Goal: Task Accomplishment & Management: Complete application form

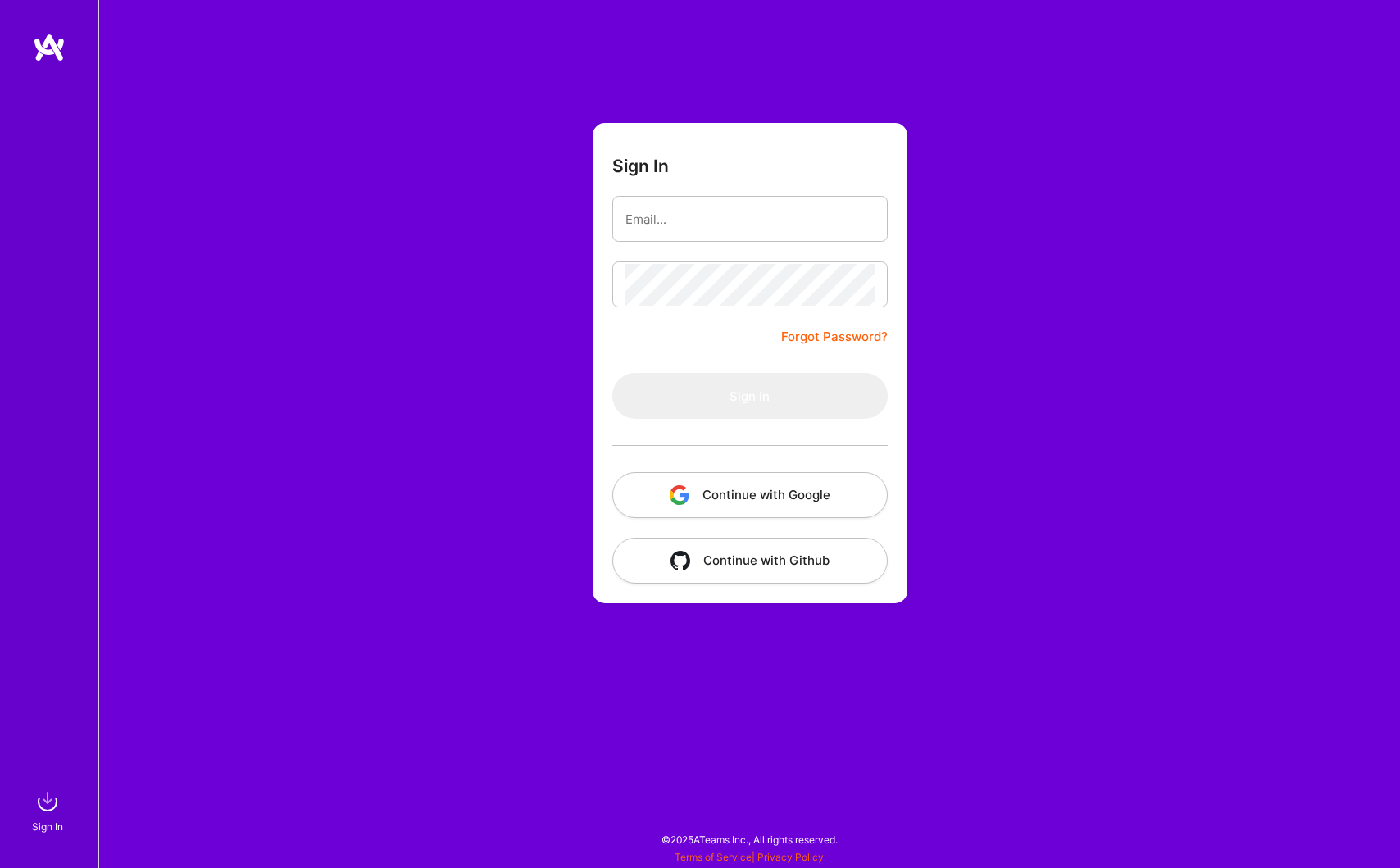
click at [698, 500] on button "Continue with Google" at bounding box center [750, 495] width 275 height 46
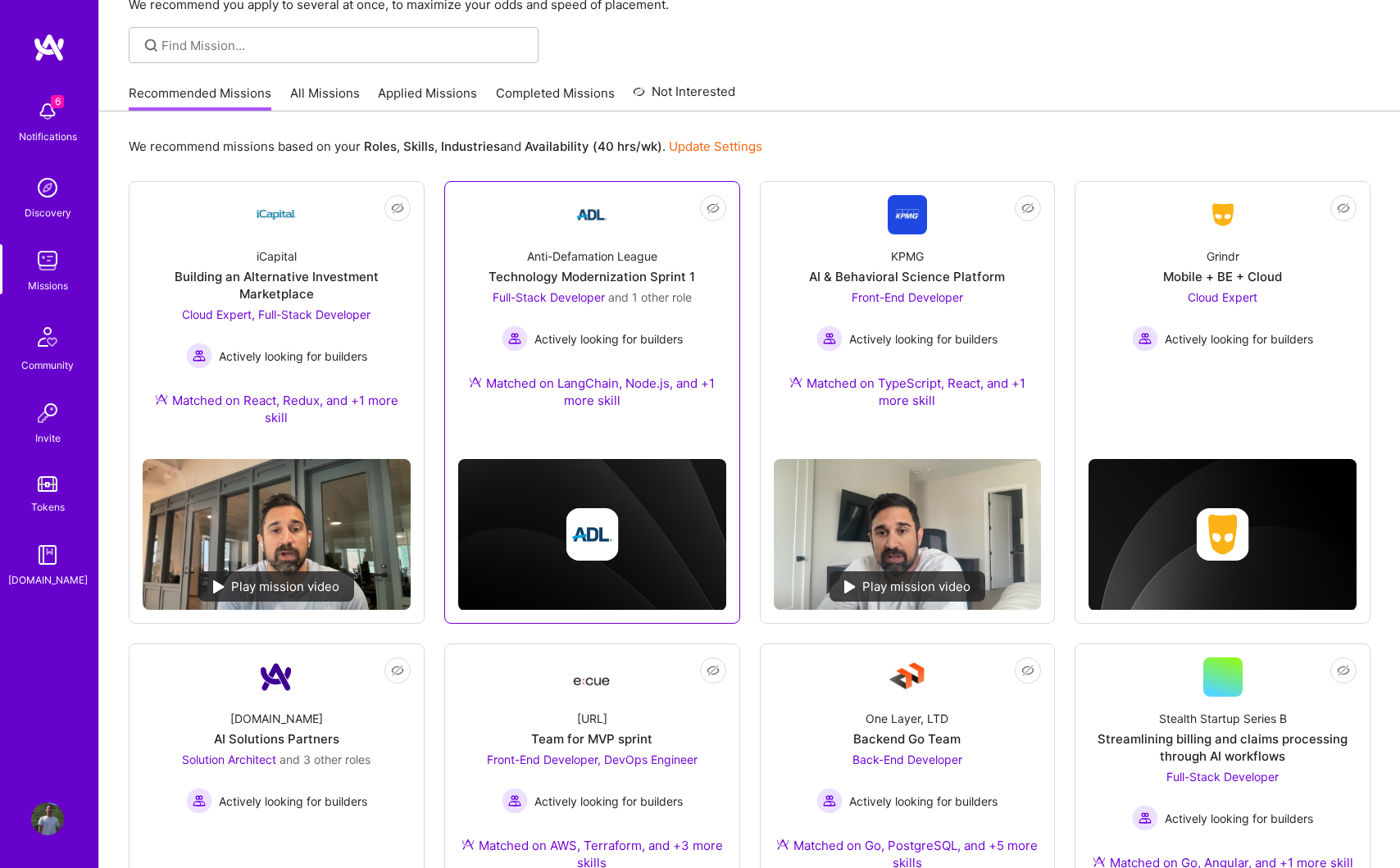
scroll to position [133, 0]
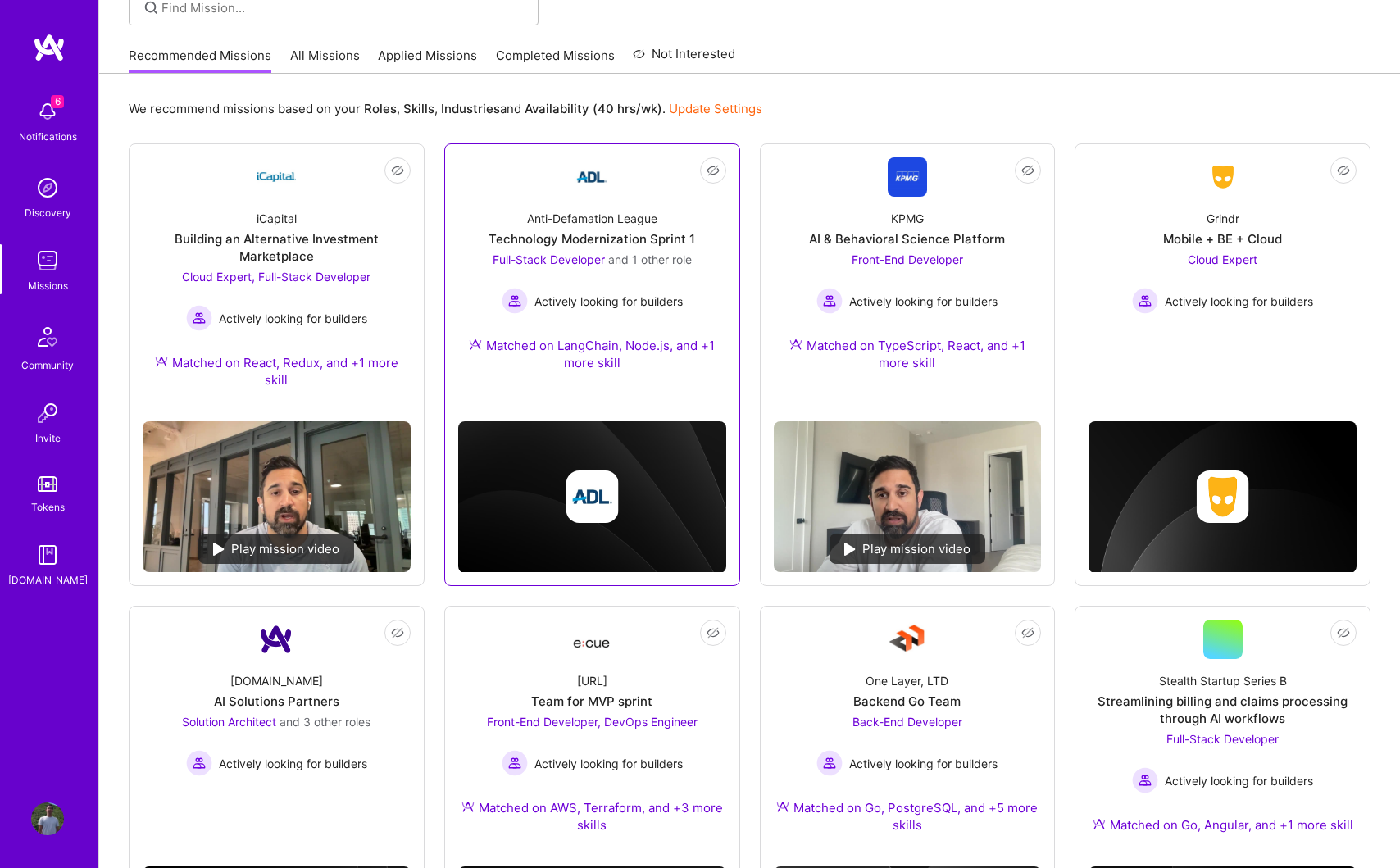
click at [645, 312] on div "Actively looking for builders" at bounding box center [592, 301] width 199 height 26
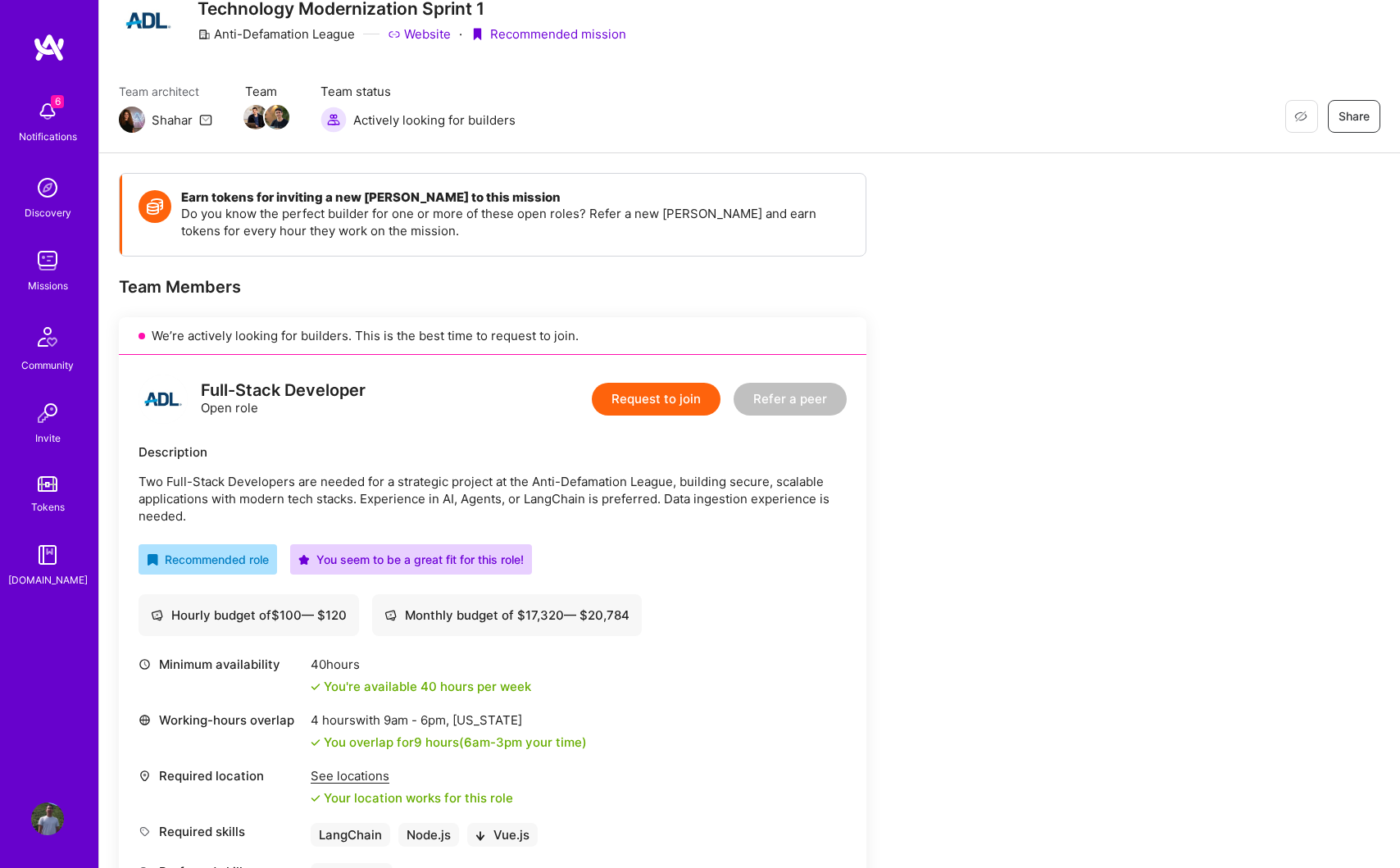
scroll to position [68, 0]
click at [684, 394] on button "Request to join" at bounding box center [656, 397] width 129 height 33
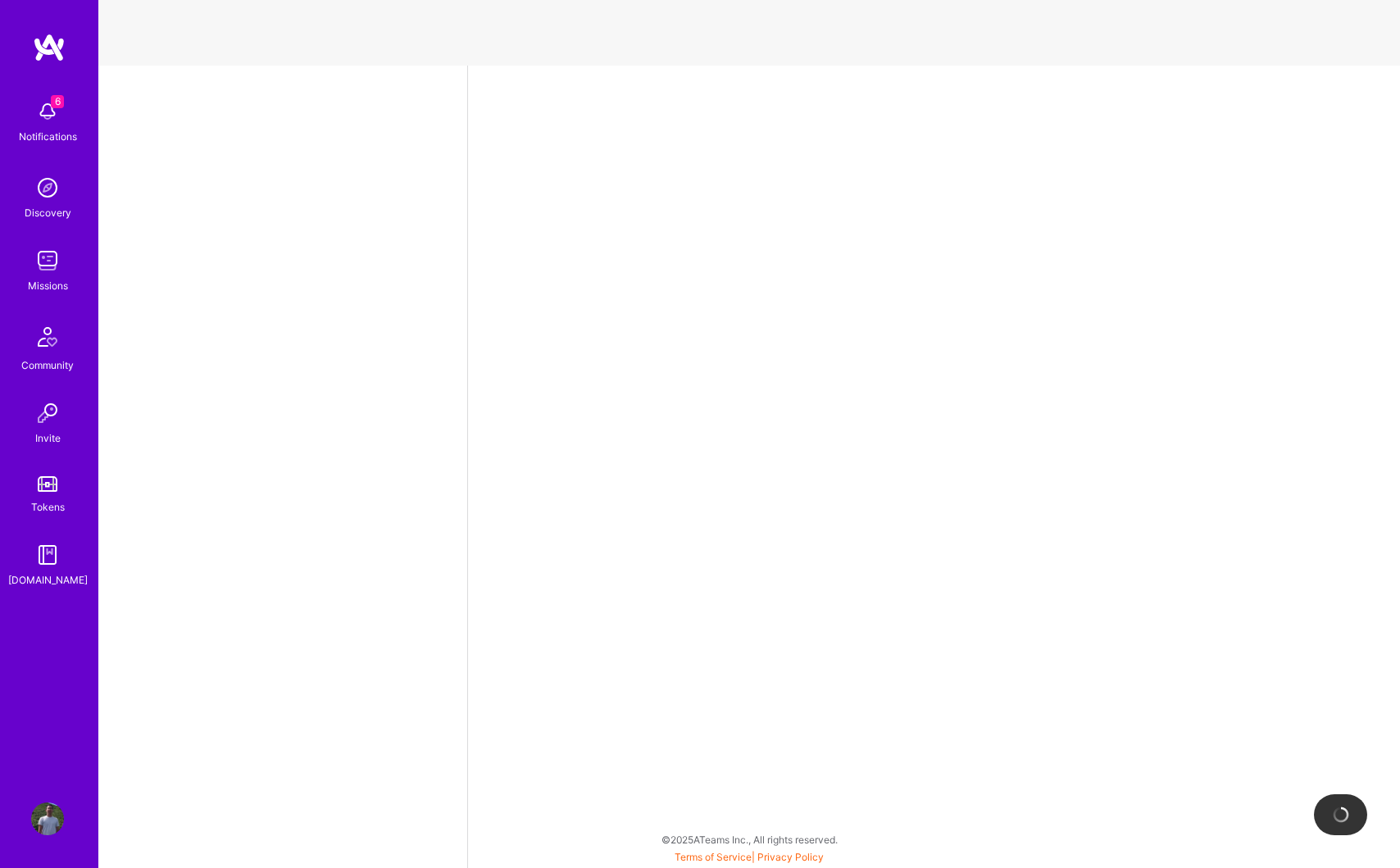
select select "US"
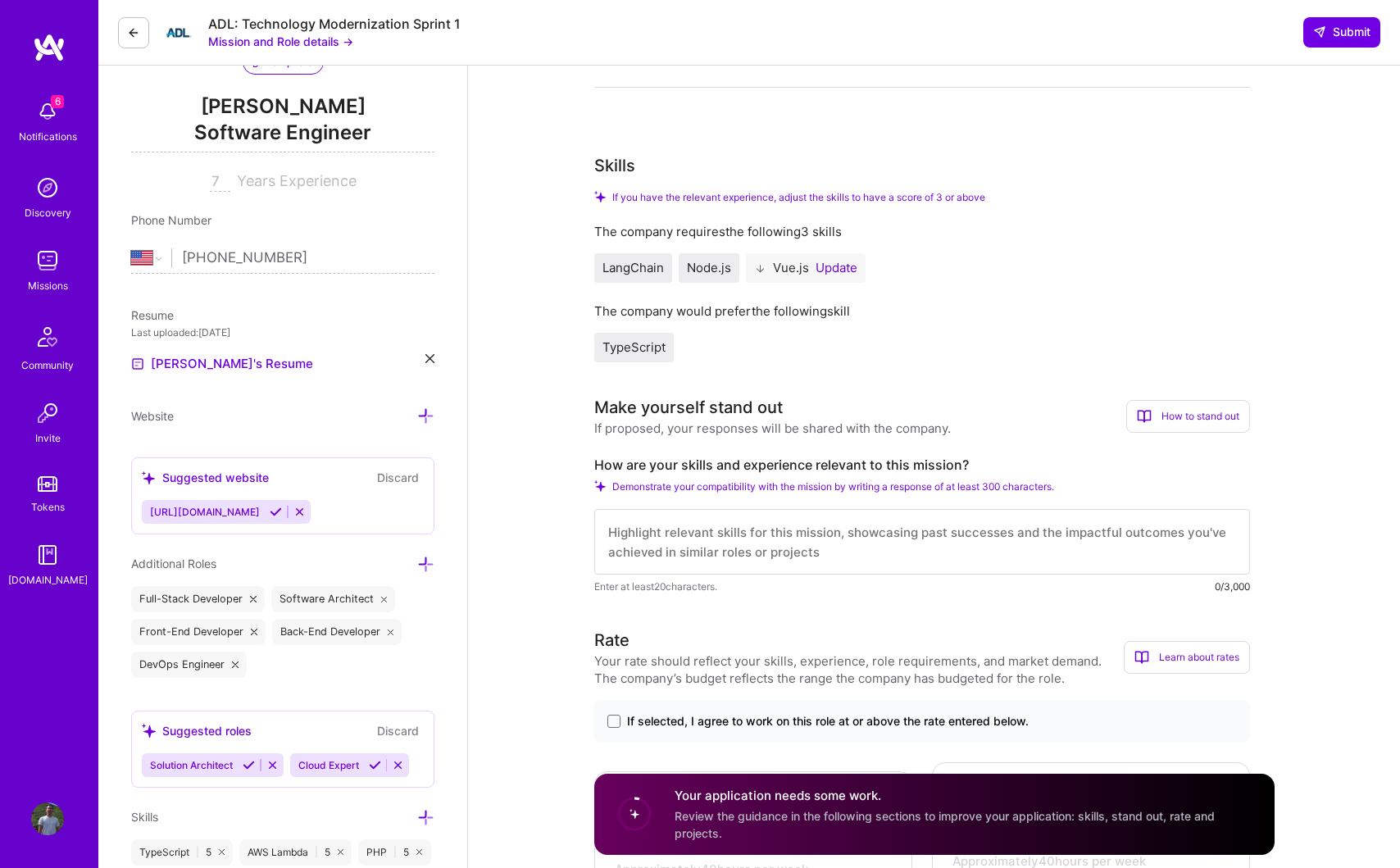
scroll to position [217, 0]
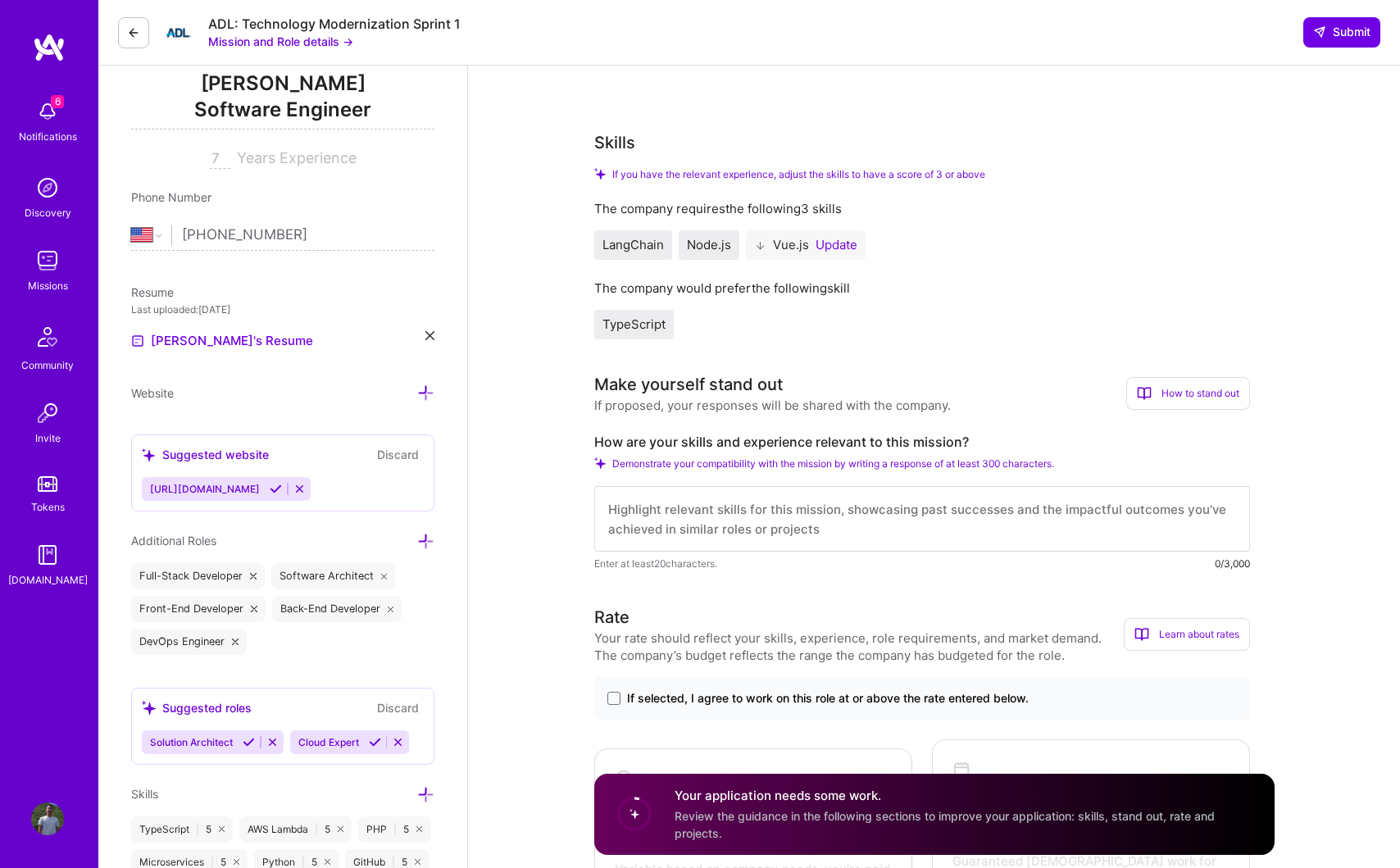
click at [673, 513] on textarea at bounding box center [922, 519] width 656 height 66
click at [1009, 532] on textarea "I have experience in solving complex challenges in meta's privacy and amazon al…" at bounding box center [922, 519] width 656 height 66
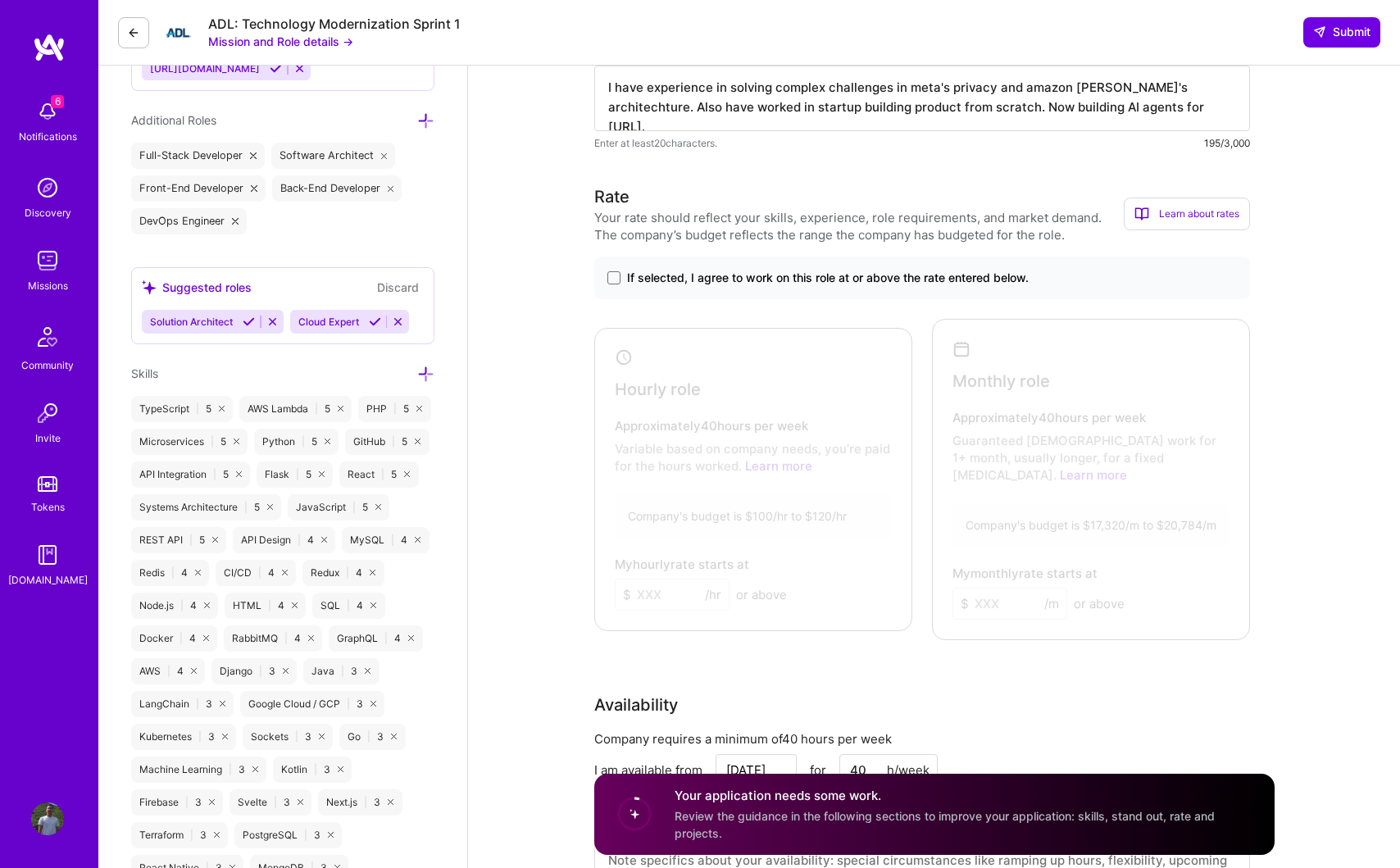
scroll to position [651, 0]
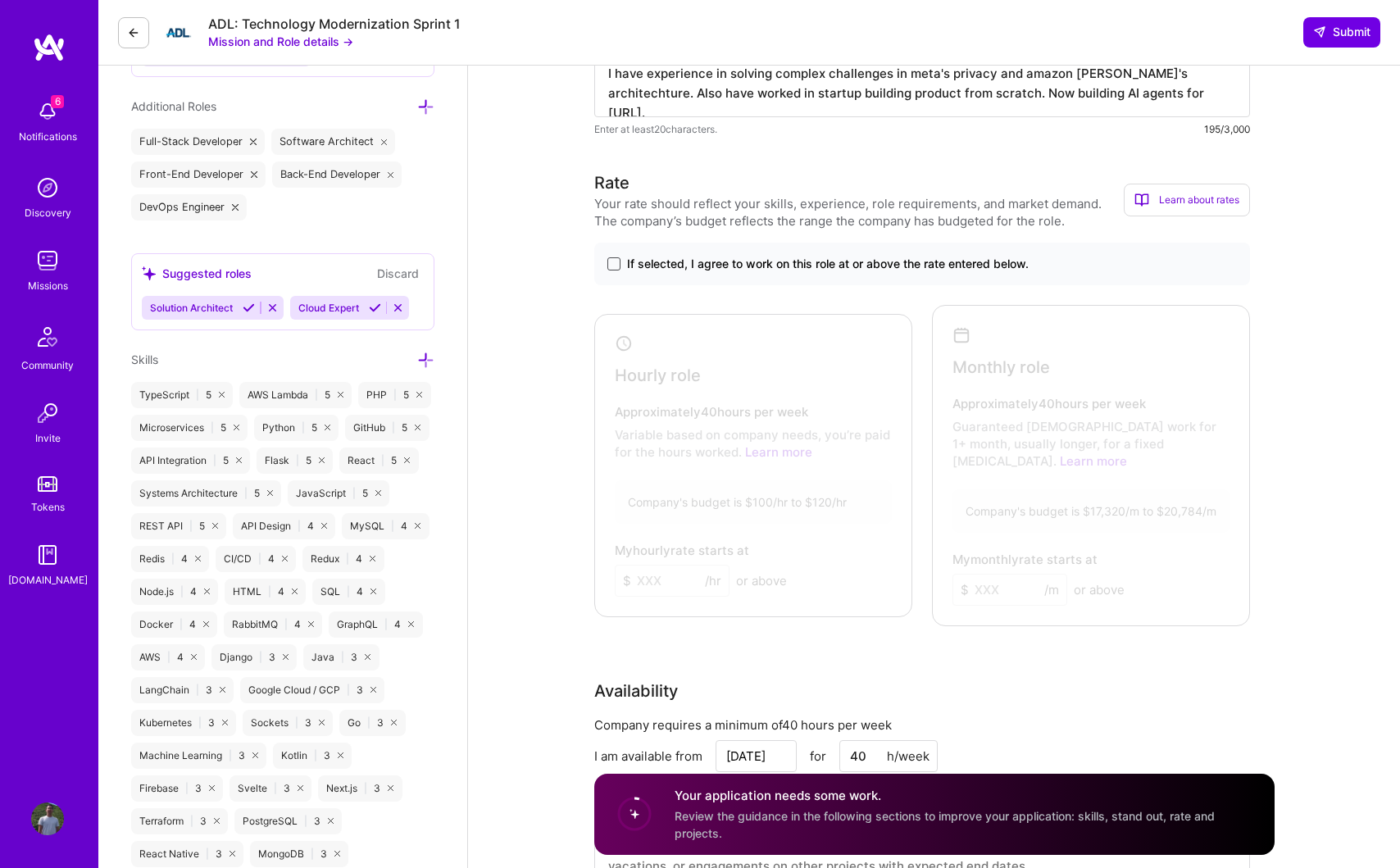
type textarea "I have experience in solving complex challenges in meta's privacy and amazon [P…"
click at [610, 270] on span at bounding box center [614, 264] width 13 height 13
click at [0, 0] on input "If selected, I agree to work on this role at or above the rate entered below." at bounding box center [0, 0] width 0 height 0
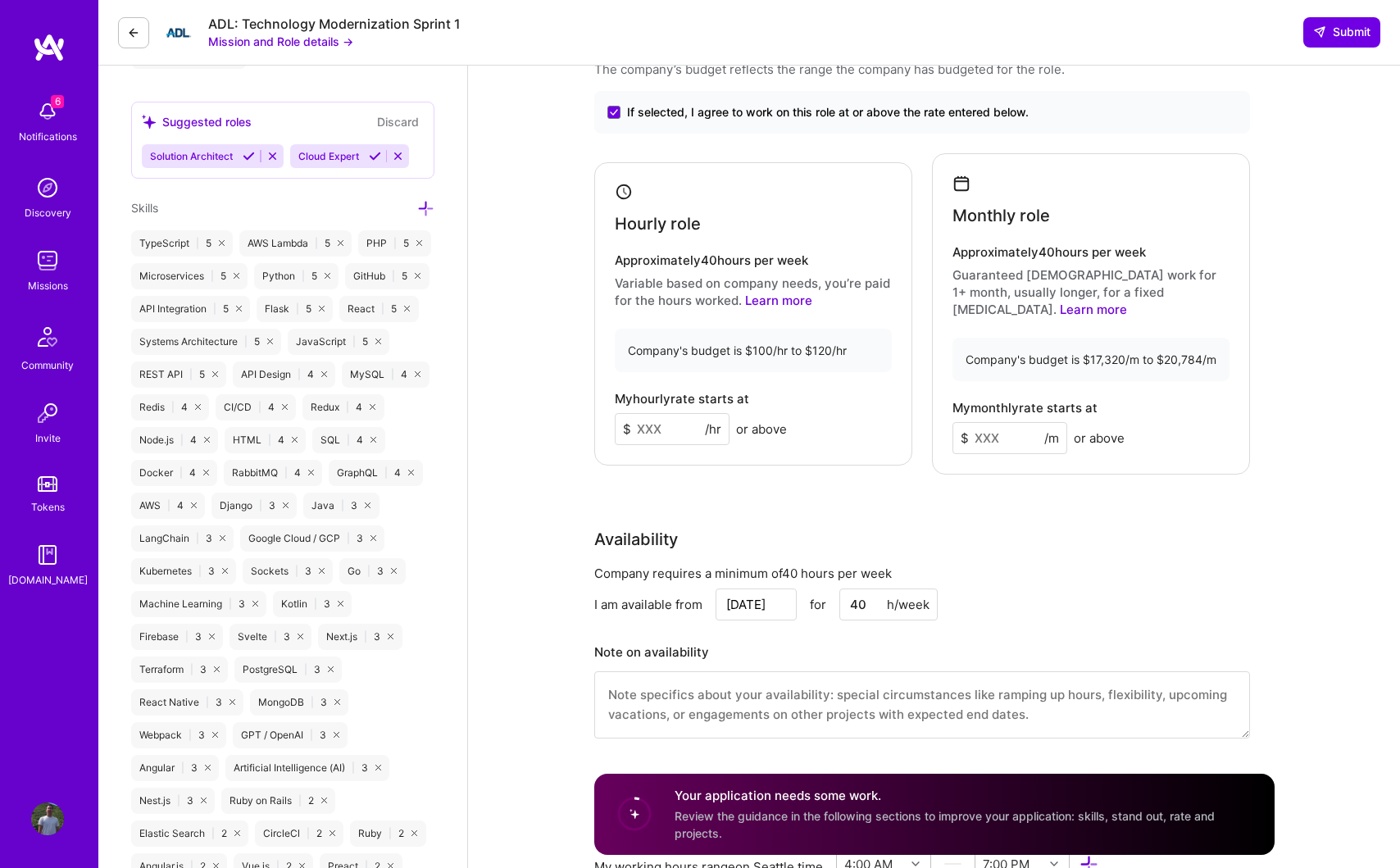
scroll to position [790, 0]
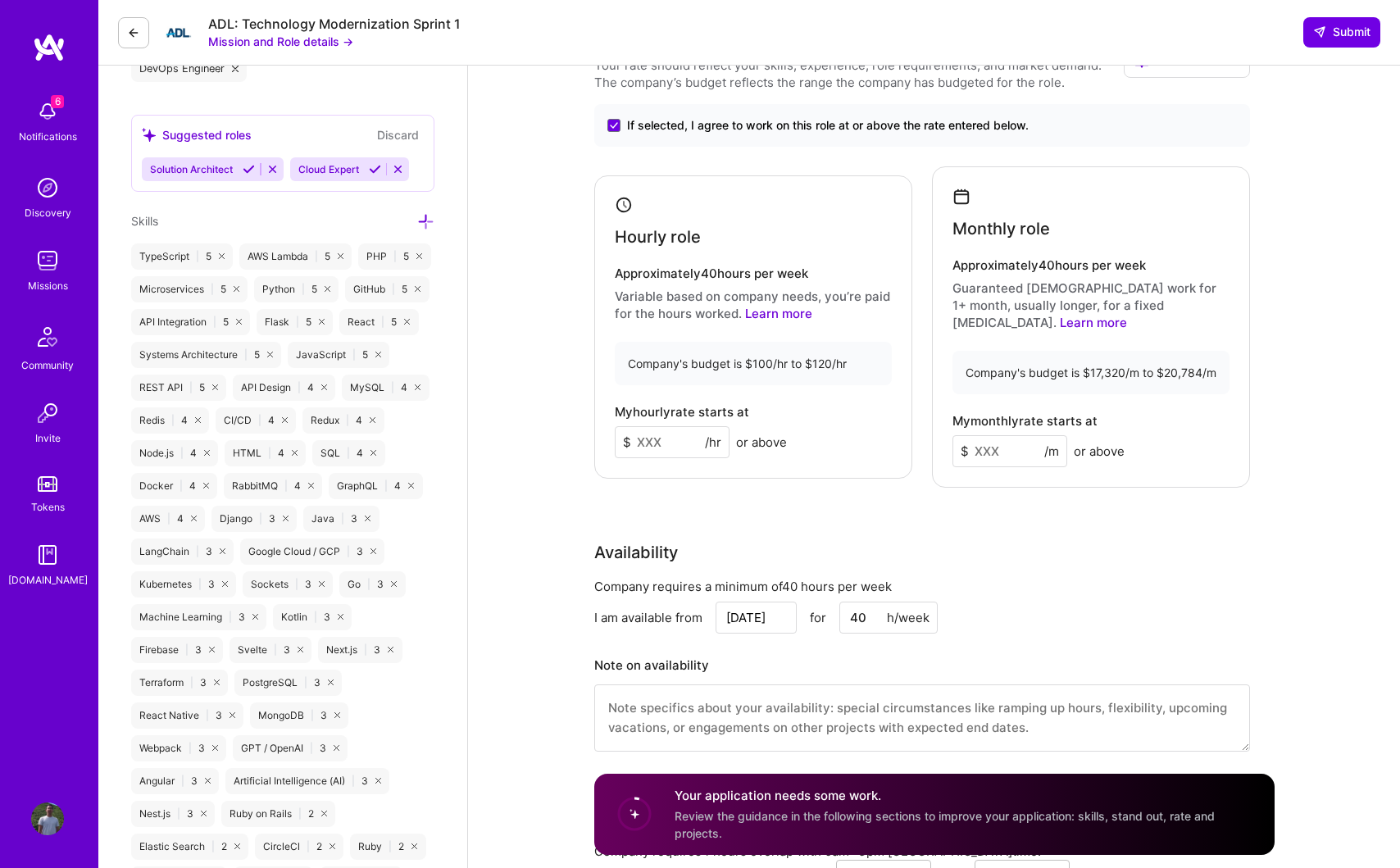
click at [672, 437] on input at bounding box center [672, 442] width 115 height 32
type input "1"
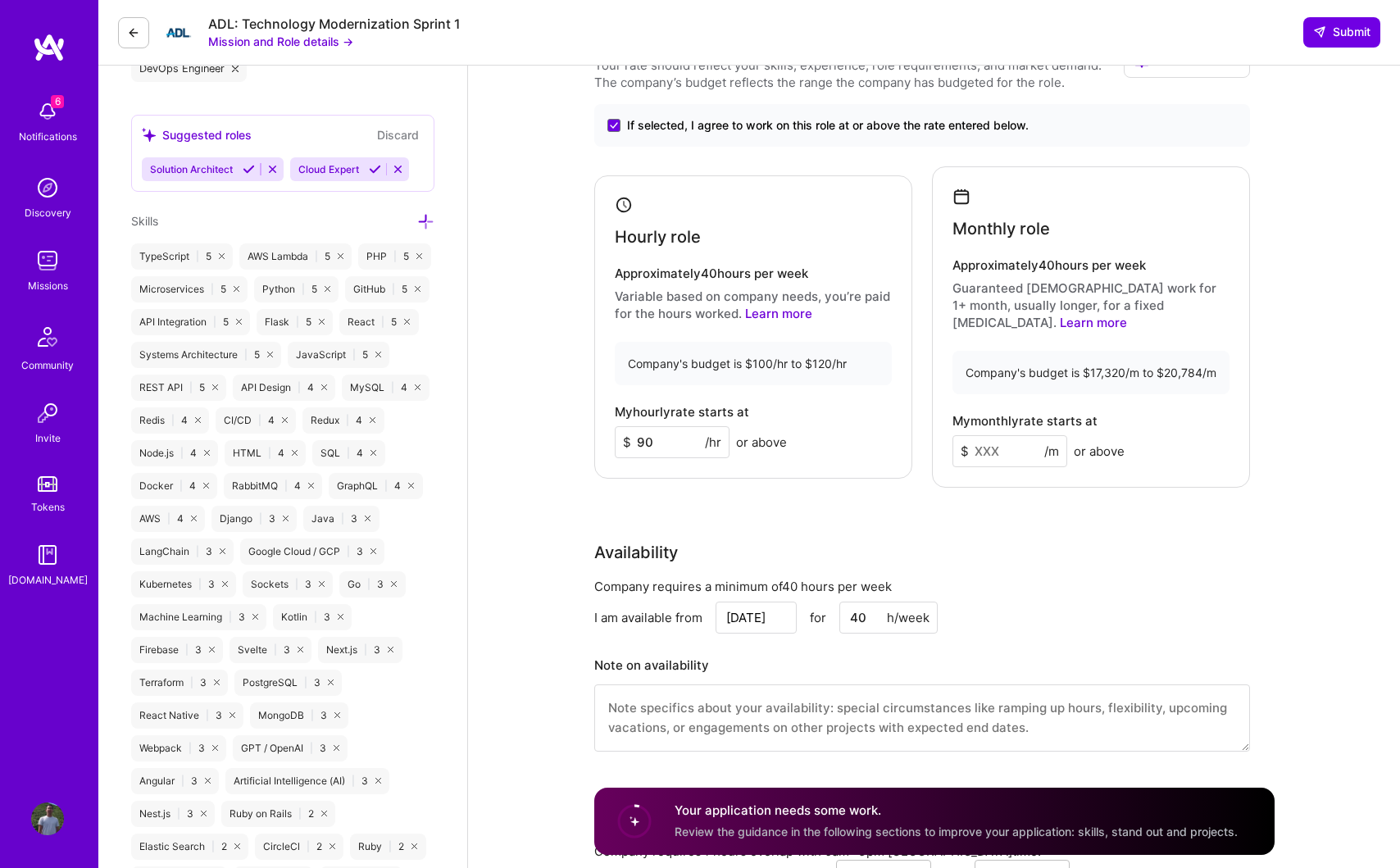
type input "90"
click at [998, 438] on input at bounding box center [1010, 451] width 115 height 32
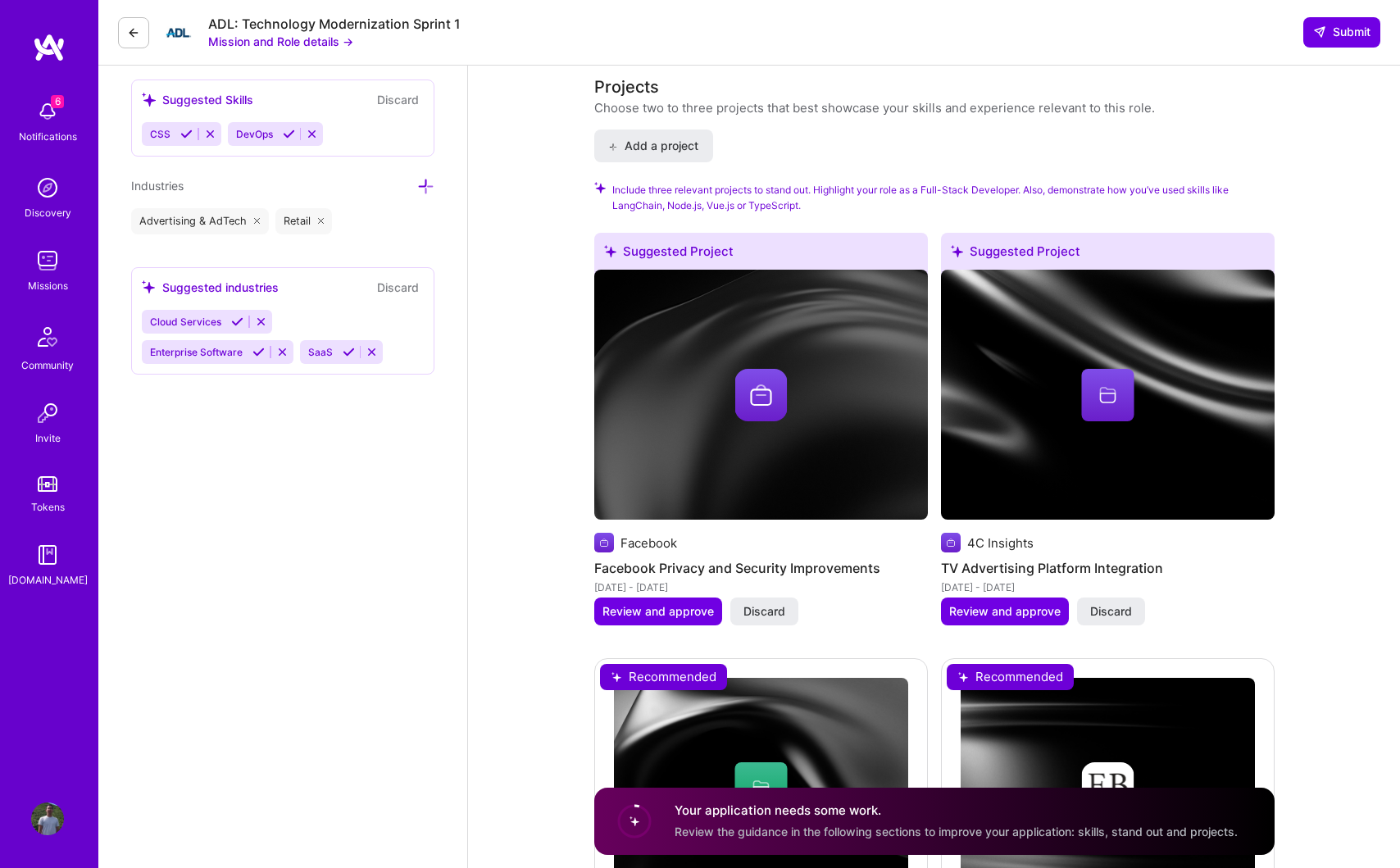
scroll to position [1672, 0]
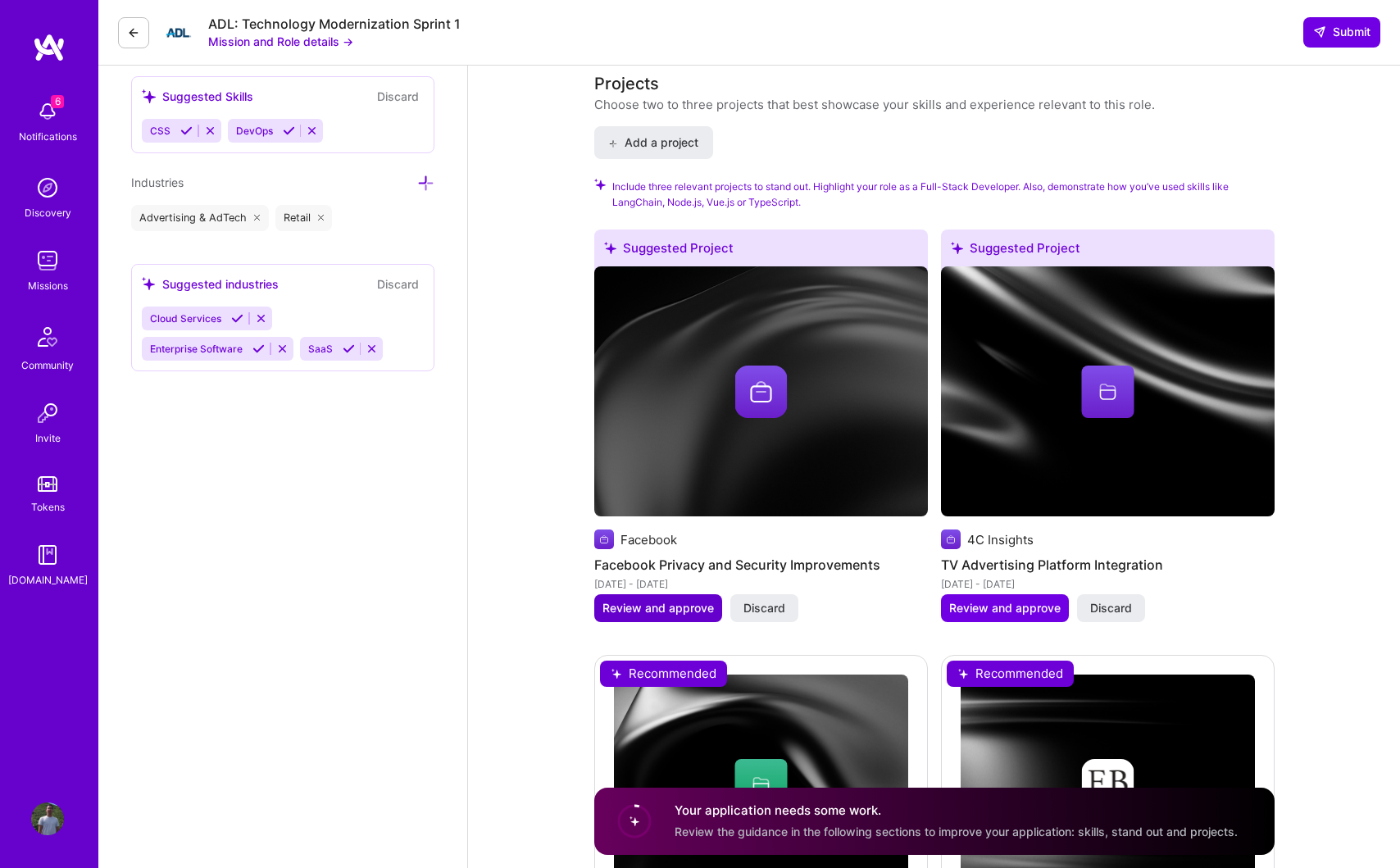
type input "17000"
click at [668, 600] on span "Review and approve" at bounding box center [658, 608] width 111 height 16
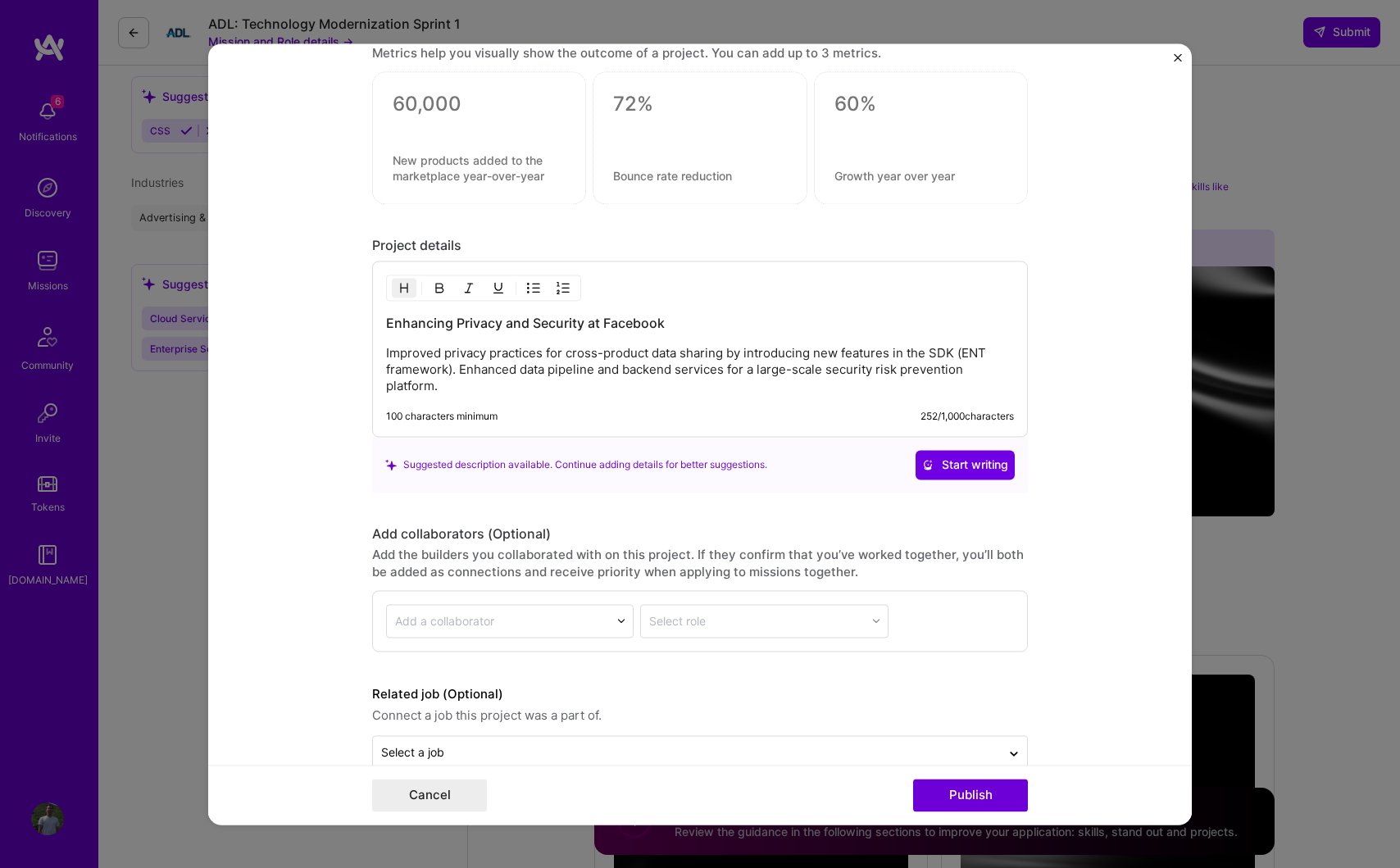
scroll to position [1496, 0]
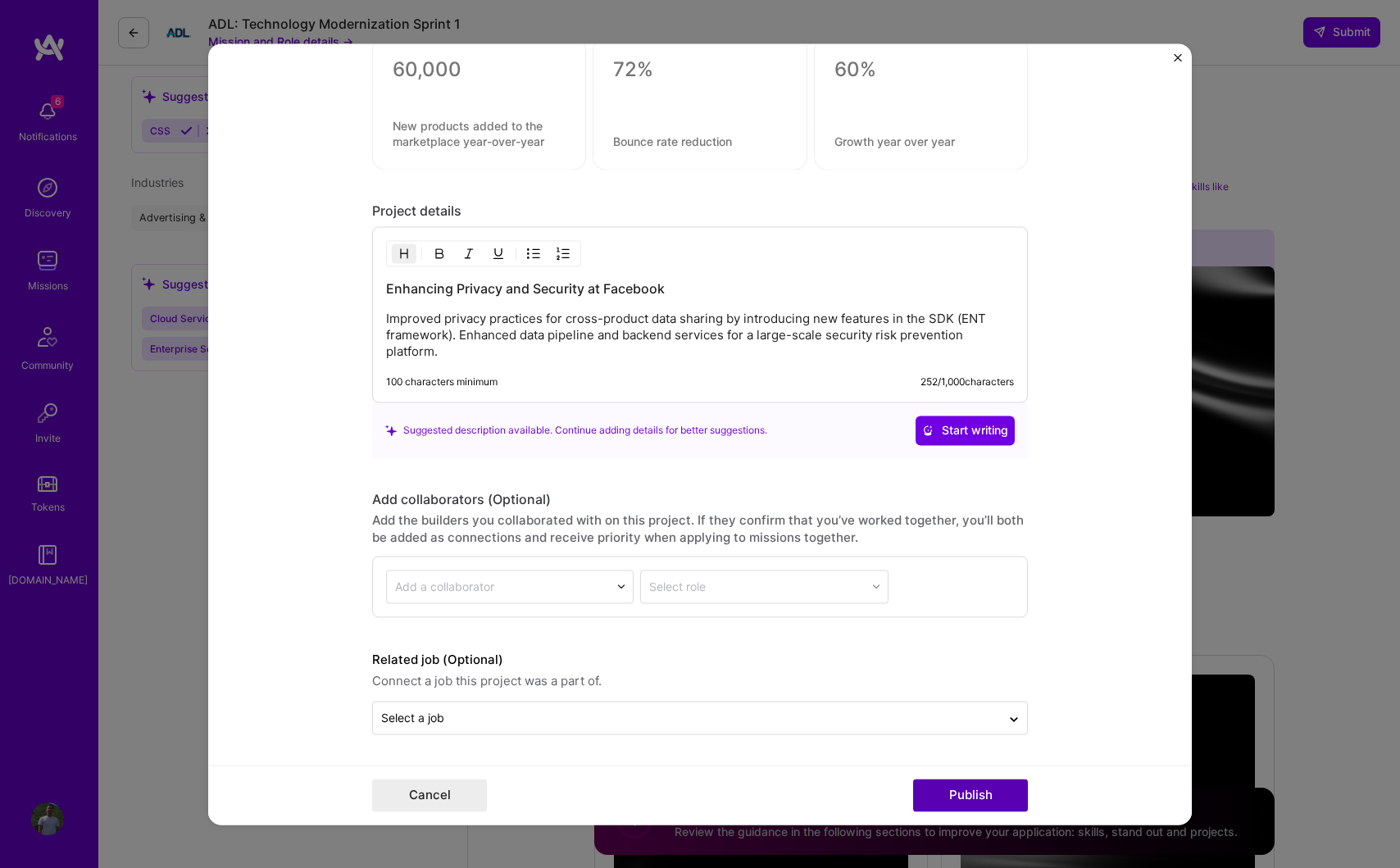
click at [941, 796] on button "Publish" at bounding box center [970, 794] width 115 height 33
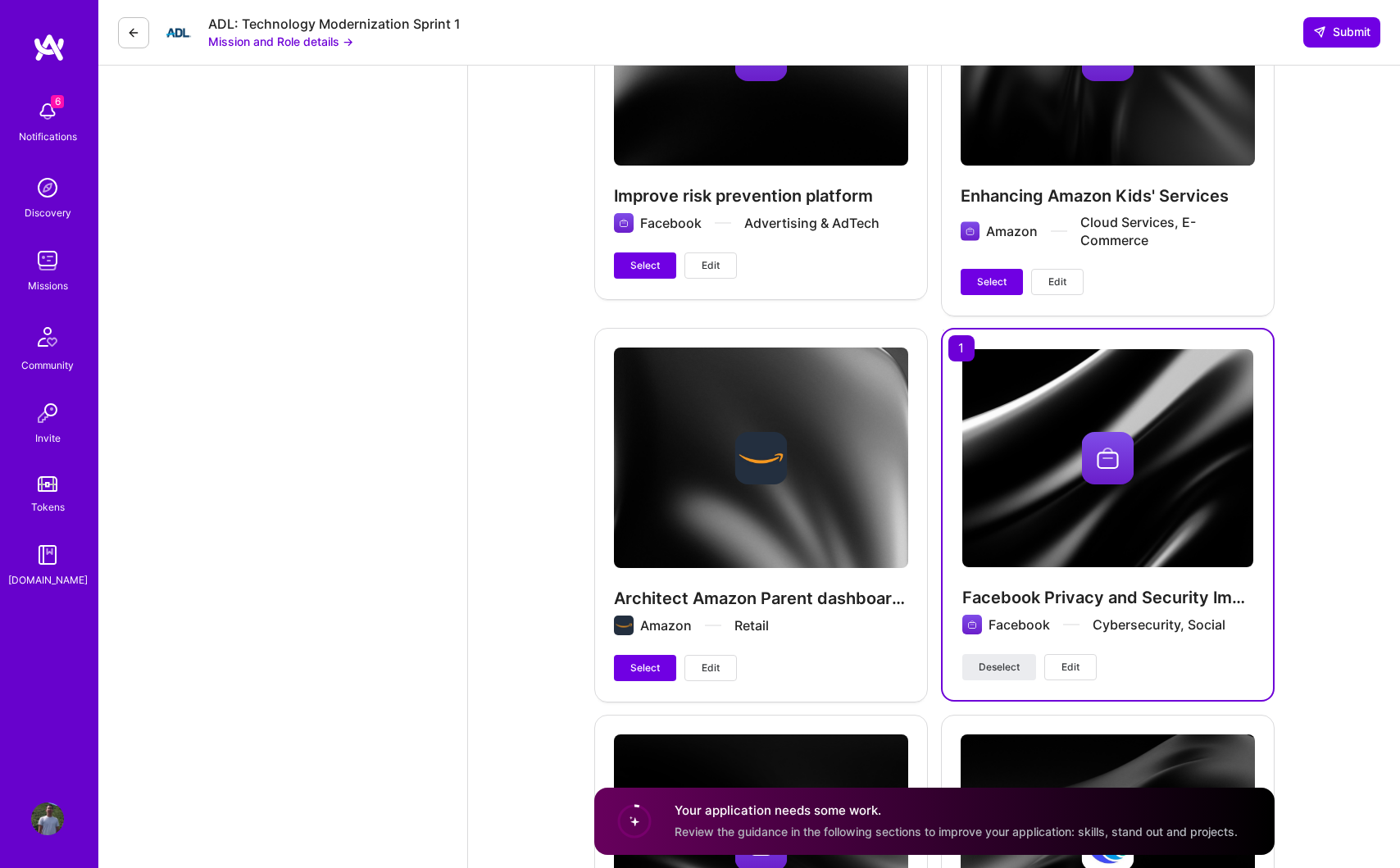
scroll to position [3280, 0]
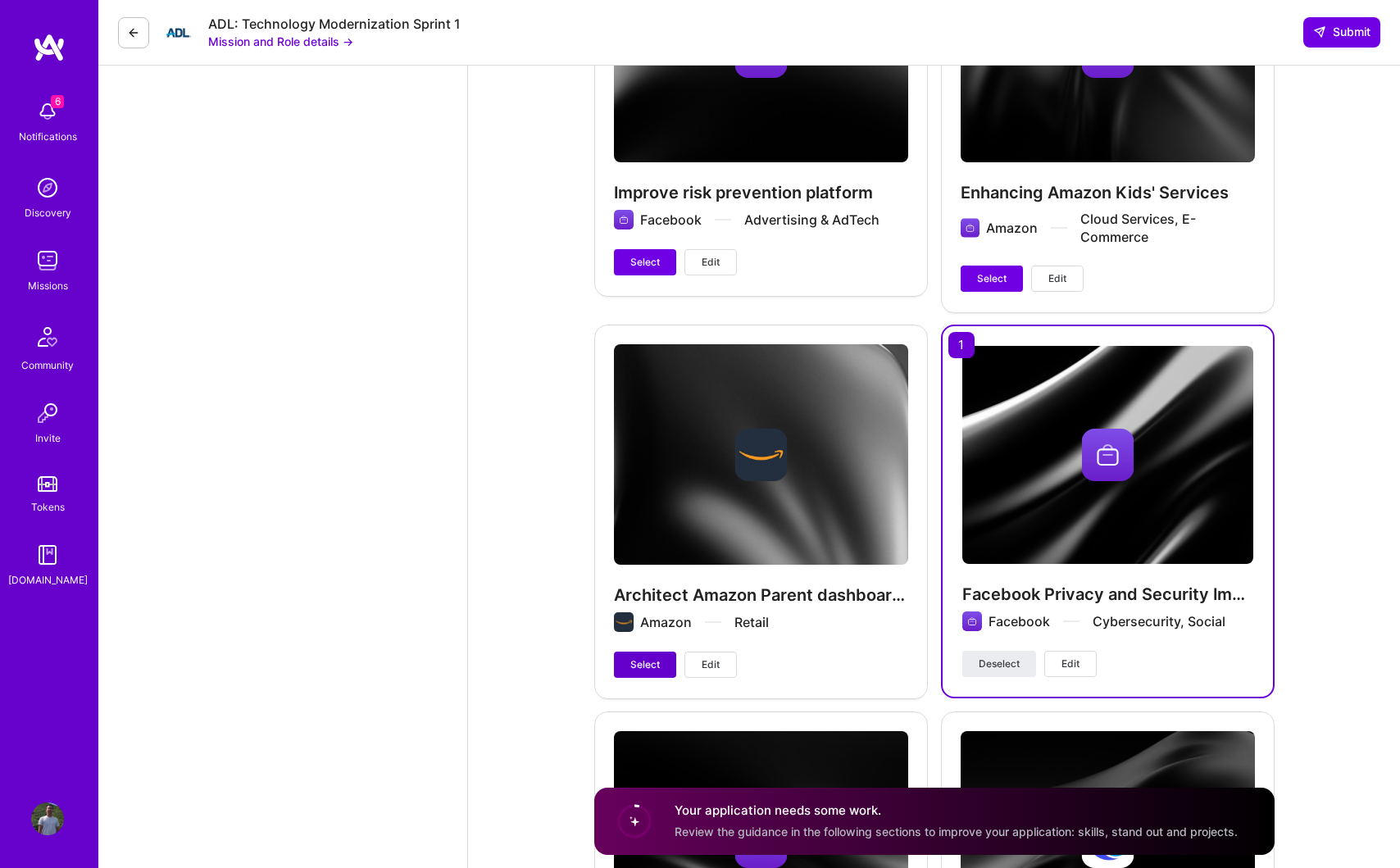
click at [631, 658] on span "Select" at bounding box center [644, 665] width 29 height 15
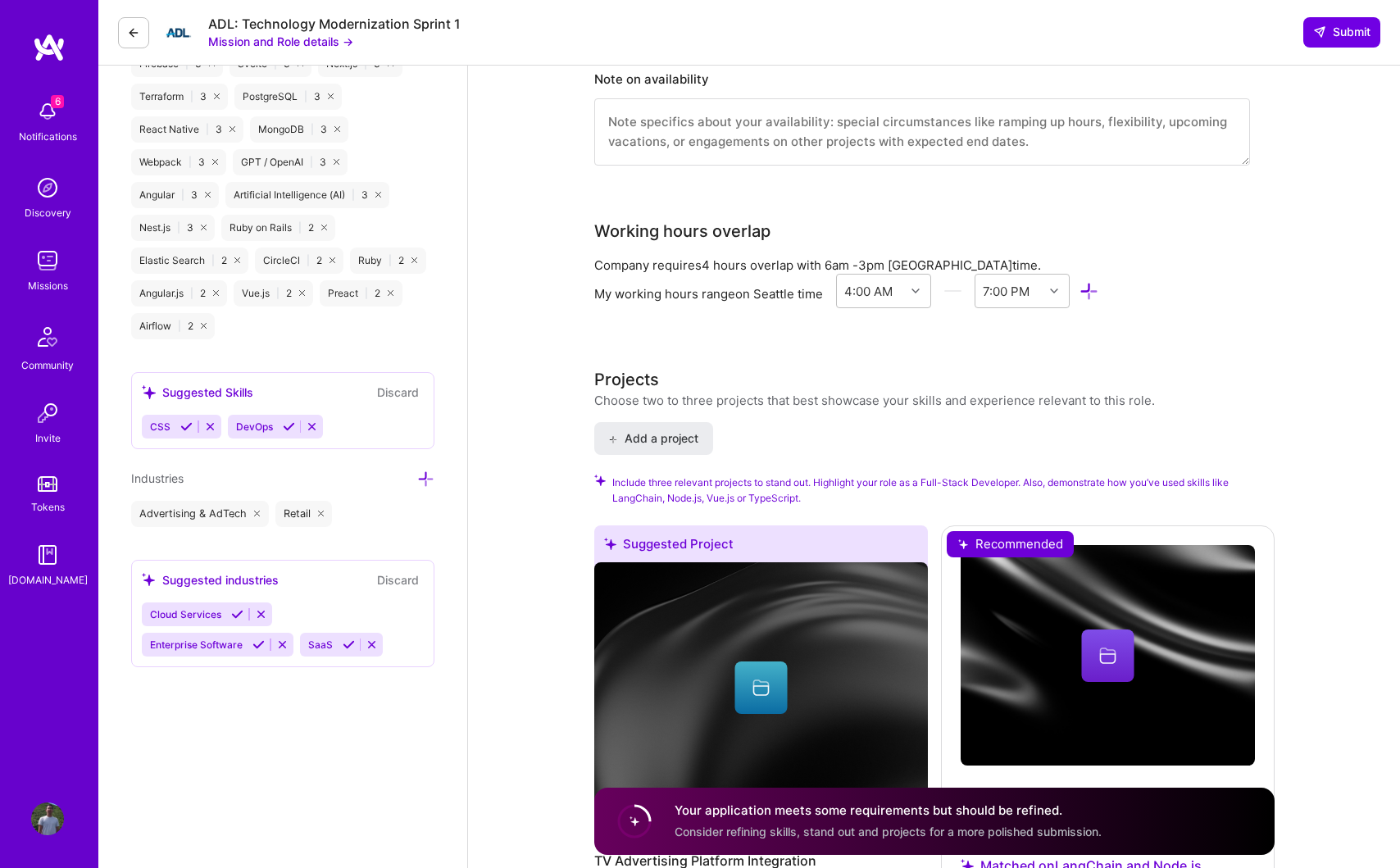
scroll to position [1375, 0]
click at [694, 432] on span "Add a project" at bounding box center [652, 439] width 90 height 16
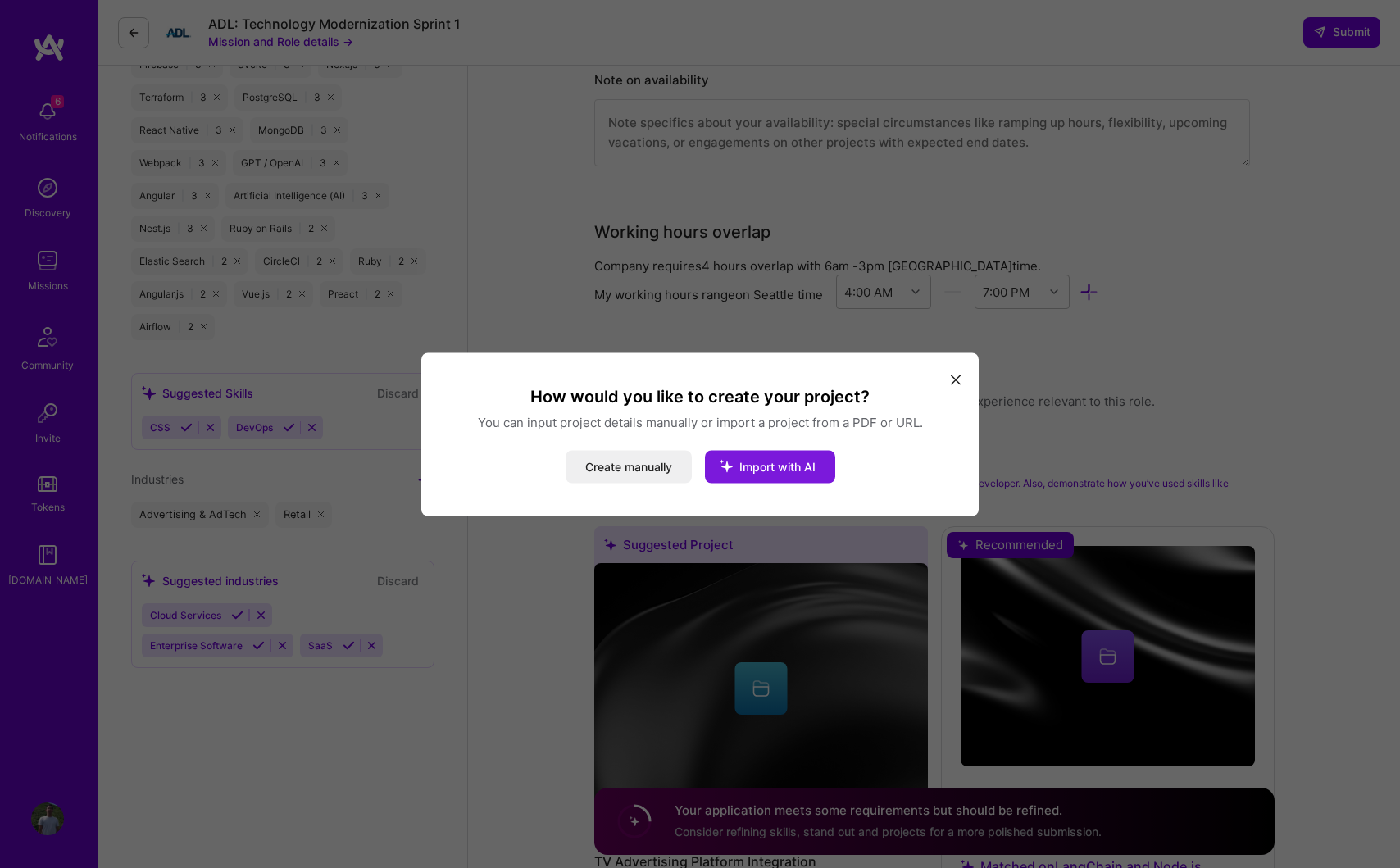
click at [737, 472] on icon "modal" at bounding box center [725, 465] width 42 height 42
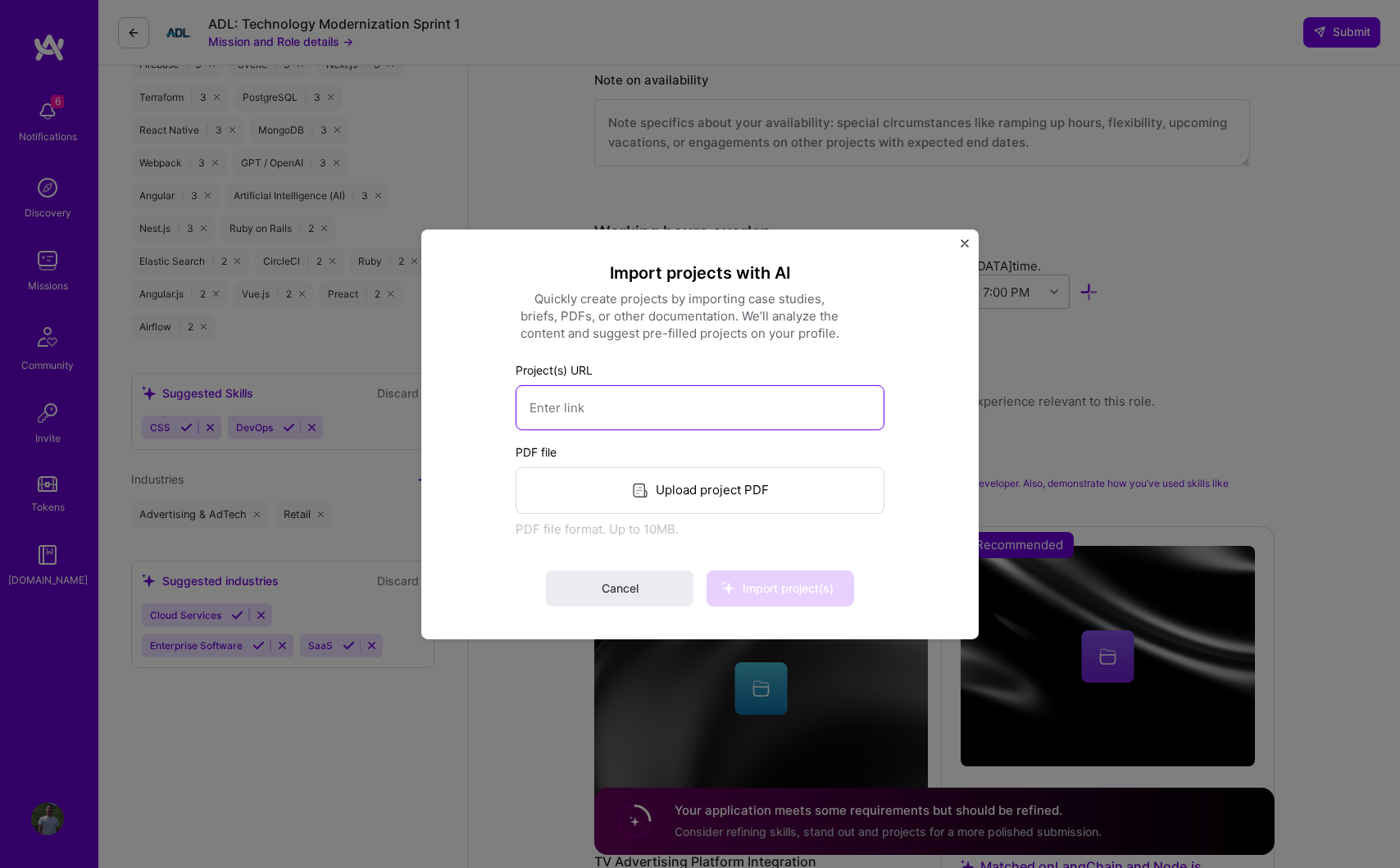
click at [667, 414] on input at bounding box center [699, 407] width 368 height 45
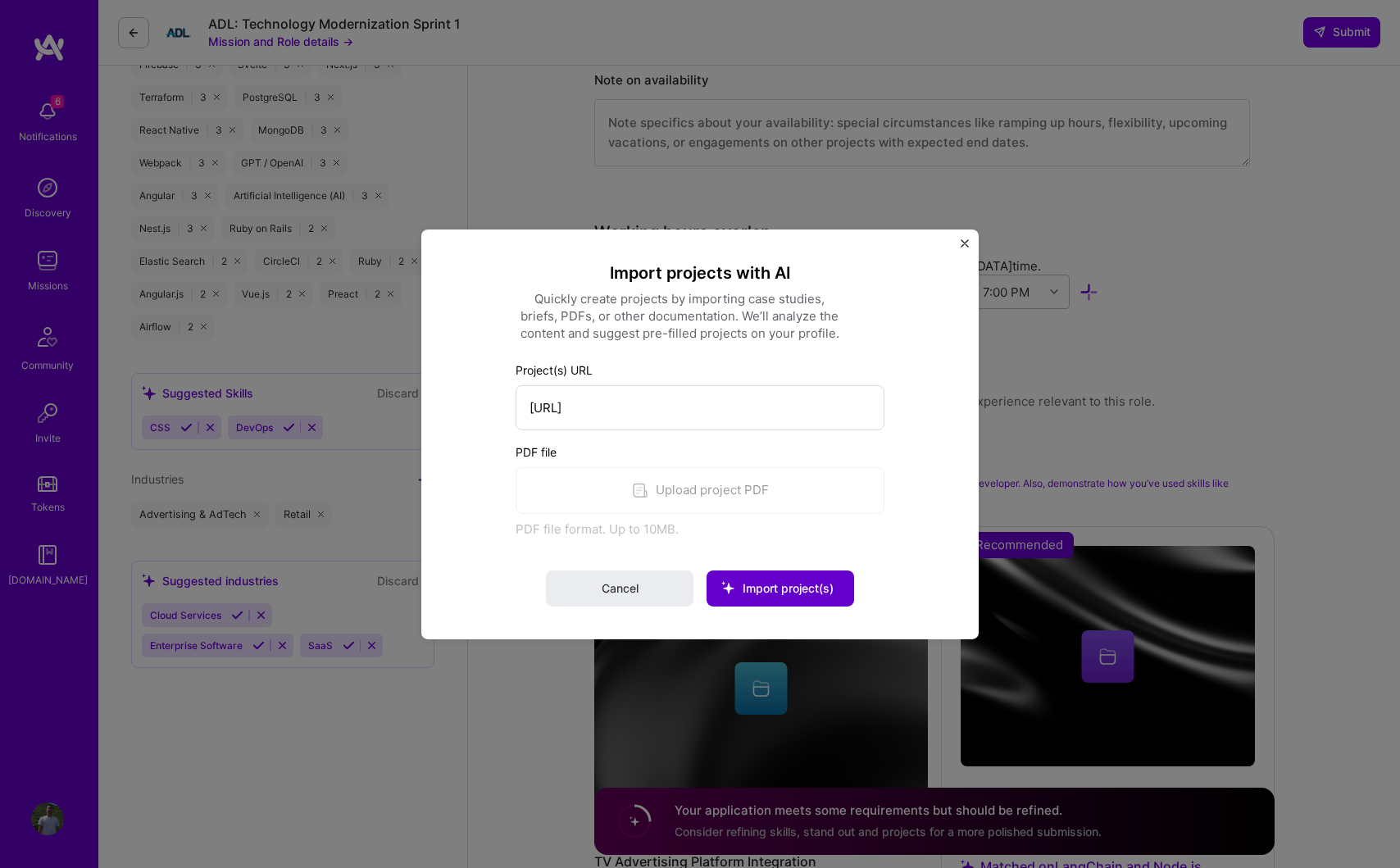
type input "https://zucca.ai"
click at [749, 592] on span "Import project(s)" at bounding box center [788, 588] width 91 height 14
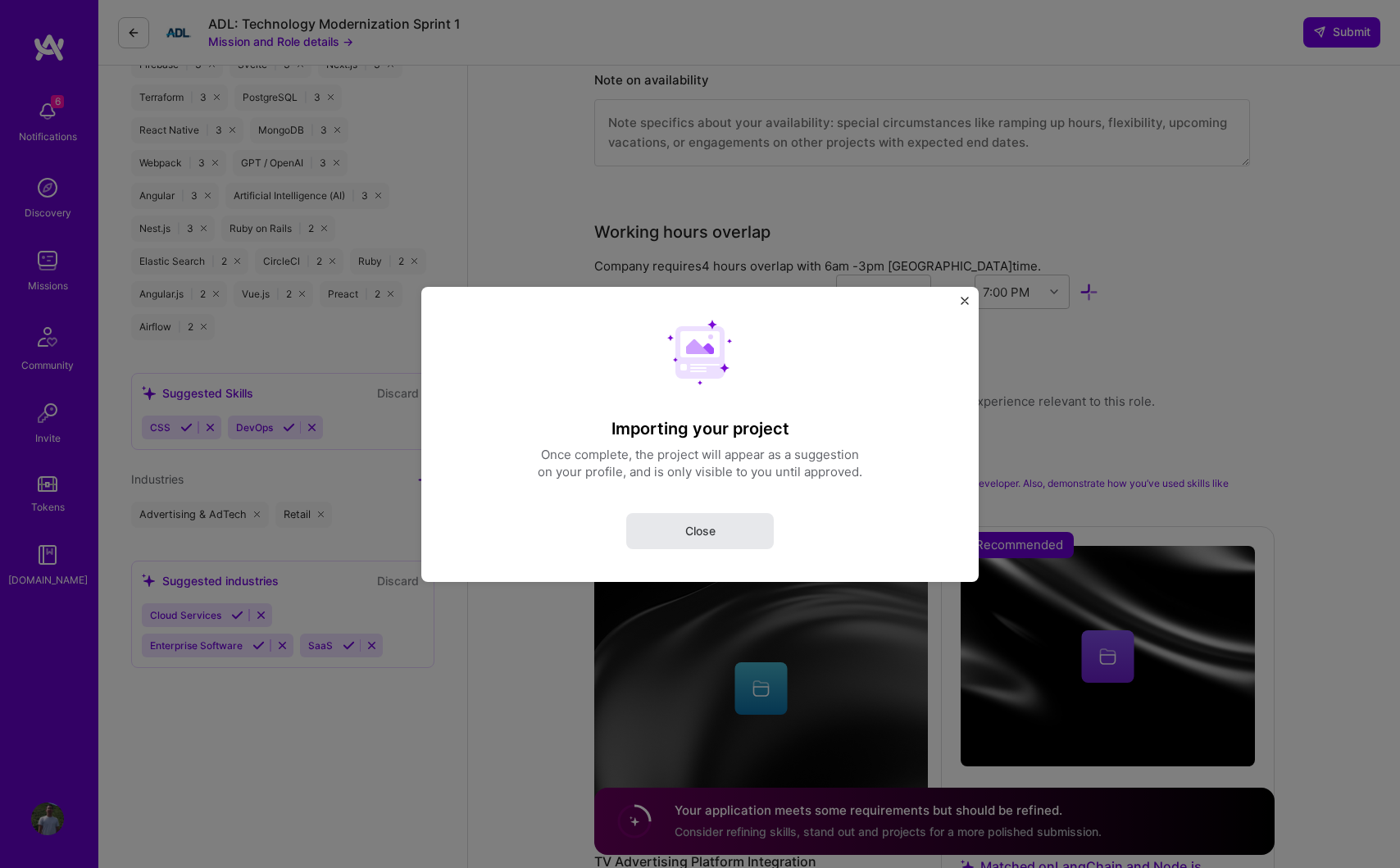
click at [727, 528] on button "Close" at bounding box center [700, 531] width 148 height 36
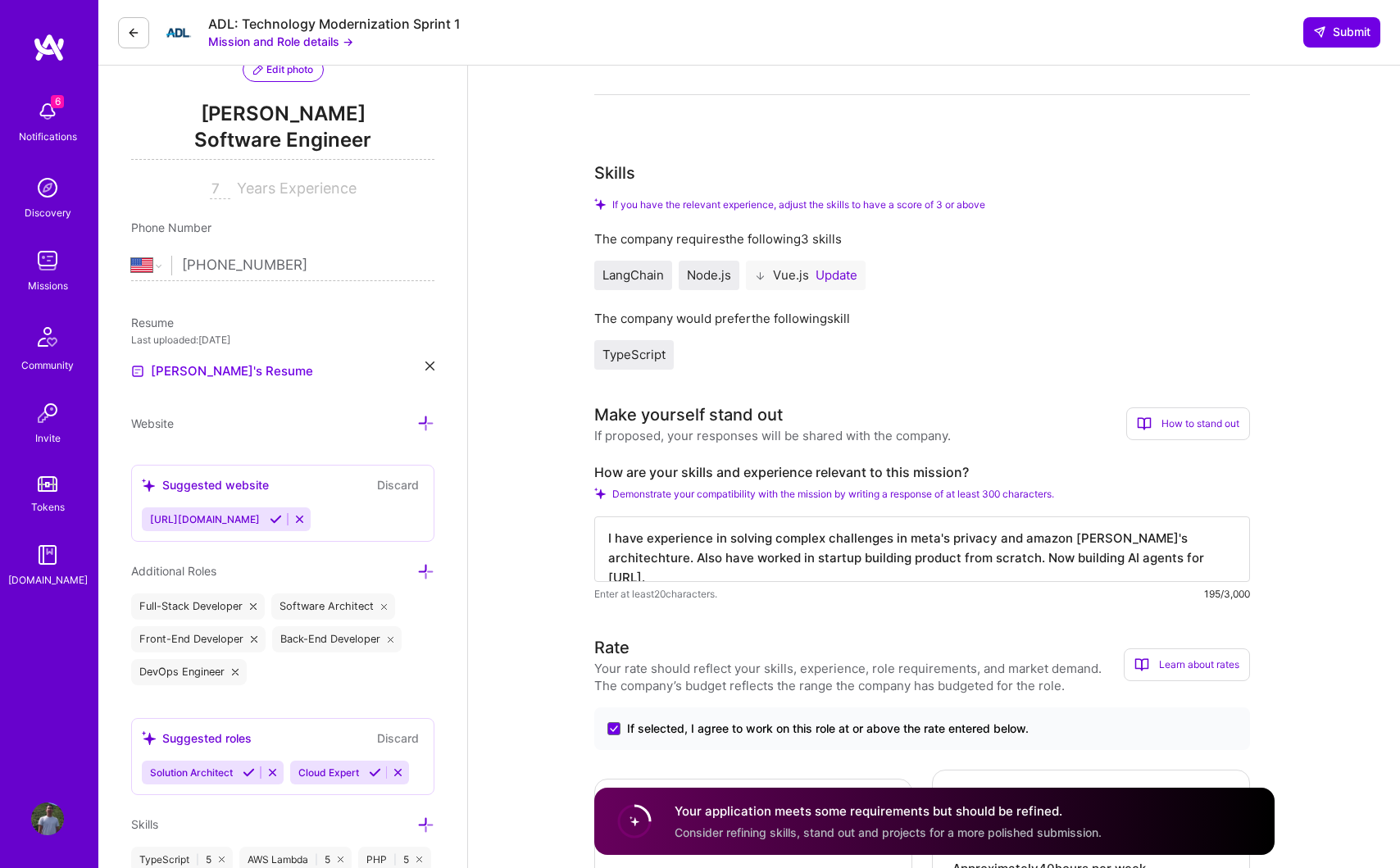
scroll to position [0, 0]
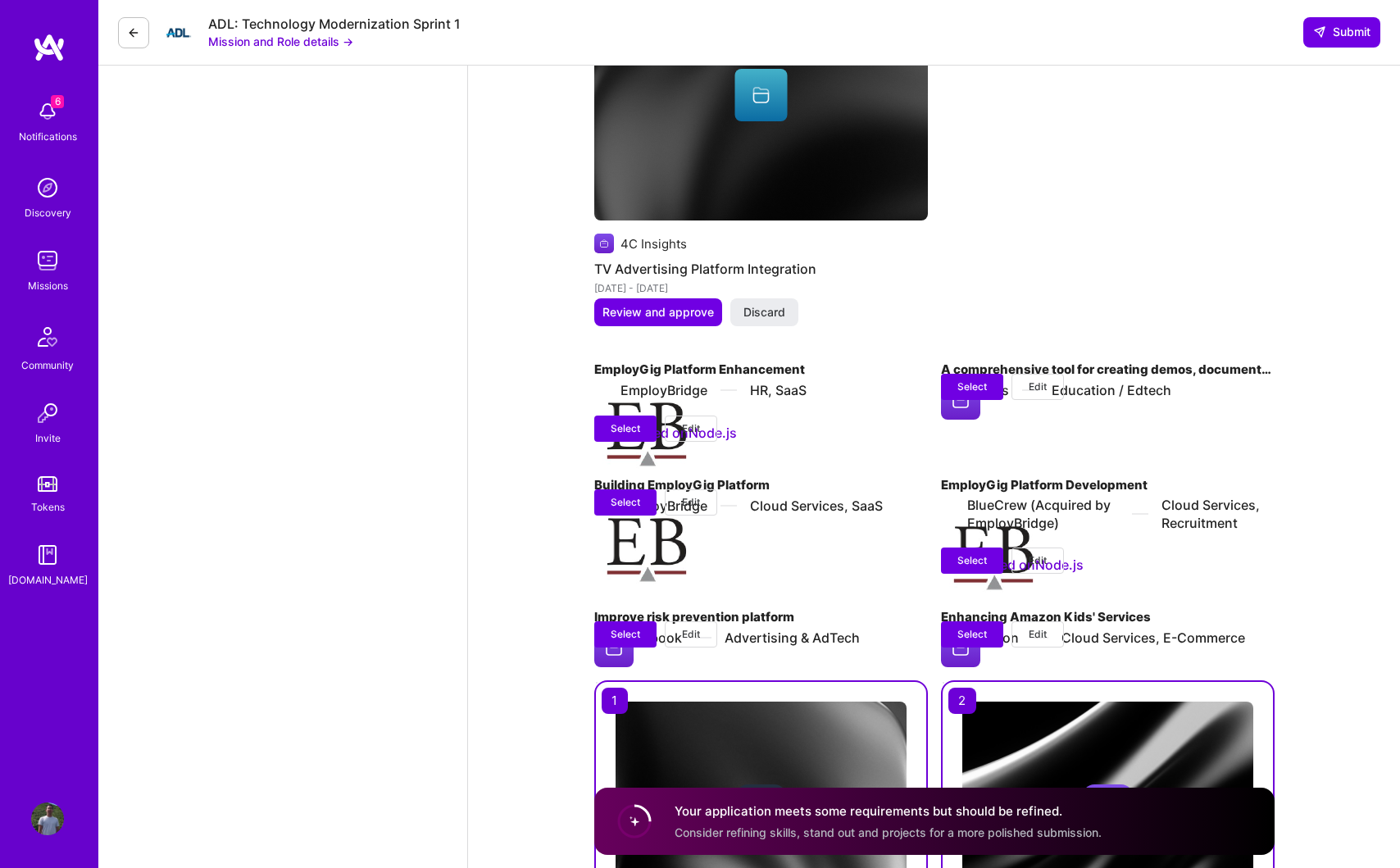
select select "US"
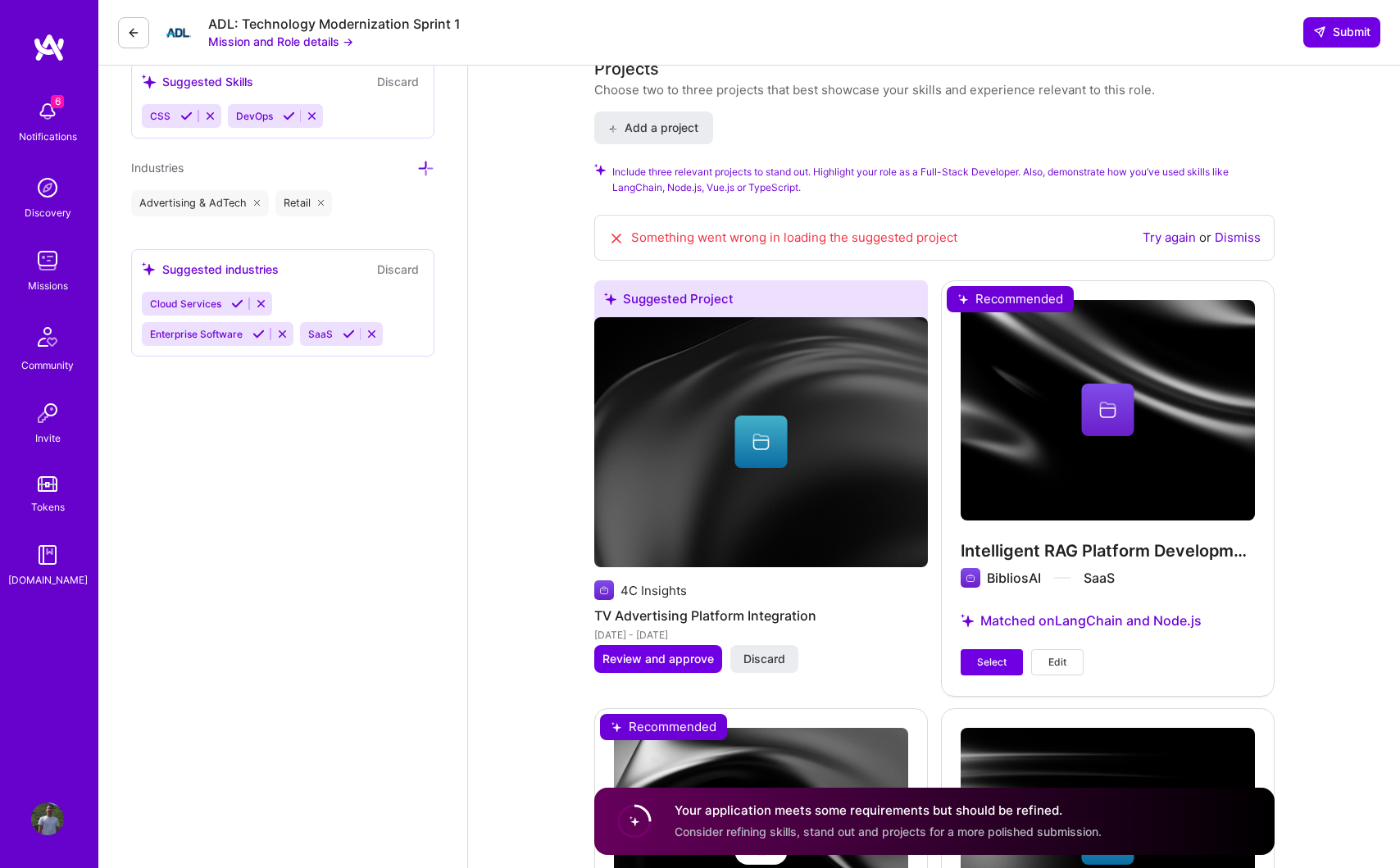
scroll to position [1641, 0]
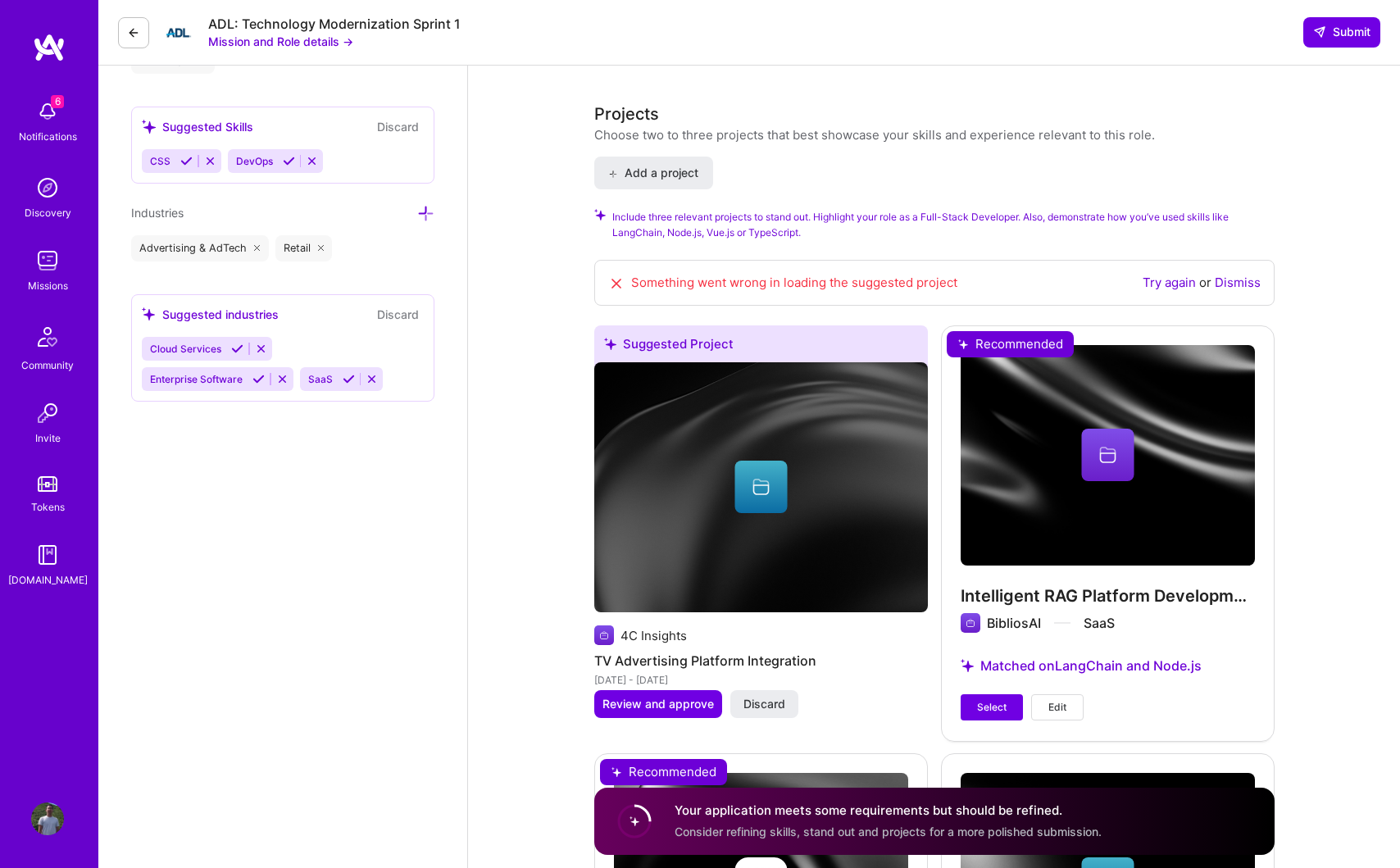
click at [1181, 274] on link "Try again" at bounding box center [1169, 282] width 54 height 16
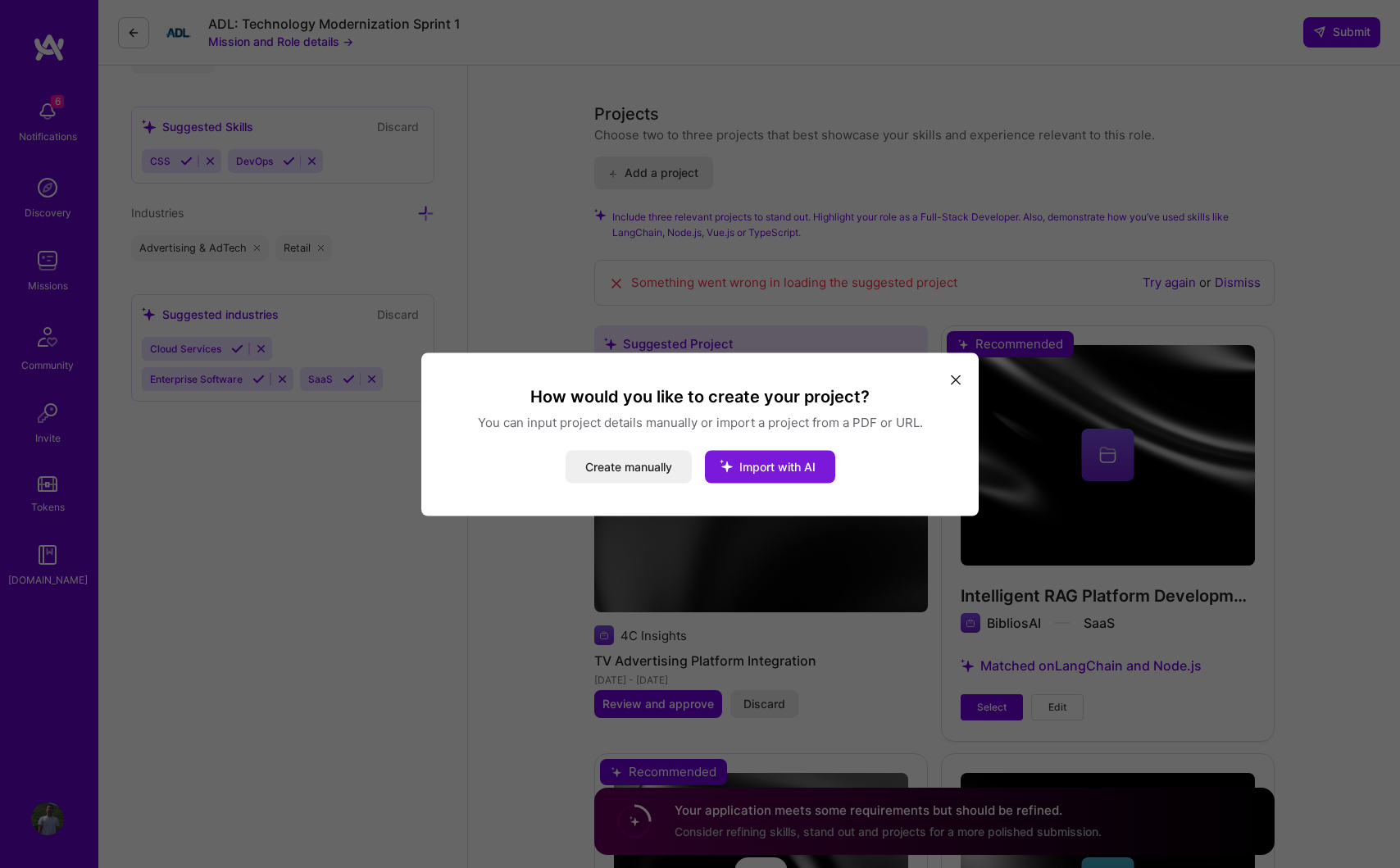
click at [753, 469] on span "Import with AI" at bounding box center [777, 466] width 76 height 14
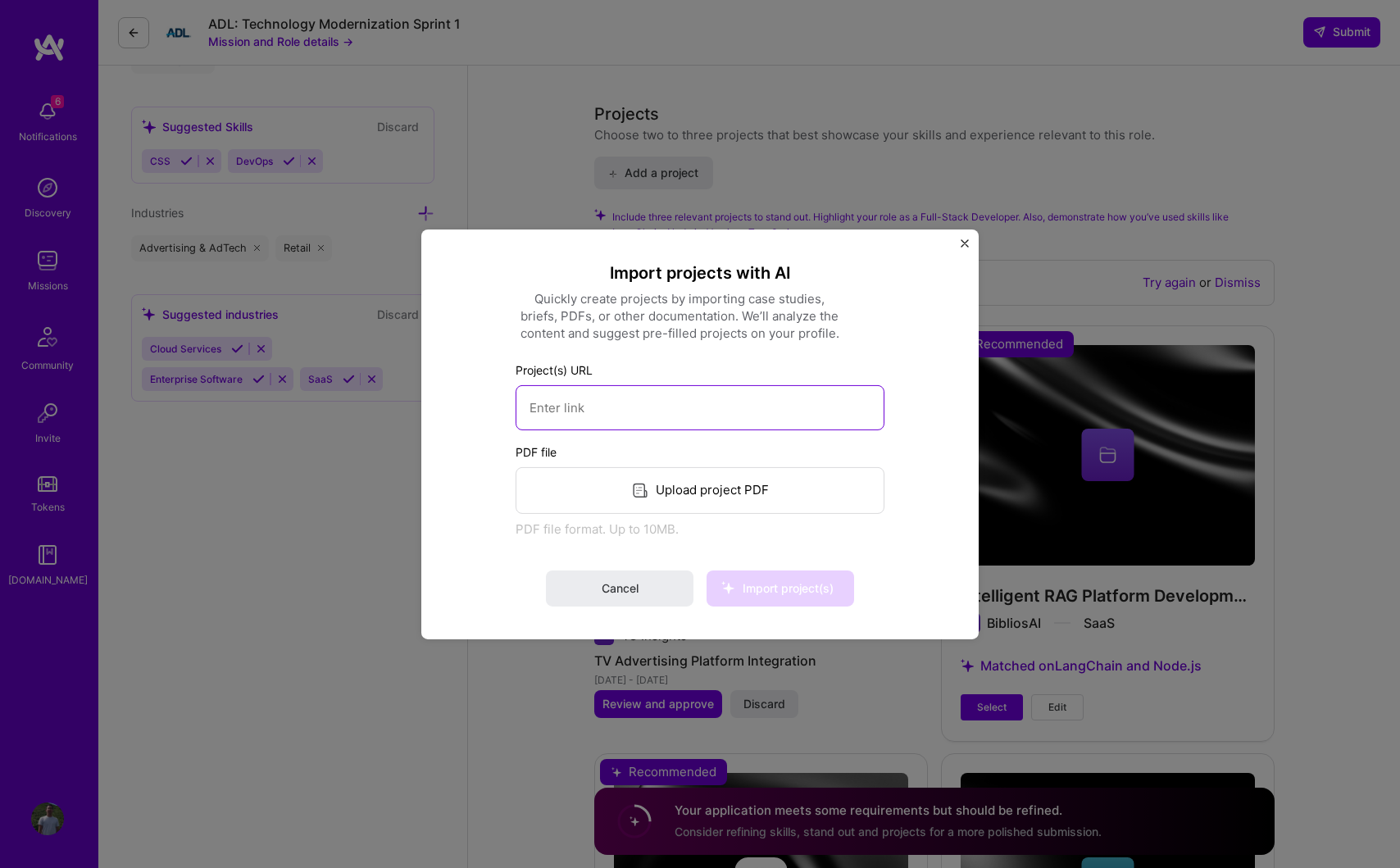
click at [661, 406] on input at bounding box center [699, 407] width 368 height 45
paste input "https://www.zucca.ai/"
type input "https://www.zucca.ai/"
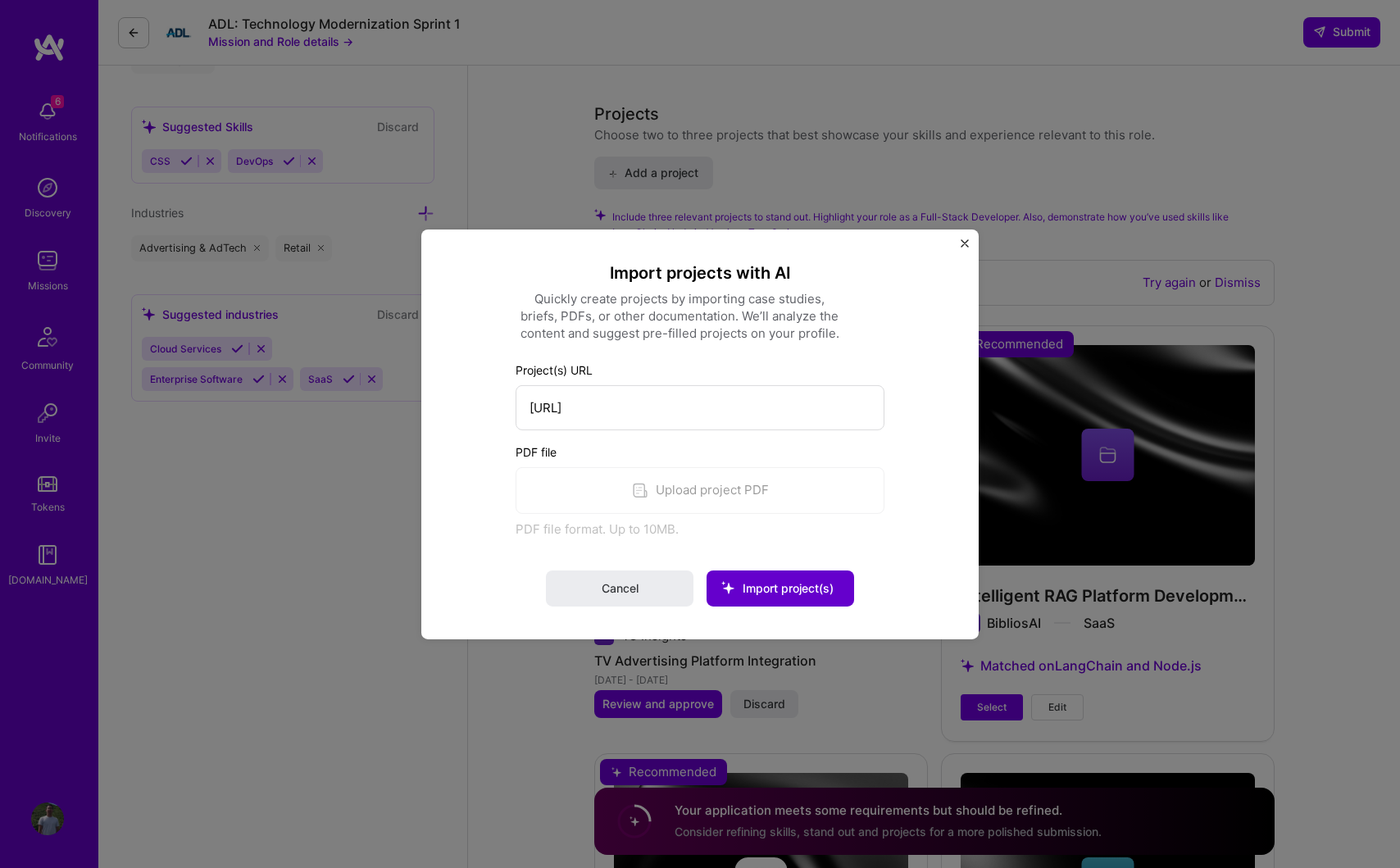
click at [783, 592] on span "Import project(s)" at bounding box center [788, 588] width 91 height 14
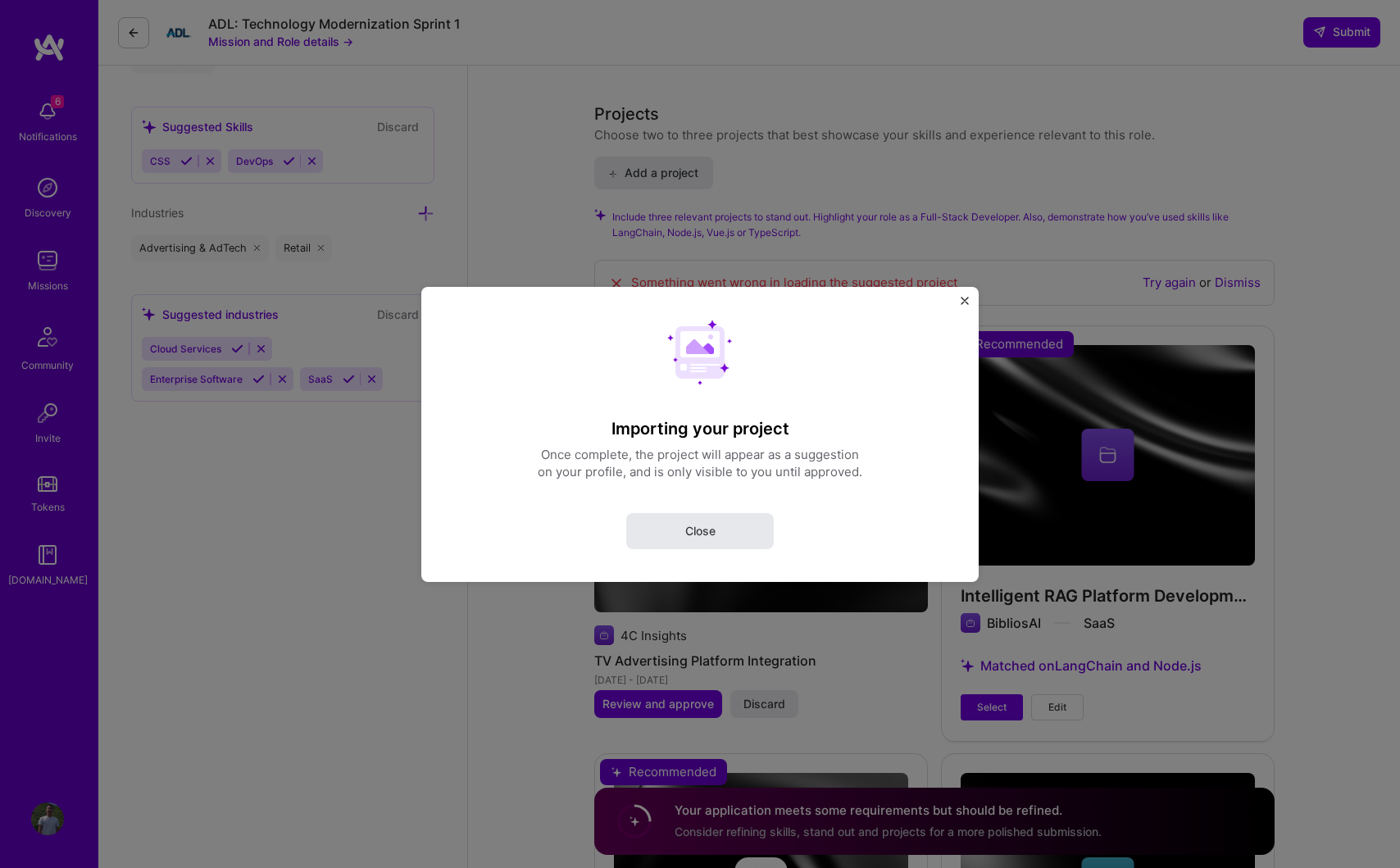
click at [681, 534] on button "Close" at bounding box center [700, 531] width 148 height 36
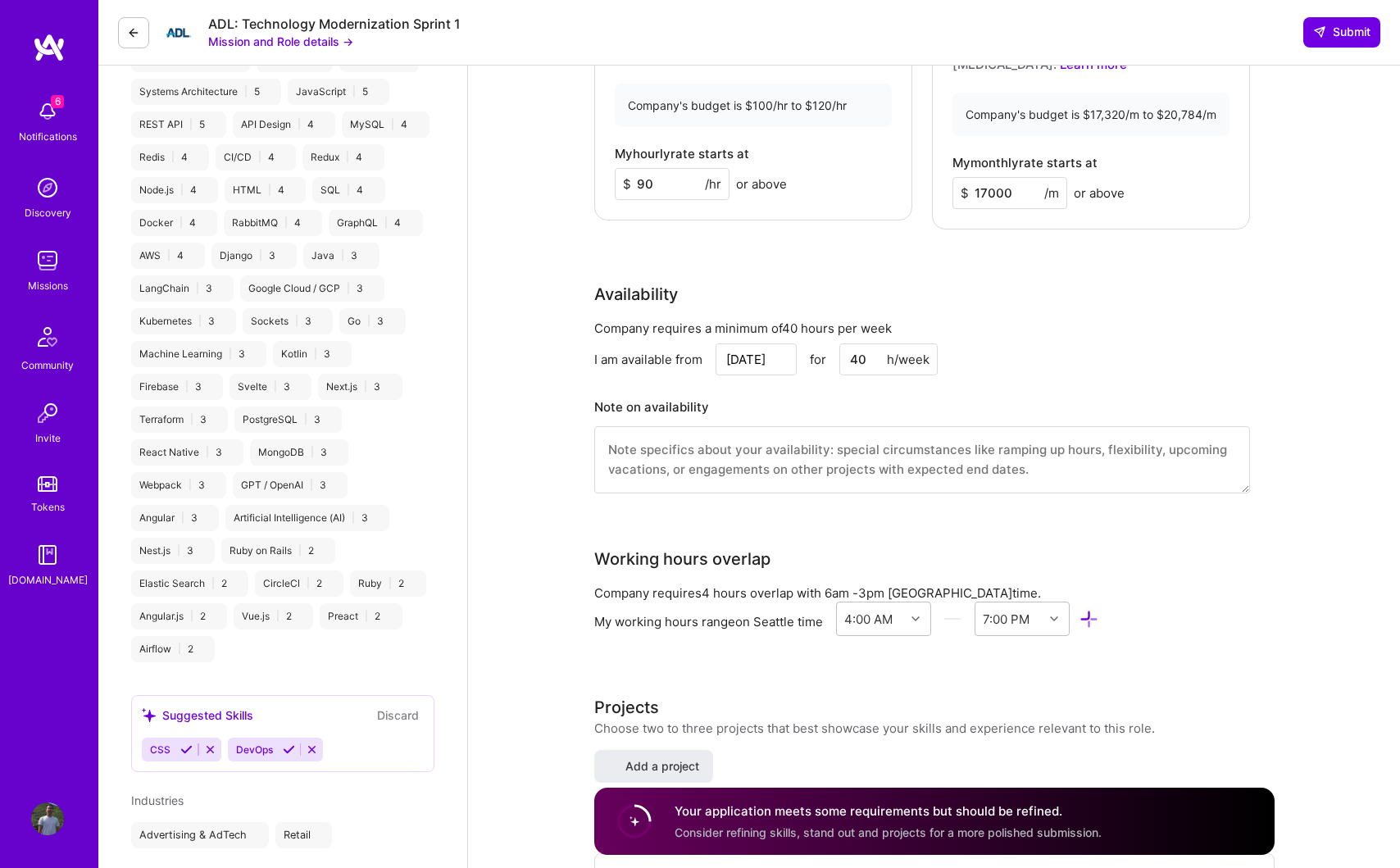
select select "US"
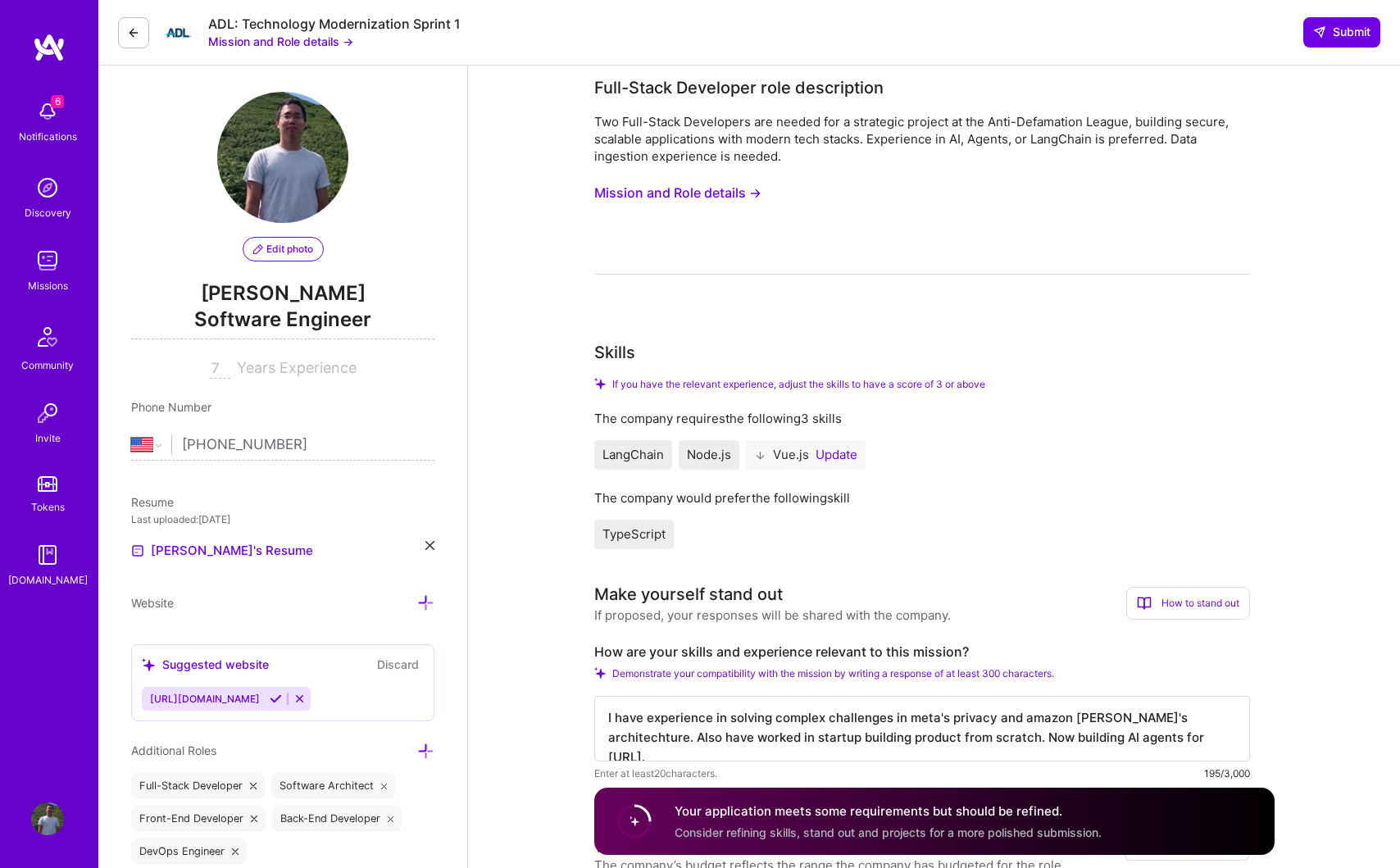
scroll to position [0, 0]
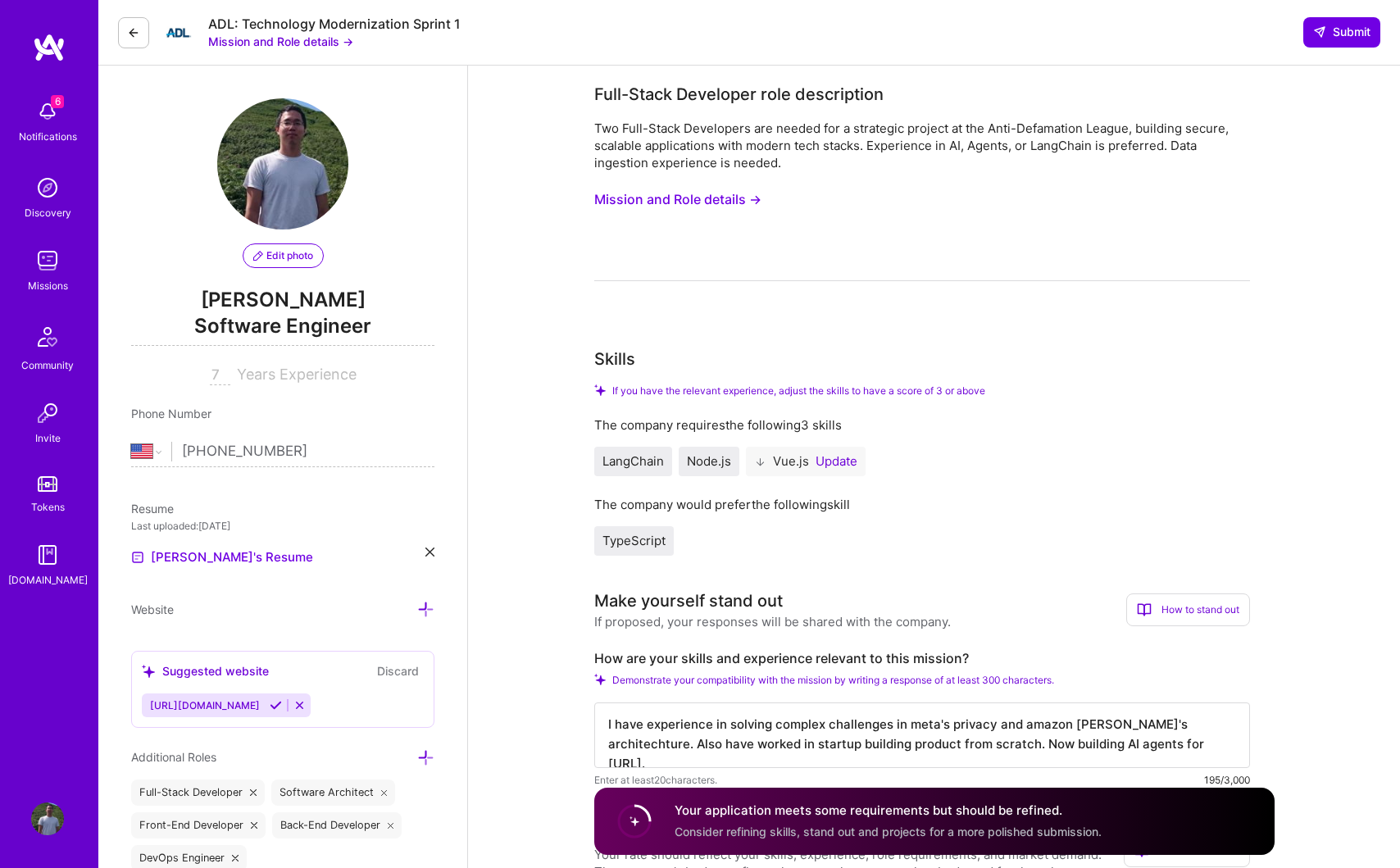
click at [135, 44] on button at bounding box center [133, 32] width 31 height 31
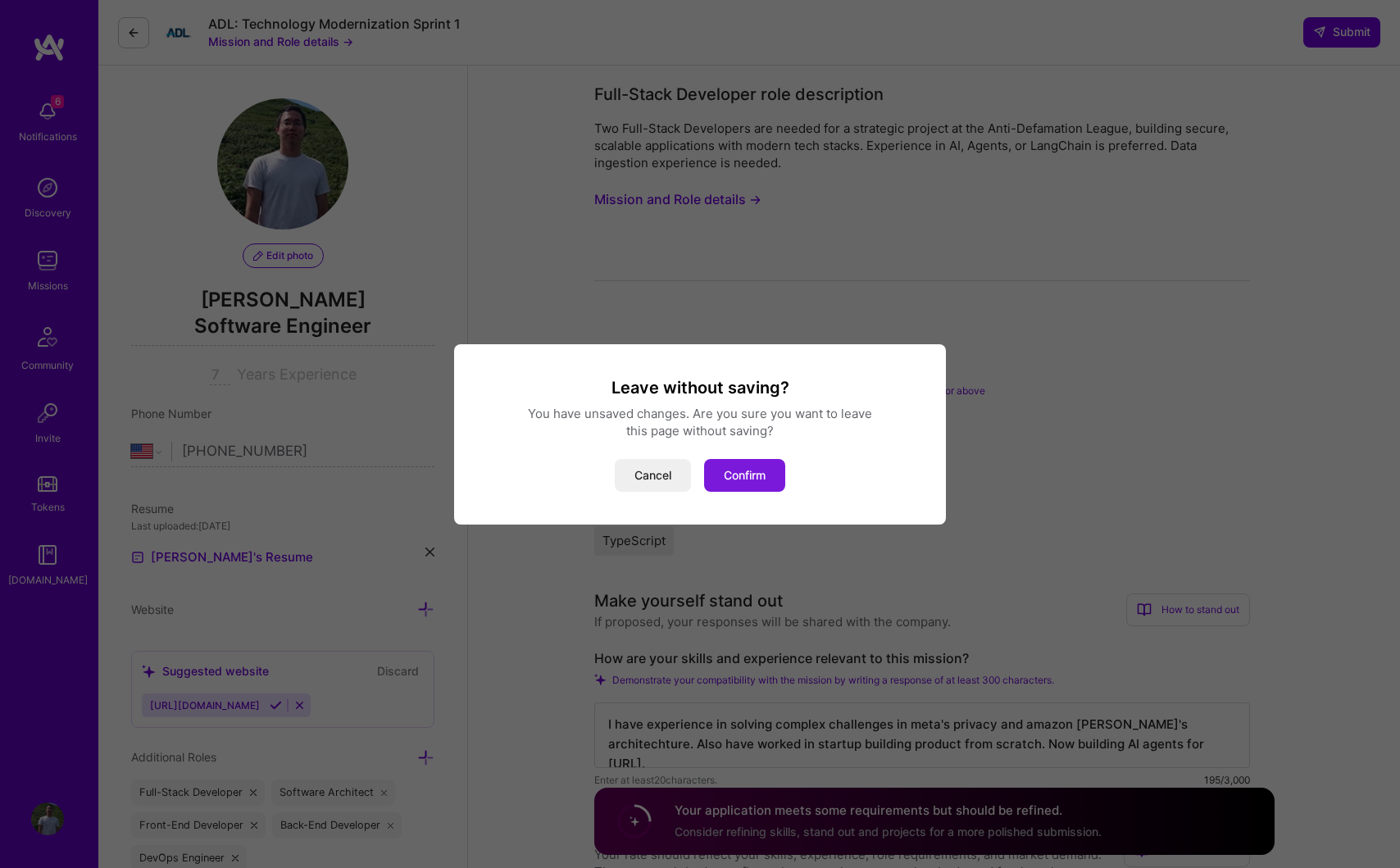
click at [750, 477] on button "Confirm" at bounding box center [744, 475] width 81 height 33
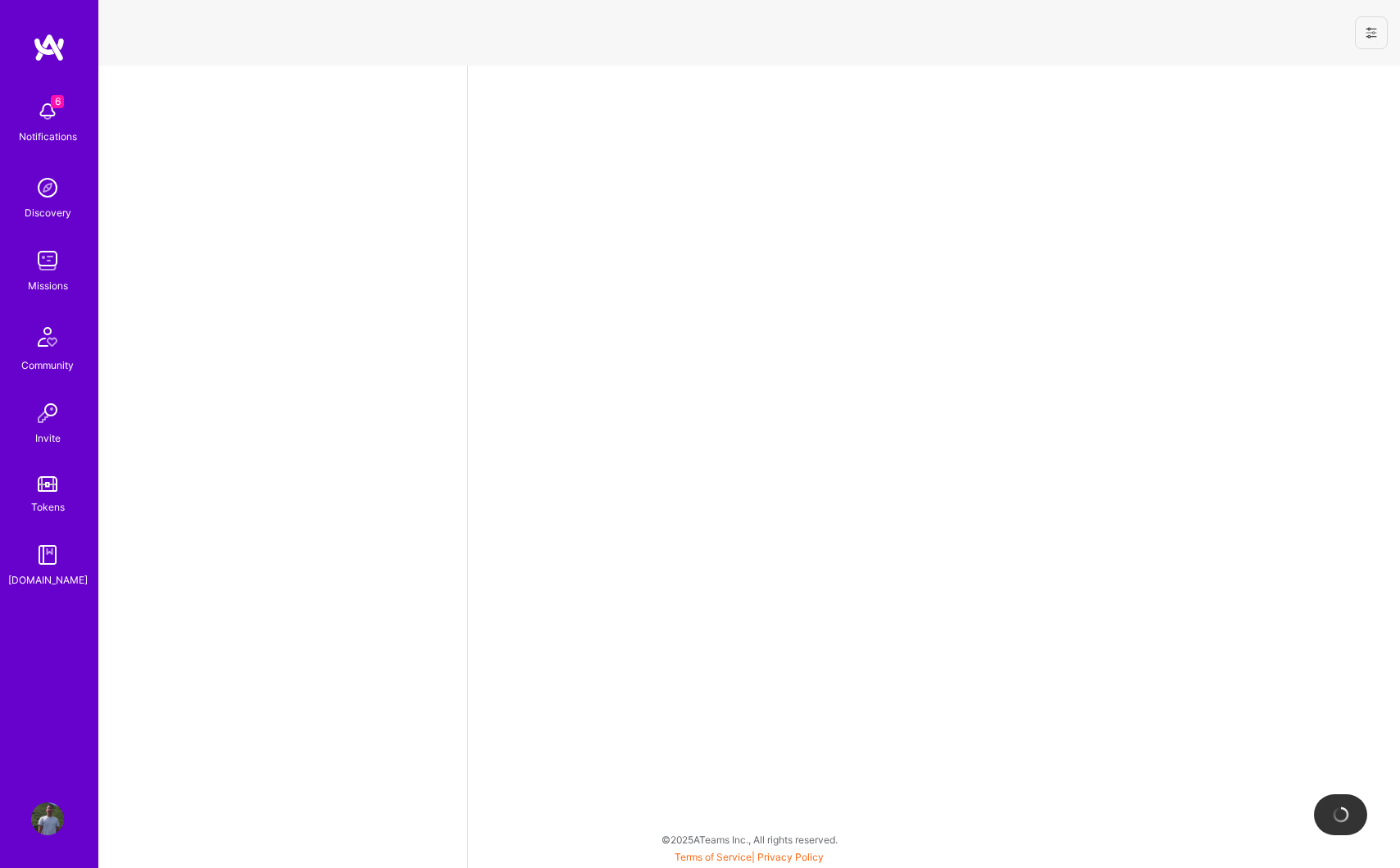
select select "US"
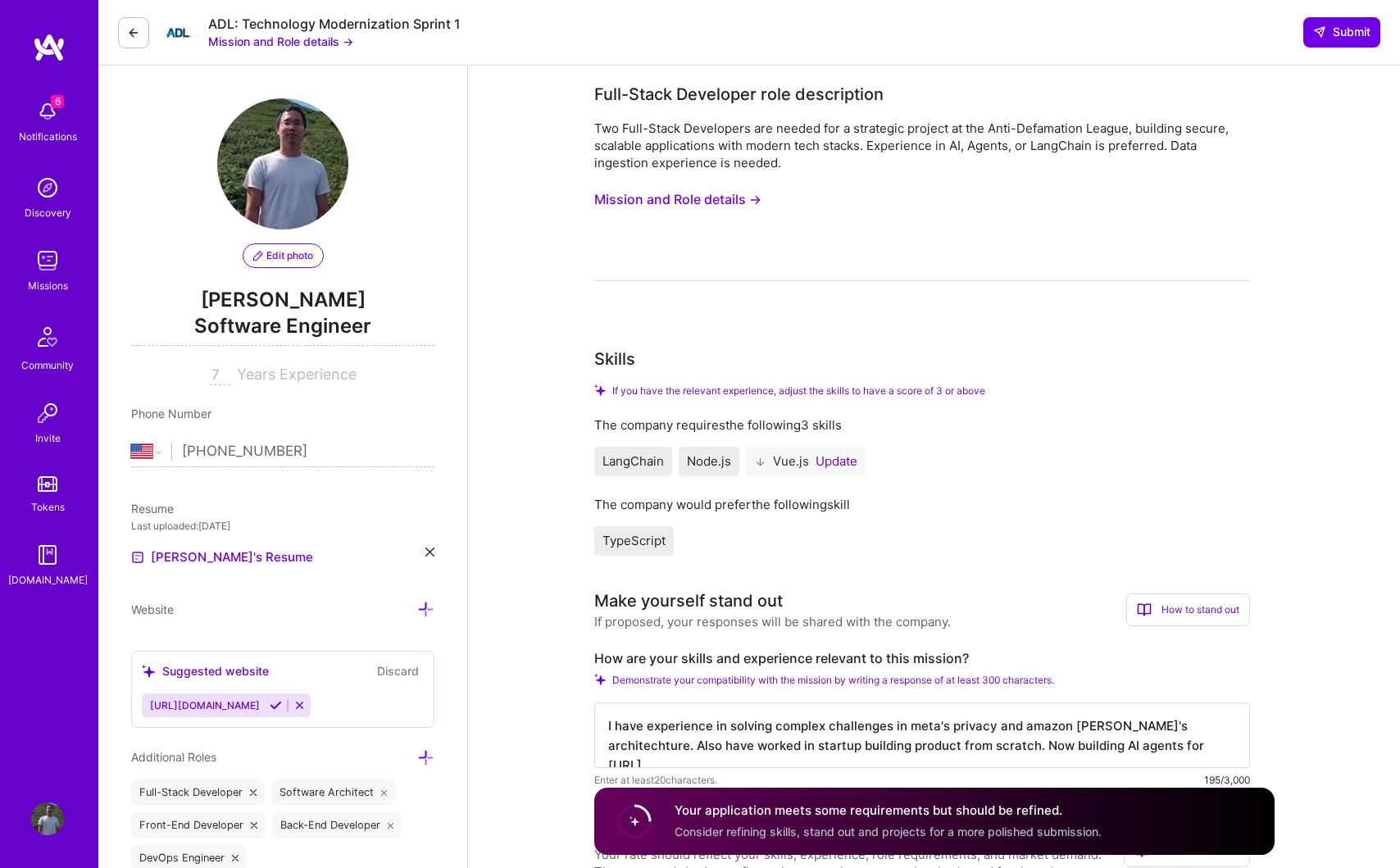
click at [128, 36] on icon at bounding box center [134, 33] width 13 height 13
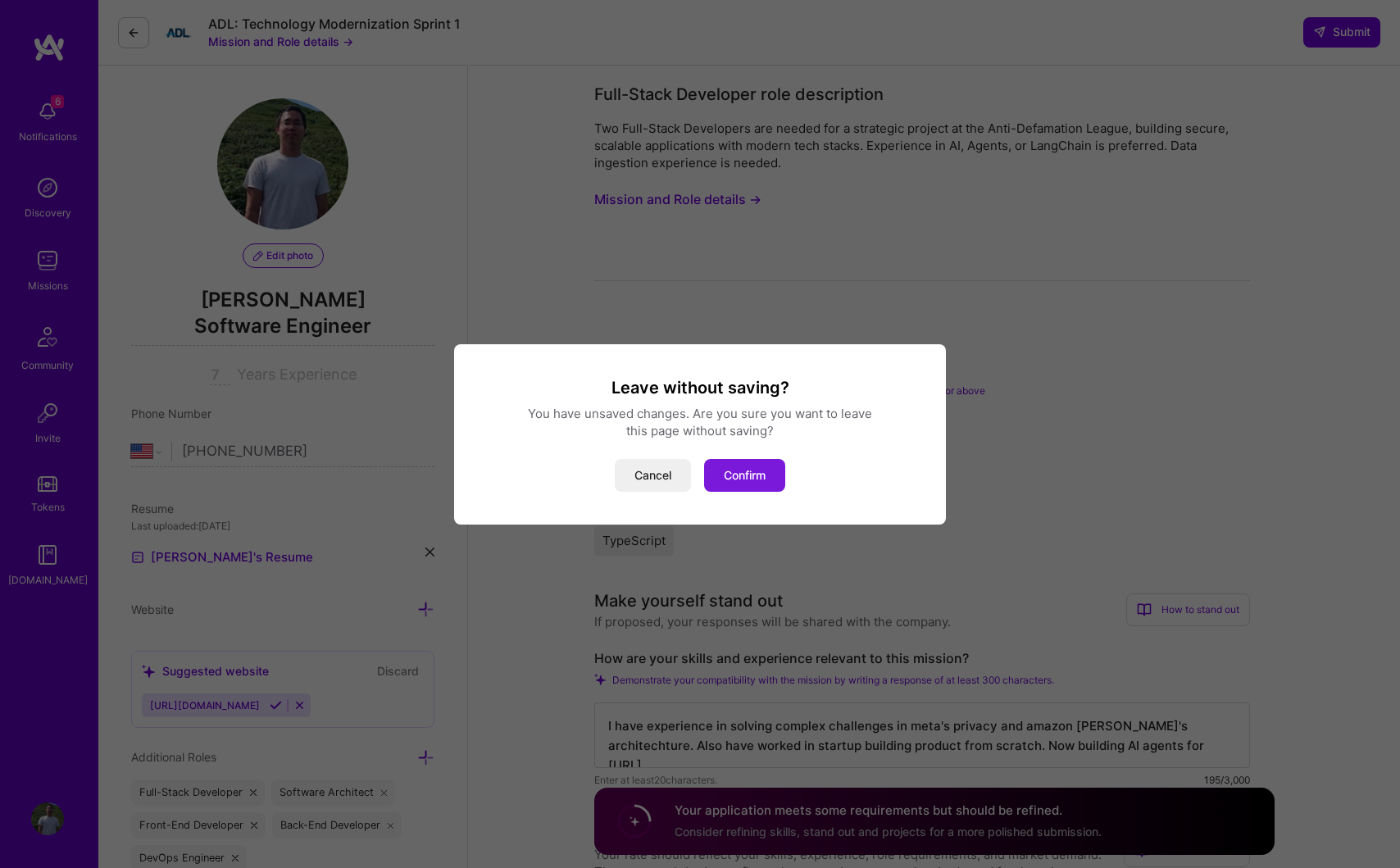
click at [744, 477] on button "Confirm" at bounding box center [744, 475] width 81 height 33
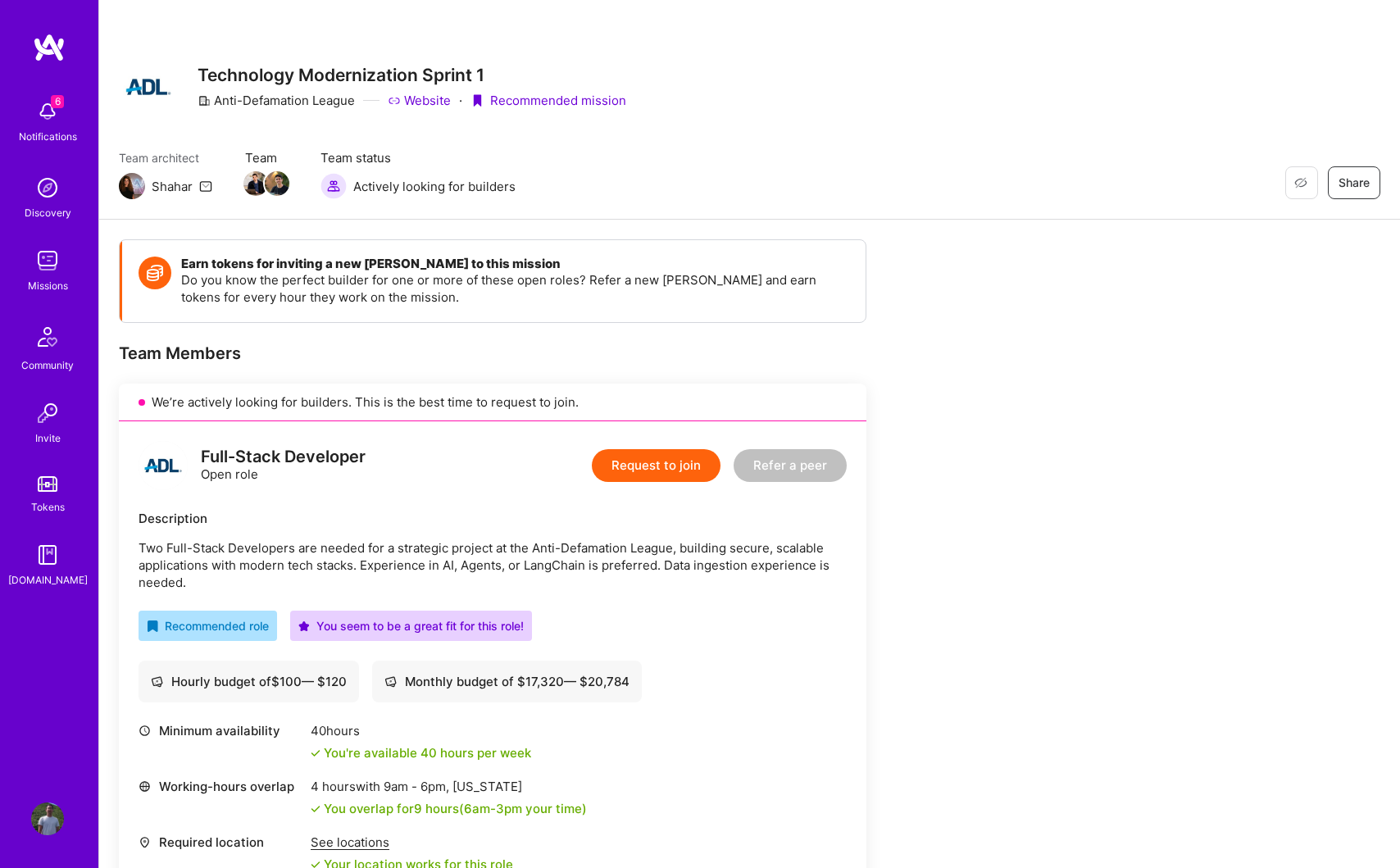
click at [47, 268] on img at bounding box center [47, 260] width 33 height 33
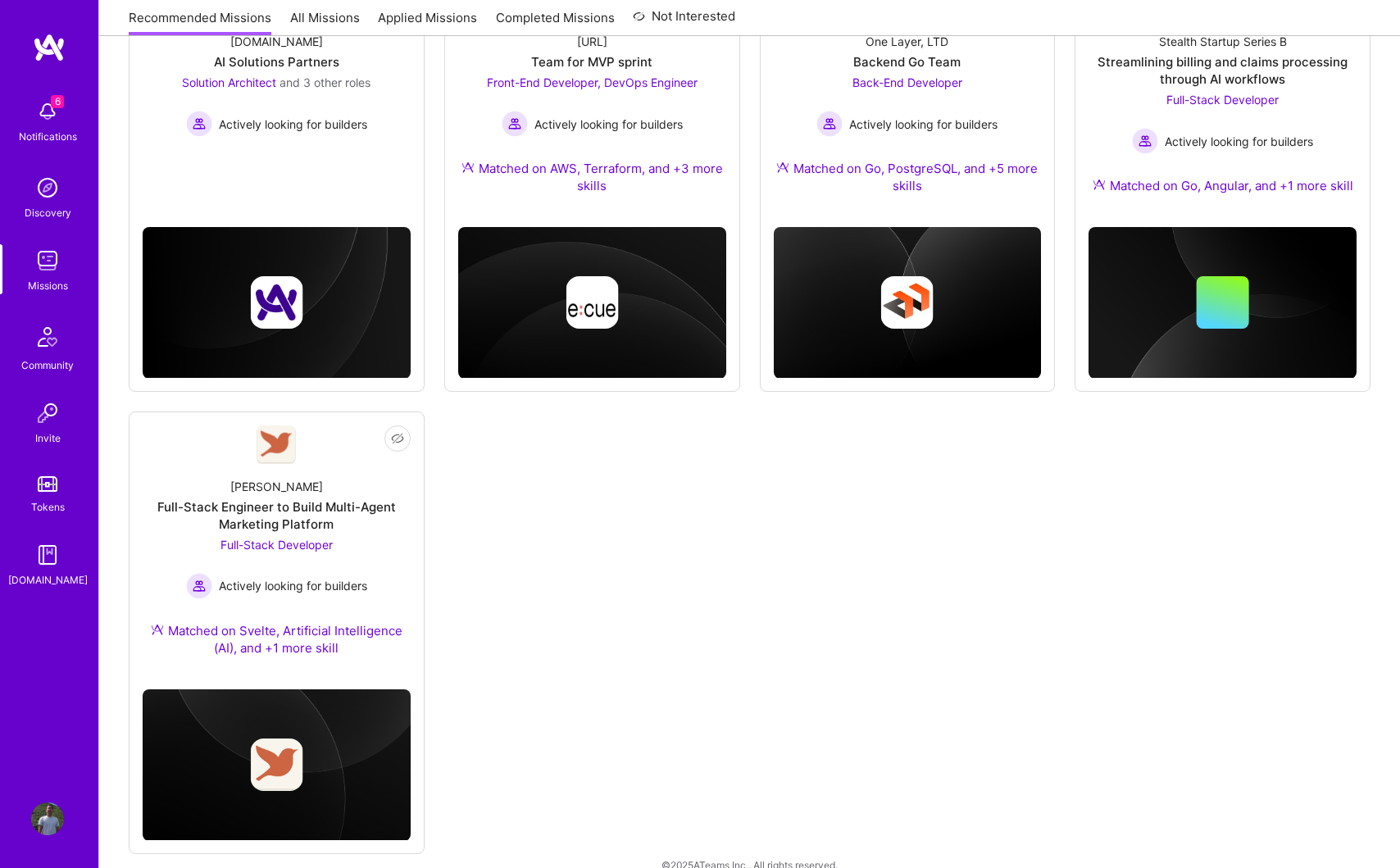
scroll to position [796, 0]
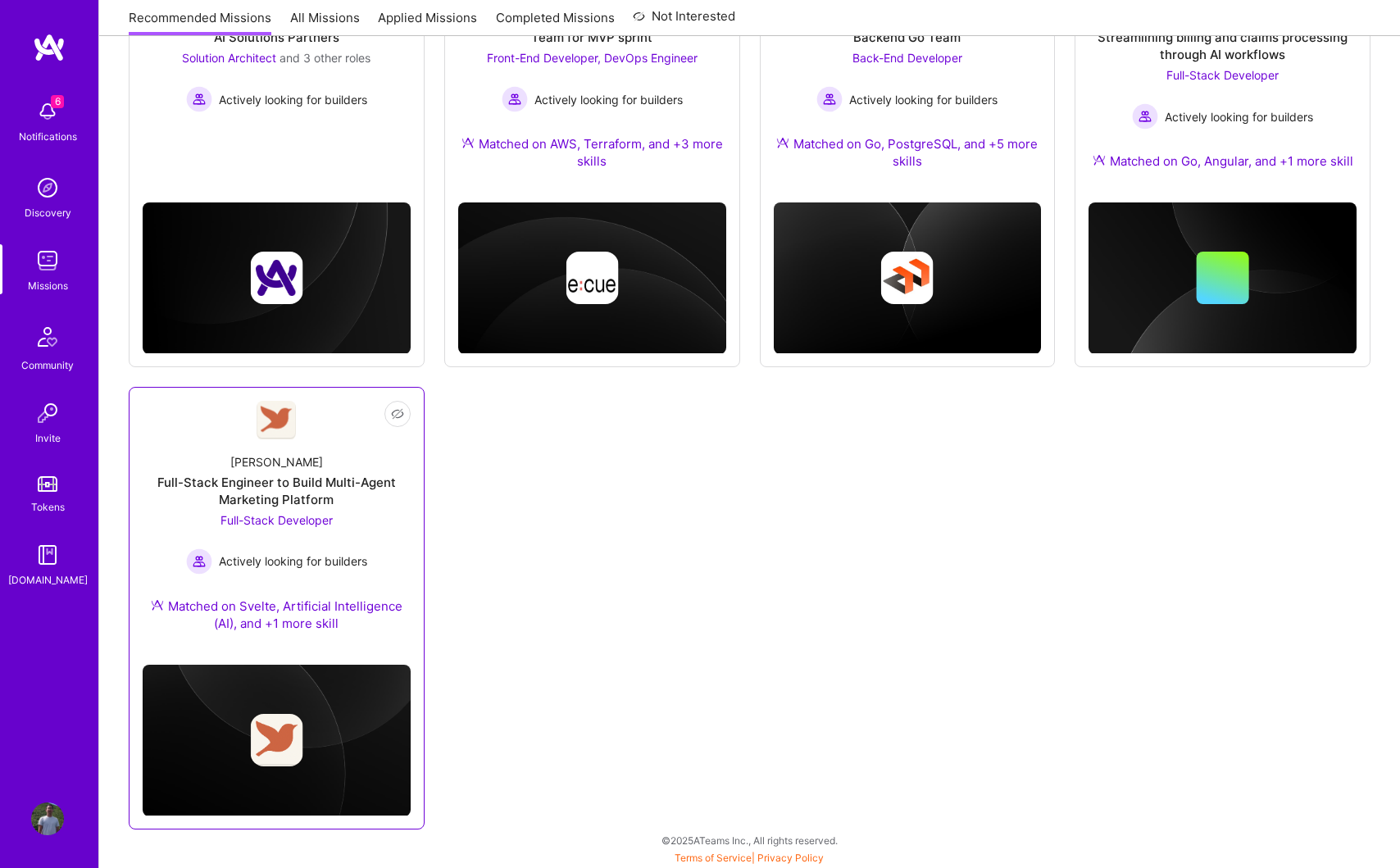
click at [359, 527] on div "Full-Stack Developer Actively looking for builders" at bounding box center [276, 543] width 181 height 63
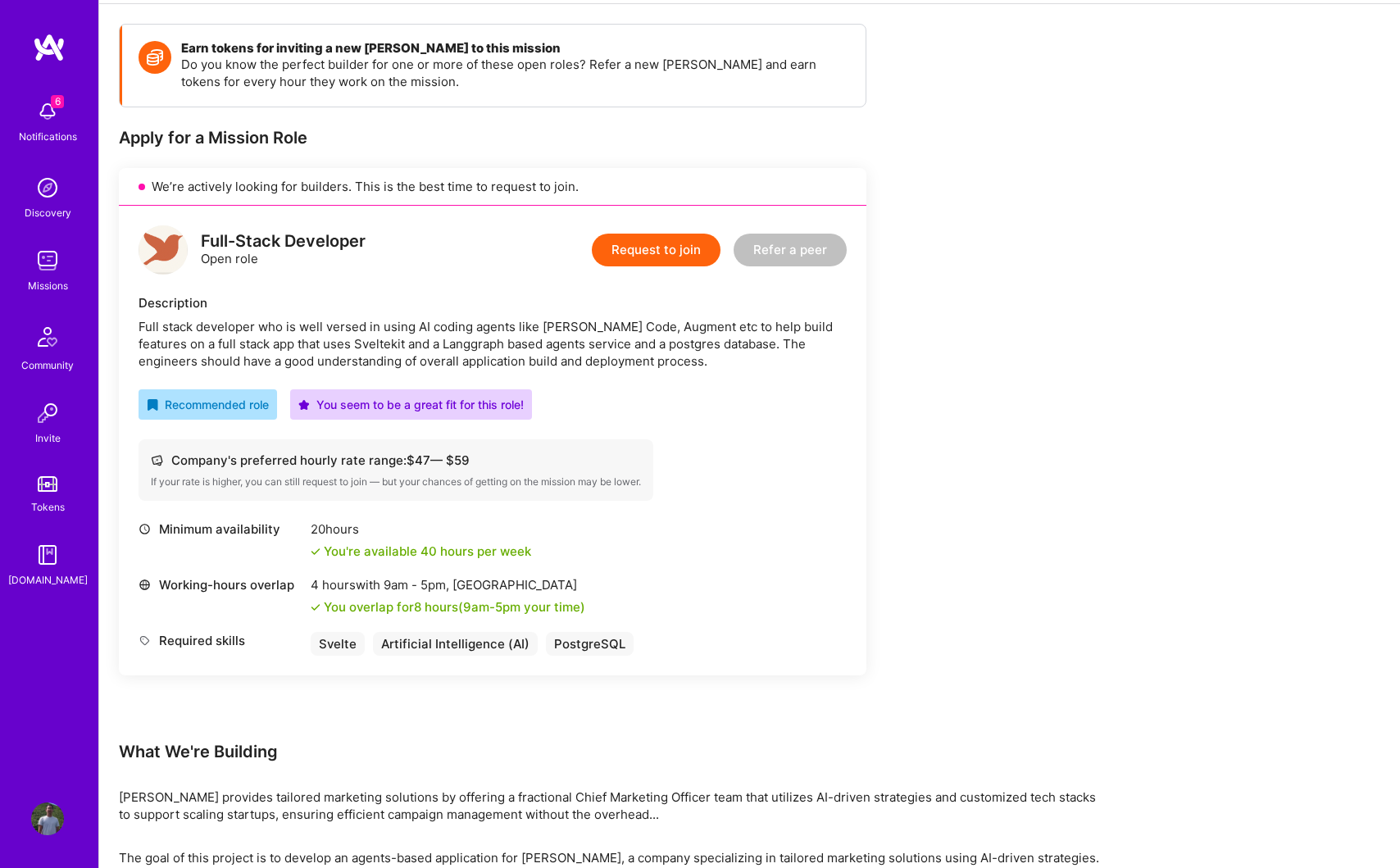
scroll to position [270, 0]
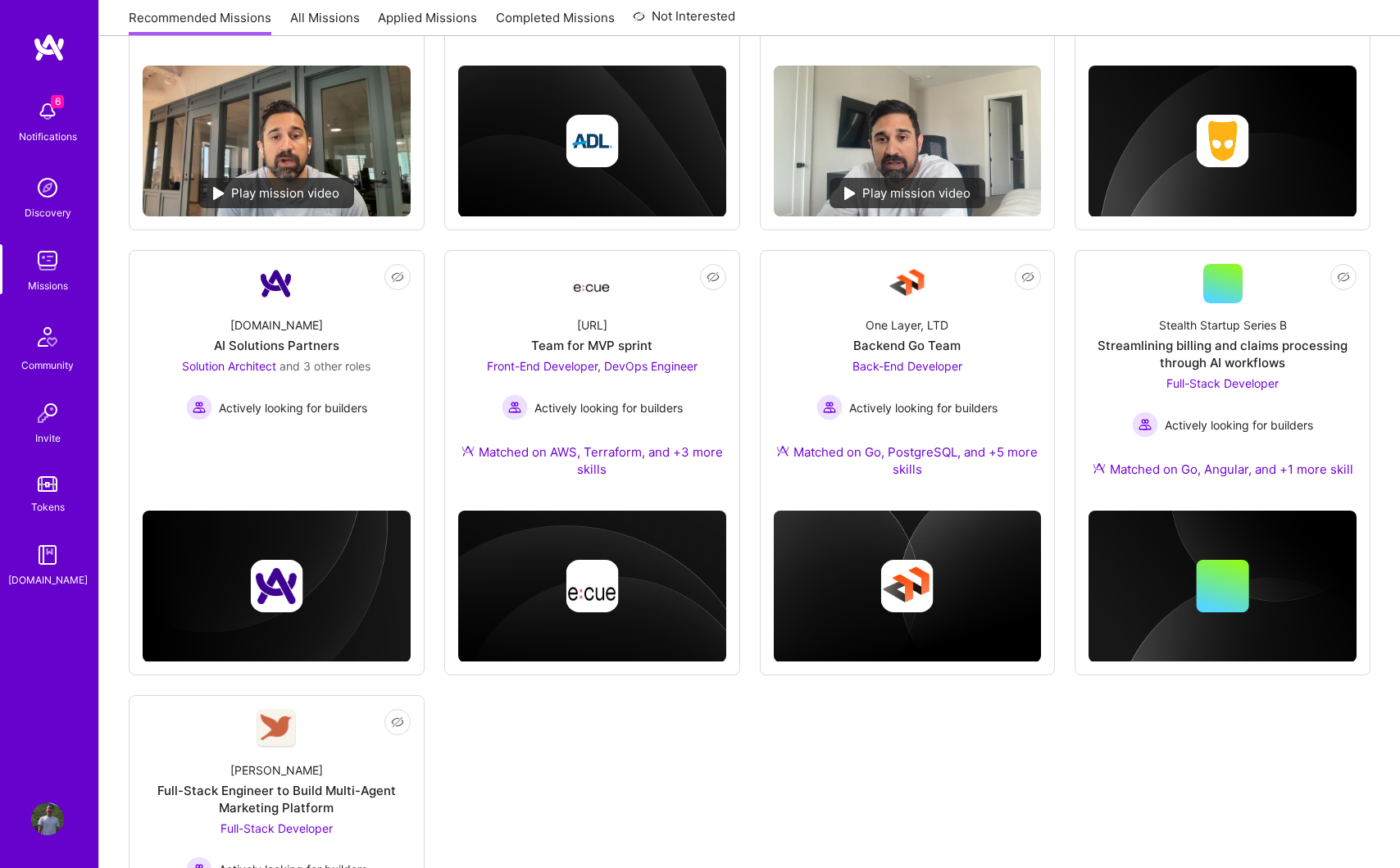
scroll to position [356, 0]
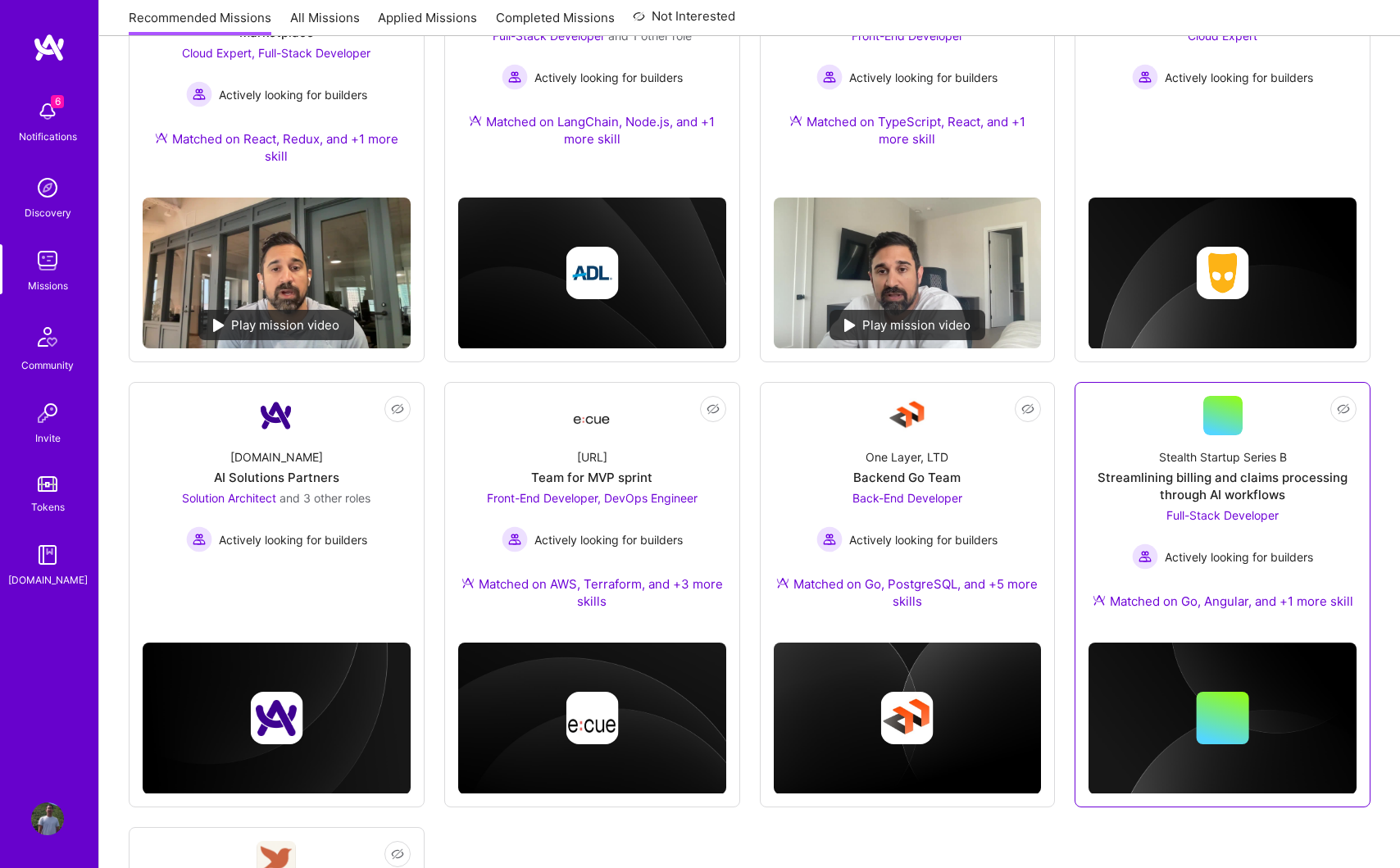
click at [1245, 508] on span "Full-Stack Developer" at bounding box center [1222, 515] width 112 height 14
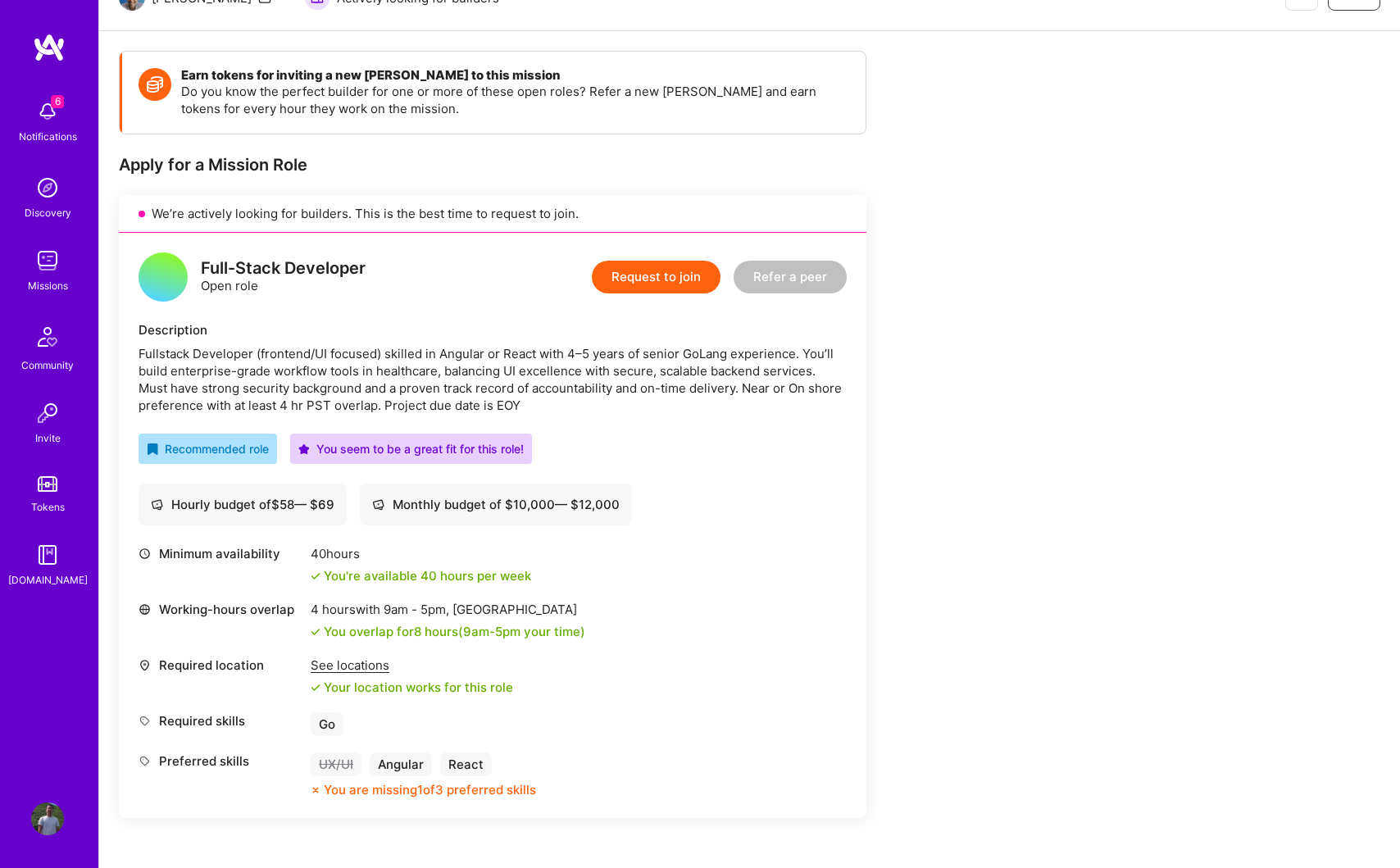
scroll to position [191, 0]
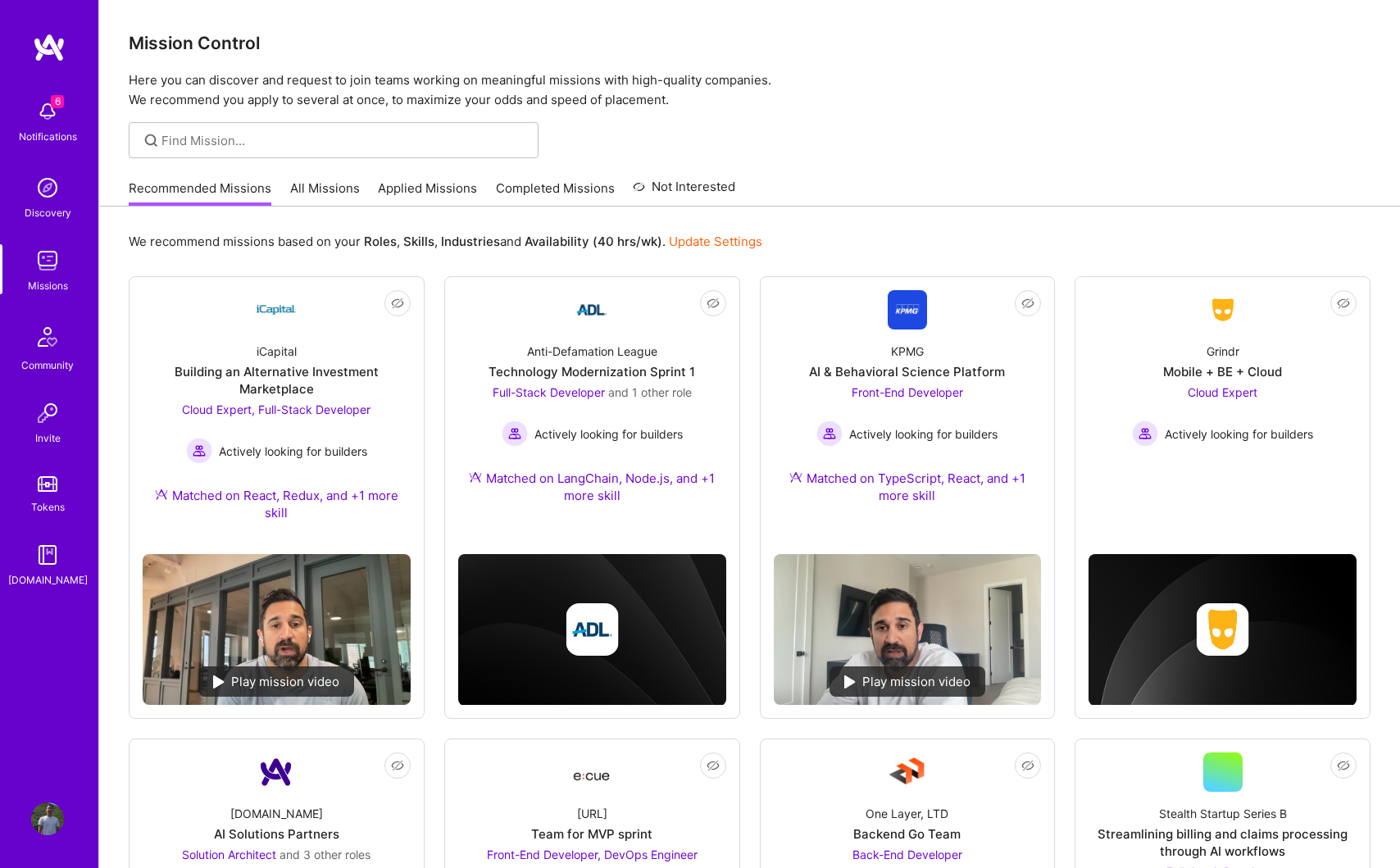
click at [413, 192] on link "Applied Missions" at bounding box center [427, 192] width 99 height 27
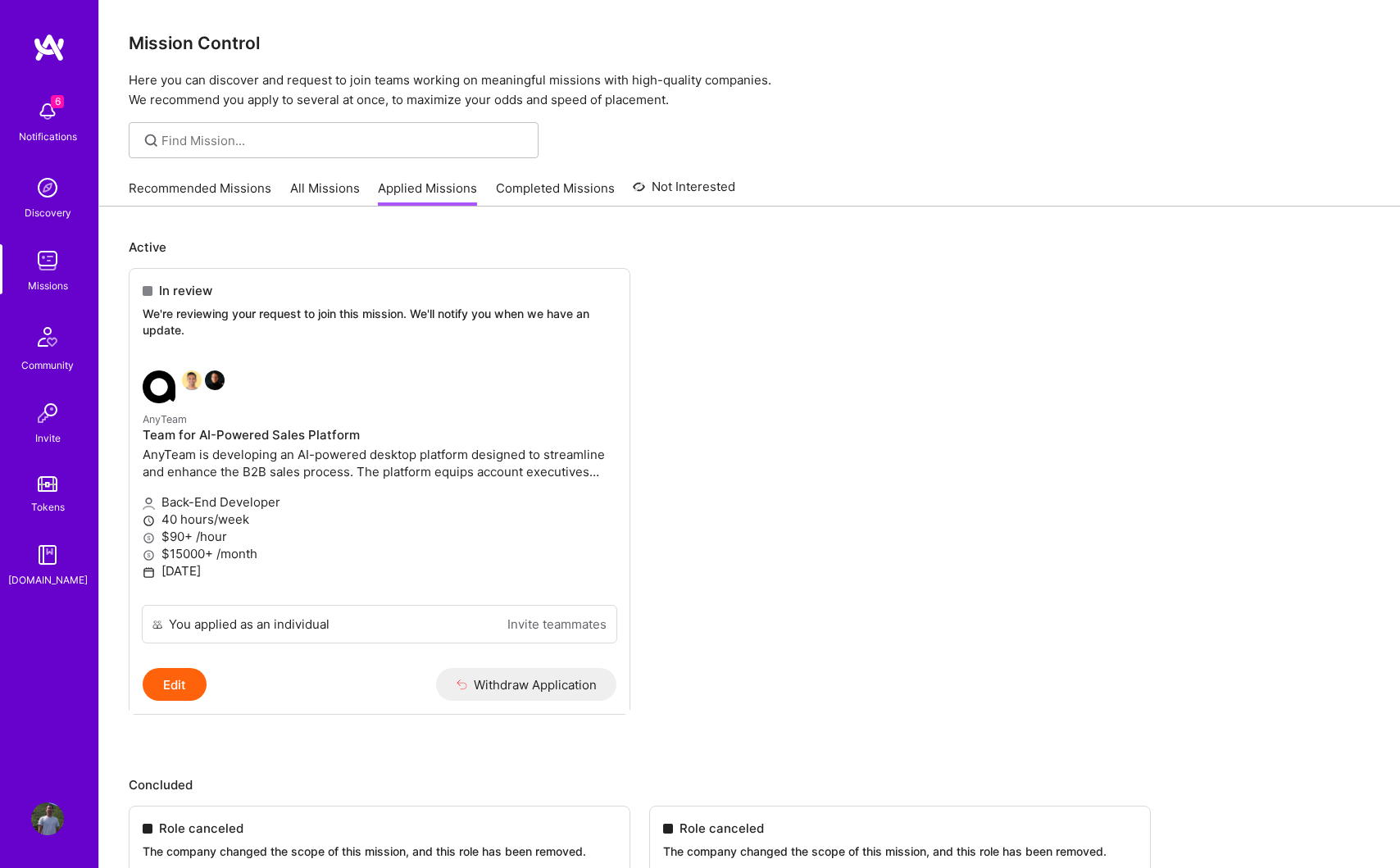
click at [523, 189] on link "Completed Missions" at bounding box center [555, 192] width 119 height 27
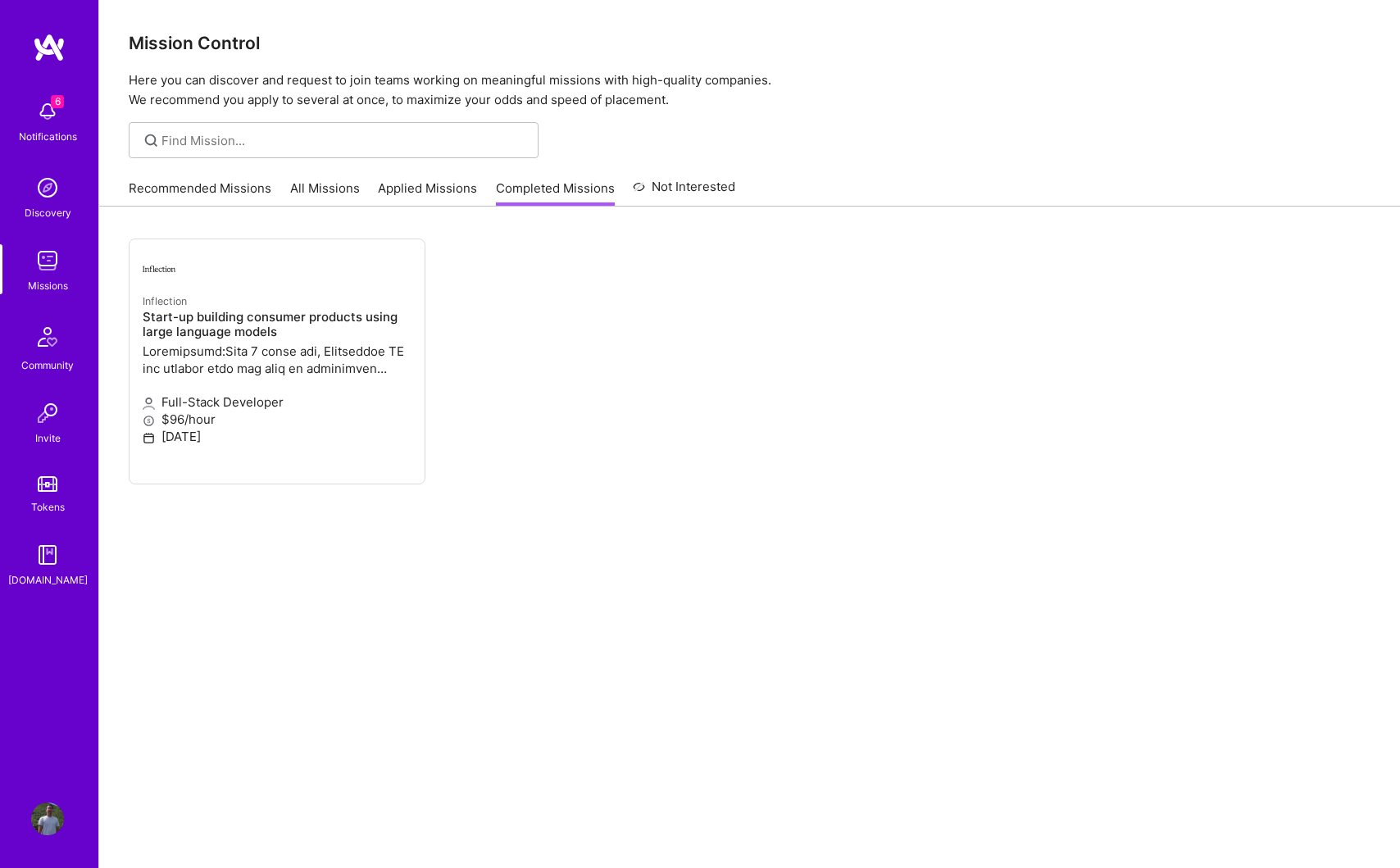
click at [338, 196] on link "All Missions" at bounding box center [325, 192] width 70 height 27
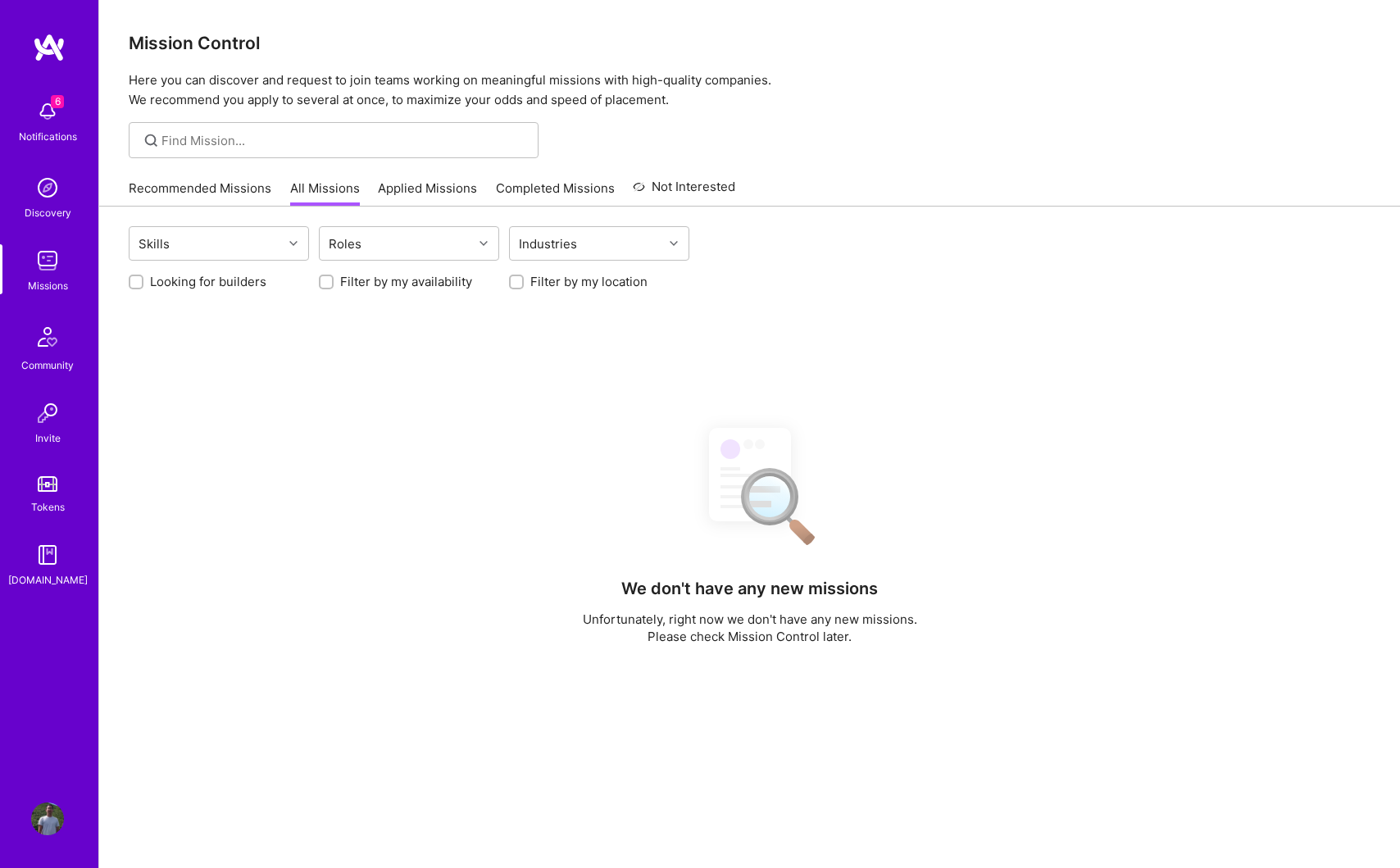
click at [223, 192] on link "Recommended Missions" at bounding box center [200, 192] width 142 height 27
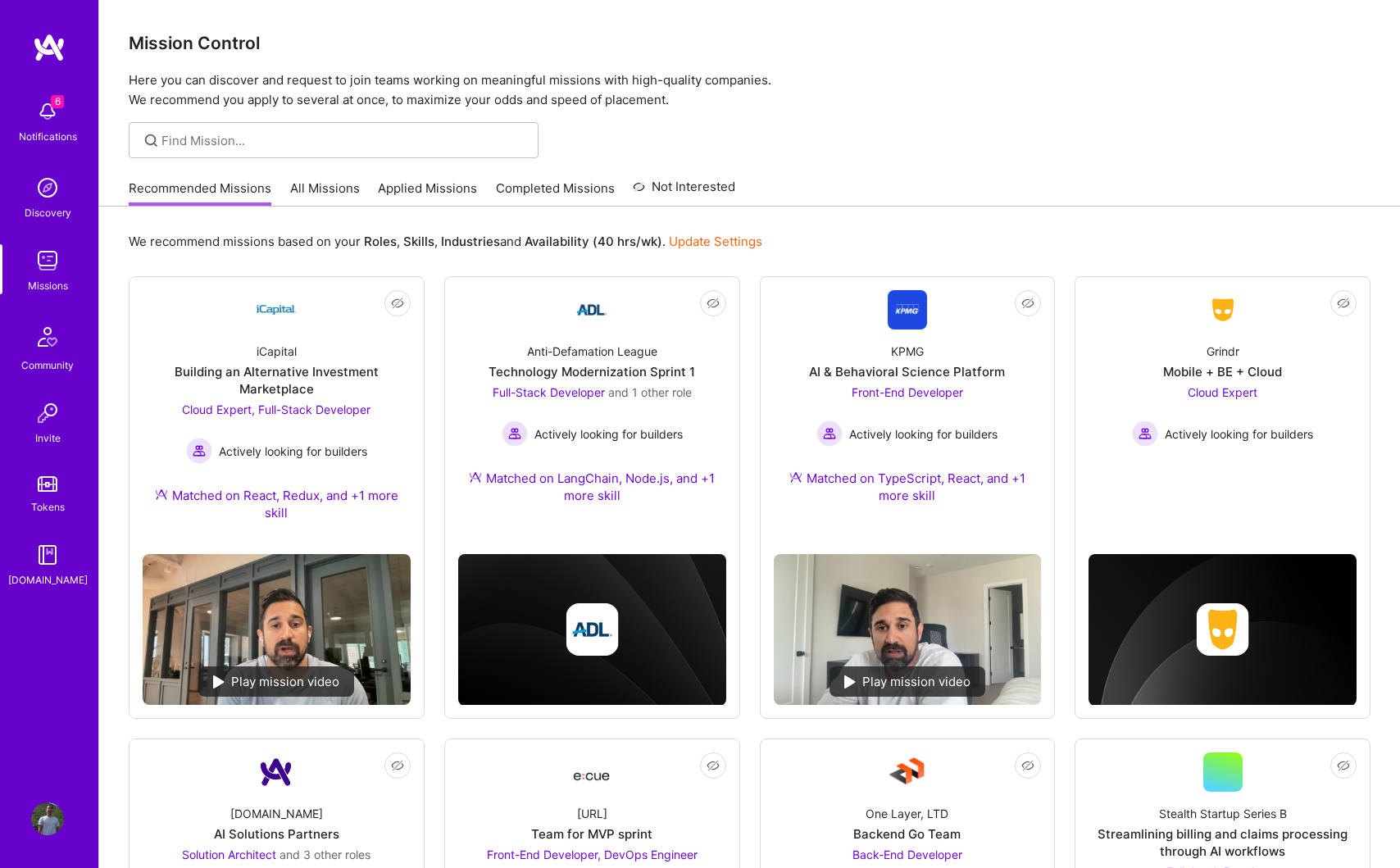
click at [584, 182] on link "Completed Missions" at bounding box center [555, 192] width 119 height 27
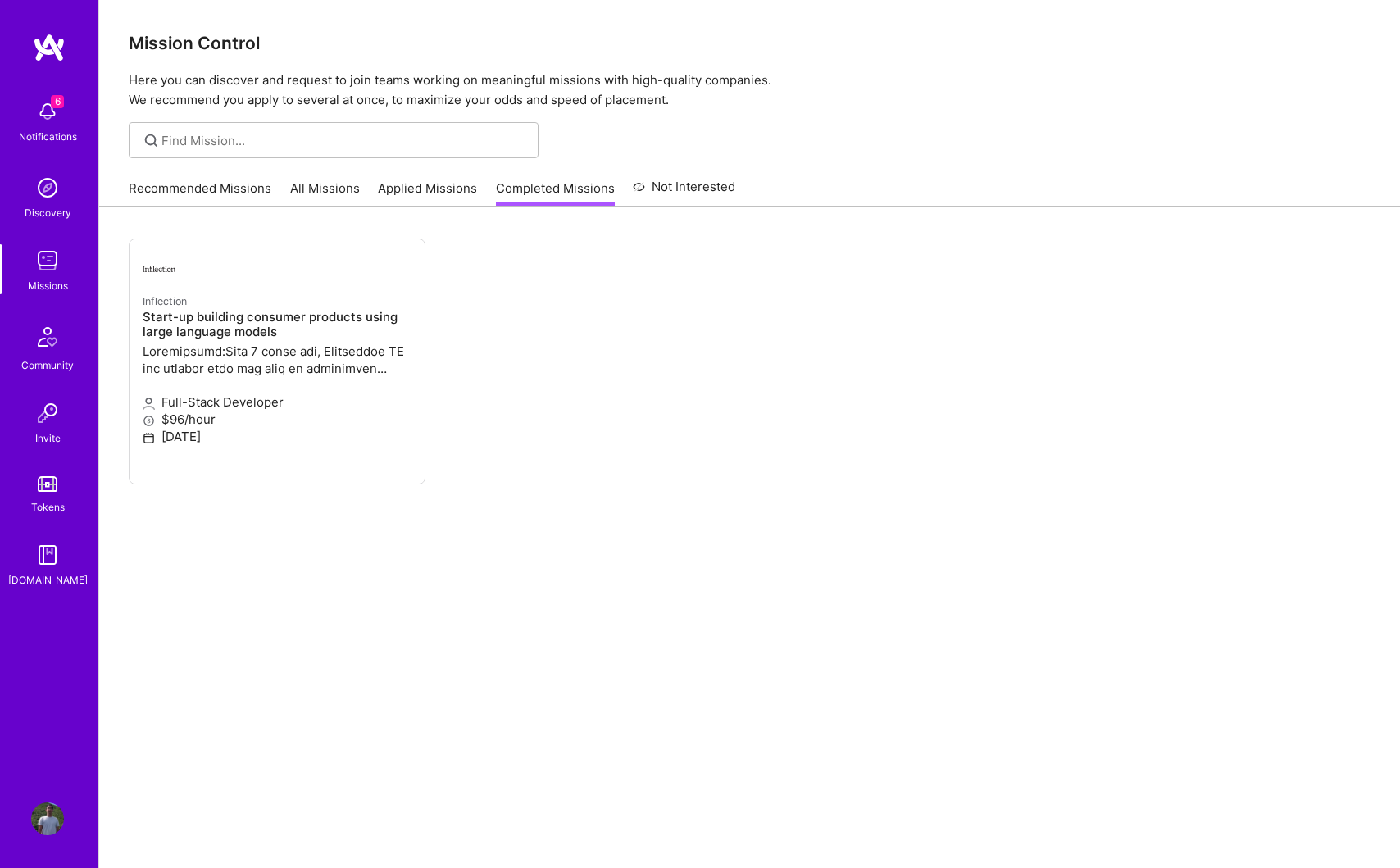
click at [599, 431] on ul "Inflection Start-up building consumer products using large language models Full…" at bounding box center [750, 385] width 1242 height 295
click at [218, 189] on link "Recommended Missions" at bounding box center [200, 192] width 142 height 27
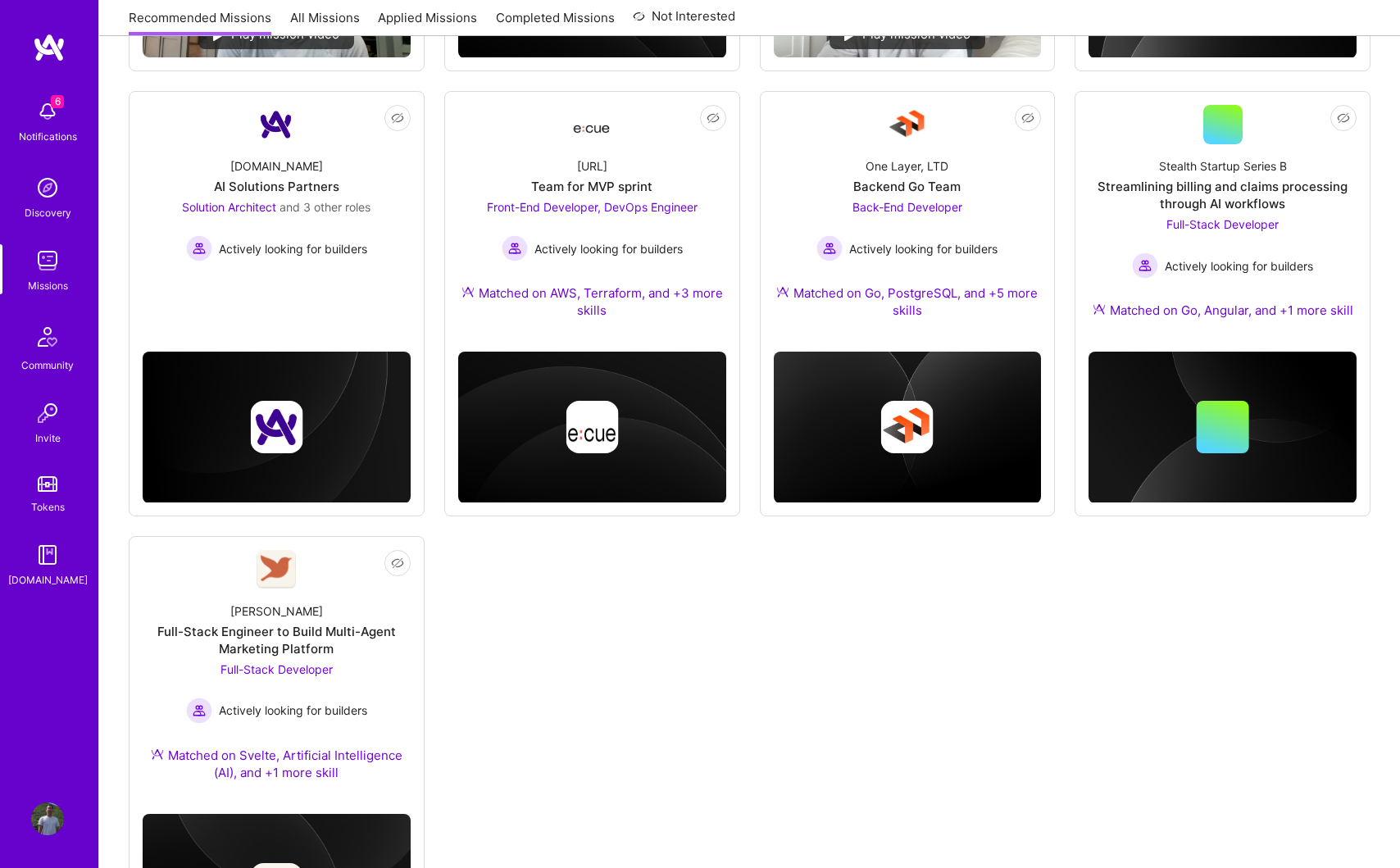
scroll to position [634, 0]
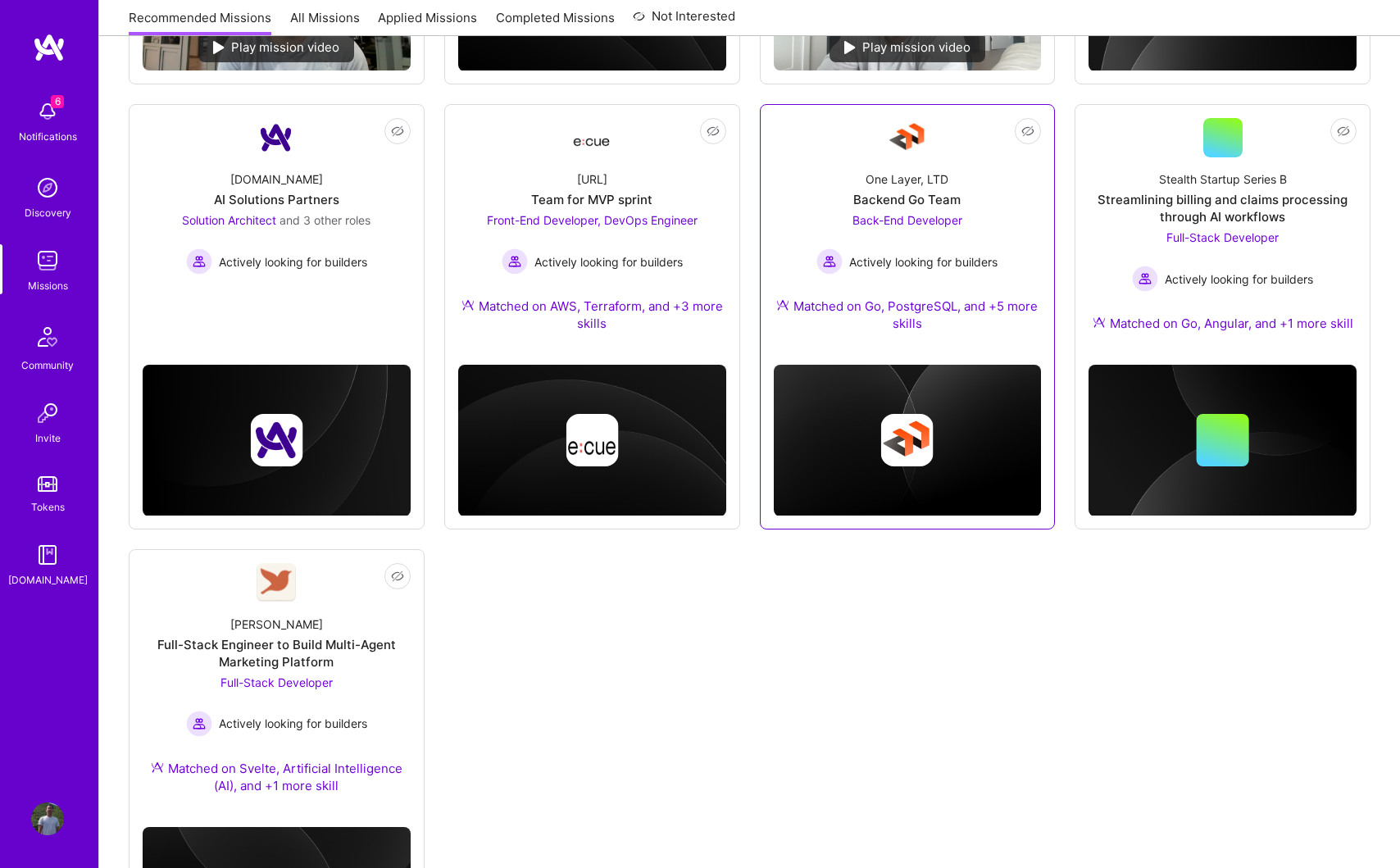
click at [959, 217] on span "Back-End Developer" at bounding box center [907, 220] width 110 height 14
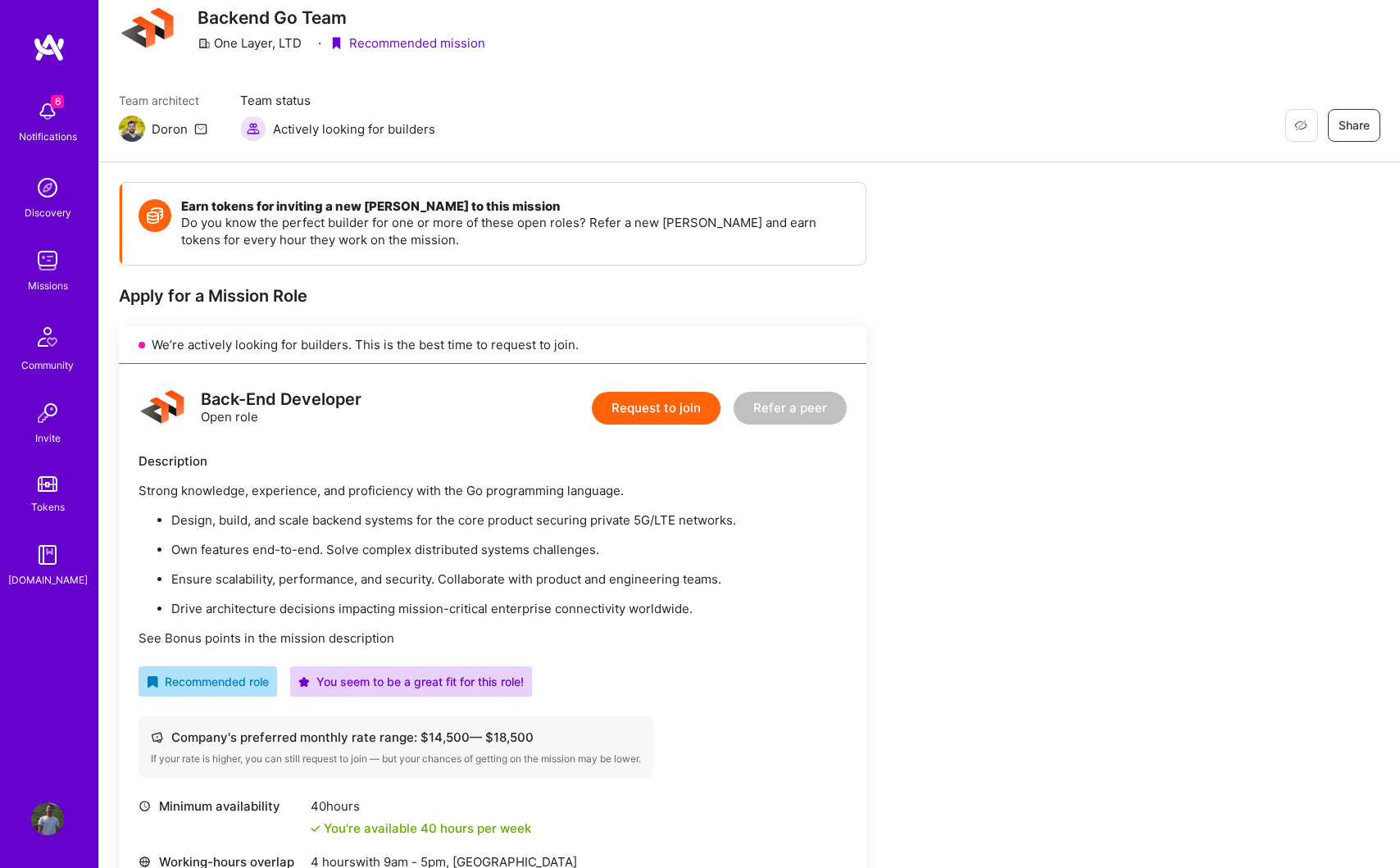
scroll to position [63, 0]
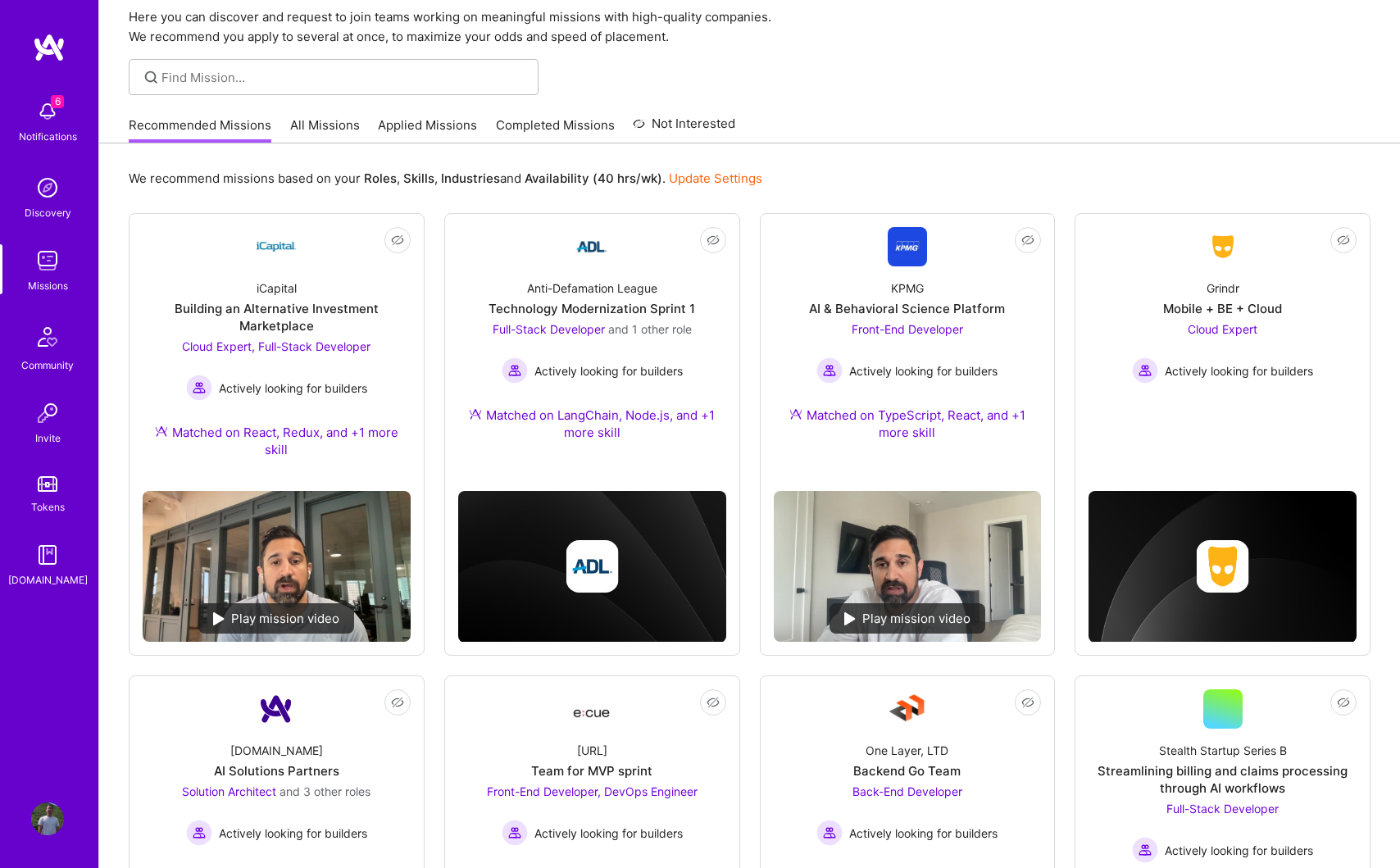
scroll to position [634, 0]
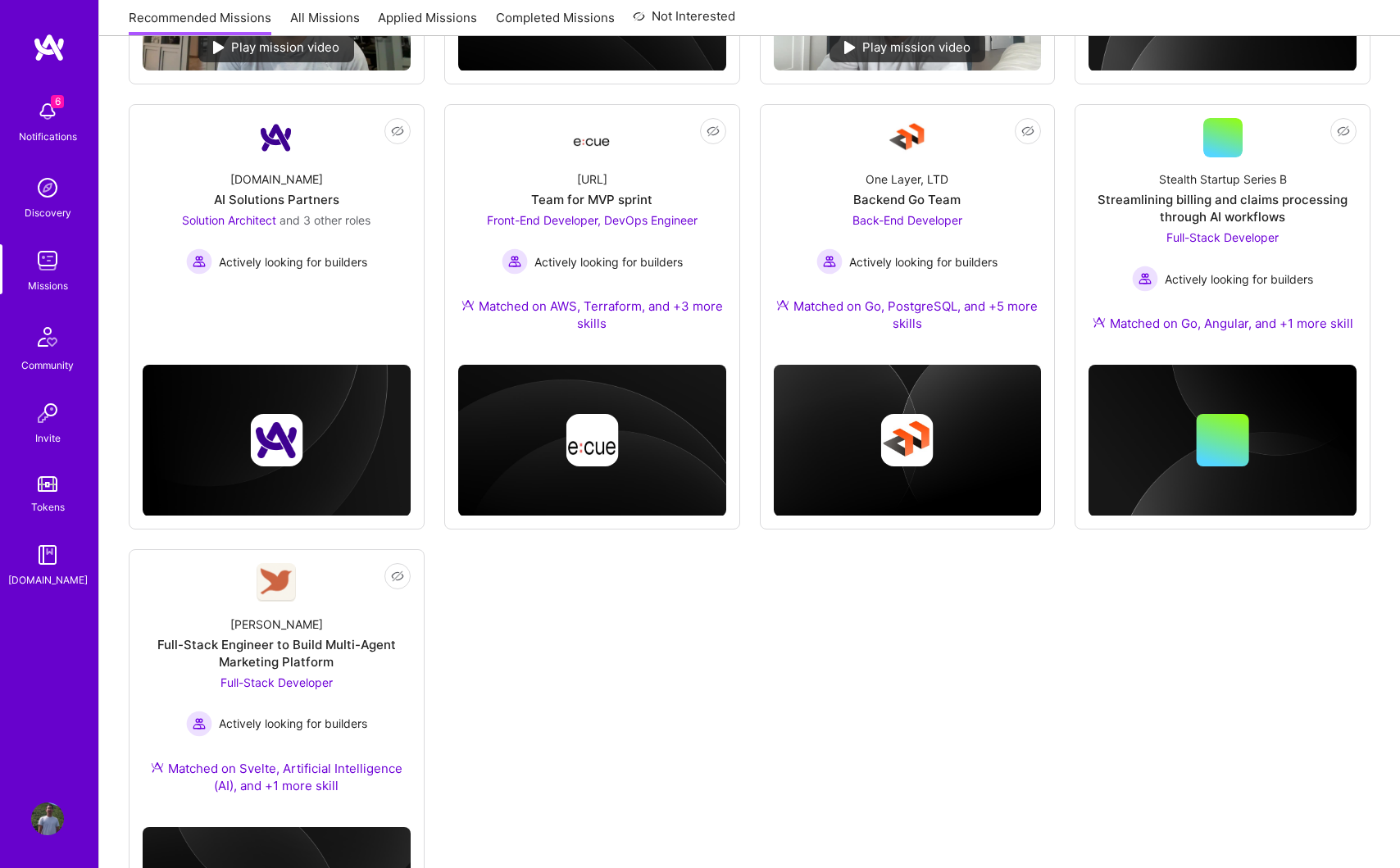
click at [601, 677] on div "Not Interested iCapital Building an Alternative Investment Marketplace Cloud Ex…" at bounding box center [750, 317] width 1242 height 1350
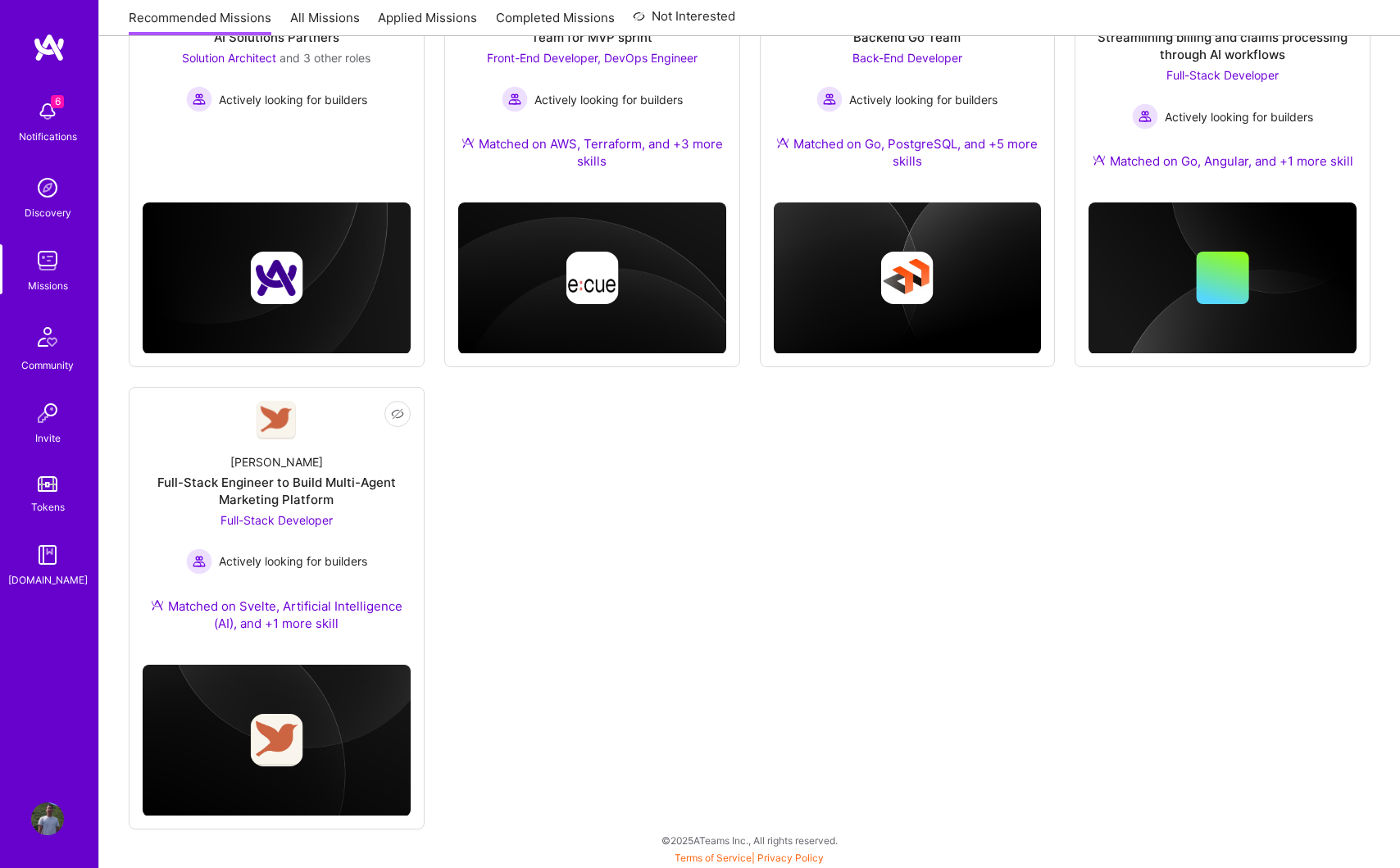
scroll to position [0, 0]
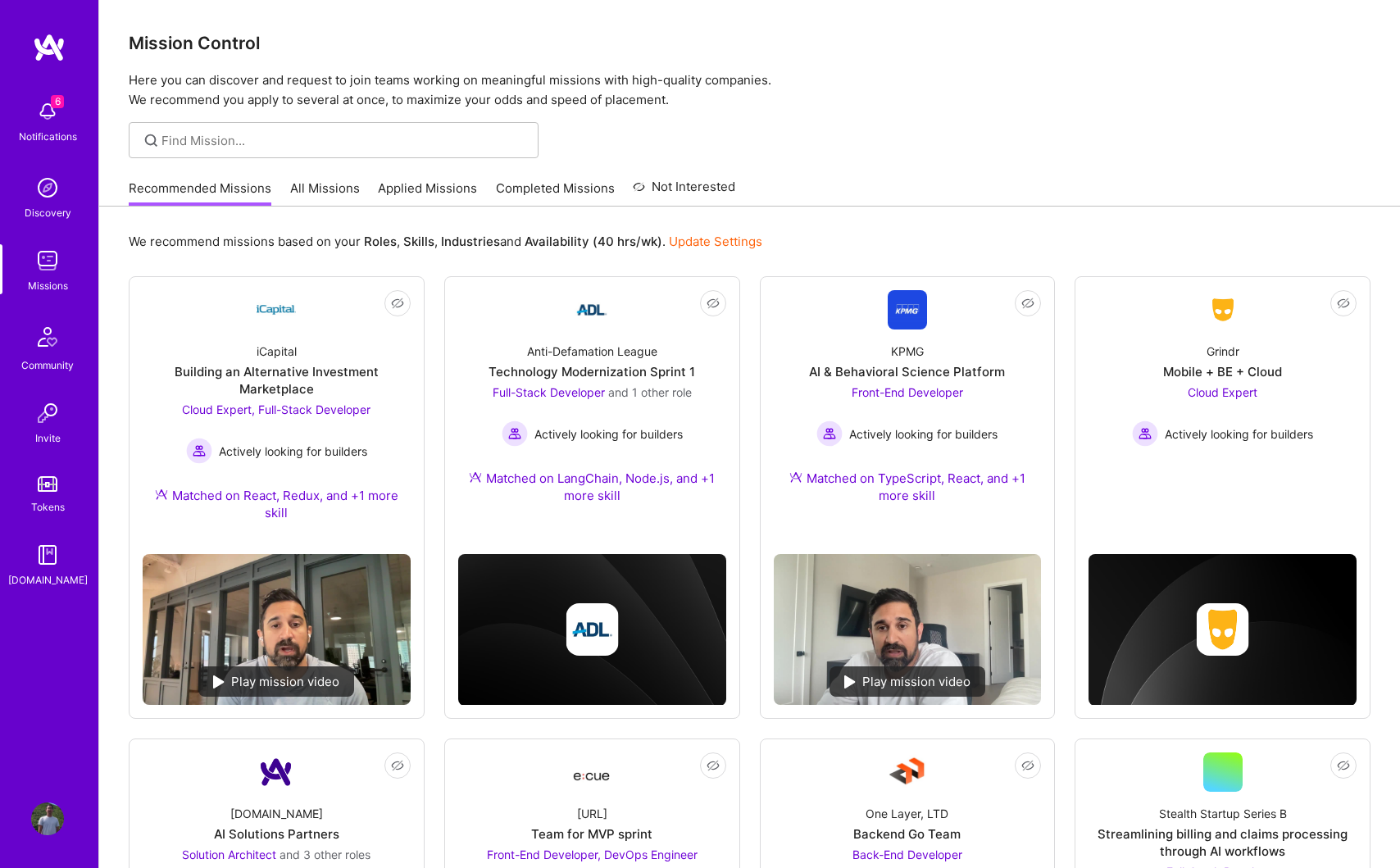
click at [1069, 105] on p "Here you can discover and request to join teams working on meaningful missions …" at bounding box center [750, 90] width 1242 height 40
click at [896, 167] on div "Mission Control Here you can discover and request to join teams working on mean…" at bounding box center [749, 832] width 1300 height 1665
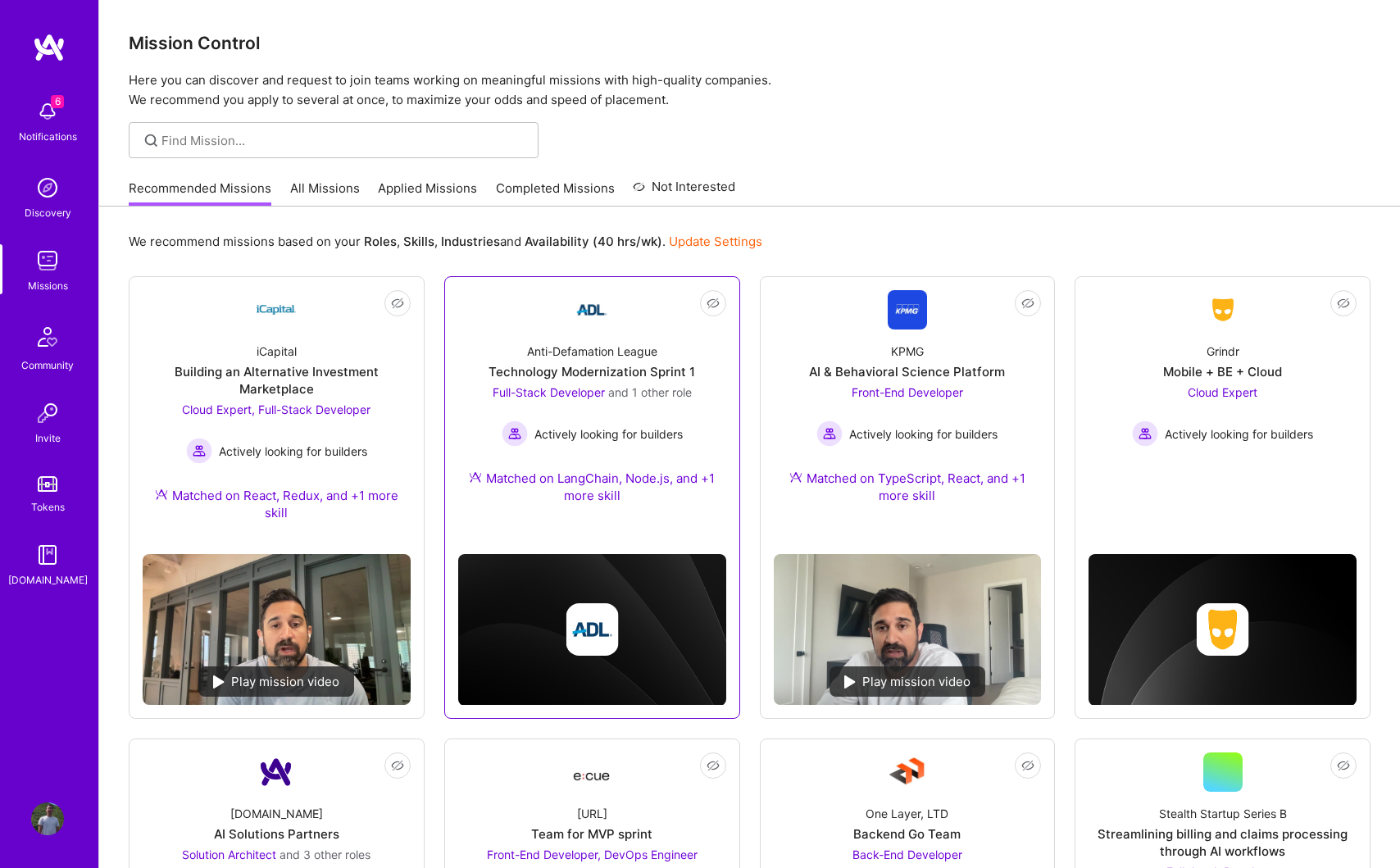
click at [677, 423] on div "Actively looking for builders" at bounding box center [592, 434] width 199 height 26
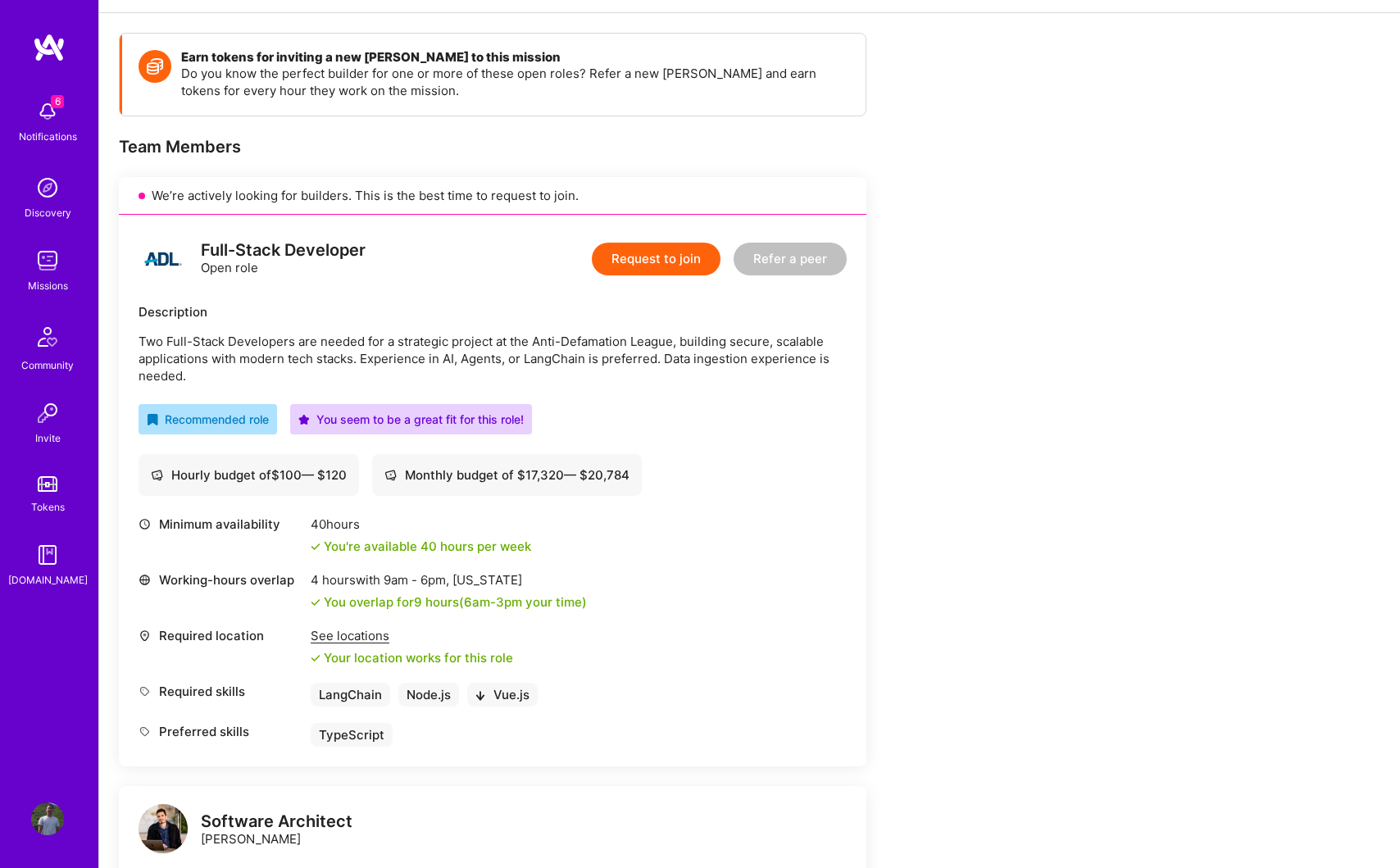
scroll to position [195, 0]
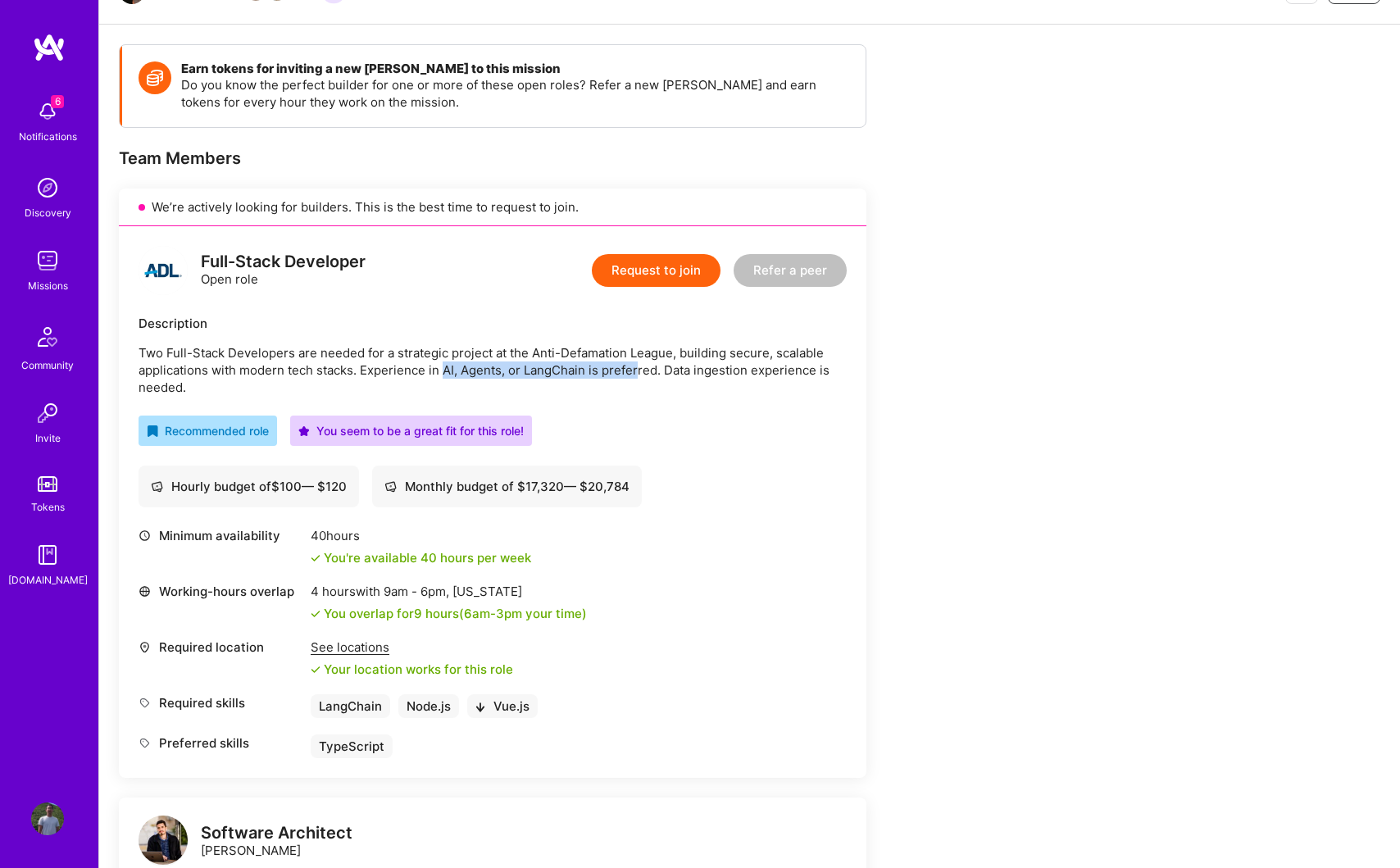
drag, startPoint x: 444, startPoint y: 373, endPoint x: 638, endPoint y: 365, distance: 194.2
click at [638, 365] on p "Two Full-Stack Developers are needed for a strategic project at the Anti-Defama…" at bounding box center [493, 369] width 708 height 52
click at [700, 431] on div "Recommended role You seem to be a great fit for this role!" at bounding box center [493, 431] width 708 height 30
click at [671, 274] on button "Request to join" at bounding box center [656, 270] width 129 height 33
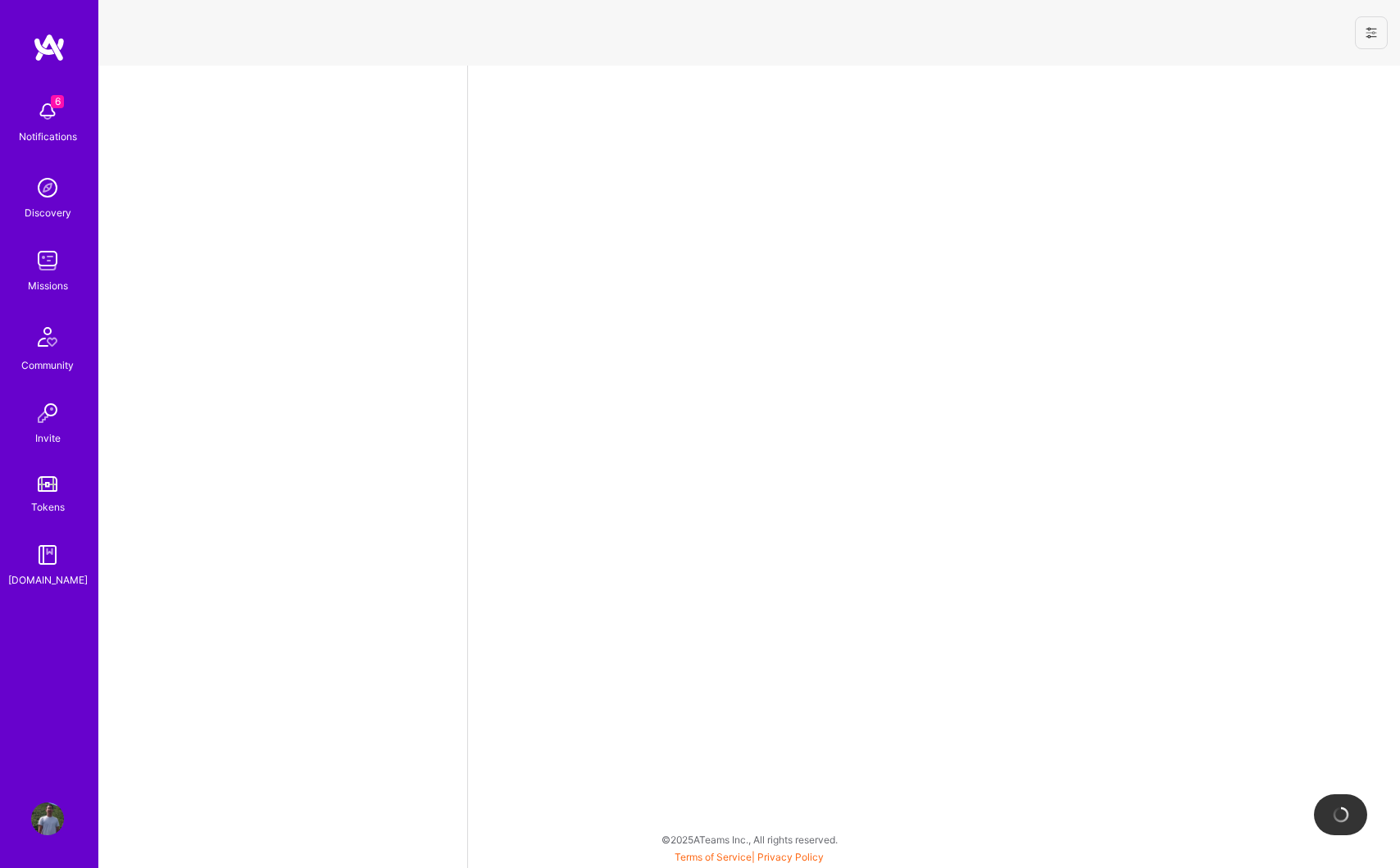
select select "US"
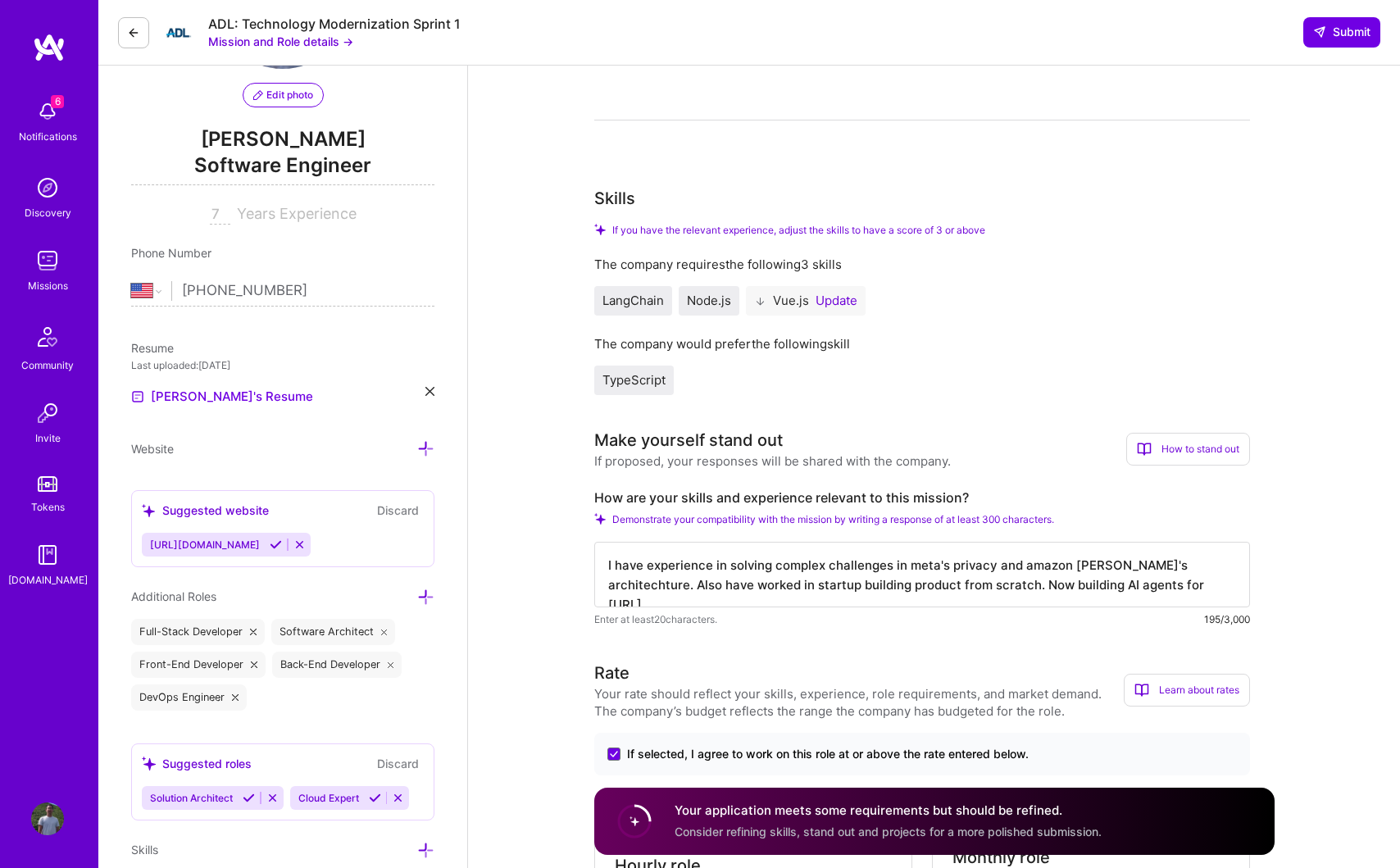
scroll to position [171, 0]
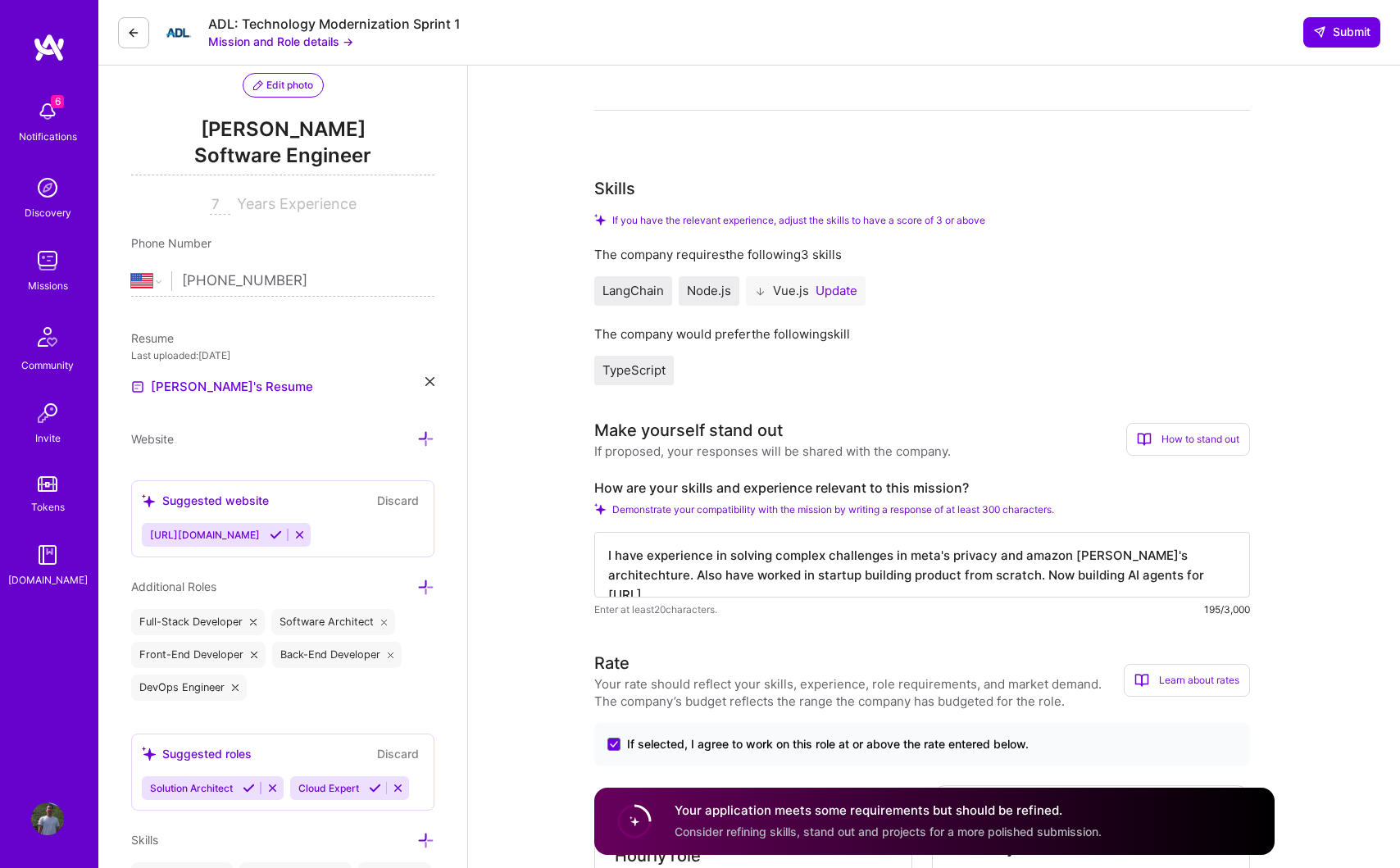
click at [841, 290] on button "Update" at bounding box center [836, 291] width 41 height 13
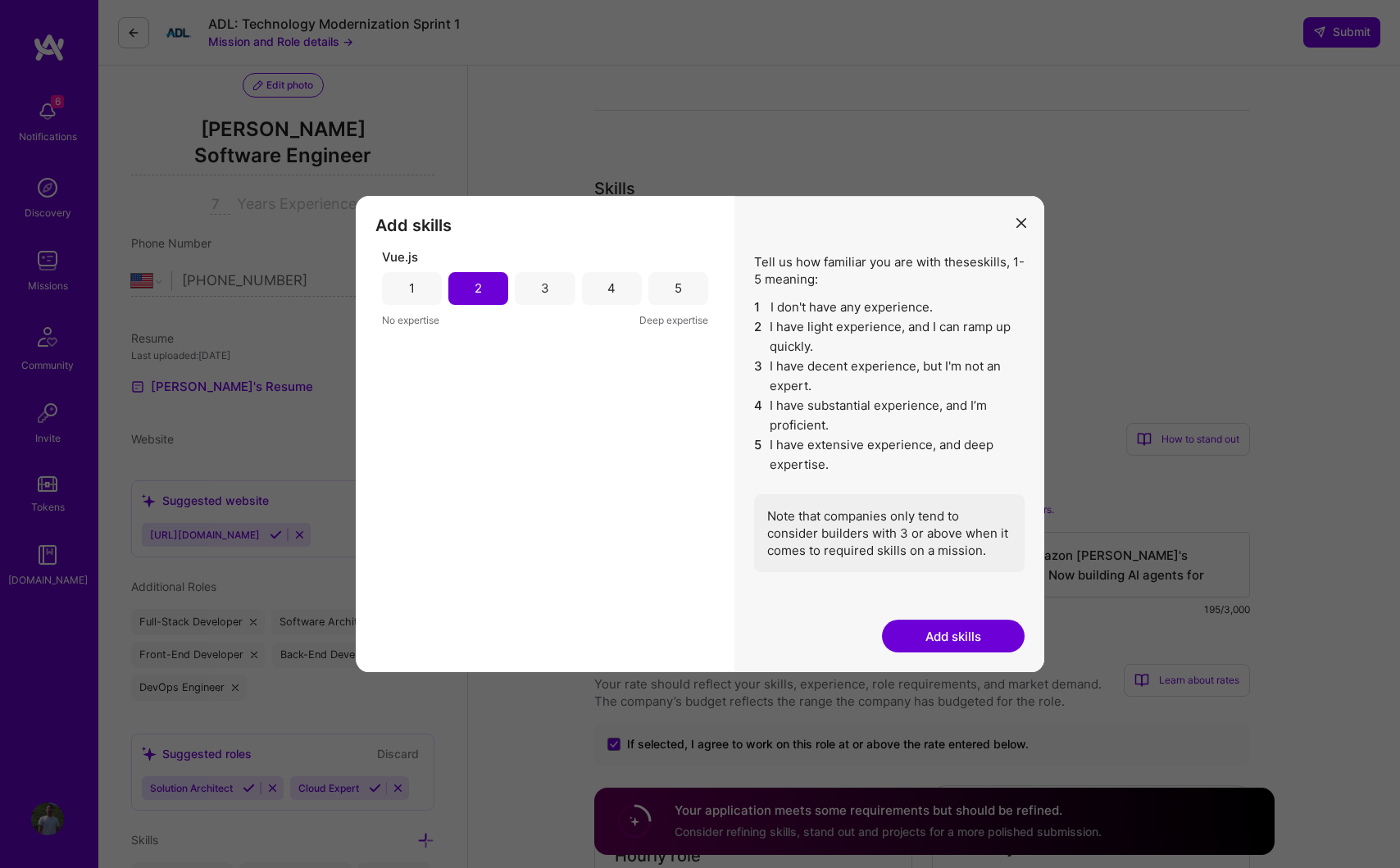
click at [531, 285] on div "3" at bounding box center [544, 288] width 59 height 33
click at [952, 639] on button "Add skills" at bounding box center [952, 636] width 142 height 33
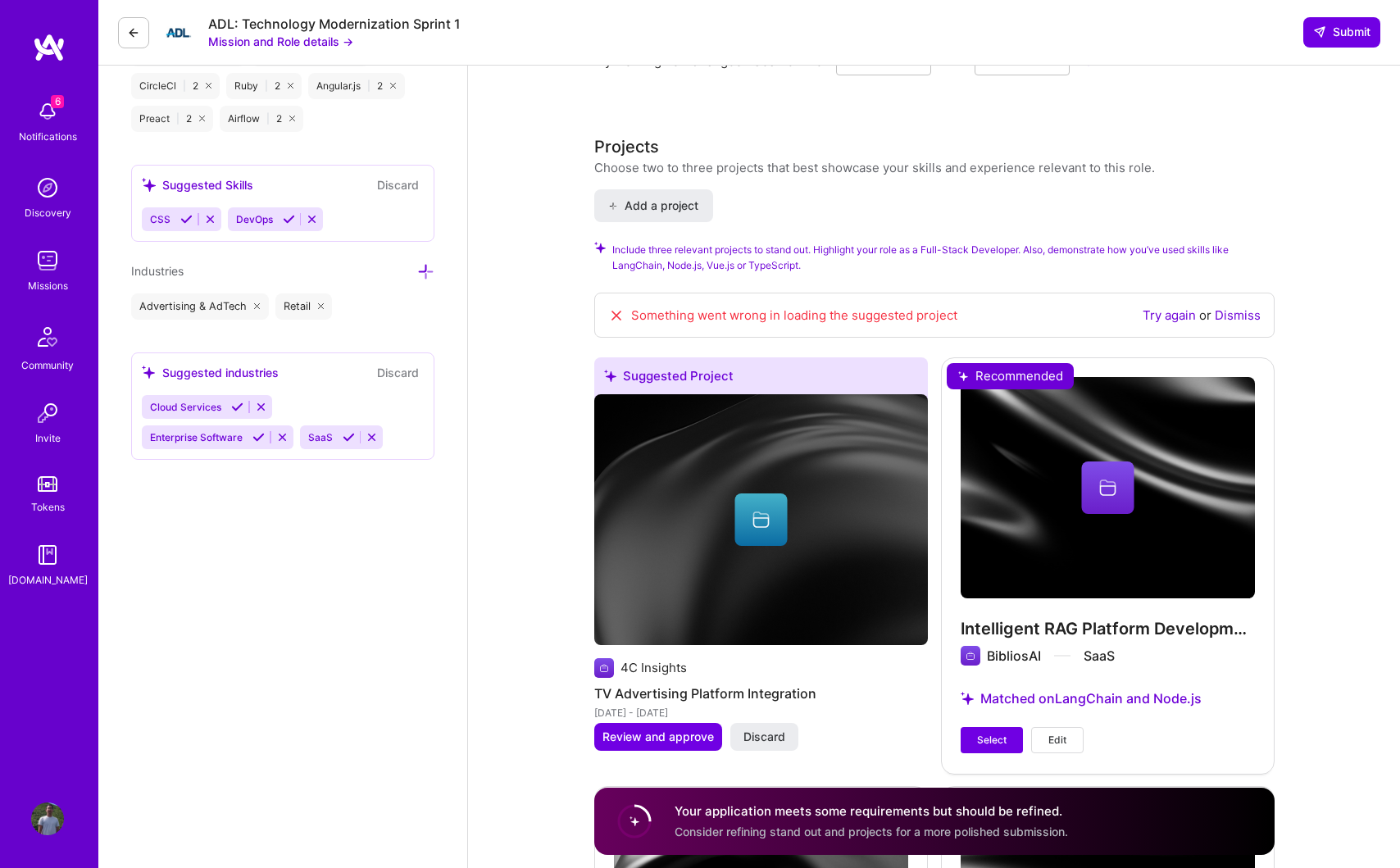
scroll to position [1582, 0]
click at [676, 198] on span "Add a project" at bounding box center [652, 205] width 90 height 16
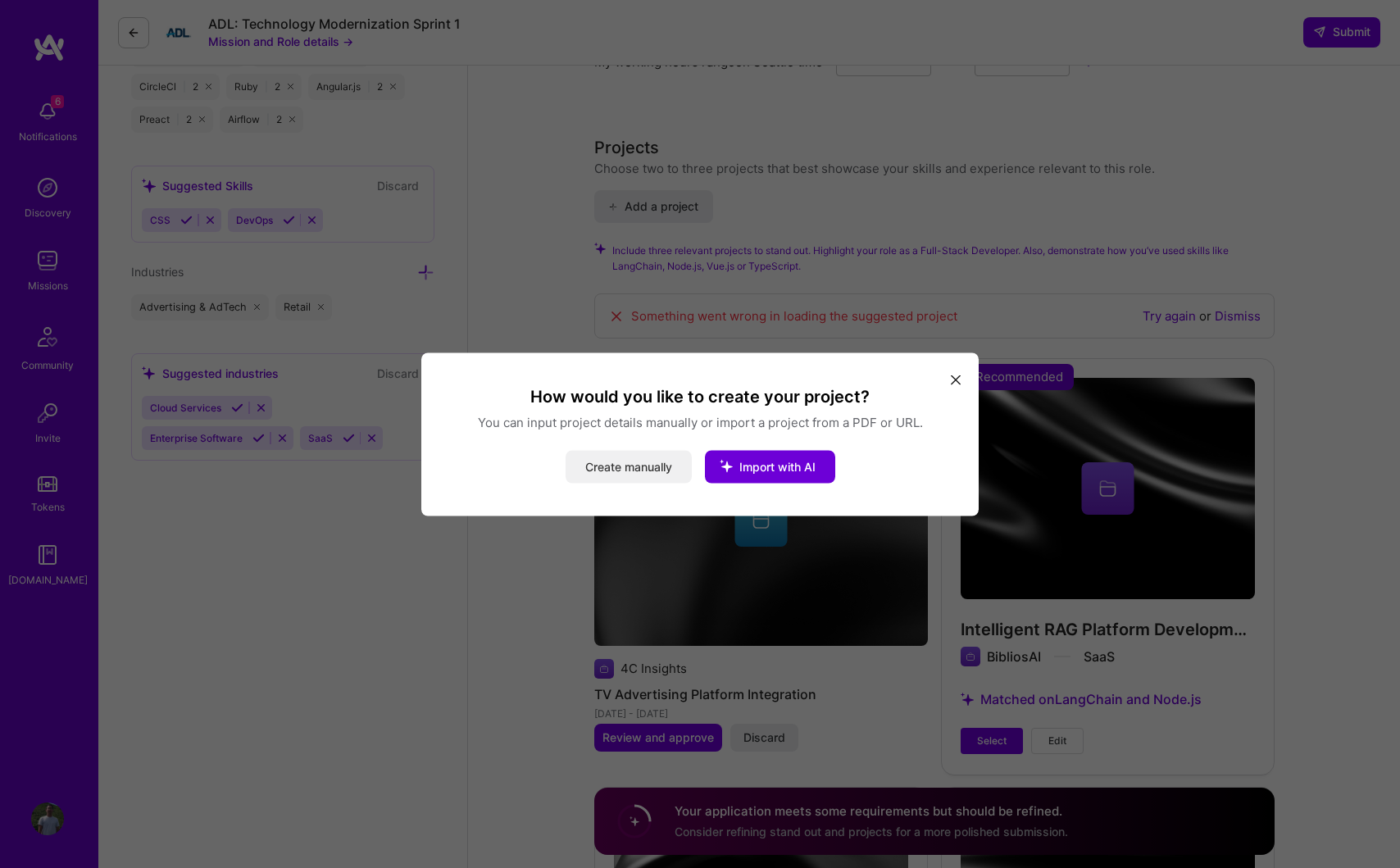
click at [604, 470] on button "Create manually" at bounding box center [628, 467] width 126 height 33
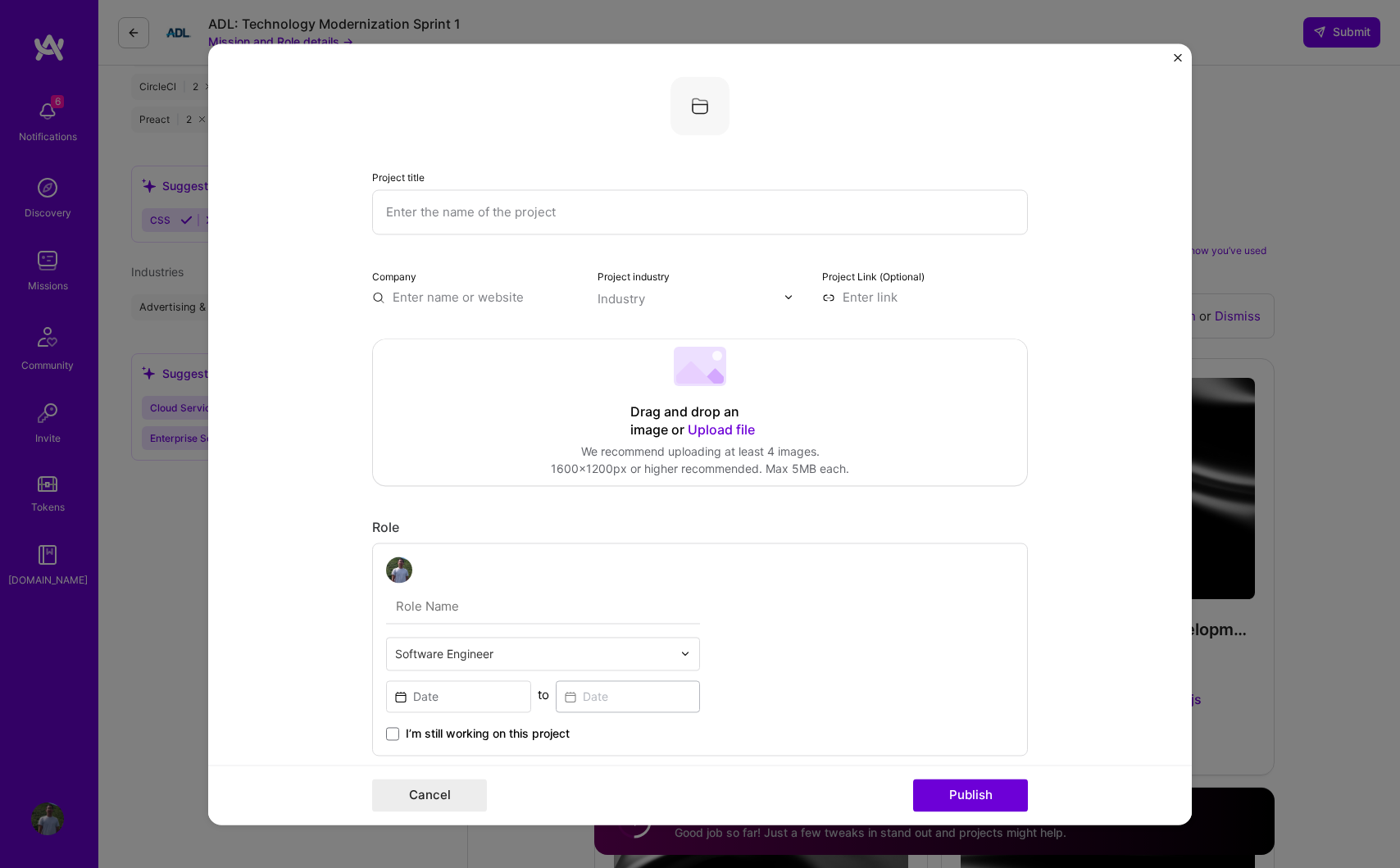
click at [608, 206] on input "text" at bounding box center [700, 212] width 656 height 45
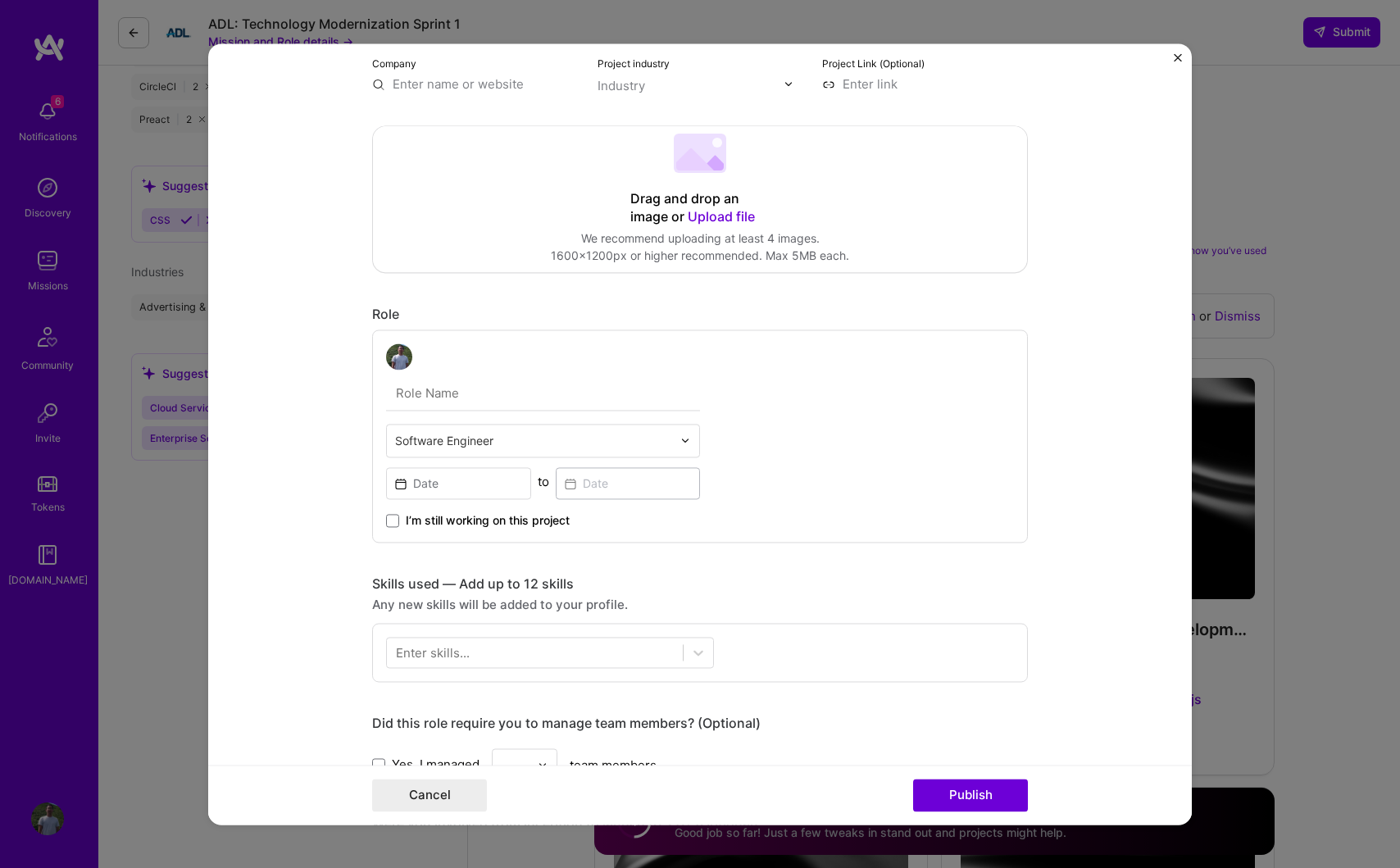
scroll to position [299, 0]
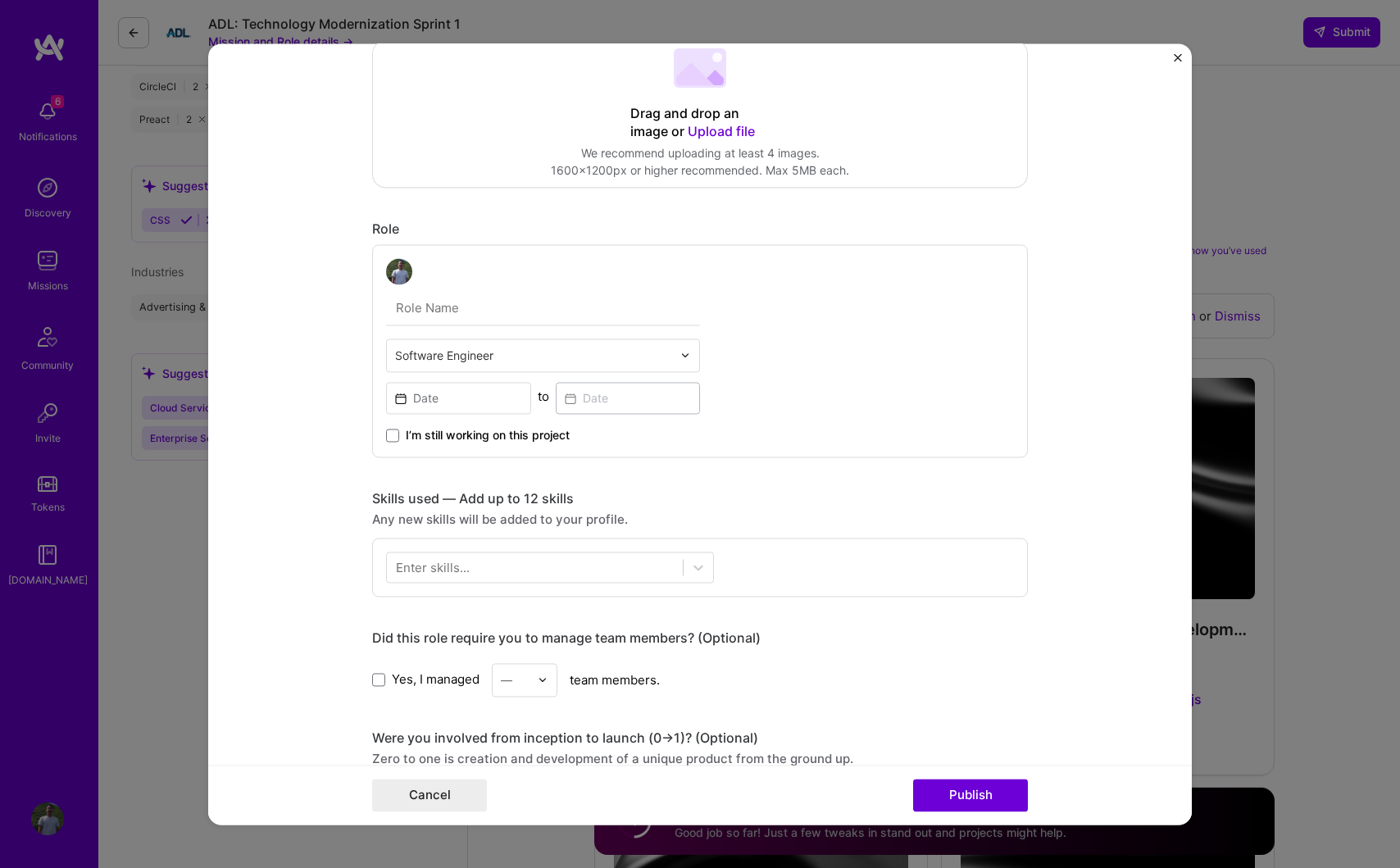
type input "zucca ai"
click at [428, 434] on span "I’m still working on this project" at bounding box center [488, 434] width 164 height 16
click at [0, 0] on input "I’m still working on this project" at bounding box center [0, 0] width 0 height 0
click at [439, 396] on input at bounding box center [459, 398] width 145 height 32
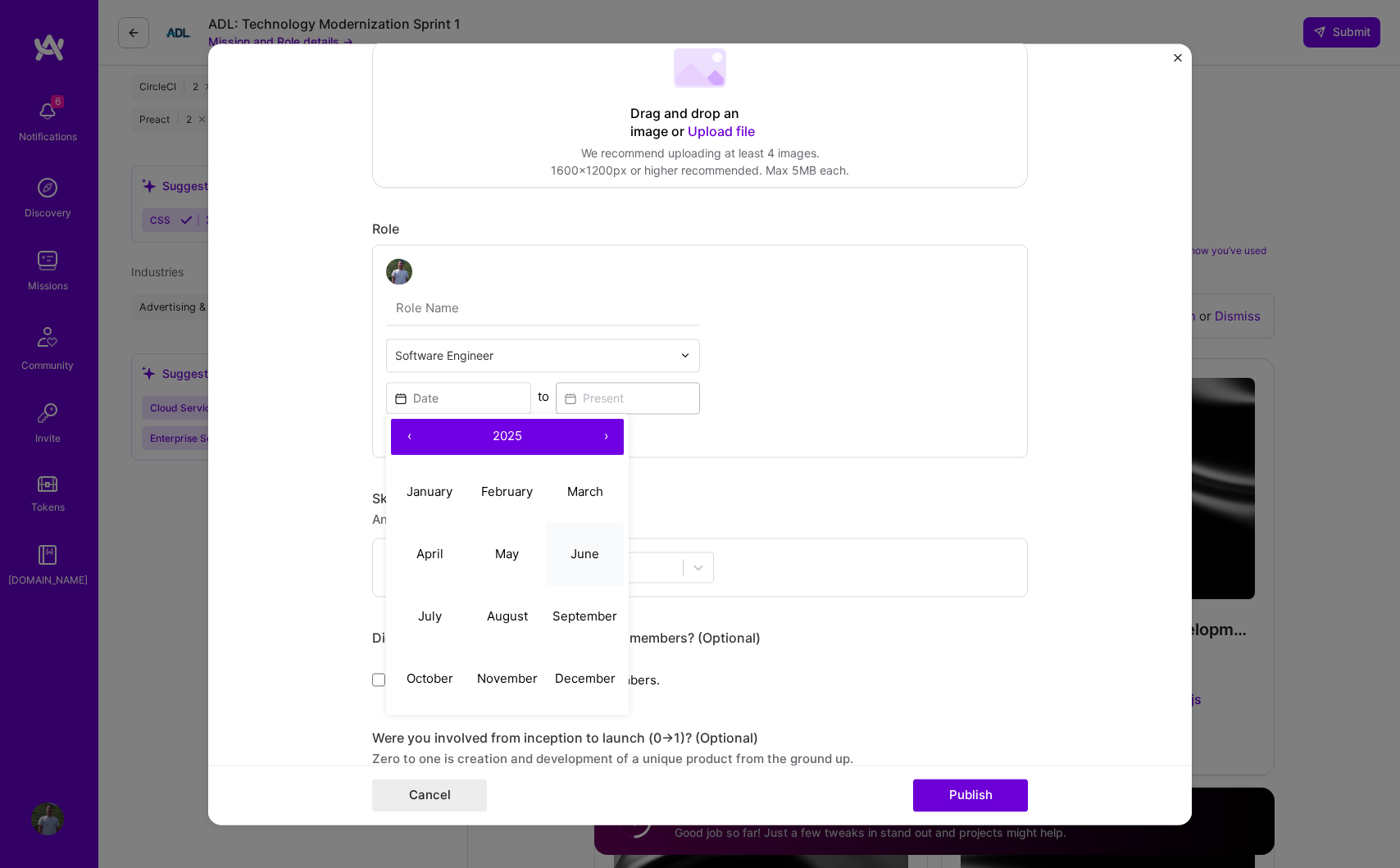
click at [589, 557] on abbr "June" at bounding box center [584, 553] width 28 height 16
type input "Jun, 2025"
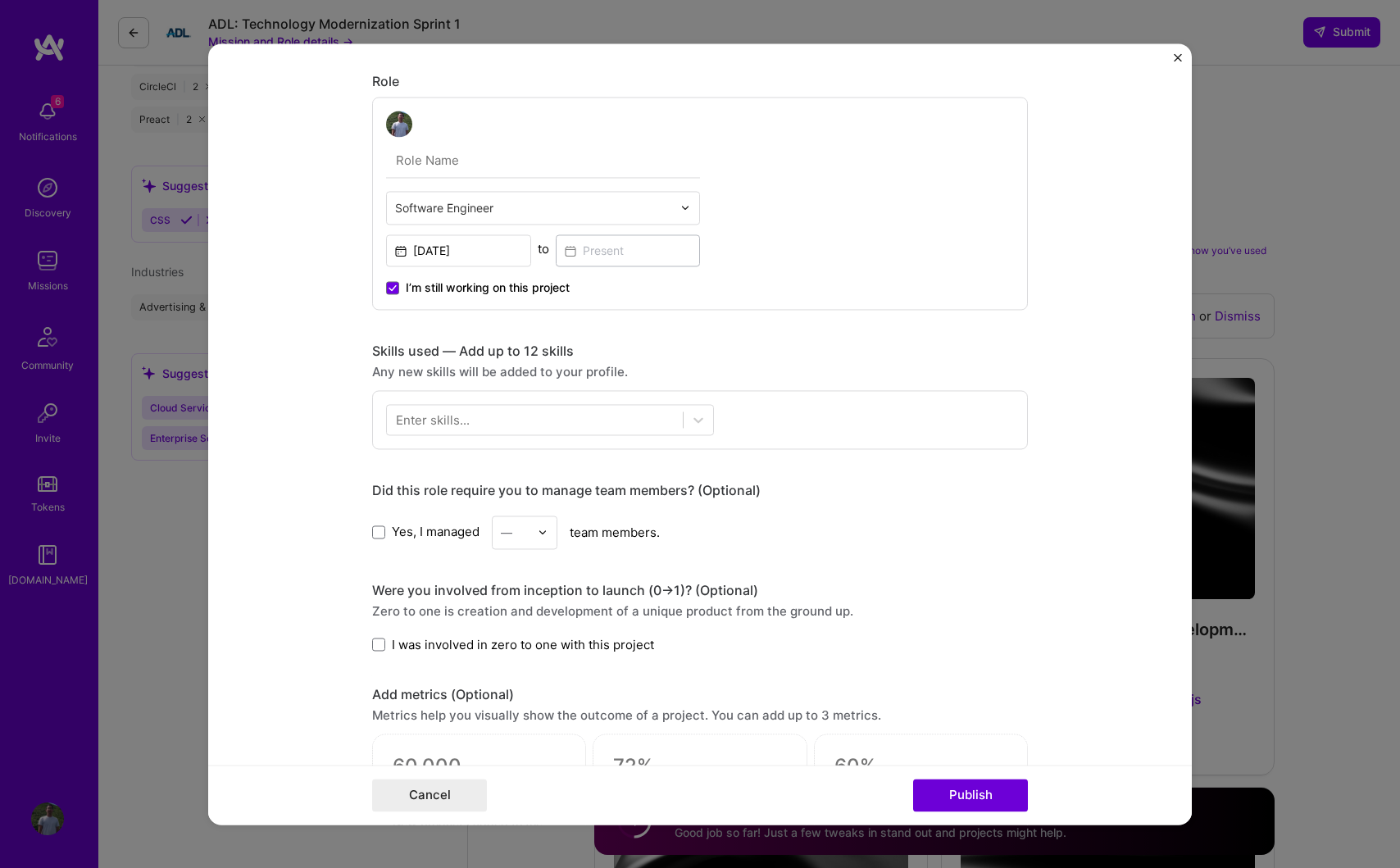
scroll to position [474, 0]
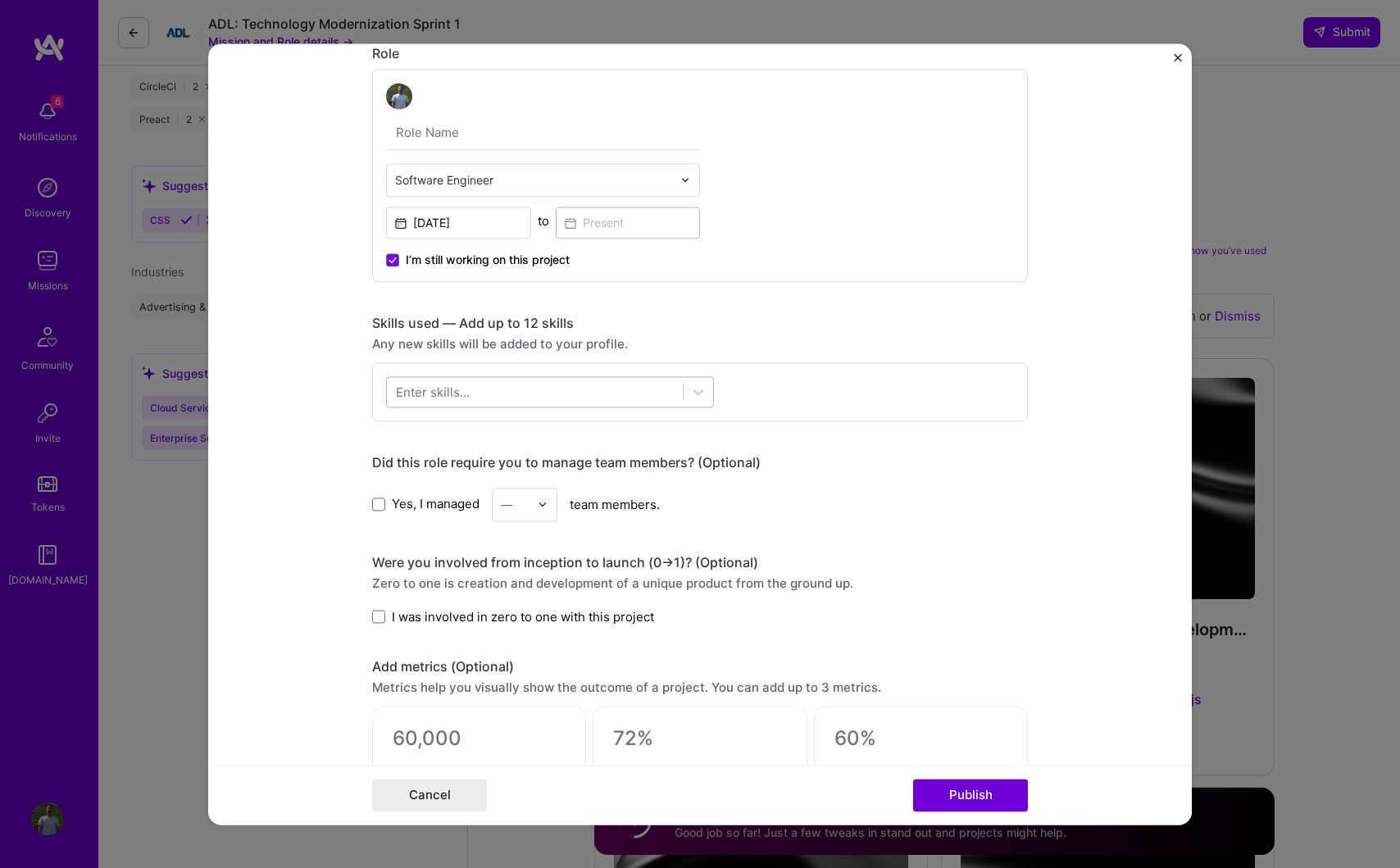
click at [571, 401] on div at bounding box center [535, 391] width 296 height 27
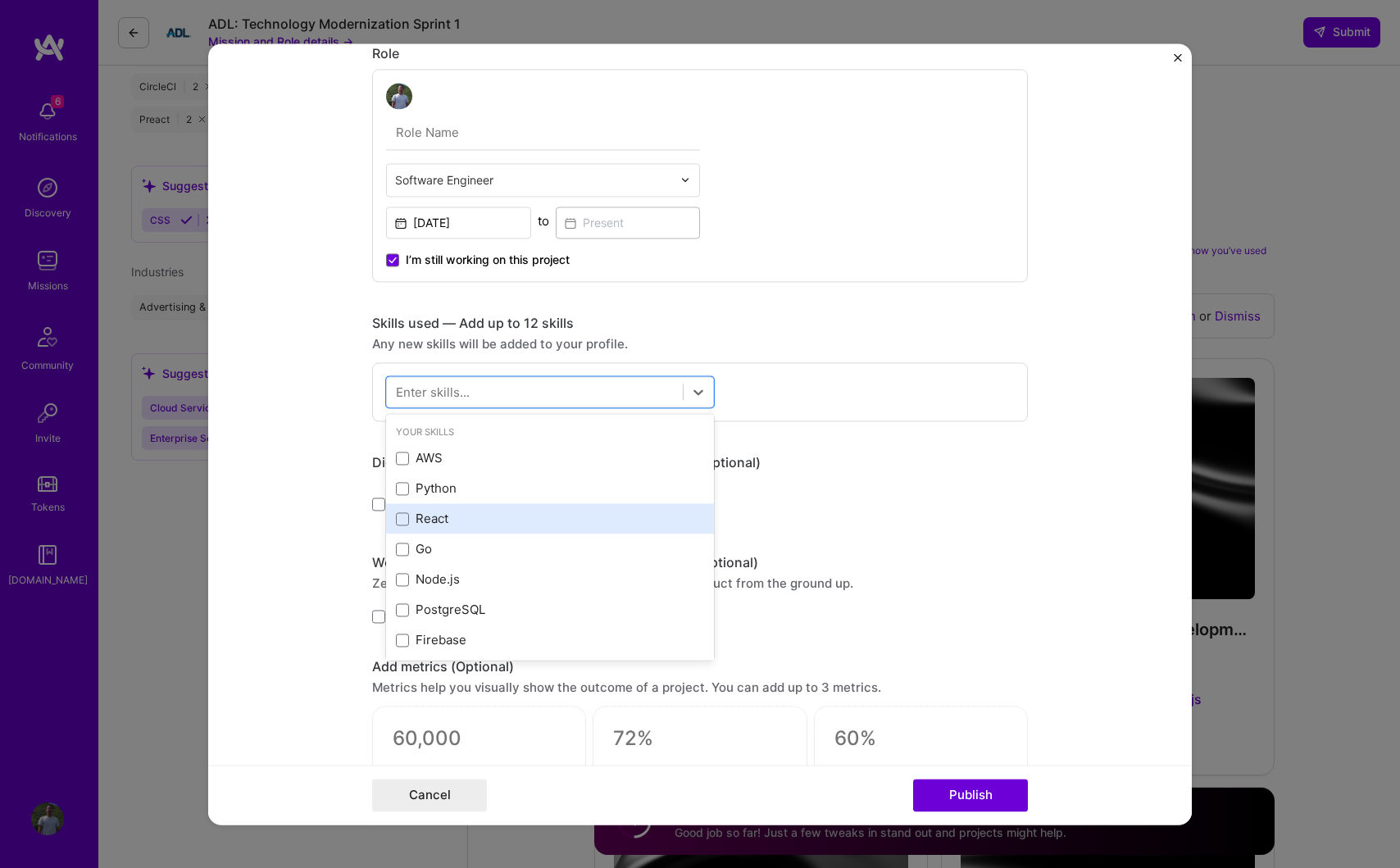
click at [416, 524] on div "React" at bounding box center [549, 519] width 308 height 17
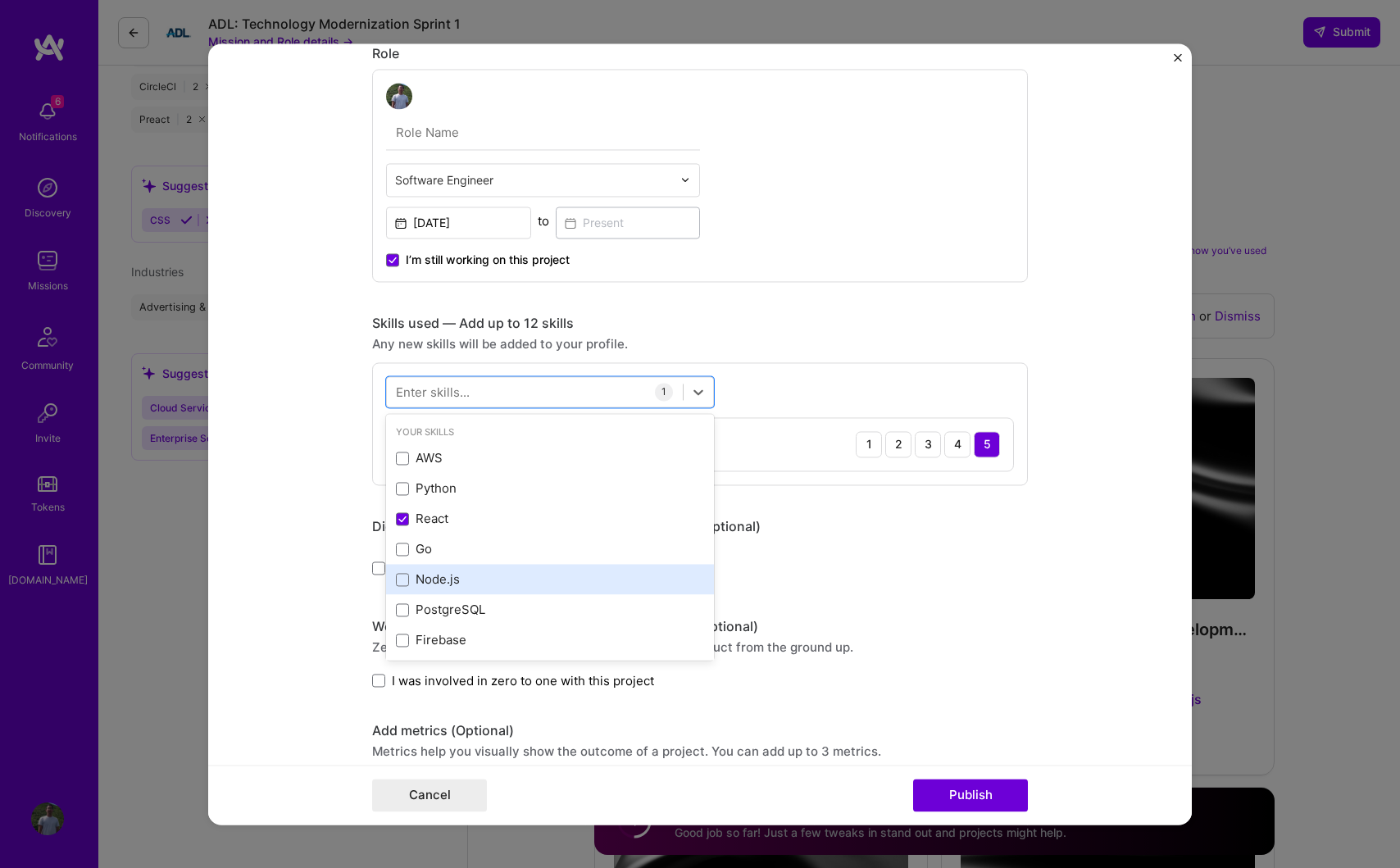
click at [434, 581] on div "Node.js" at bounding box center [549, 580] width 308 height 17
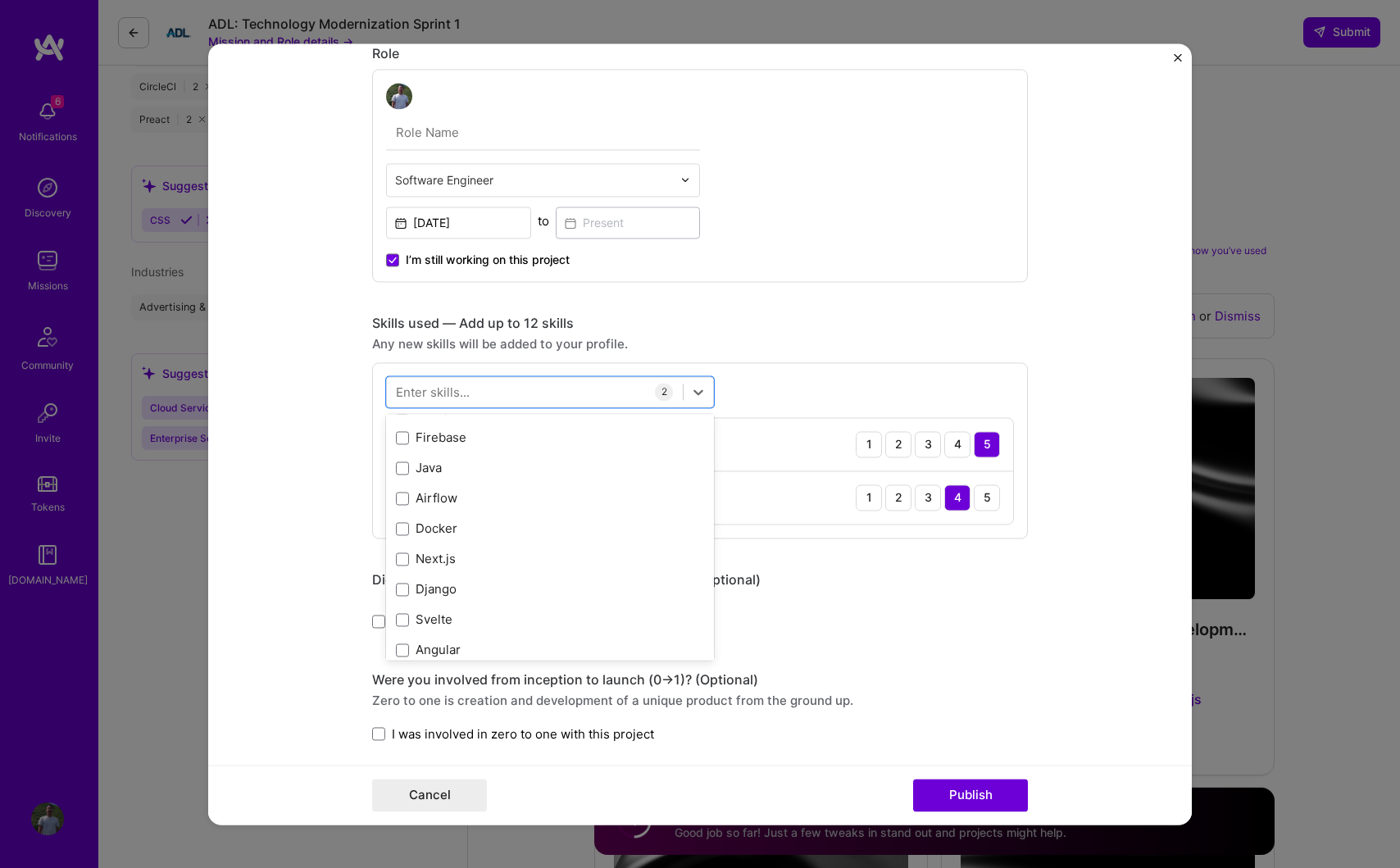
scroll to position [218, 0]
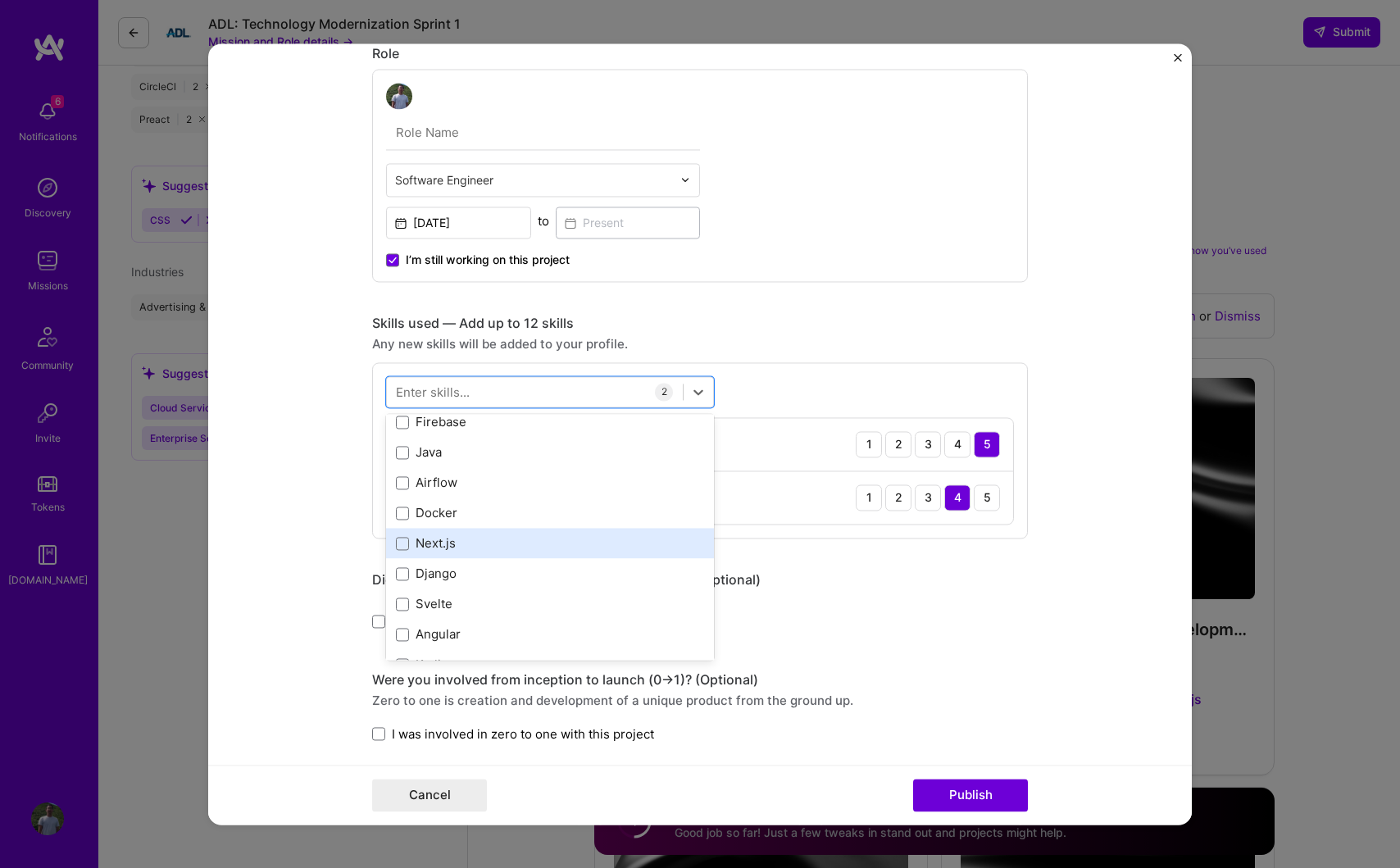
click at [439, 554] on div "Next.js" at bounding box center [550, 544] width 328 height 30
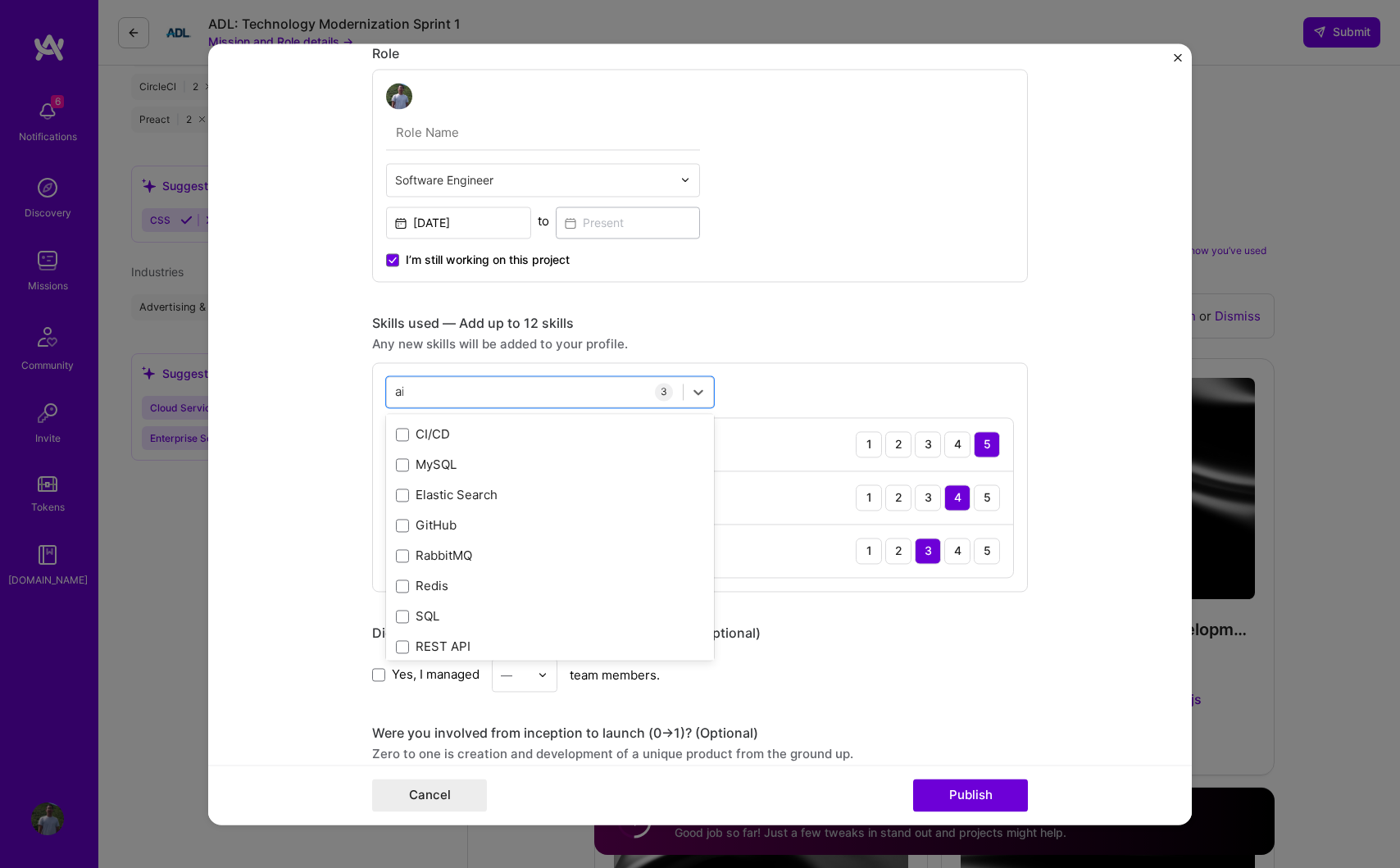
scroll to position [311, 0]
type input "a"
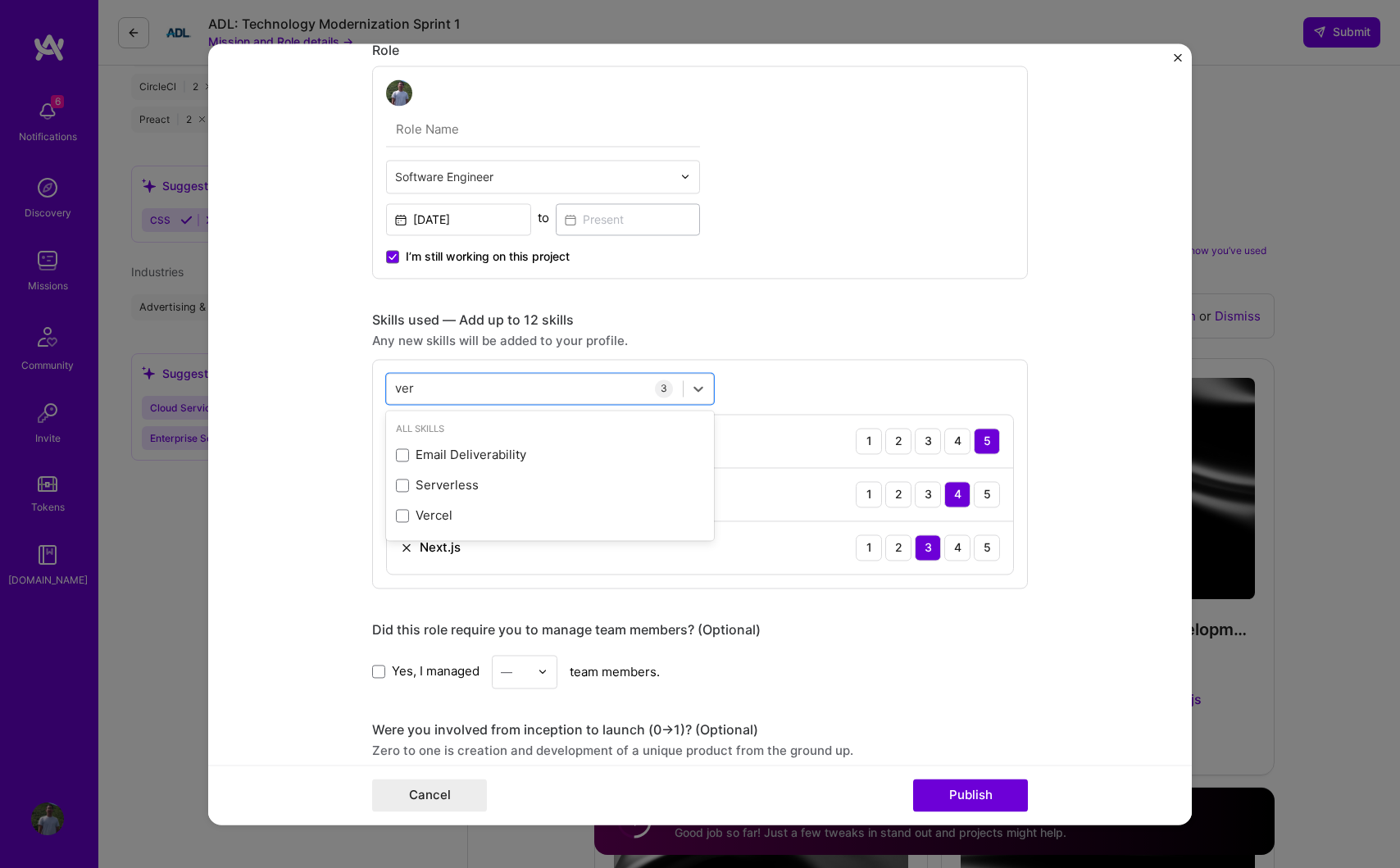
scroll to position [0, 0]
type input "v"
click at [464, 519] on div "Vercel" at bounding box center [549, 516] width 308 height 17
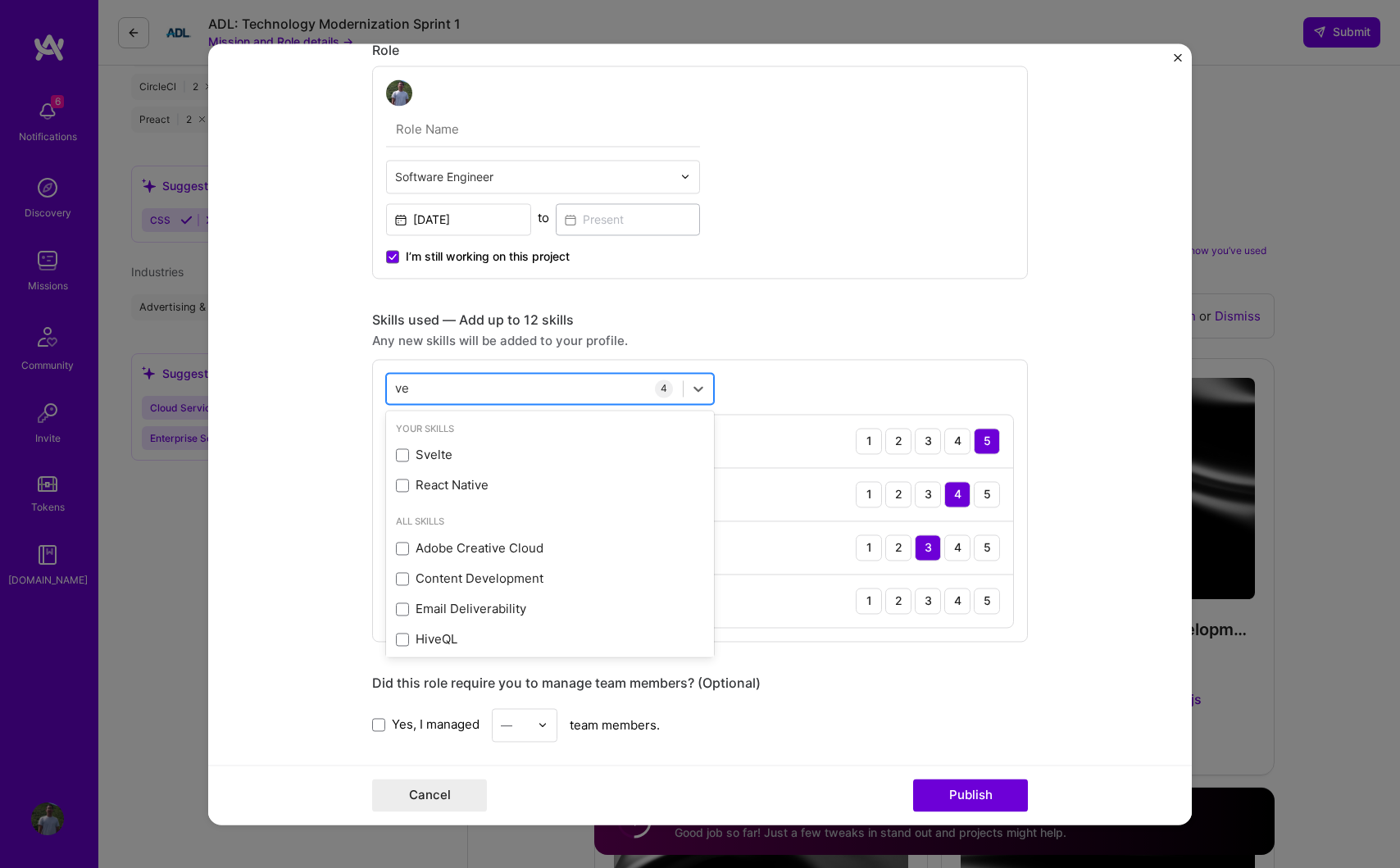
type input "v"
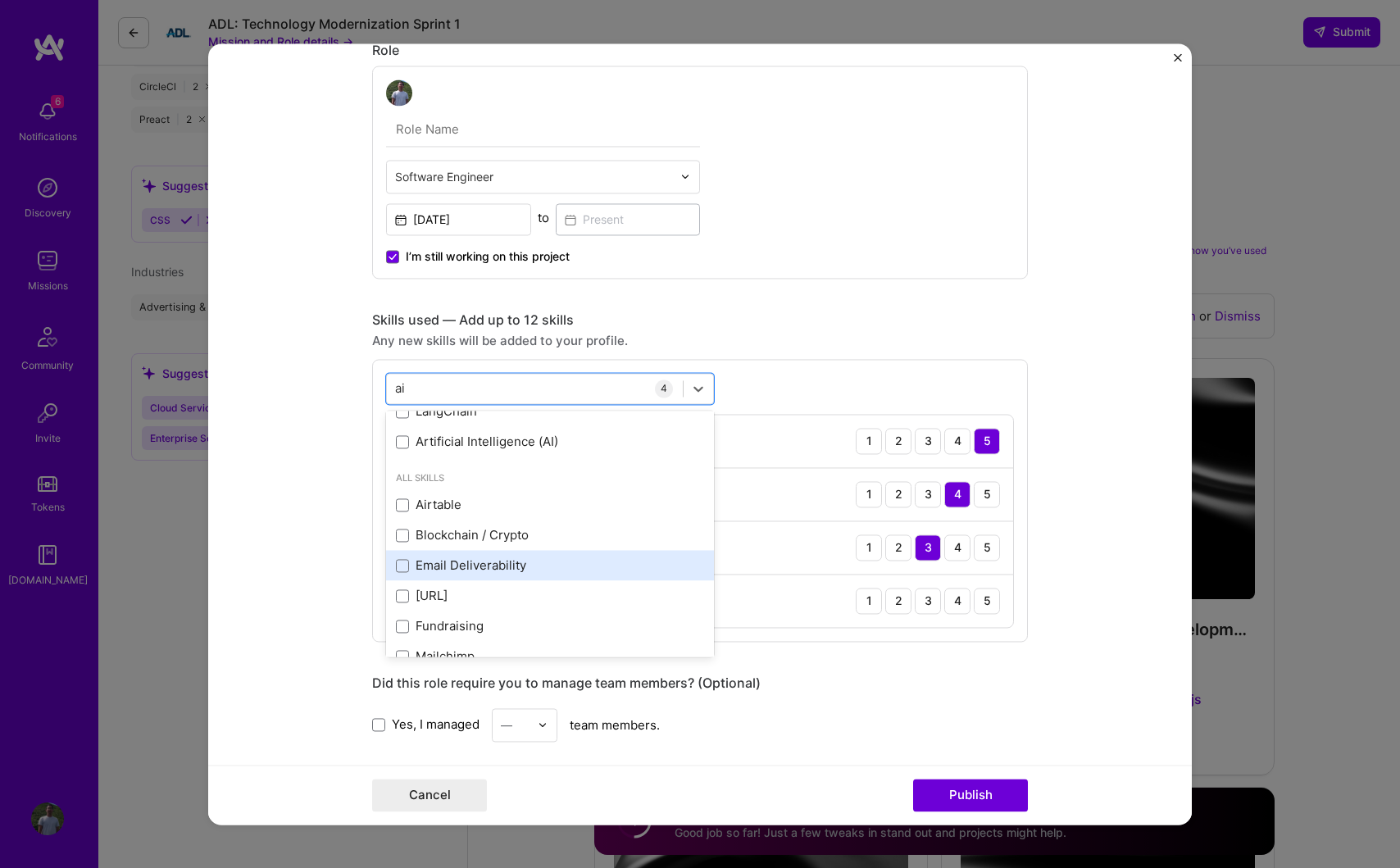
scroll to position [133, 0]
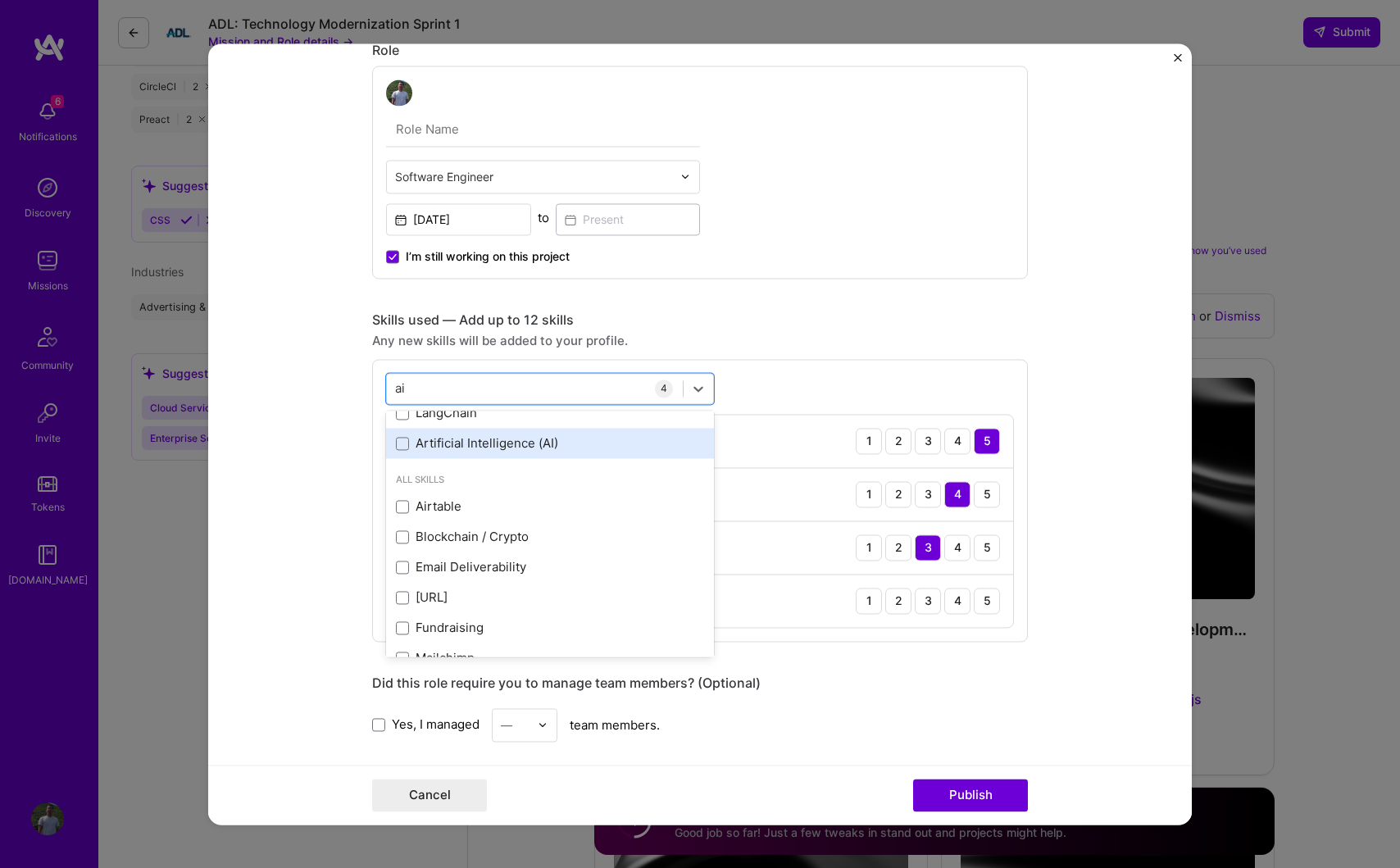
click at [512, 450] on div "Artificial Intelligence (AI)" at bounding box center [549, 444] width 308 height 17
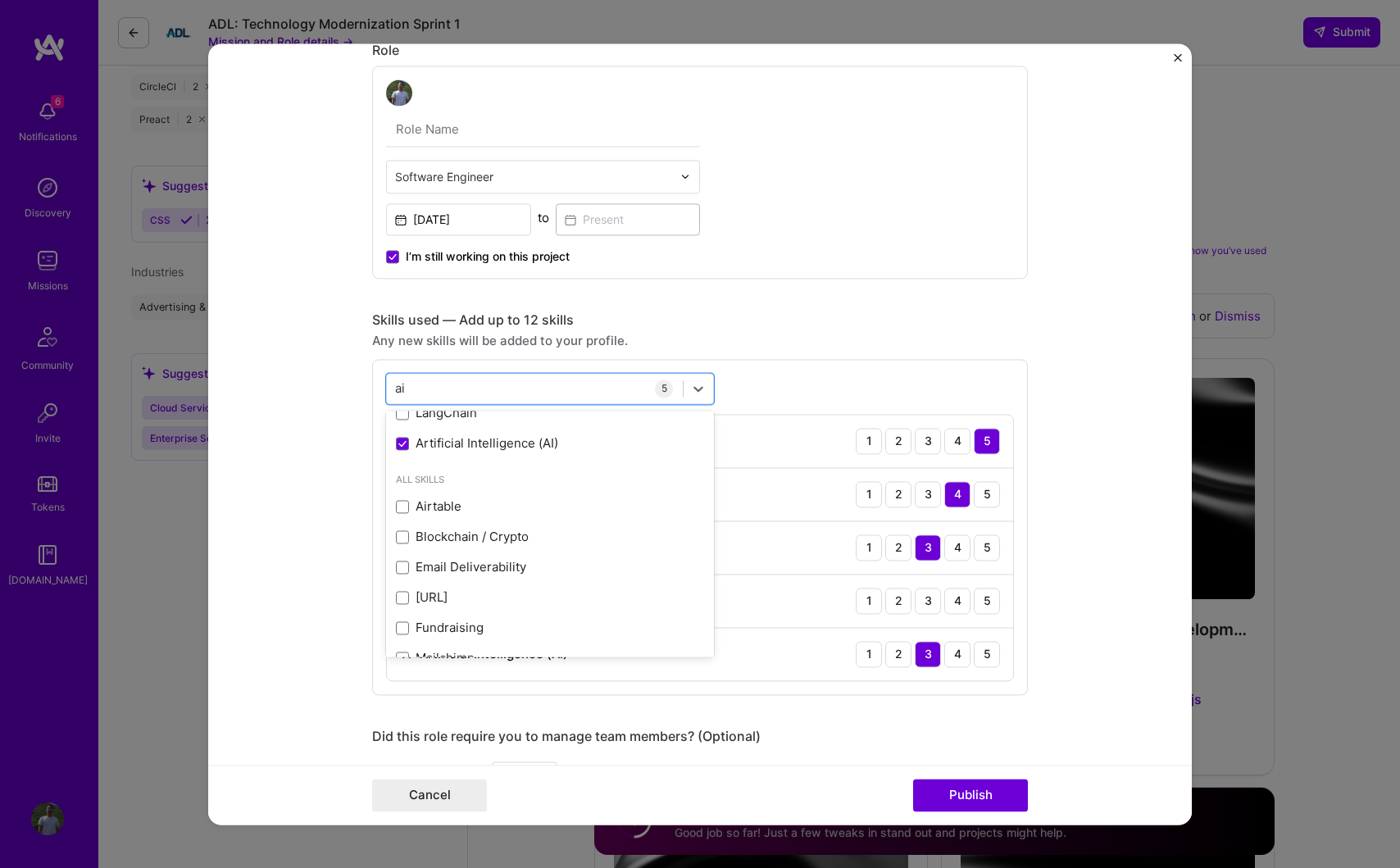
type input "ai"
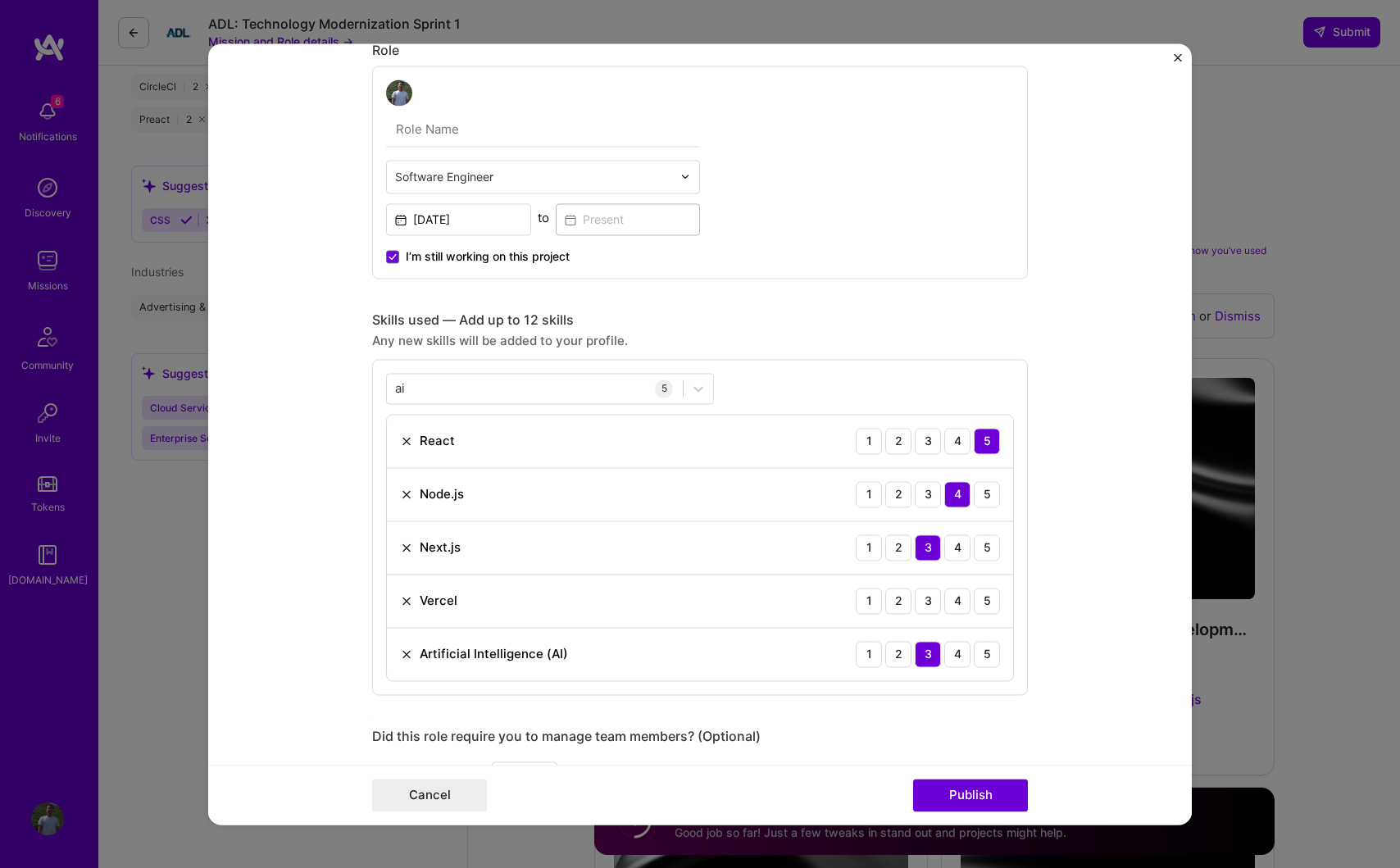
click at [809, 318] on div "Skills used — Add up to 12 skills" at bounding box center [700, 320] width 656 height 17
click at [994, 661] on div "5" at bounding box center [986, 654] width 26 height 26
click at [985, 608] on div "5" at bounding box center [986, 601] width 26 height 26
click at [957, 646] on div "4" at bounding box center [957, 654] width 26 height 26
click at [988, 552] on div "5" at bounding box center [986, 548] width 26 height 26
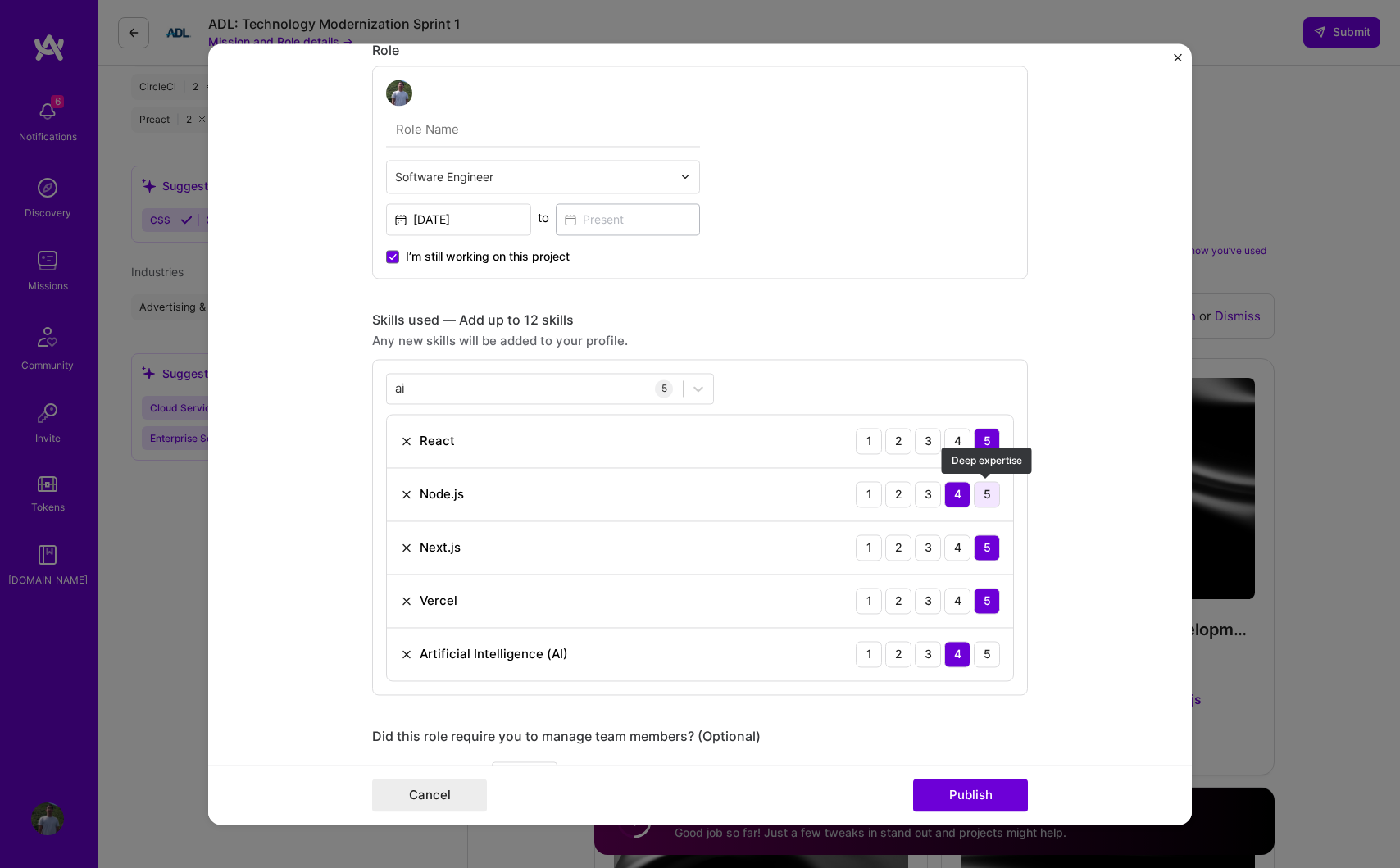
click at [989, 500] on div "5" at bounding box center [986, 495] width 26 height 26
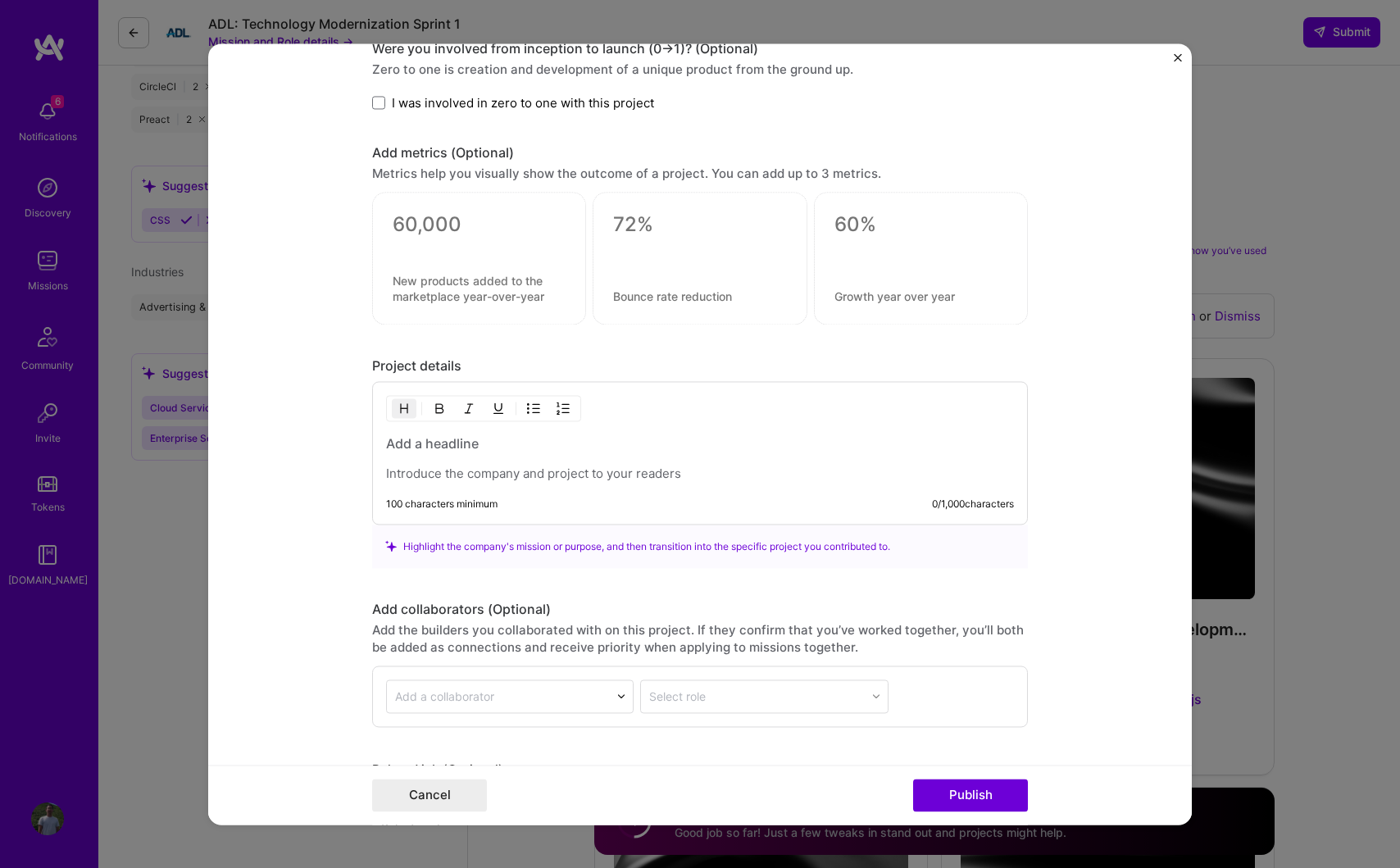
scroll to position [1322, 0]
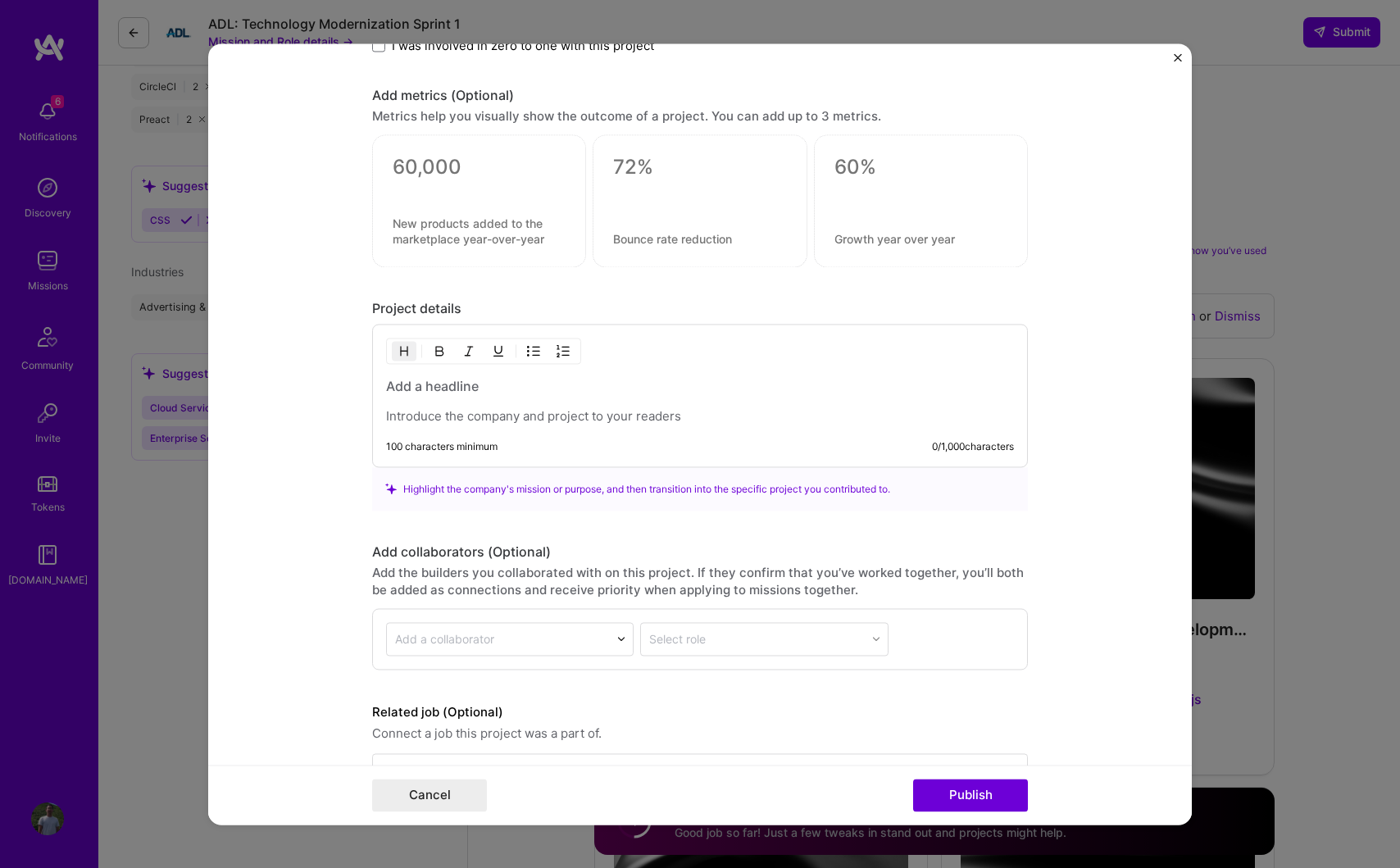
click at [577, 399] on div at bounding box center [700, 401] width 627 height 47
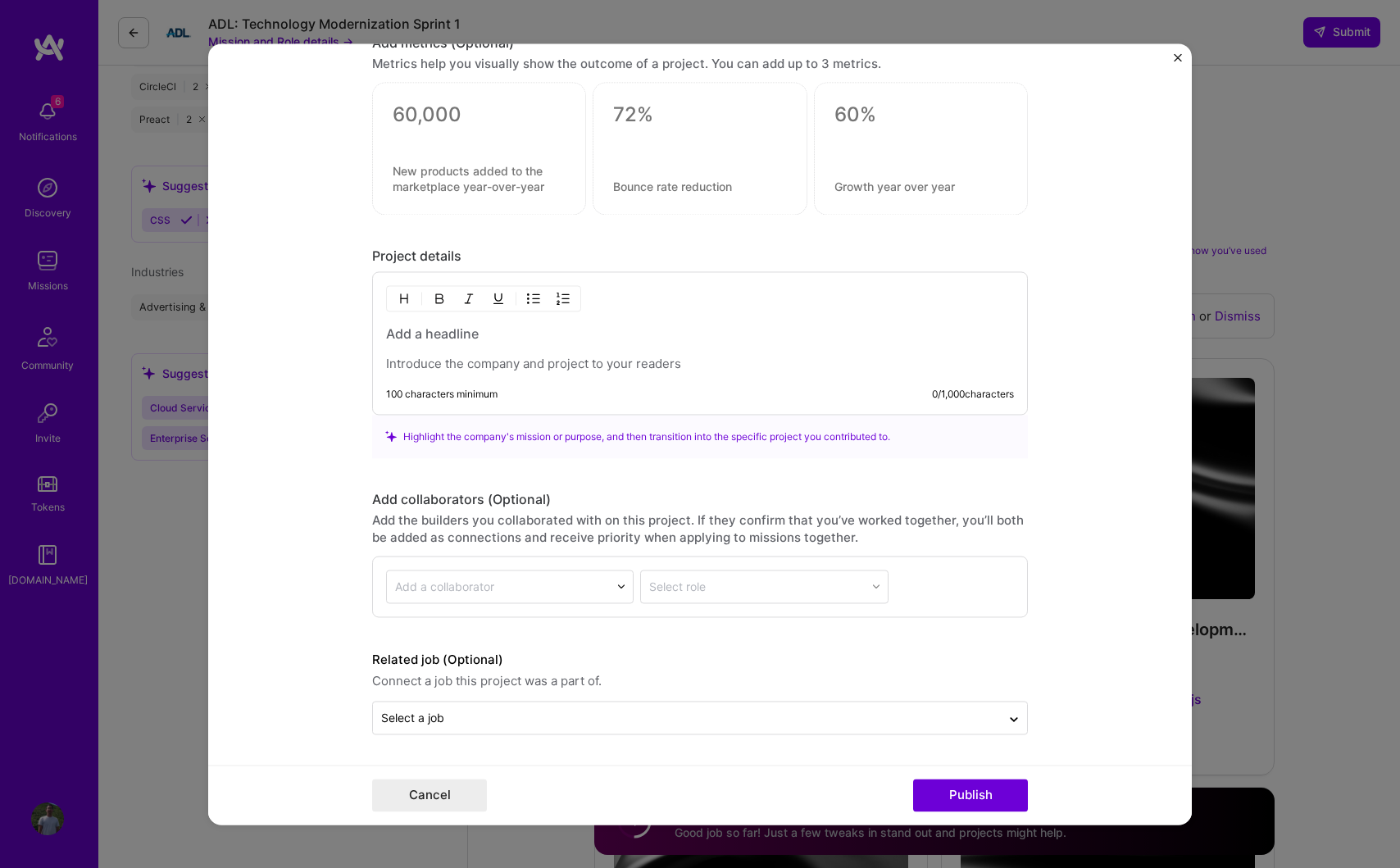
click at [552, 333] on h3 at bounding box center [700, 333] width 627 height 18
click at [526, 363] on p at bounding box center [700, 363] width 627 height 16
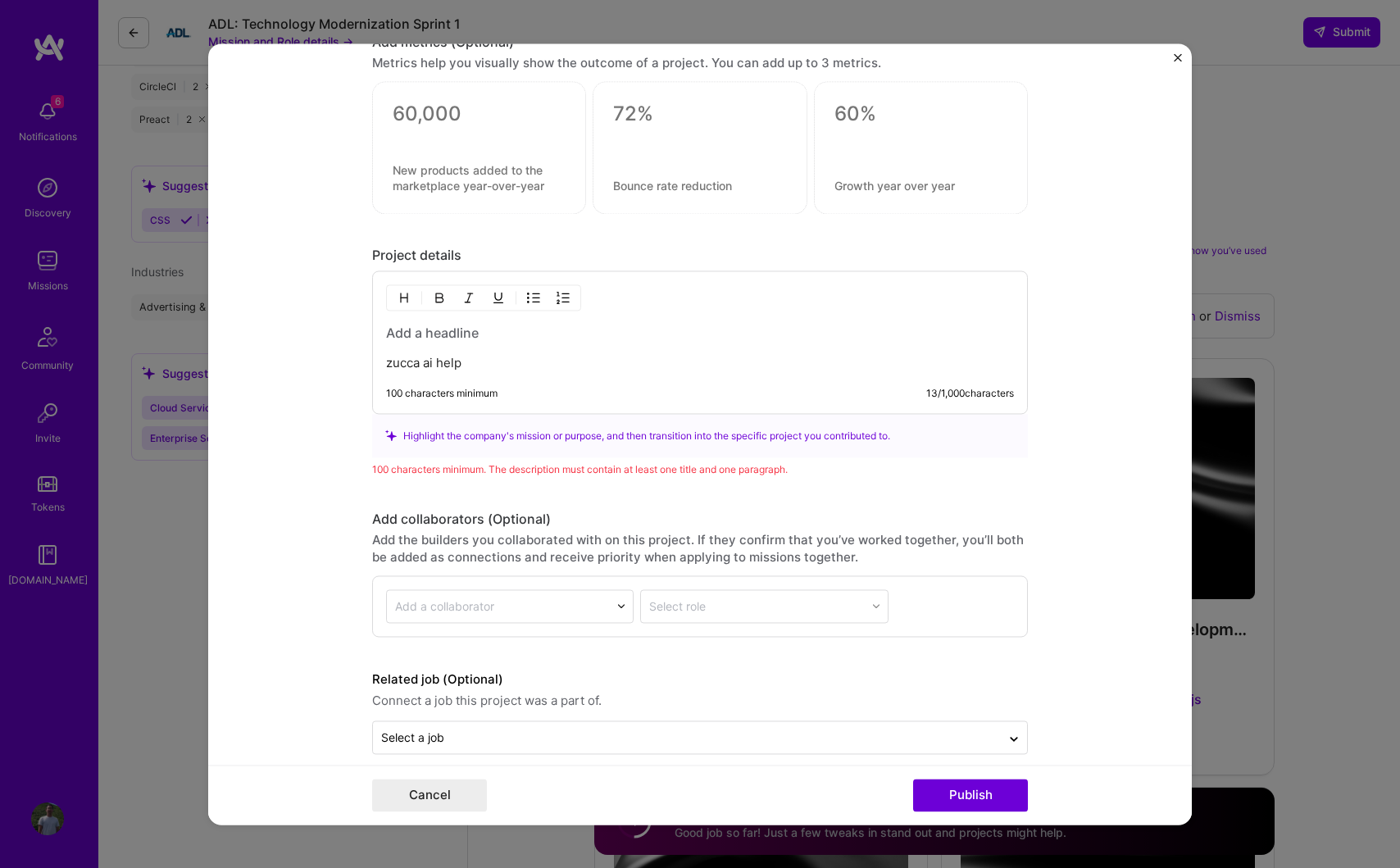
click at [309, 467] on form "Project title zucca ai Company Project industry Industry Project Link (Optional…" at bounding box center [700, 434] width 984 height 781
click at [547, 368] on p "zucca ai help" at bounding box center [700, 363] width 627 height 16
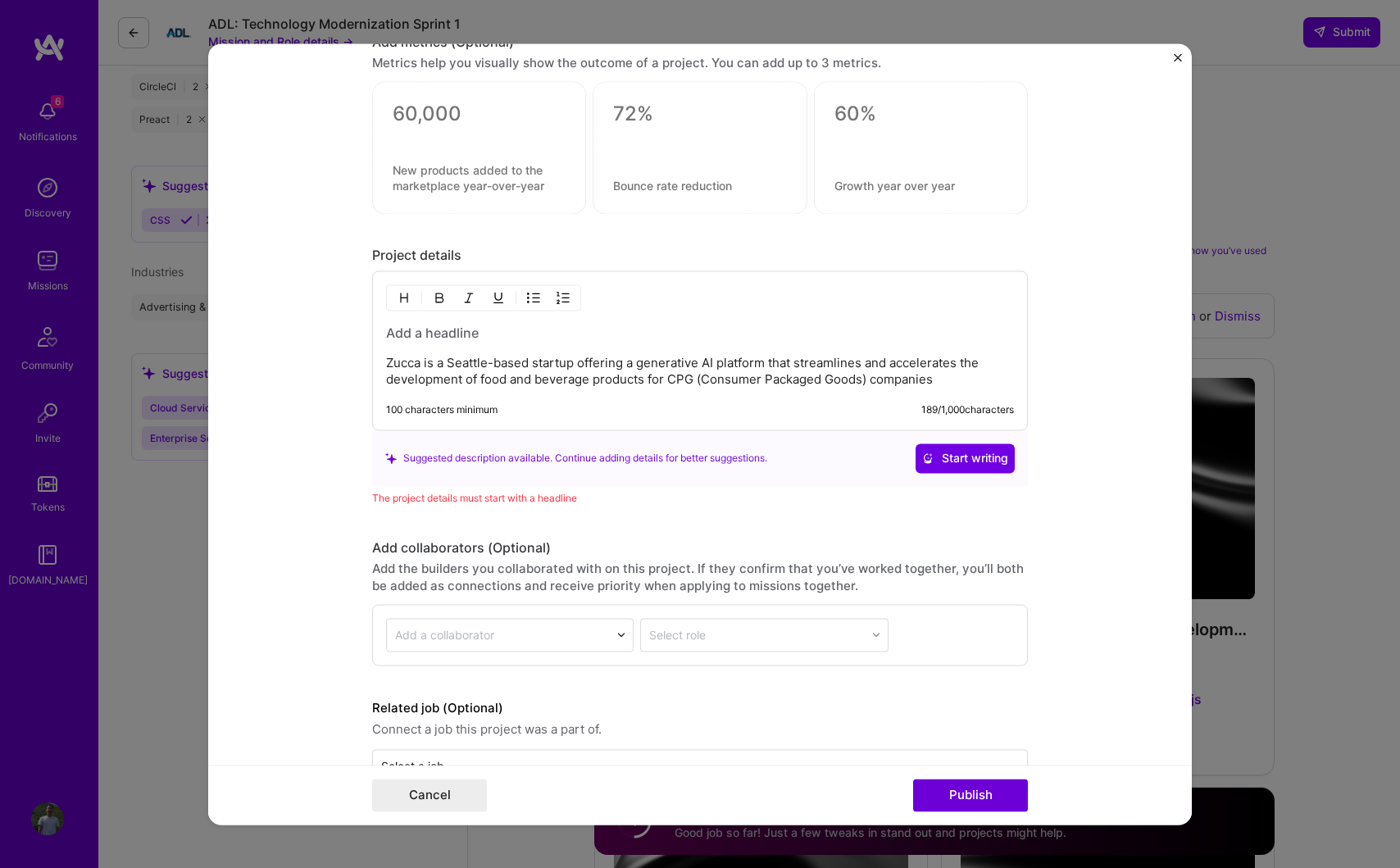
drag, startPoint x: 623, startPoint y: 365, endPoint x: 424, endPoint y: 368, distance: 199.0
click at [424, 368] on p "Zucca is a Seattle-based startup offering a generative AI platform that streaml…" at bounding box center [700, 371] width 627 height 33
click at [815, 380] on p "Zucca offers a generative AI platform that streamlines and accelerates the deve…" at bounding box center [700, 371] width 627 height 33
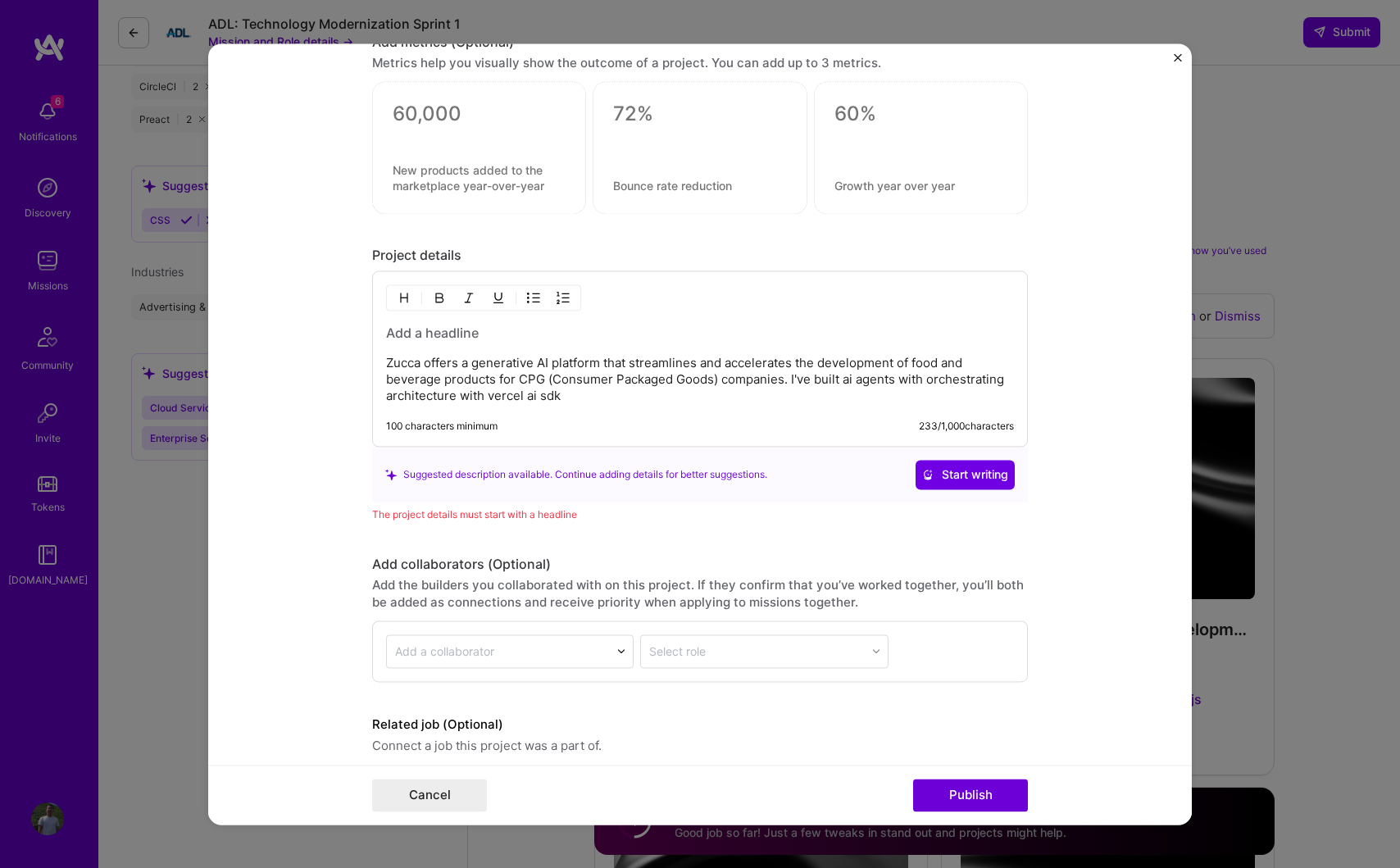
click at [455, 395] on p "Zucca offers a generative AI platform that streamlines and accelerates the deve…" at bounding box center [700, 380] width 627 height 49
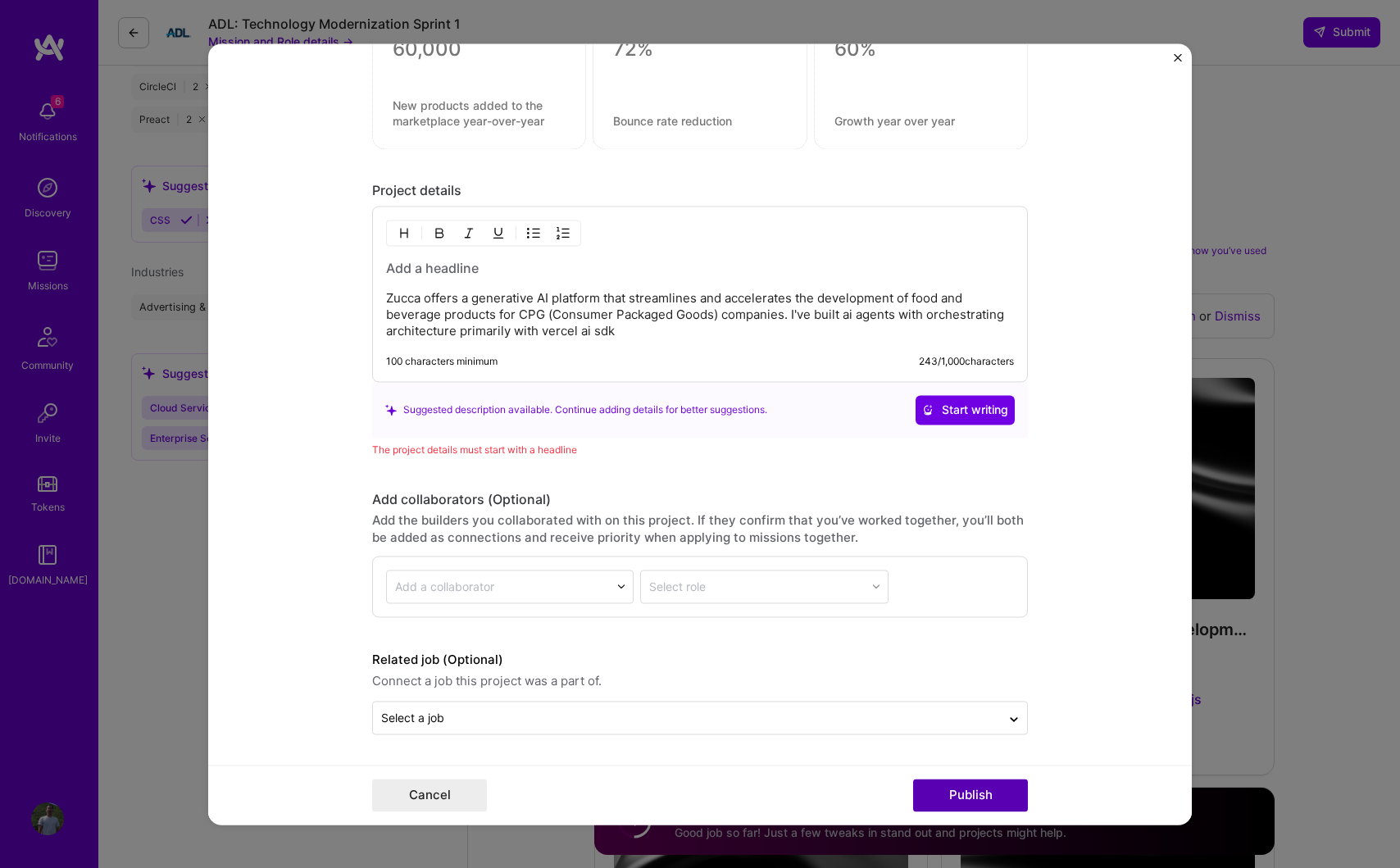
click at [979, 805] on button "Publish" at bounding box center [970, 794] width 115 height 33
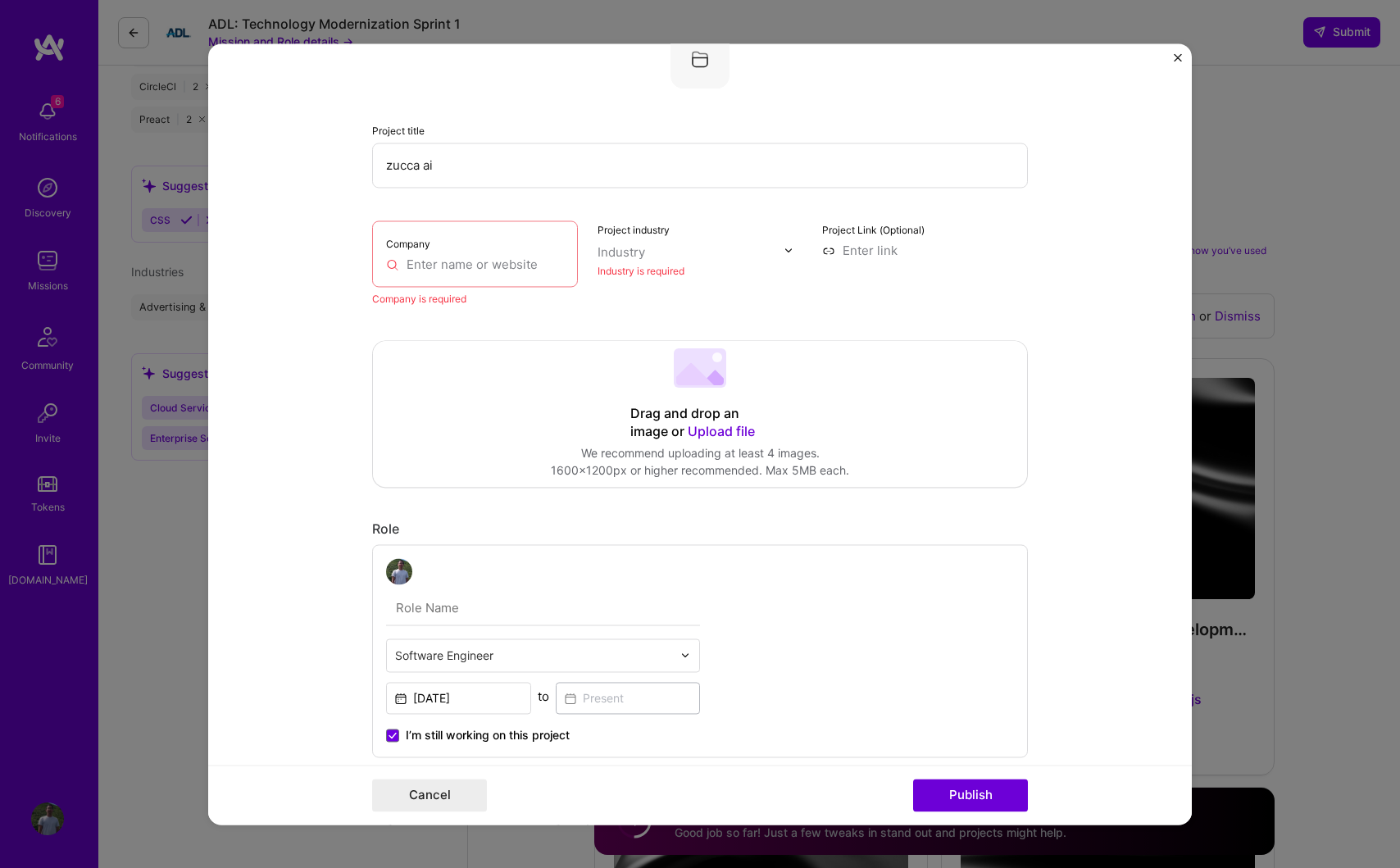
scroll to position [33, 0]
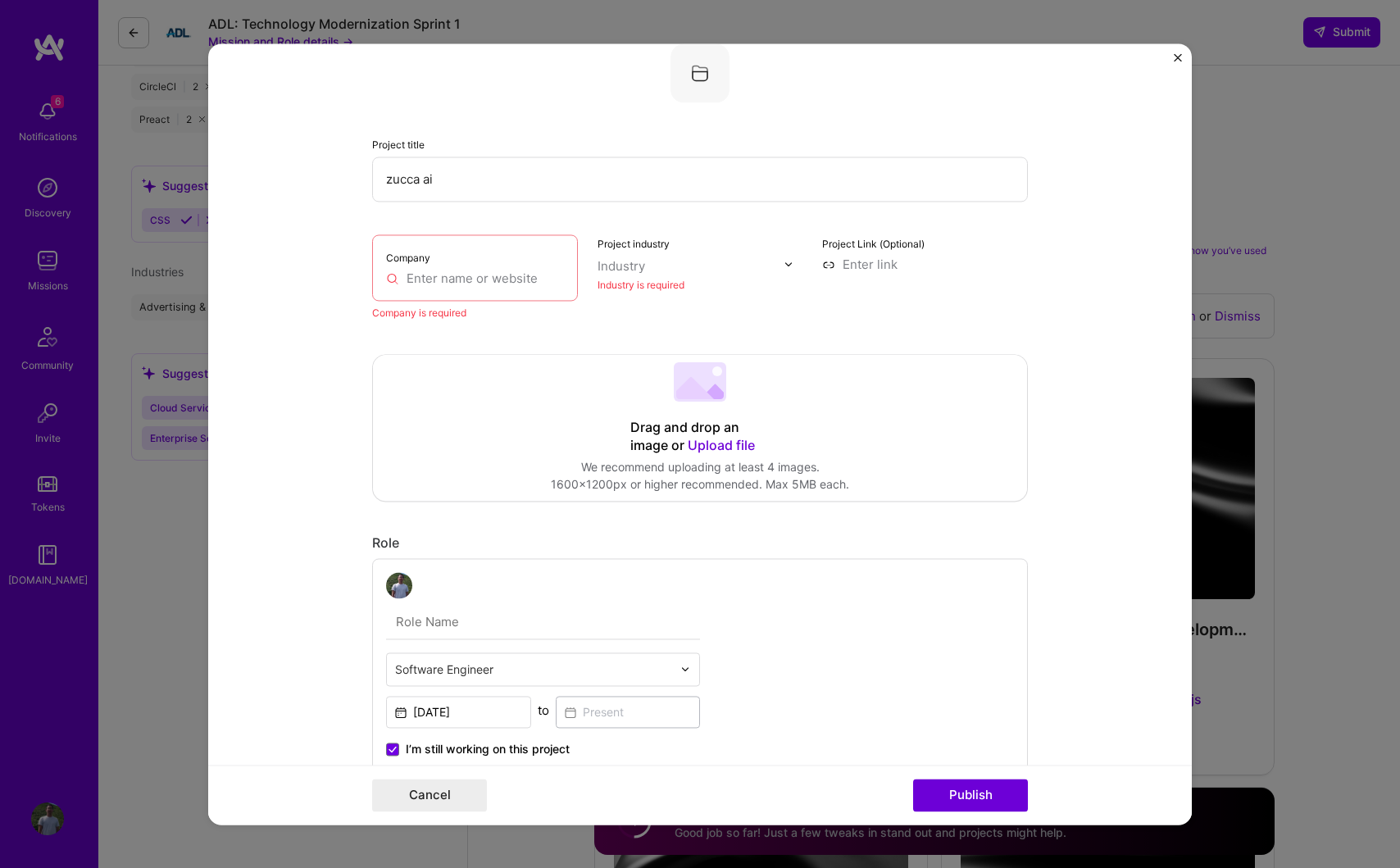
click at [512, 281] on input "text" at bounding box center [475, 278] width 178 height 17
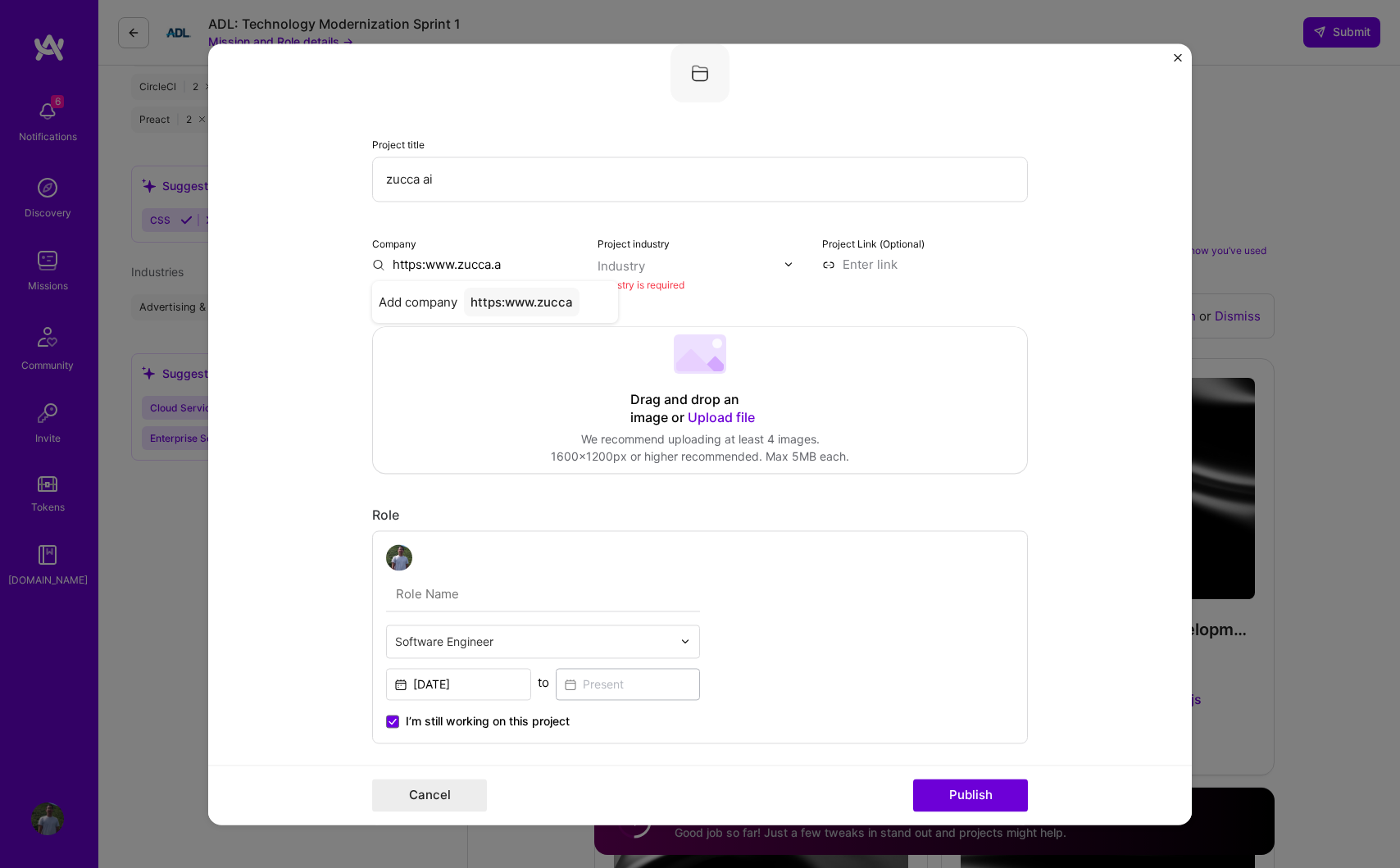
type input "https:www.zucca.ai"
type input "zucca"
click at [509, 303] on div "zucca" at bounding box center [488, 302] width 49 height 28
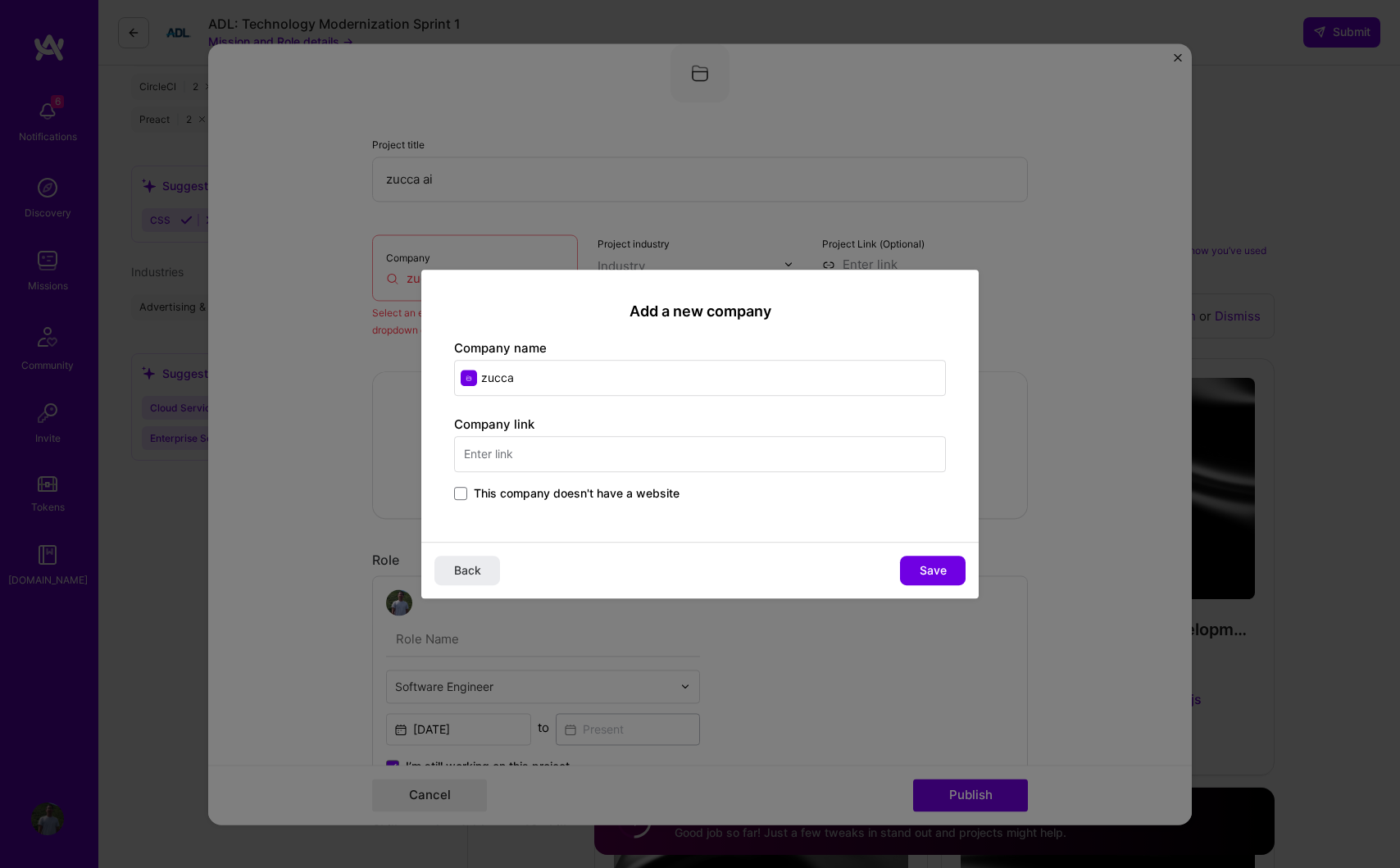
click at [598, 463] on input "text" at bounding box center [700, 454] width 492 height 36
click at [943, 571] on span "Save" at bounding box center [933, 570] width 27 height 16
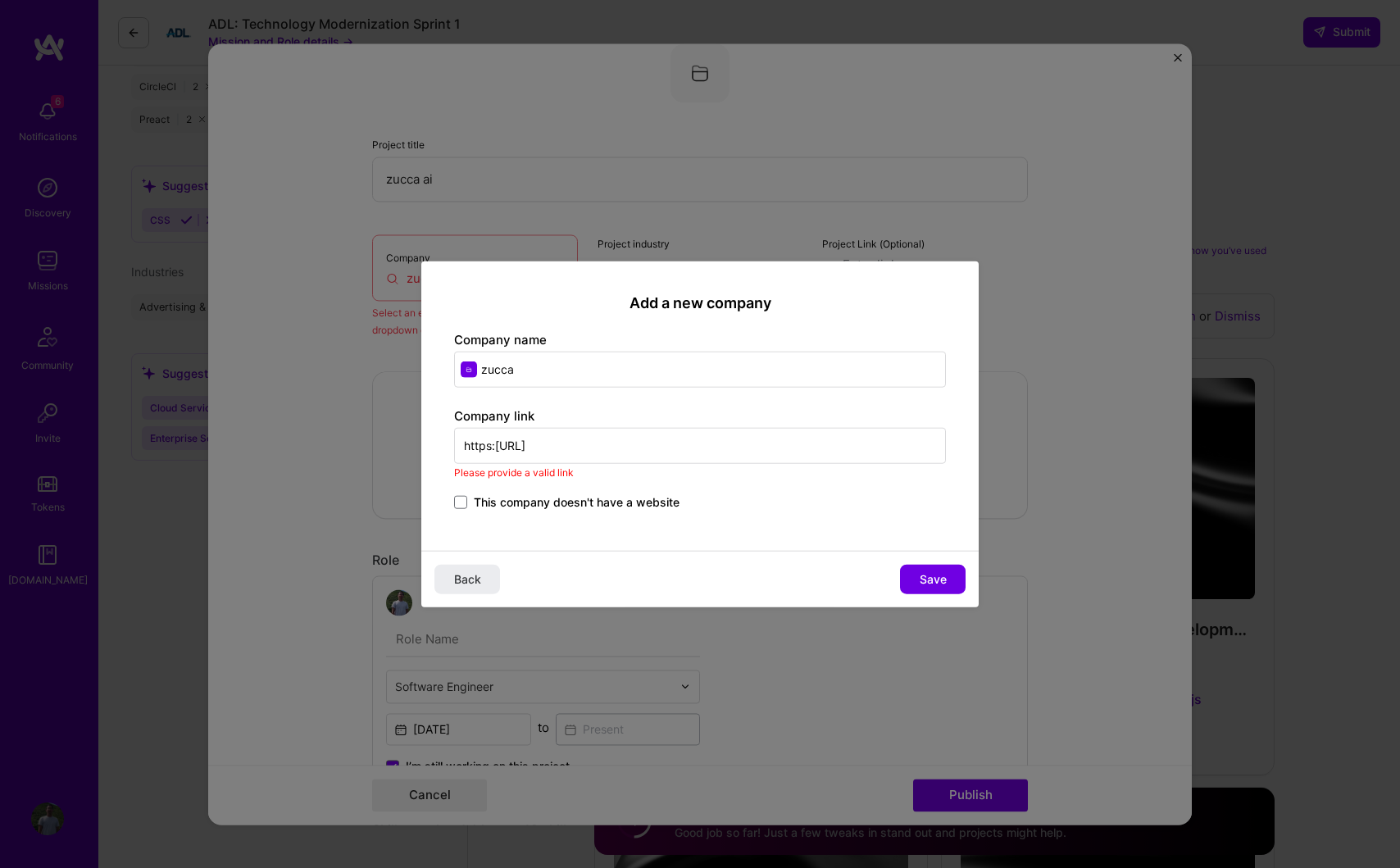
click at [611, 450] on input "https:www.zucca.ai" at bounding box center [700, 446] width 492 height 36
click at [496, 447] on input "https:www.zucca.ai" at bounding box center [700, 446] width 492 height 36
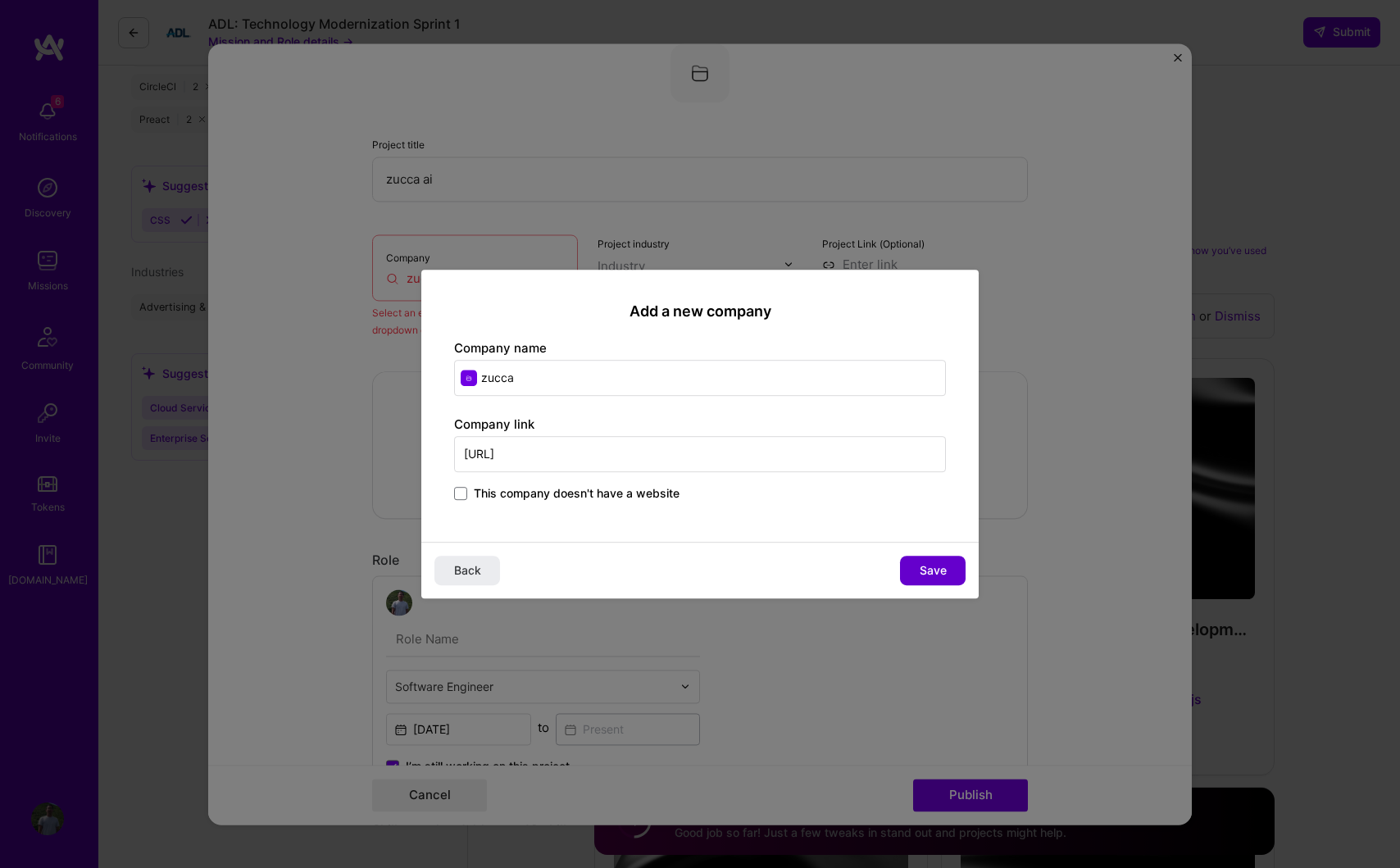
type input "https://www.zucca.ai"
click at [944, 569] on span "Save" at bounding box center [933, 570] width 27 height 16
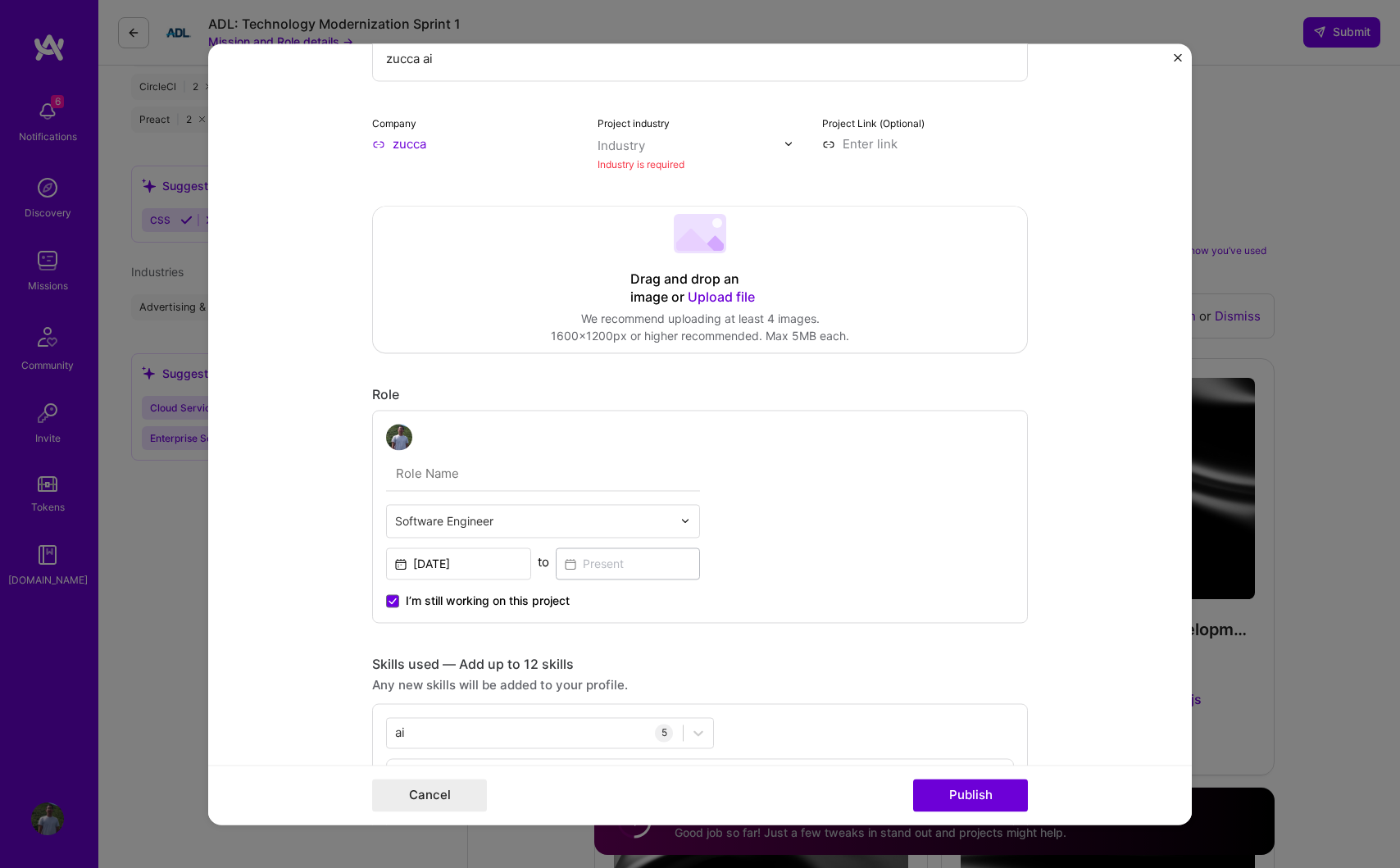
scroll to position [155, 0]
click at [765, 148] on input "text" at bounding box center [691, 144] width 187 height 17
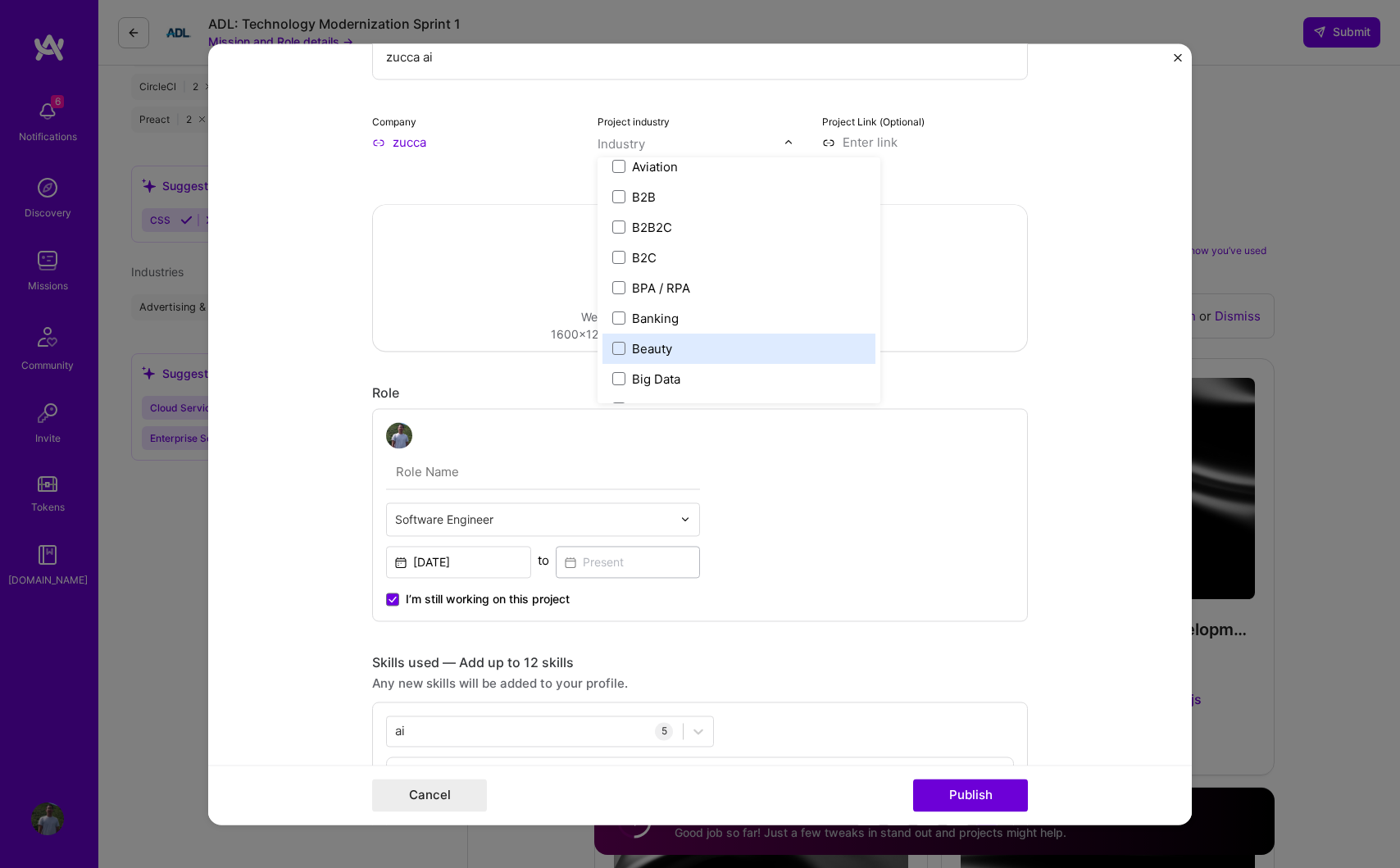
scroll to position [418, 0]
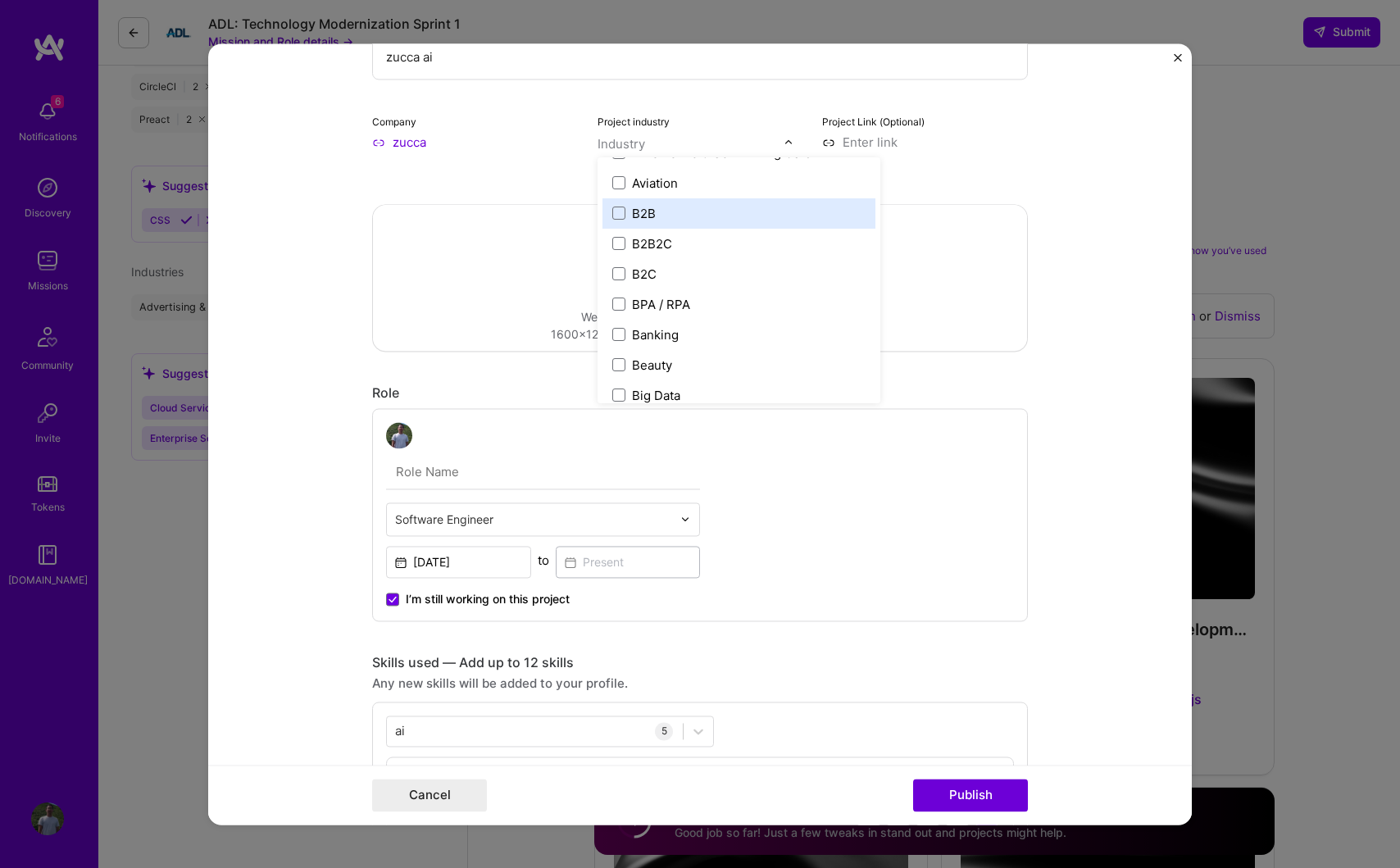
click at [722, 212] on label "B2B" at bounding box center [739, 213] width 253 height 17
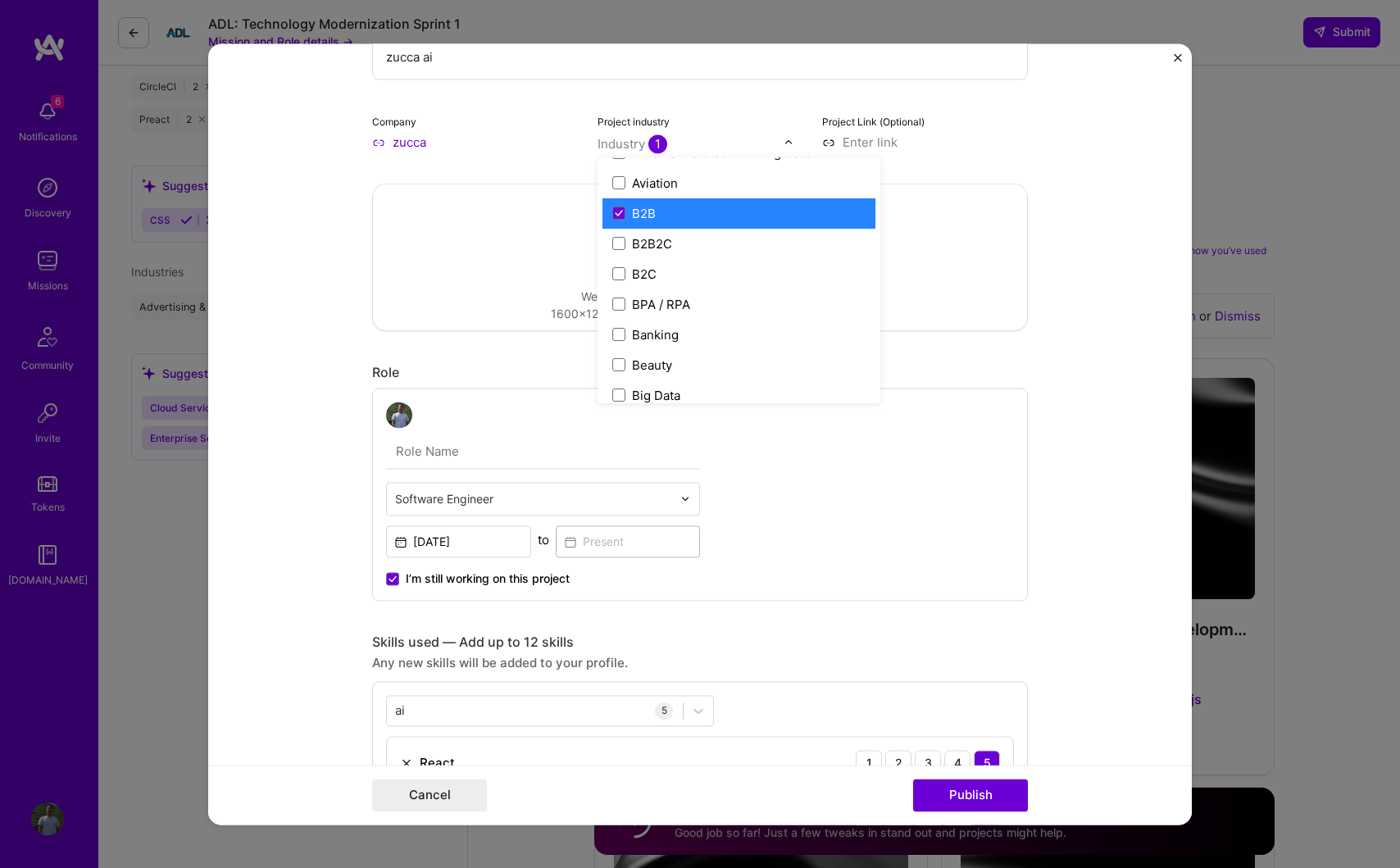
click at [1094, 179] on form "Project title zucca ai Company zucca Project industry option B2B, selected. opt…" at bounding box center [700, 434] width 984 height 781
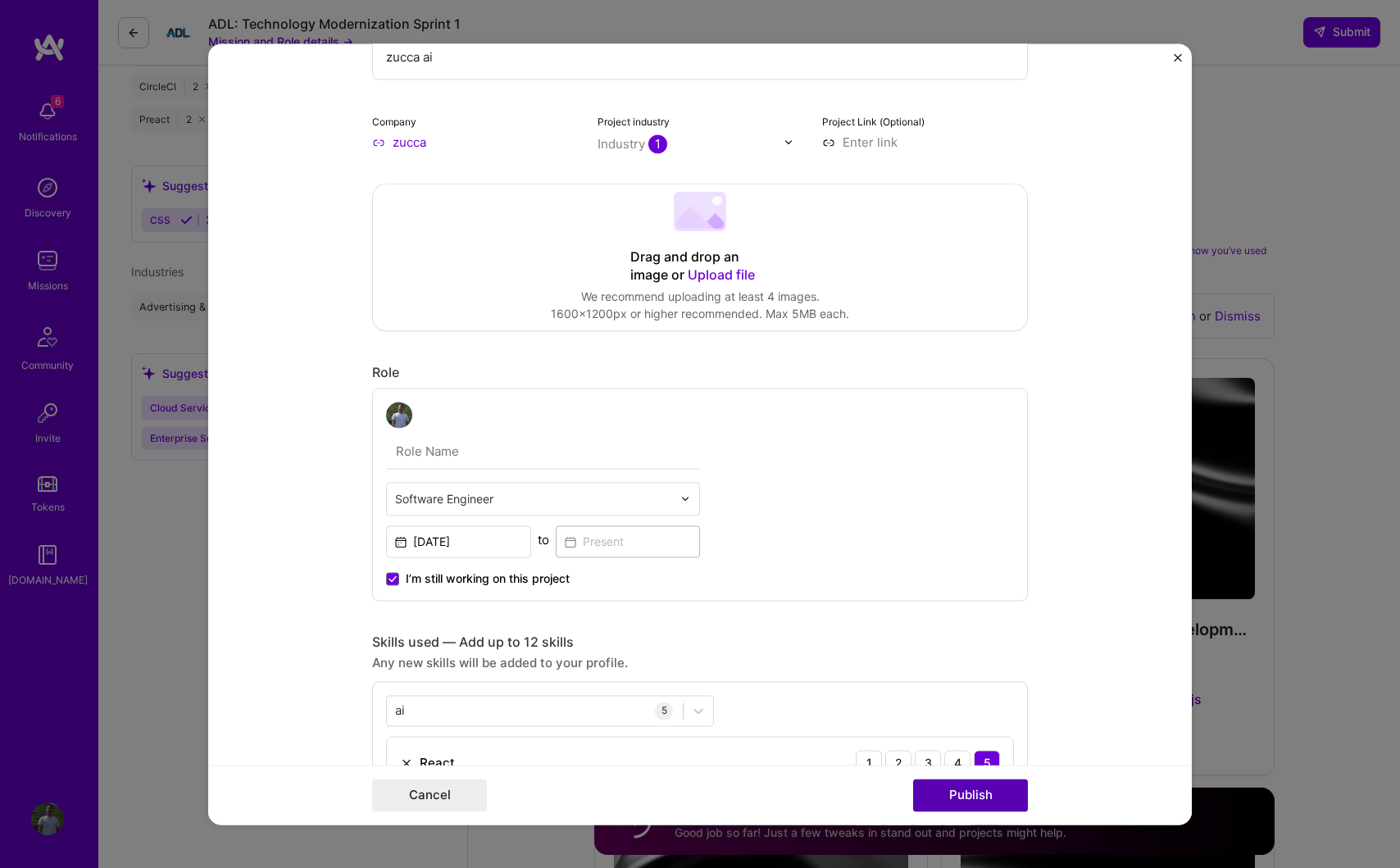
click at [960, 794] on button "Publish" at bounding box center [970, 794] width 115 height 33
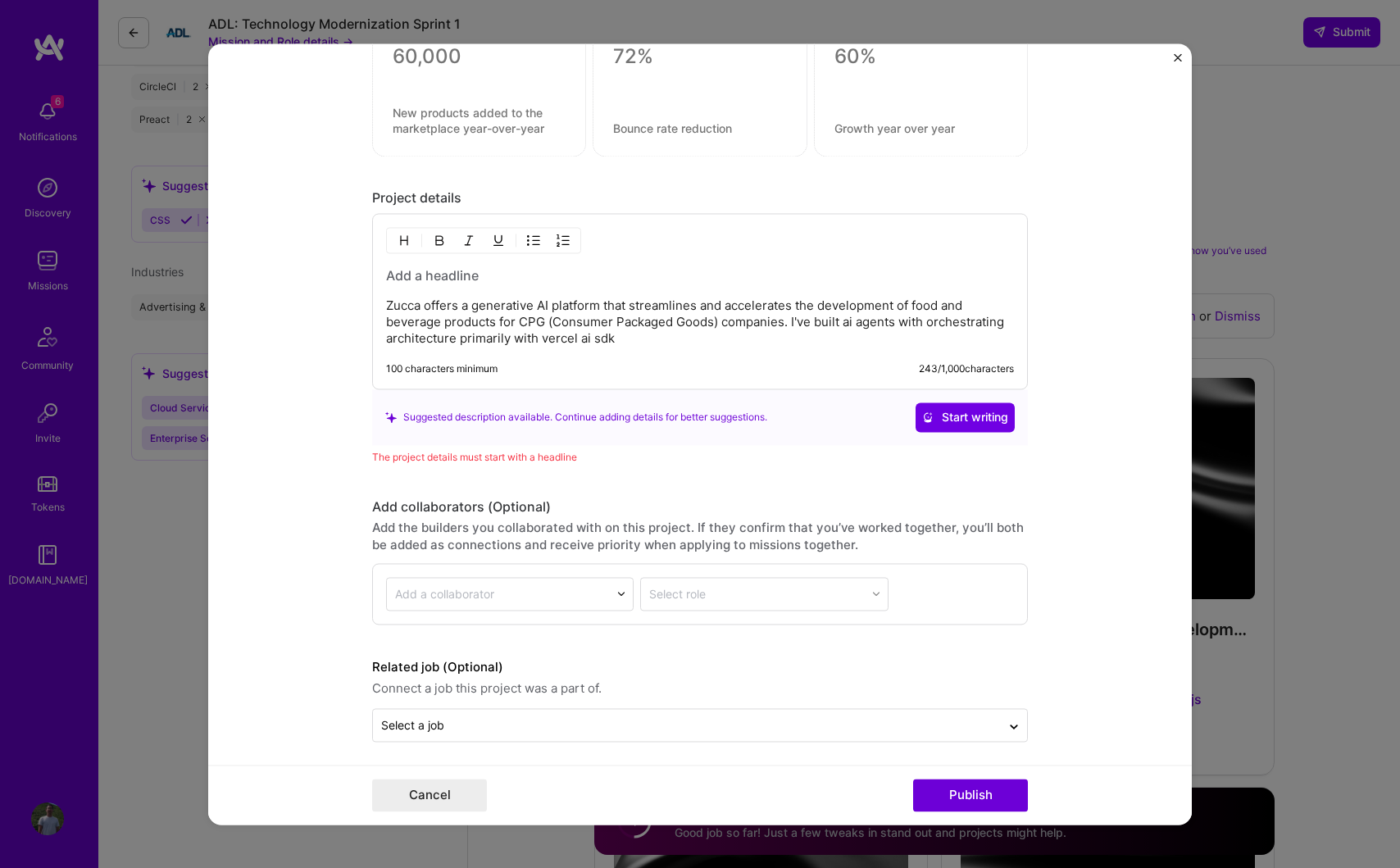
scroll to position [1441, 0]
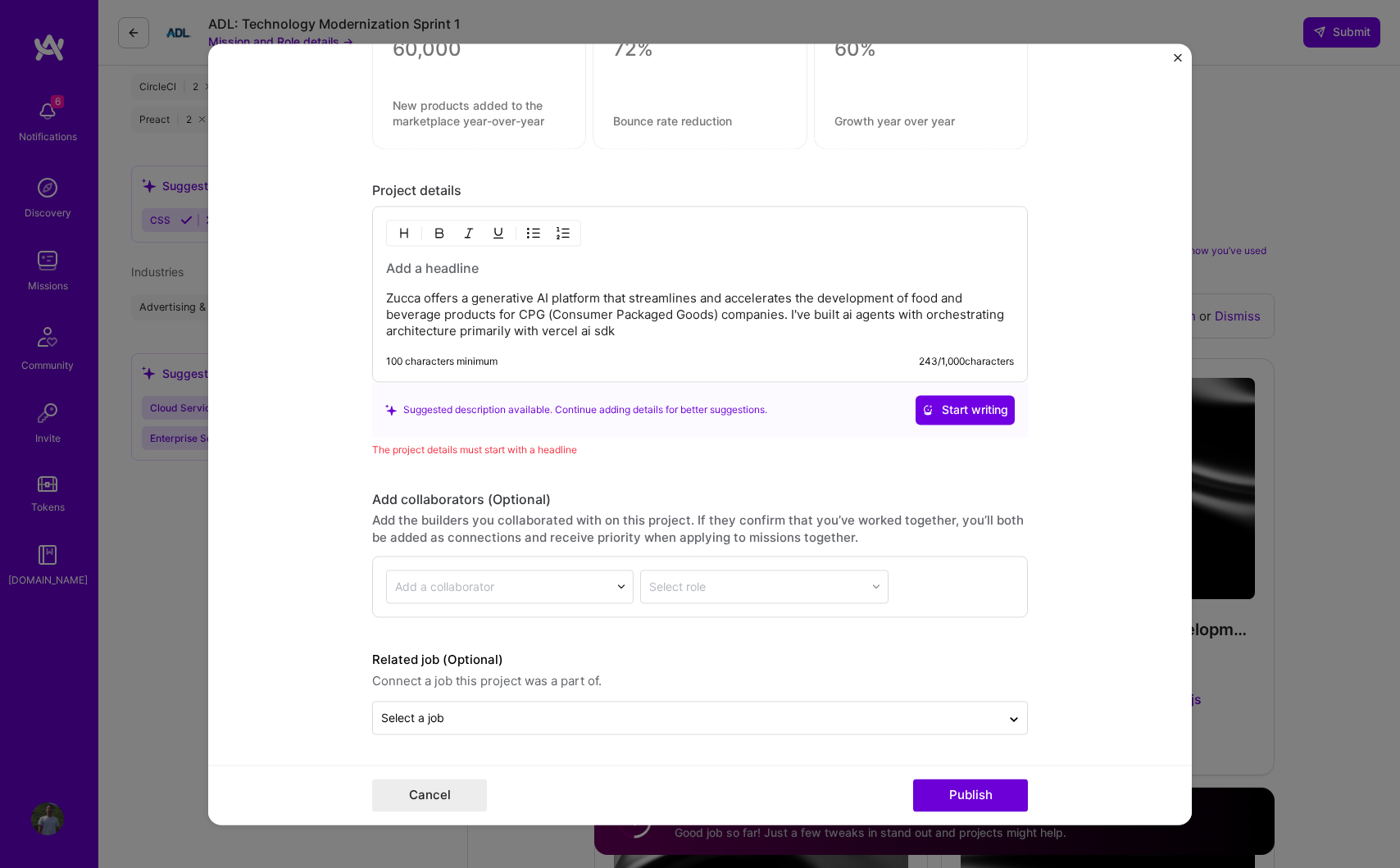
click at [500, 270] on h3 at bounding box center [700, 268] width 627 height 18
click at [427, 269] on h3 at bounding box center [700, 268] width 627 height 18
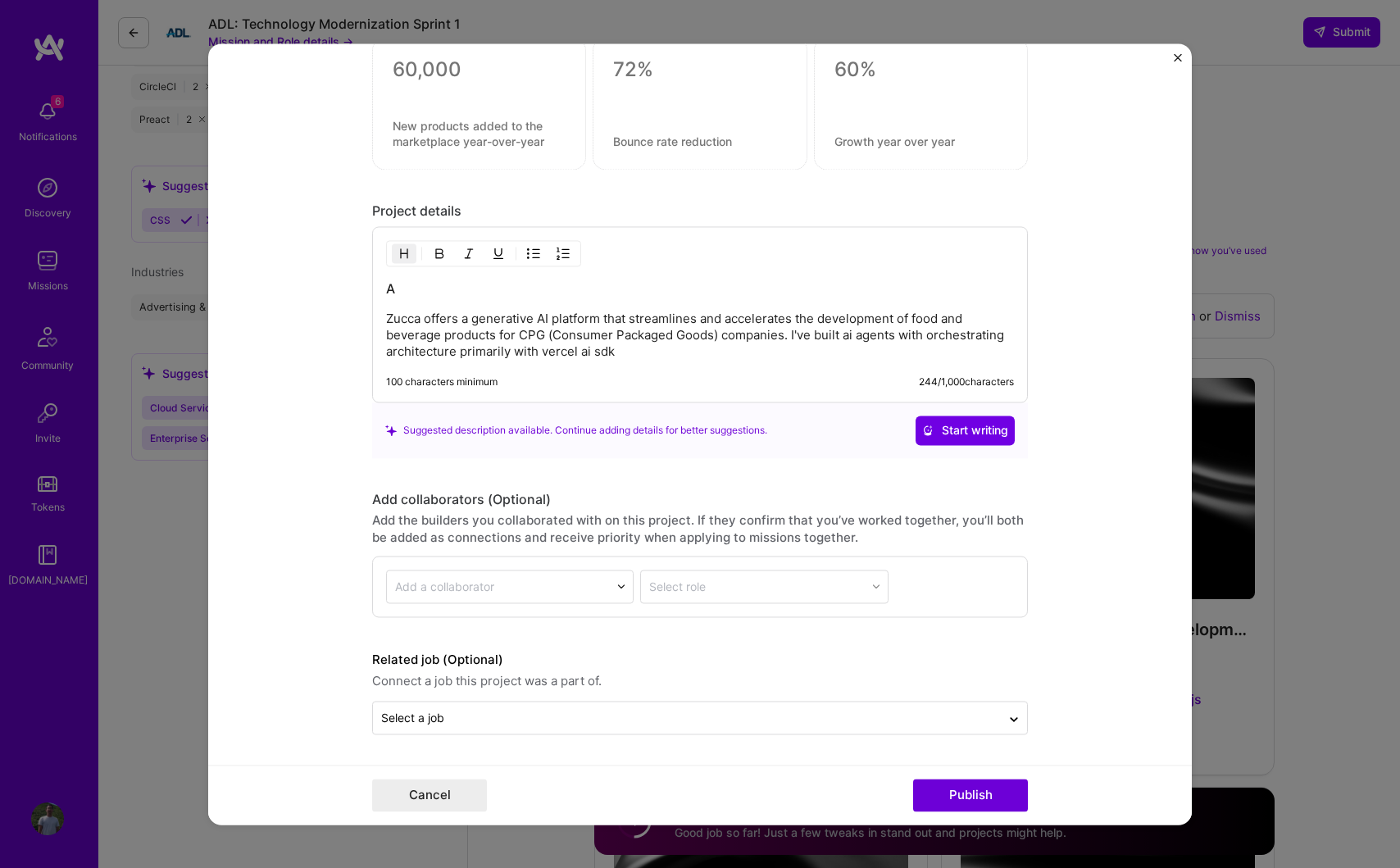
scroll to position [1420, 0]
click at [961, 796] on button "Publish" at bounding box center [970, 794] width 115 height 33
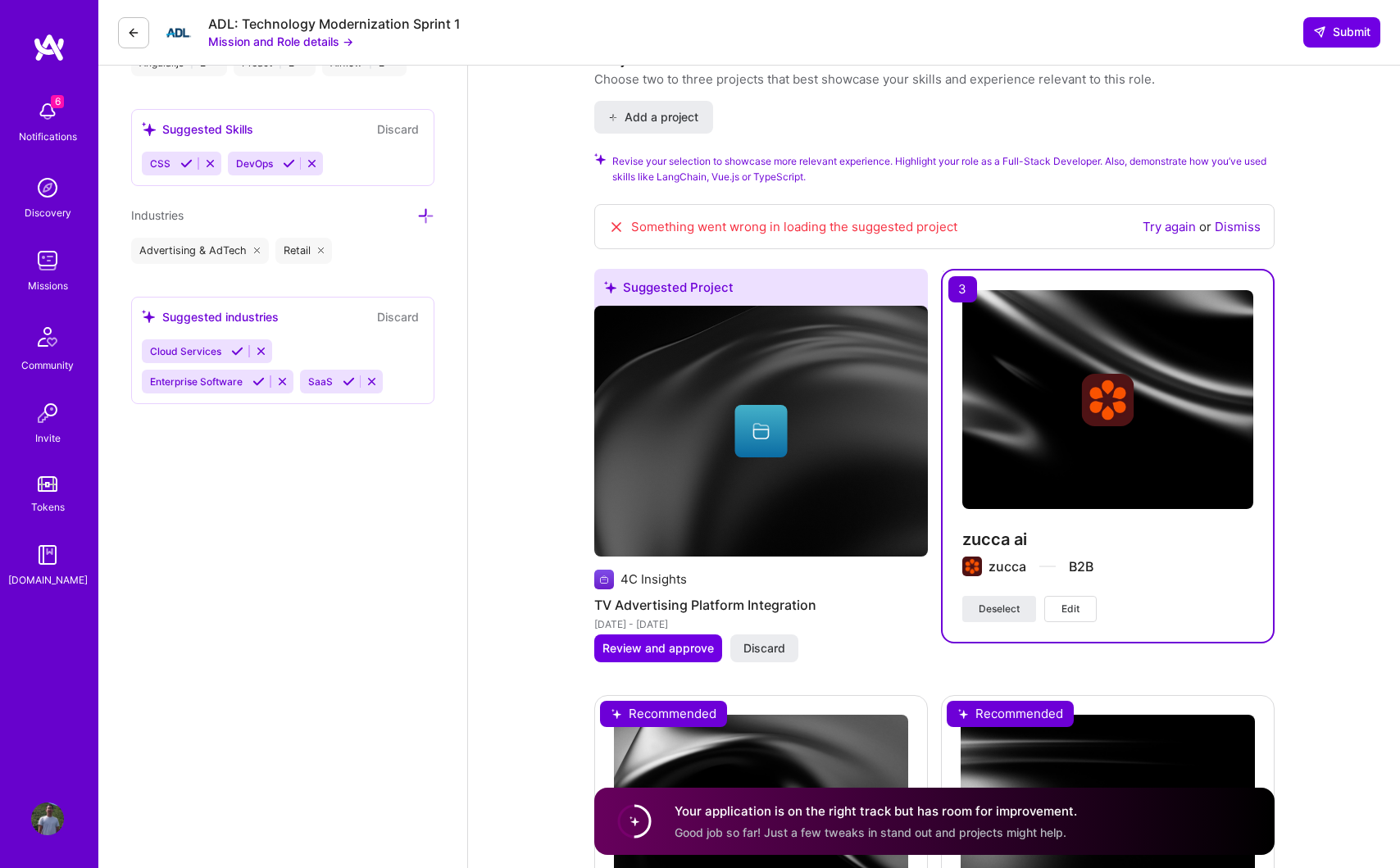
scroll to position [1689, 0]
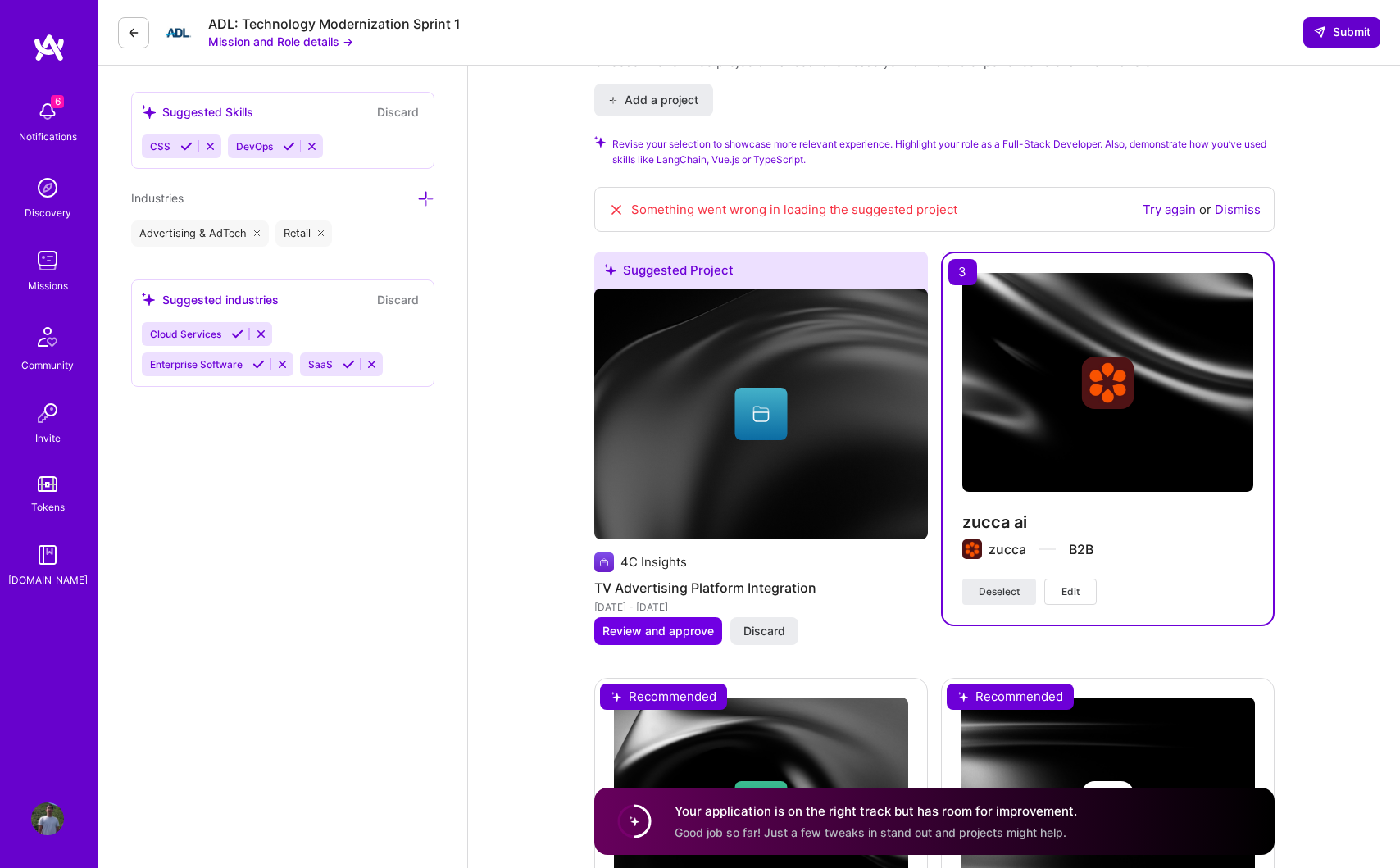
click at [1348, 30] on span "Submit" at bounding box center [1341, 31] width 57 height 16
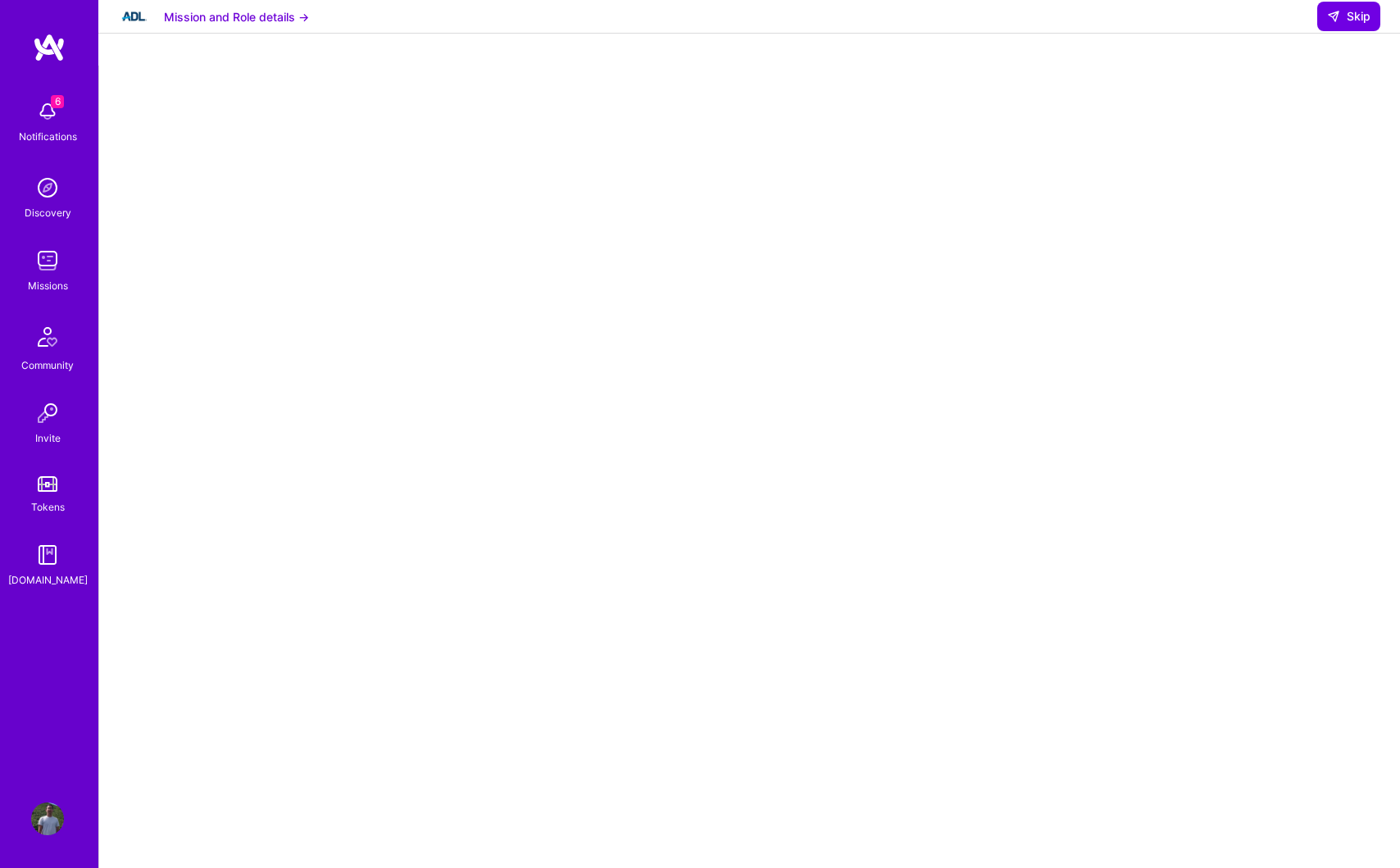
click at [293, 25] on button "Mission and Role details →" at bounding box center [236, 17] width 145 height 17
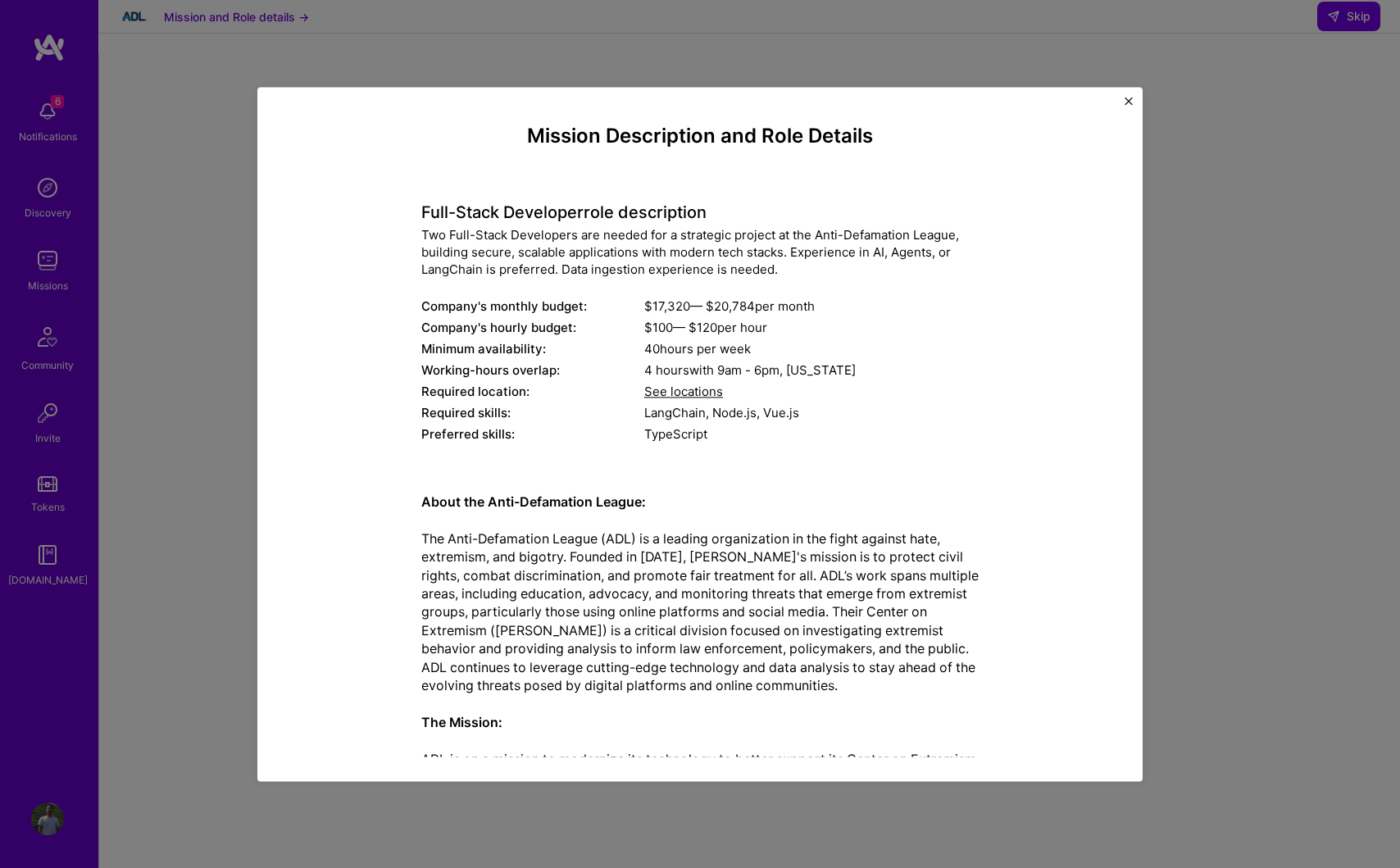
click at [1128, 106] on button "Close" at bounding box center [1128, 106] width 8 height 17
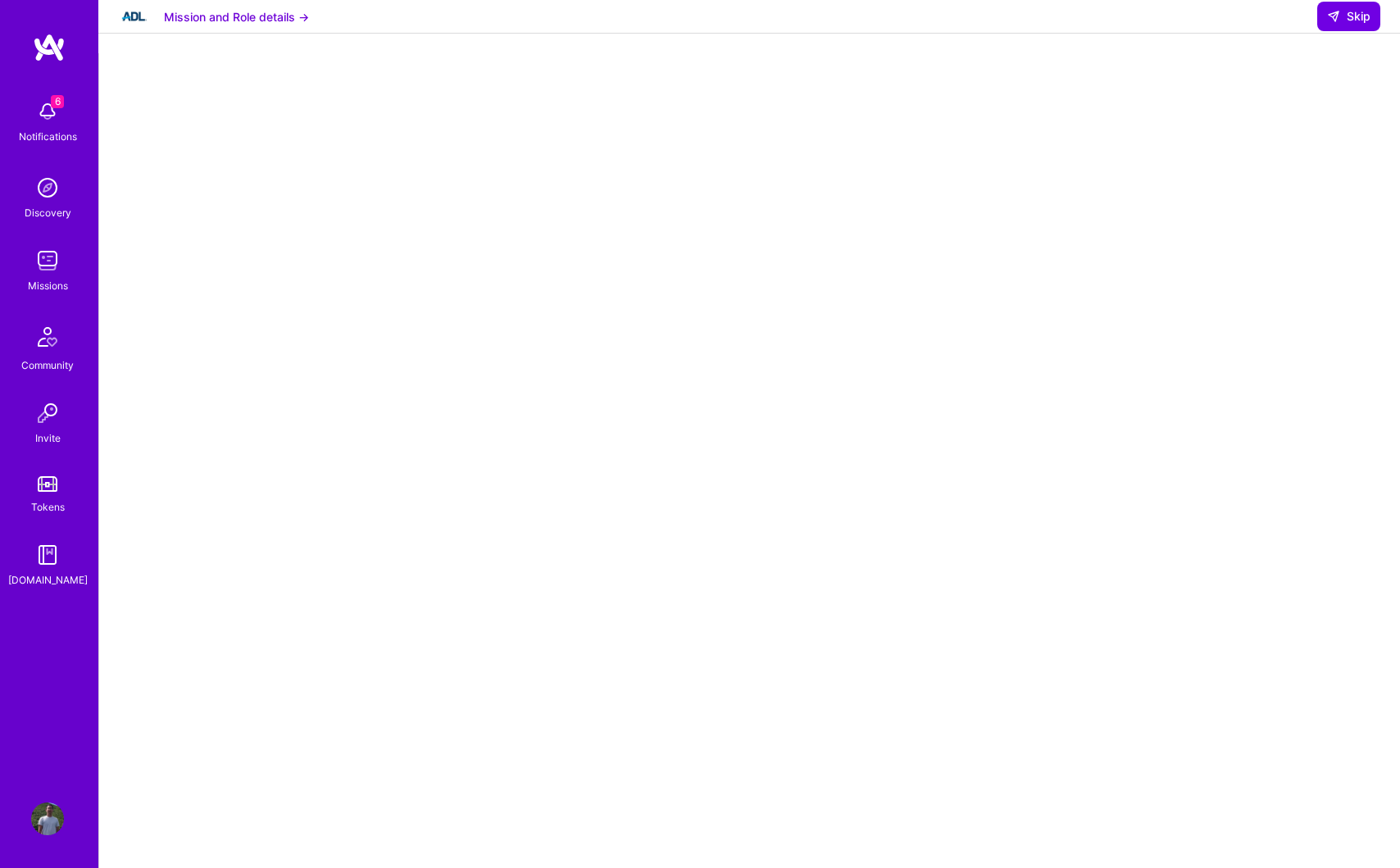
click at [185, 25] on button "Mission and Role details →" at bounding box center [236, 17] width 145 height 17
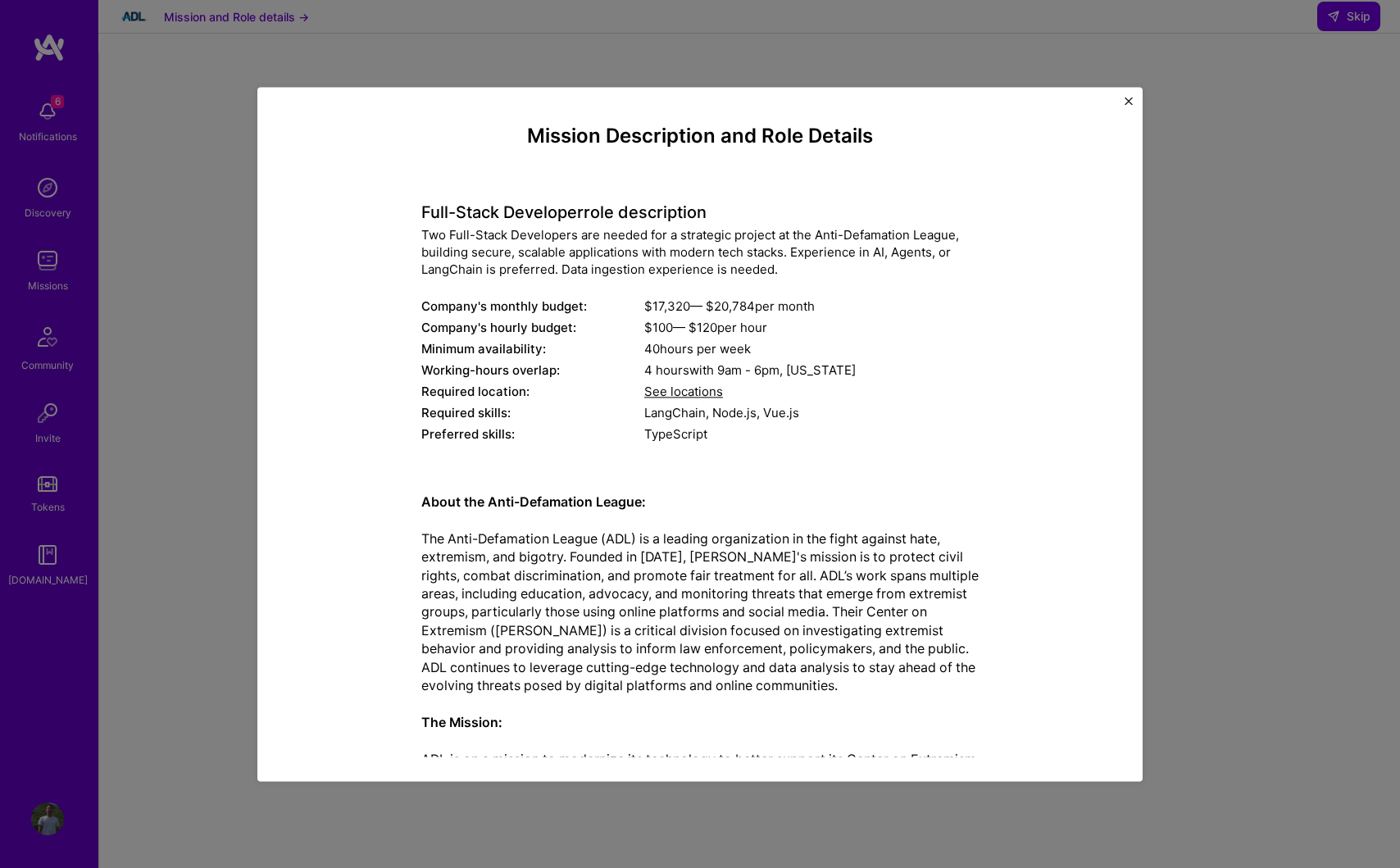
click at [1129, 101] on img "Close" at bounding box center [1128, 101] width 8 height 8
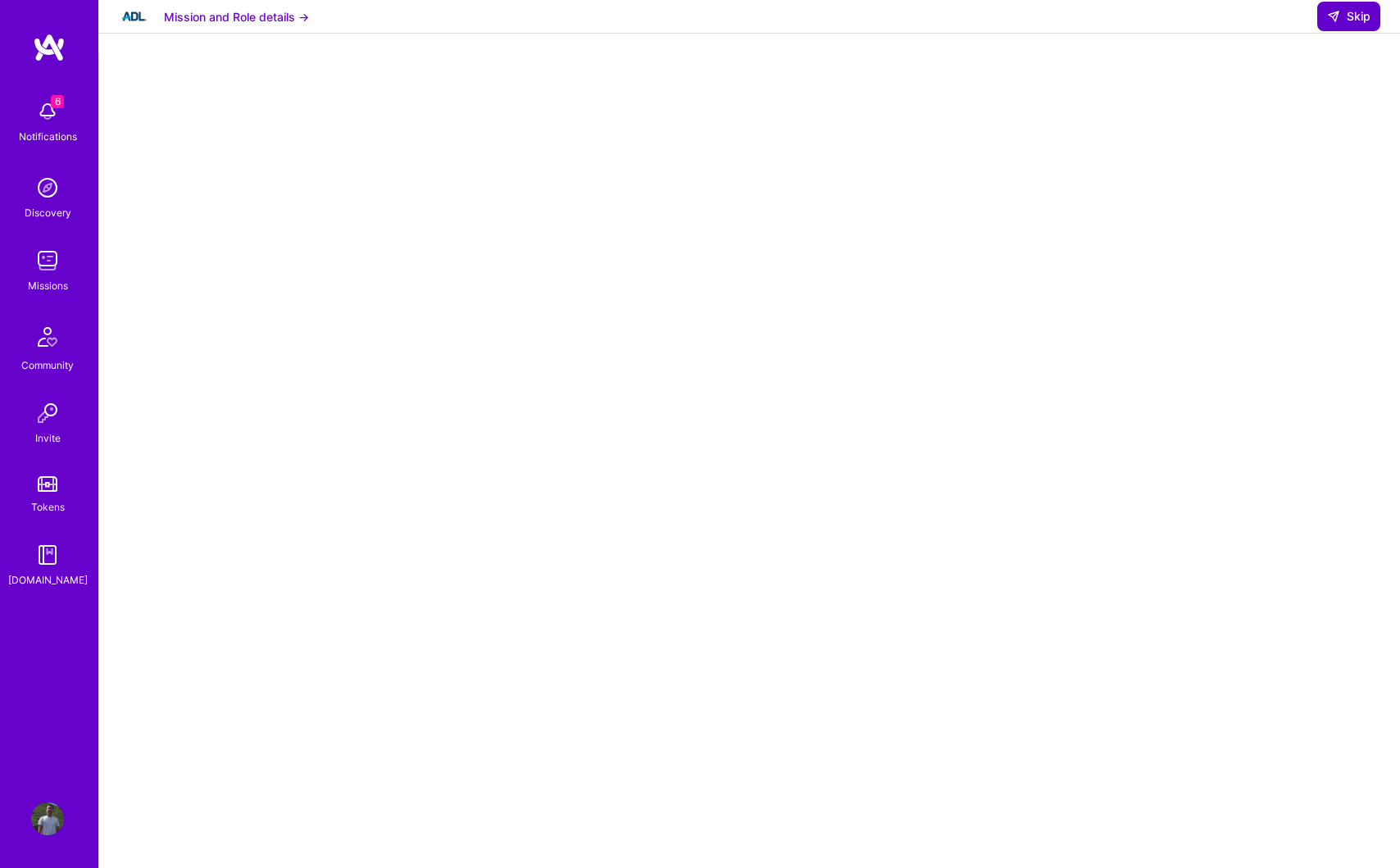
click at [1357, 25] on span "Skip" at bounding box center [1348, 16] width 43 height 16
select select "US"
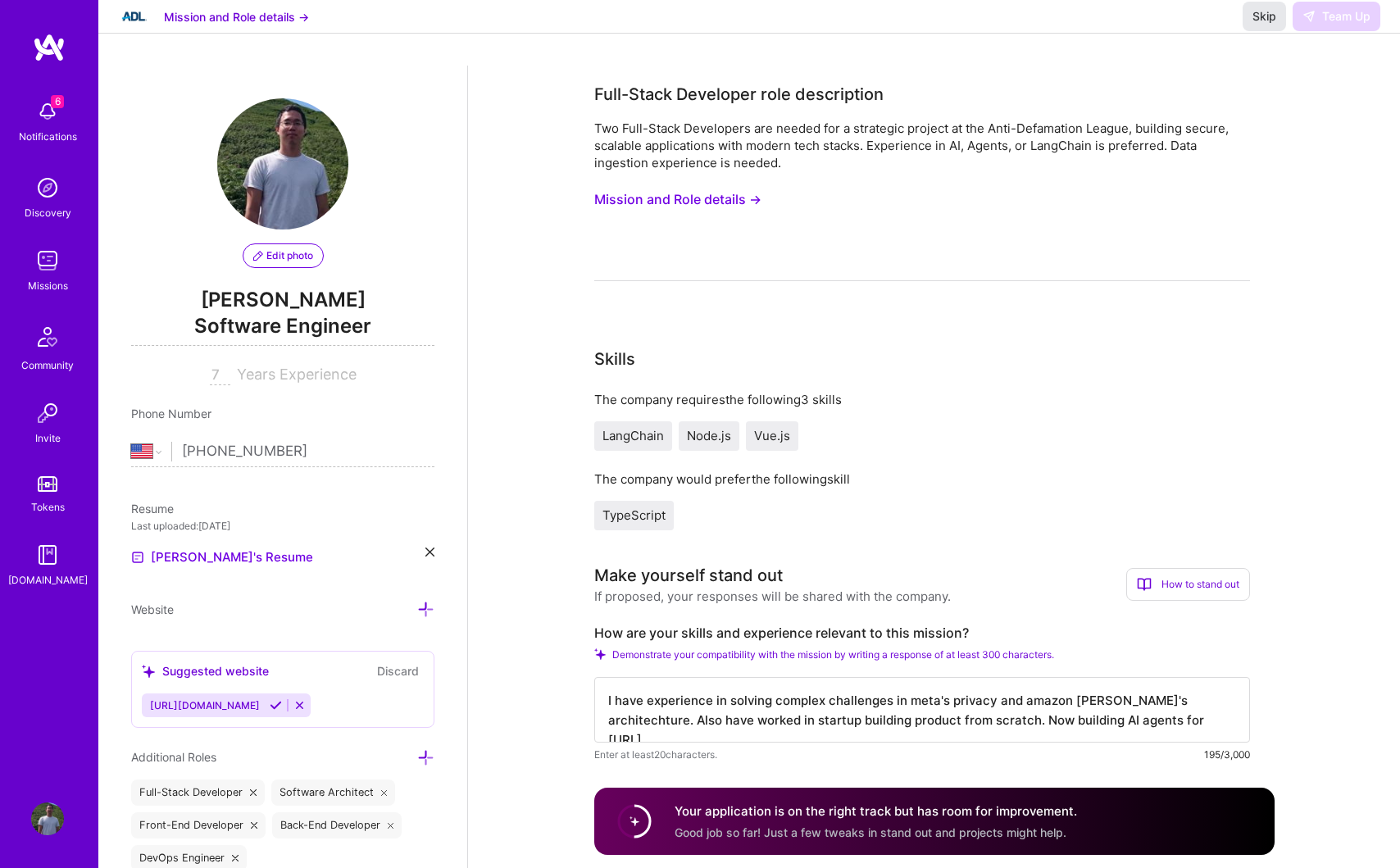
click at [1270, 31] on button "Skip" at bounding box center [1264, 16] width 43 height 29
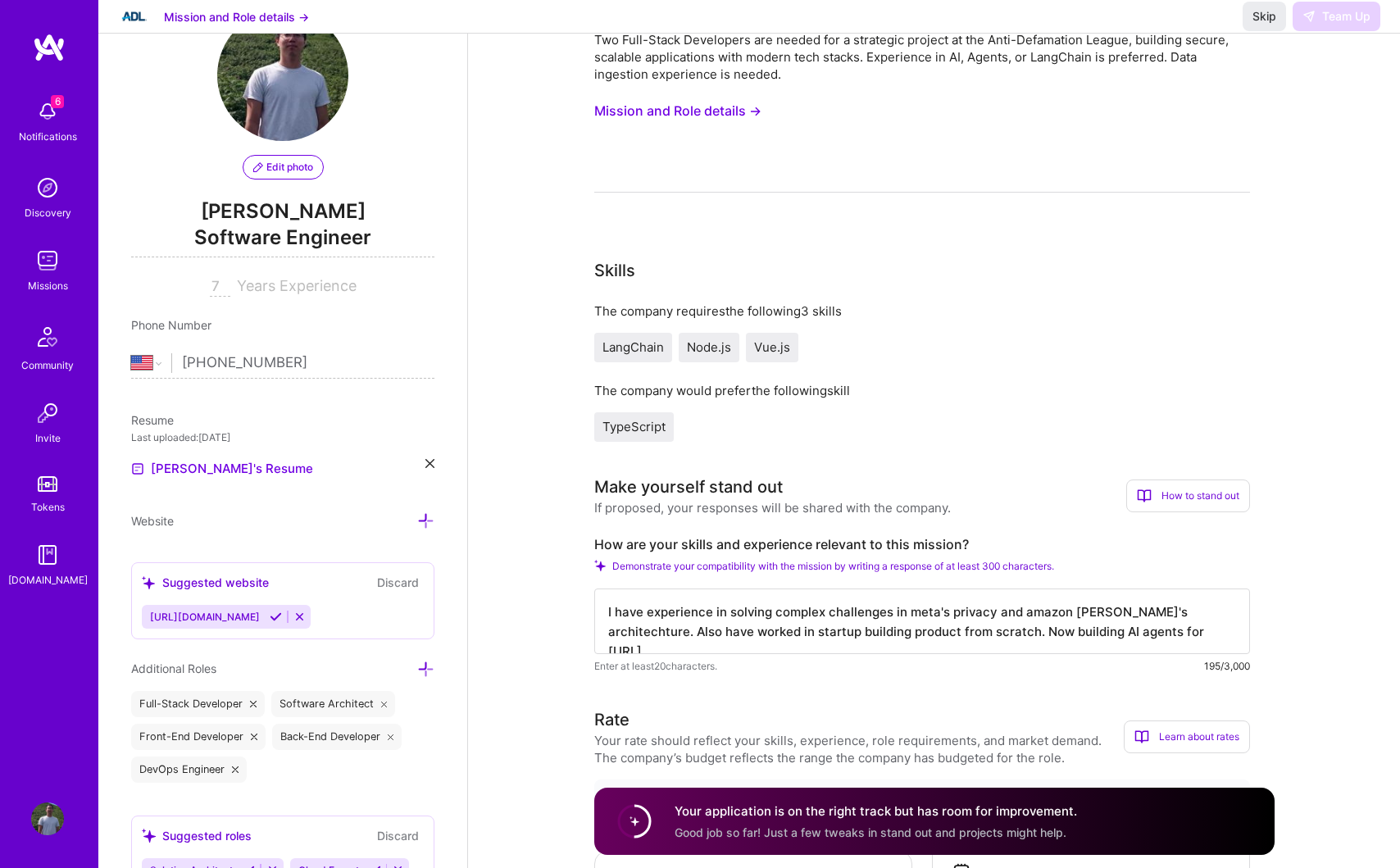
scroll to position [90, 0]
click at [1269, 25] on span "Skip" at bounding box center [1263, 16] width 24 height 16
click at [1262, 25] on span "Skip" at bounding box center [1263, 16] width 24 height 16
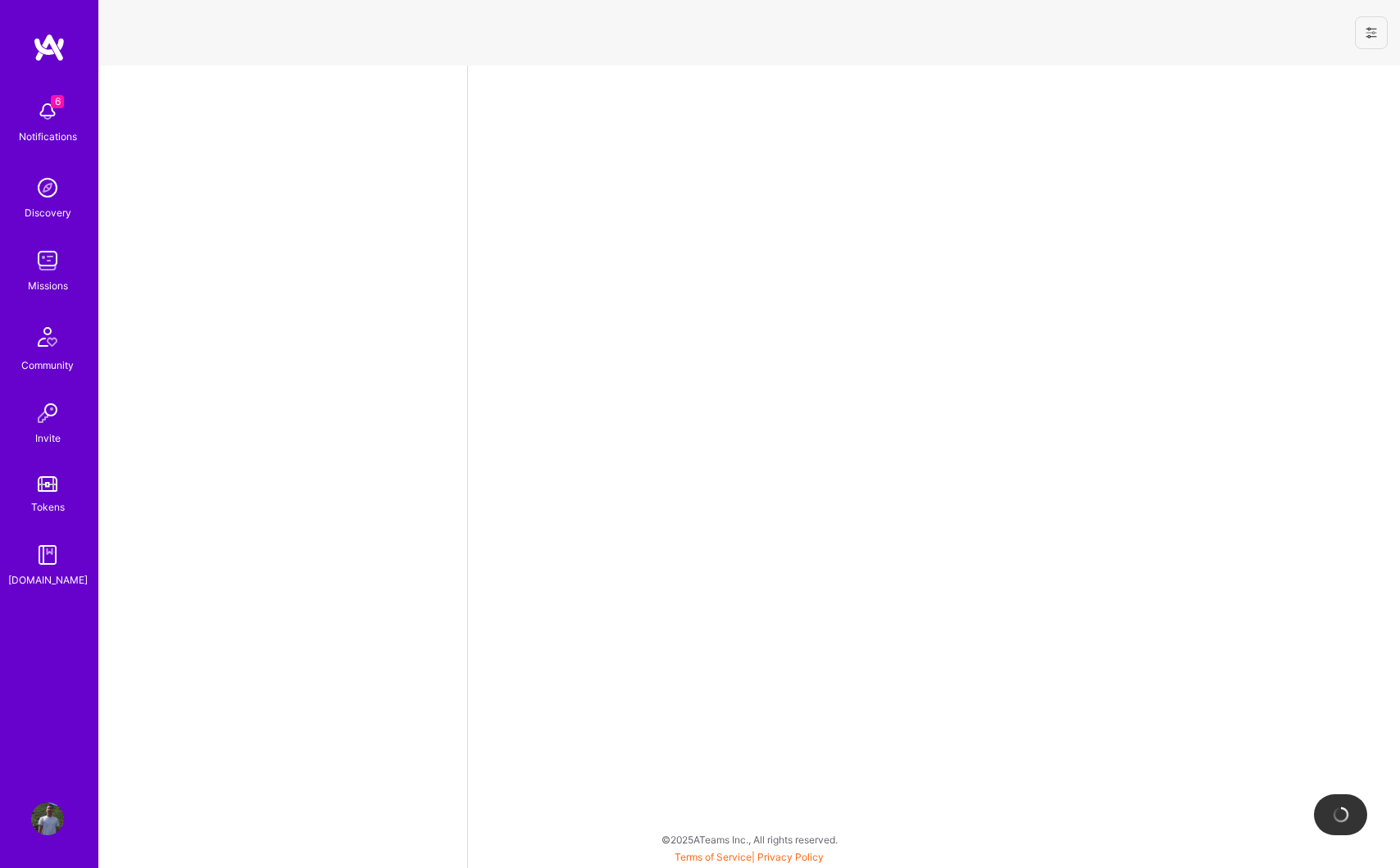
select select "US"
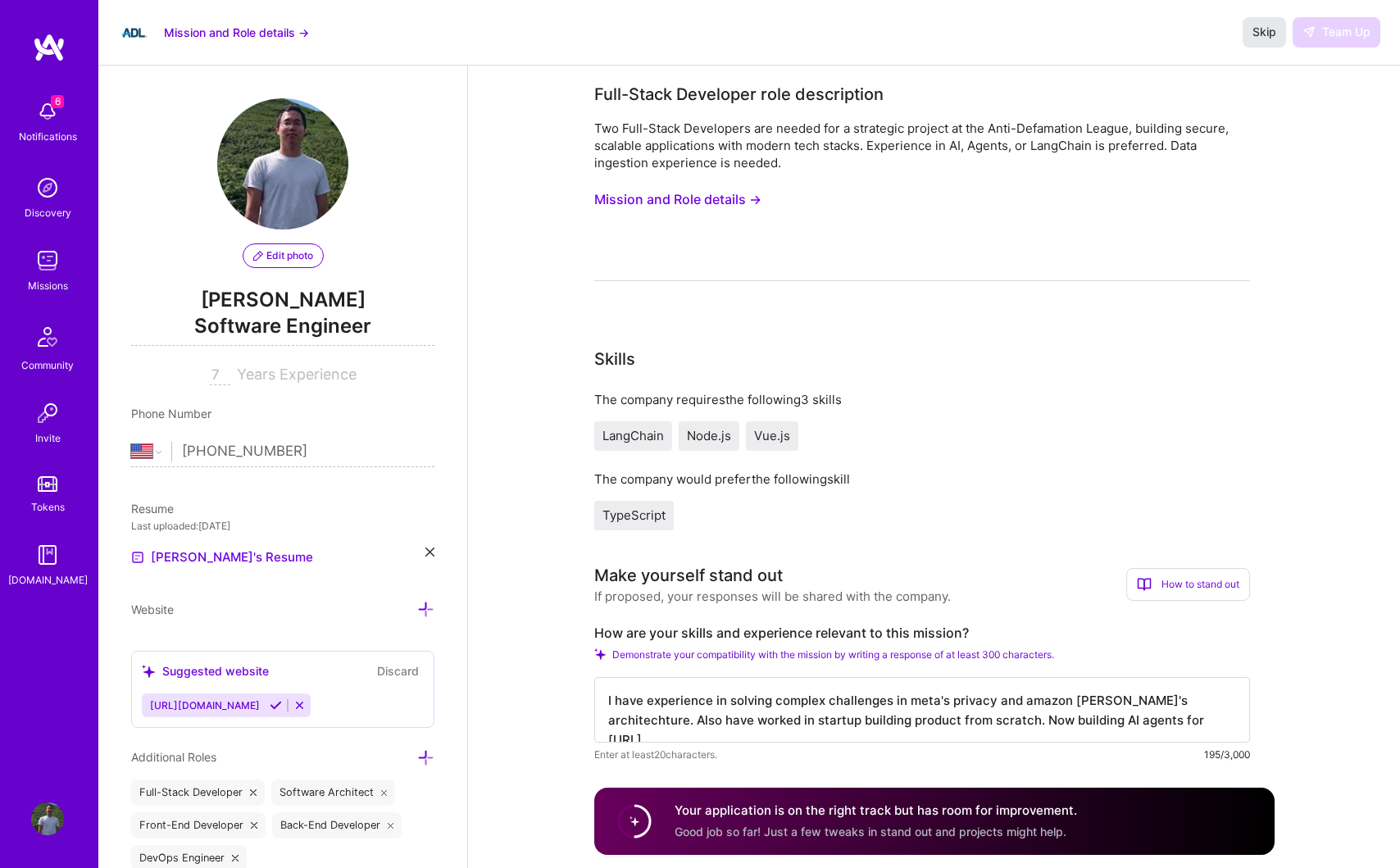
click at [1261, 39] on span "Skip" at bounding box center [1263, 31] width 24 height 16
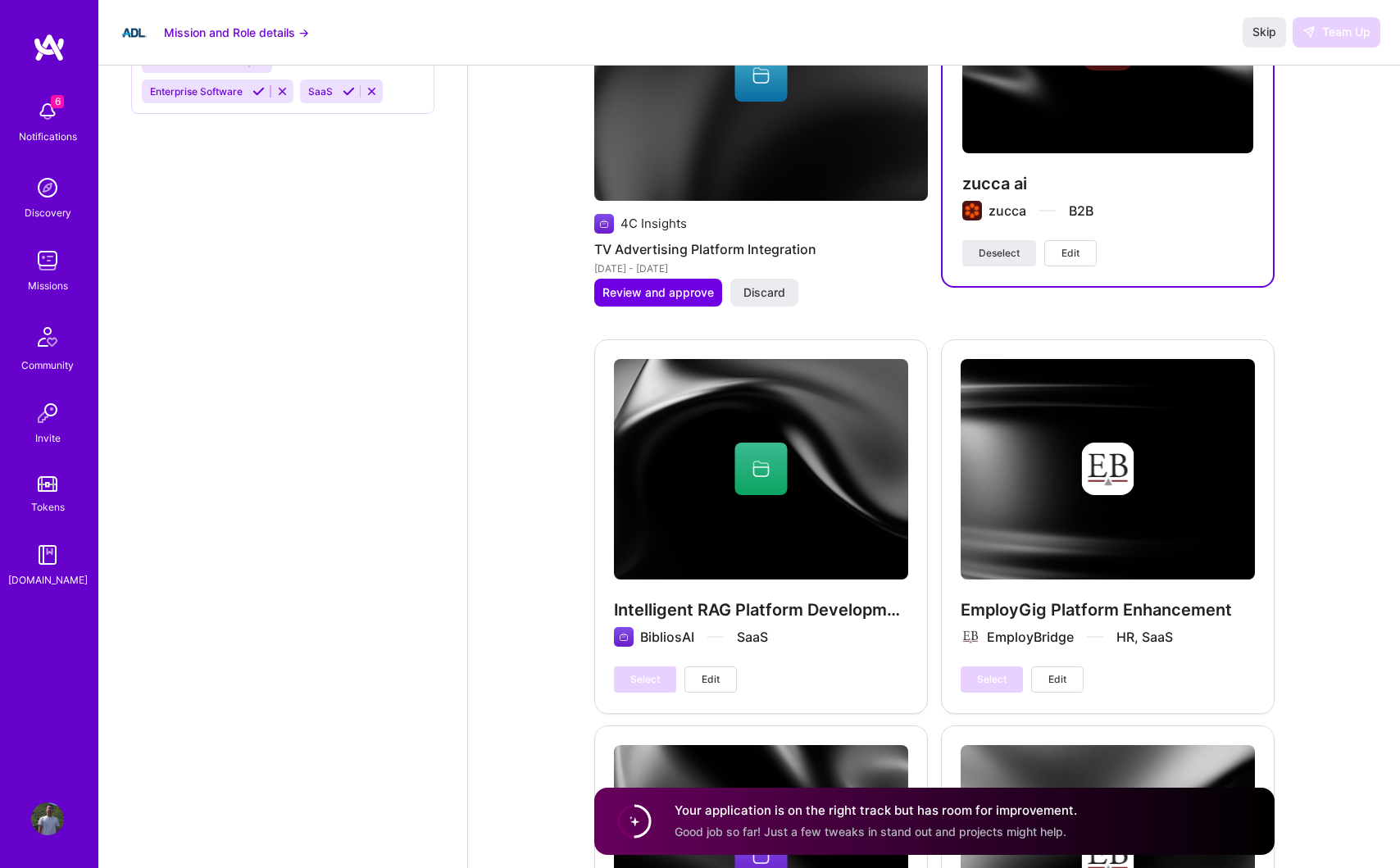
scroll to position [2384, 0]
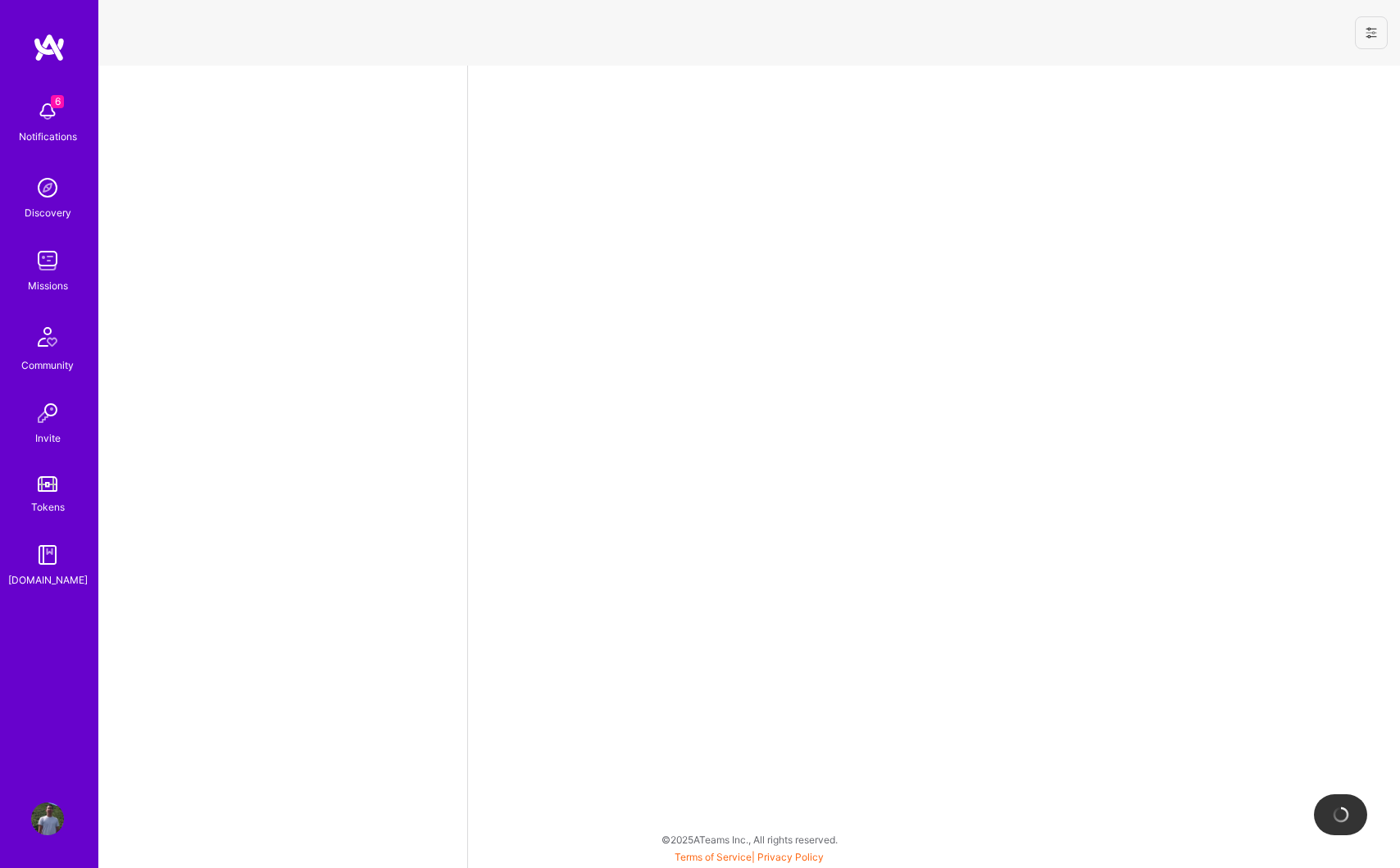
select select "US"
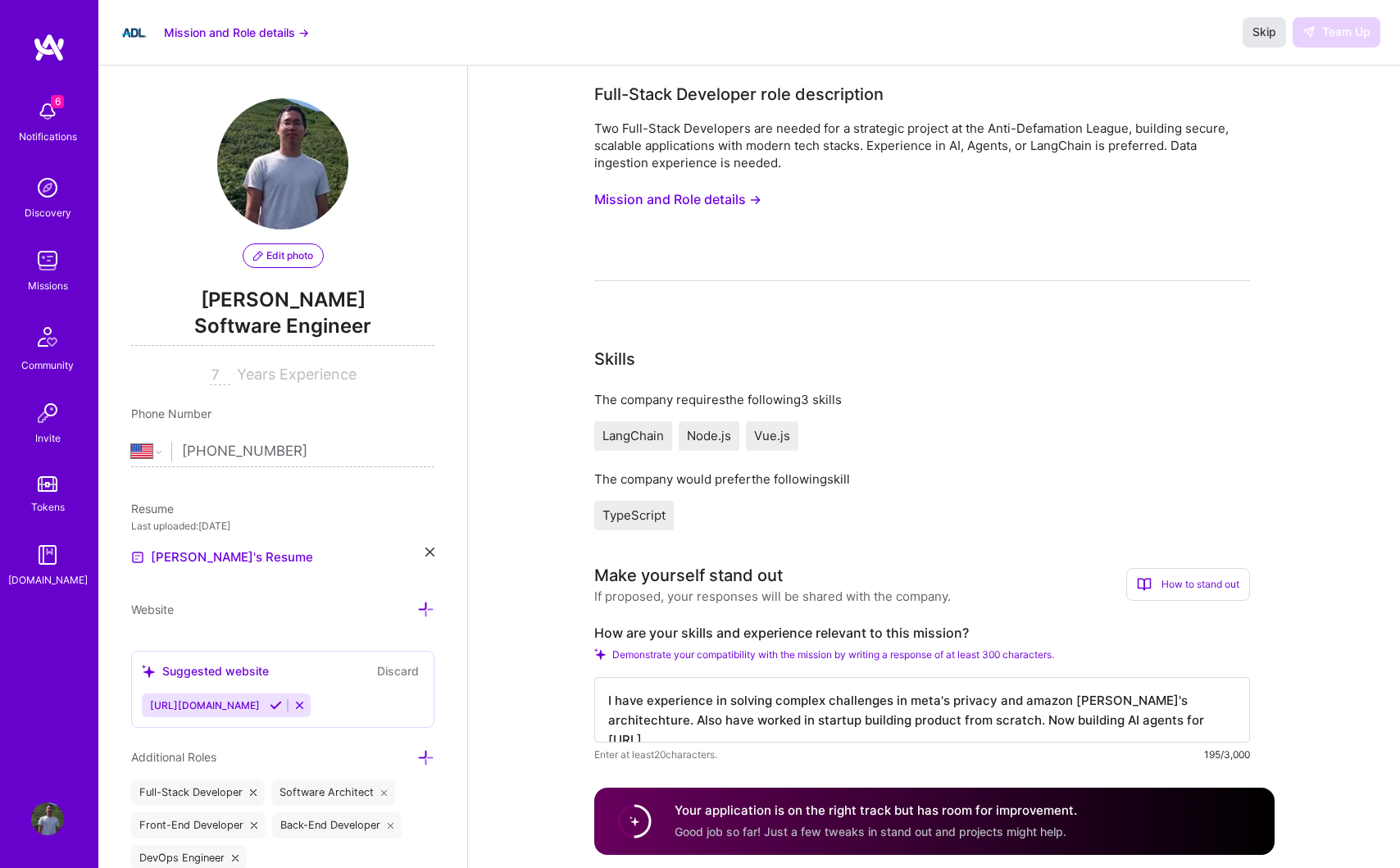
click at [1262, 40] on span "Skip" at bounding box center [1263, 31] width 24 height 16
click at [1336, 28] on div "Skip Team Up" at bounding box center [1311, 31] width 138 height 29
click at [269, 27] on button "Mission and Role details →" at bounding box center [236, 32] width 145 height 17
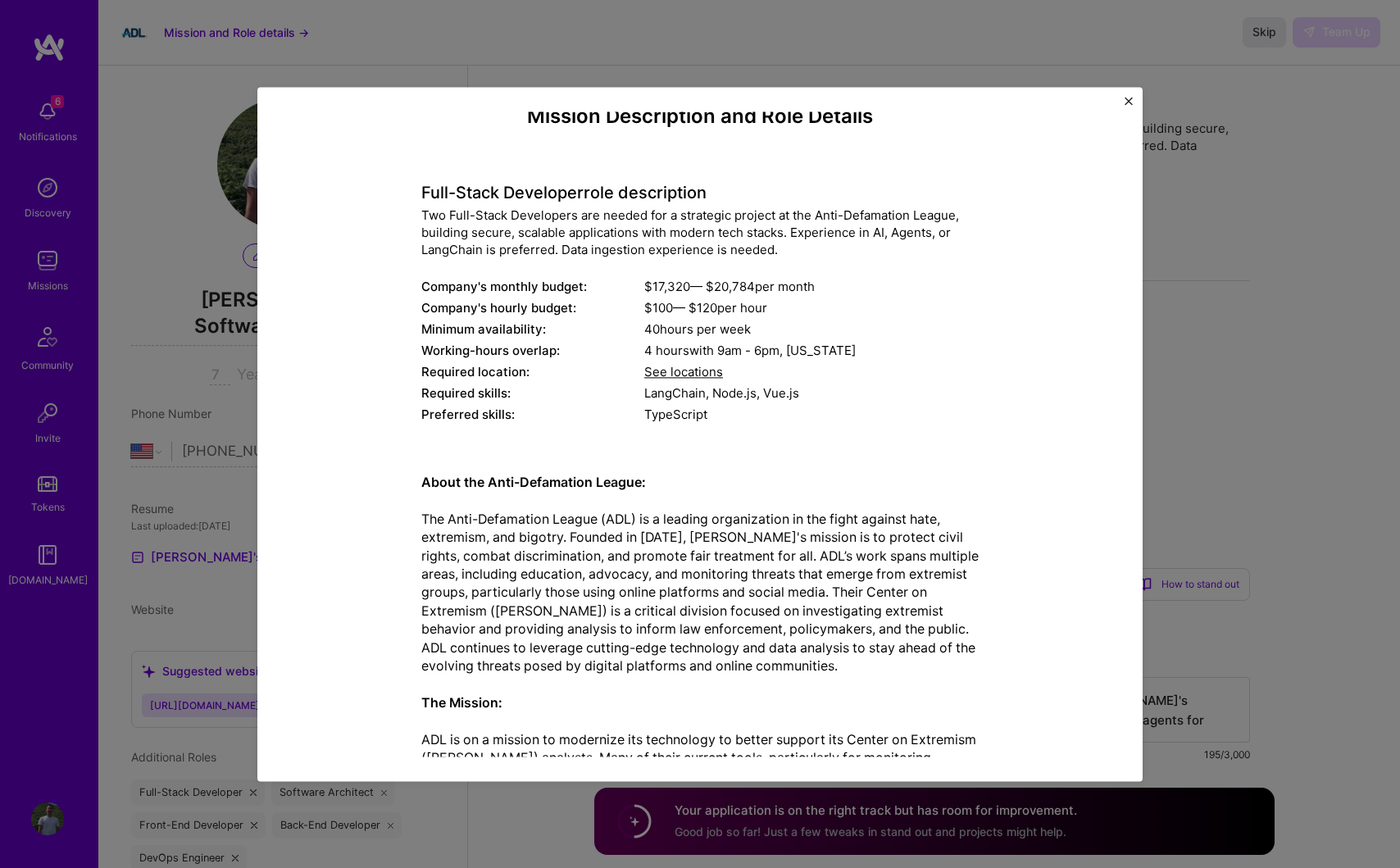
scroll to position [25, 0]
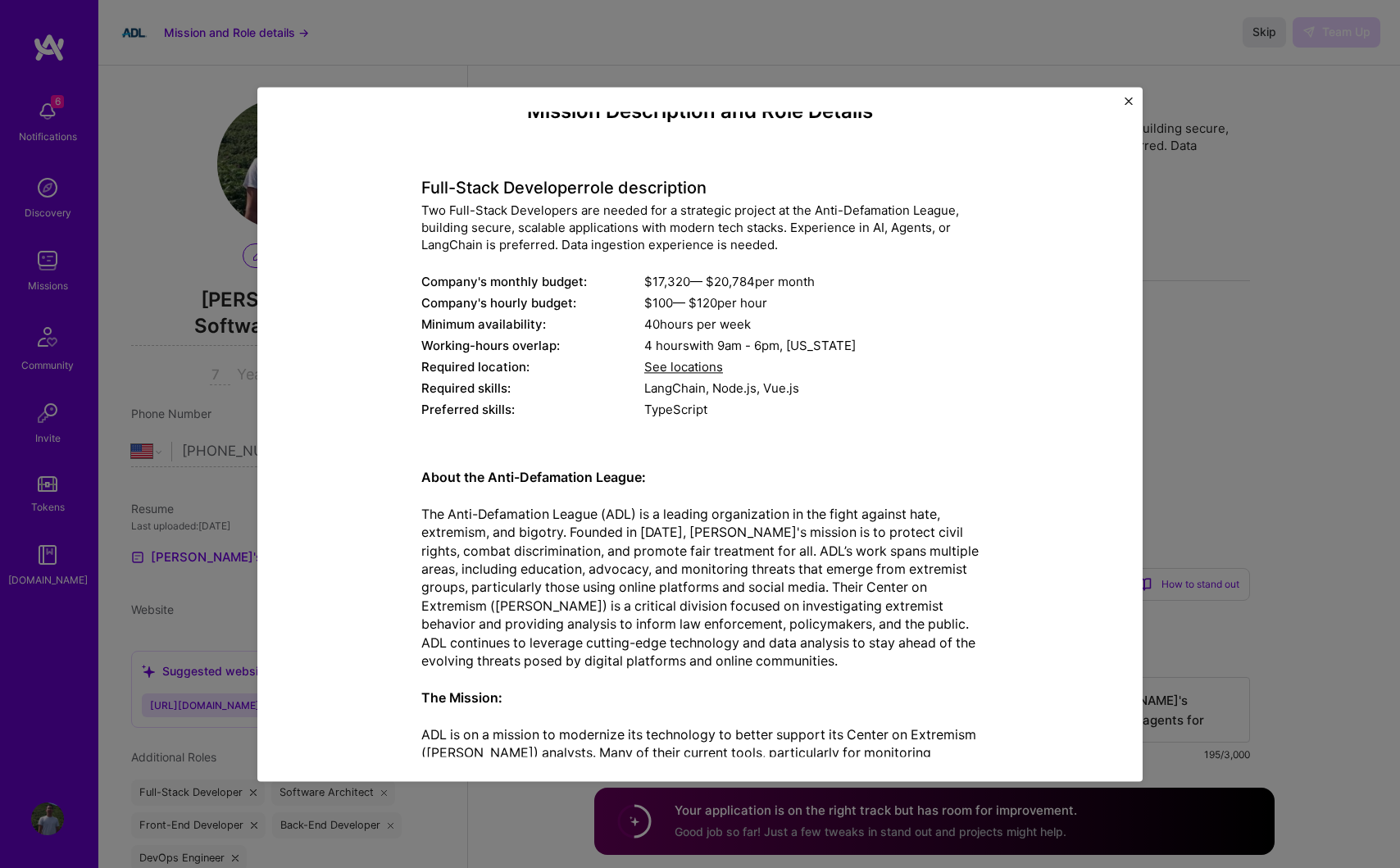
click at [1124, 105] on button "Close" at bounding box center [1128, 106] width 8 height 17
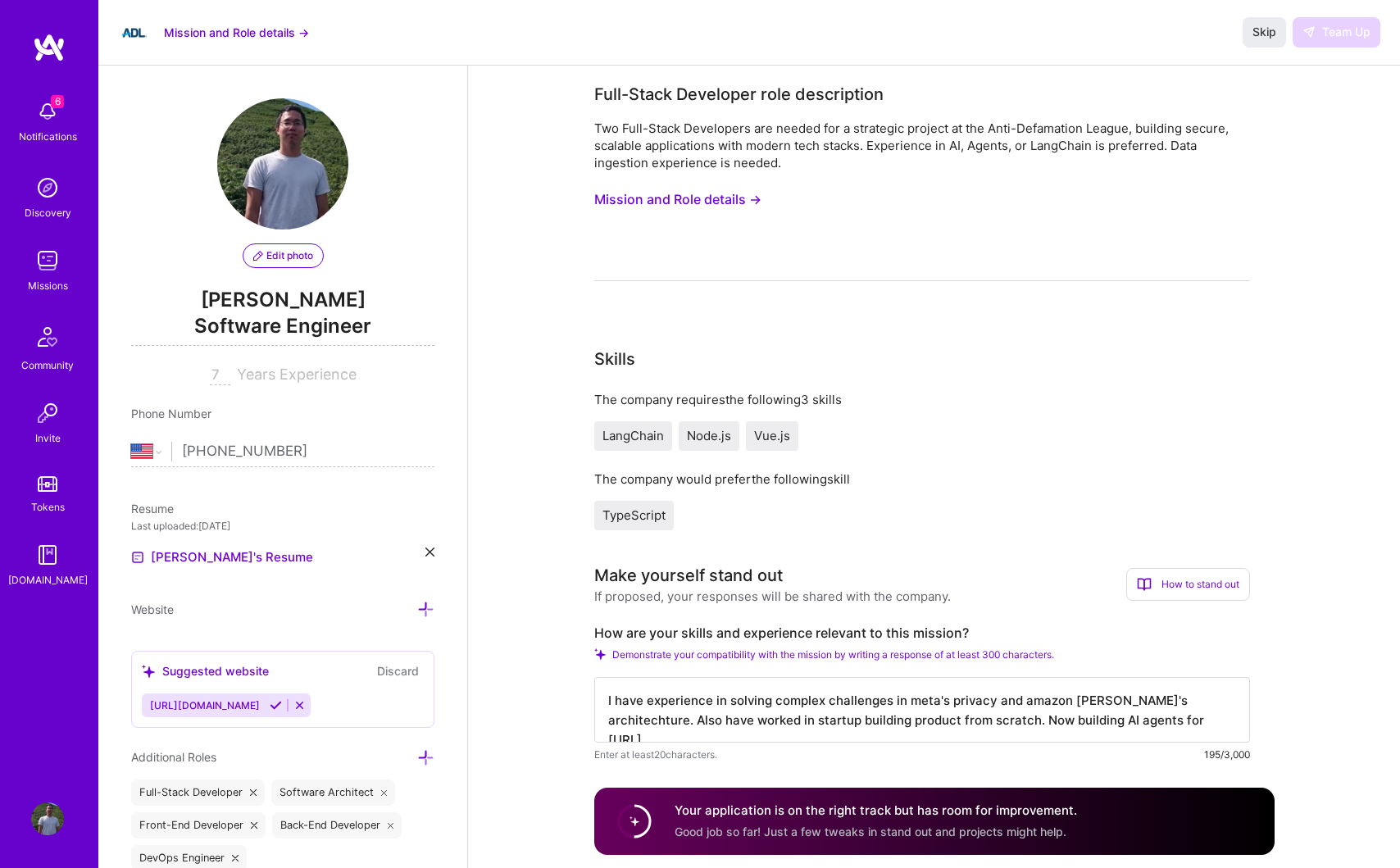
click at [137, 36] on img at bounding box center [134, 32] width 33 height 33
click at [128, 32] on img at bounding box center [134, 32] width 33 height 33
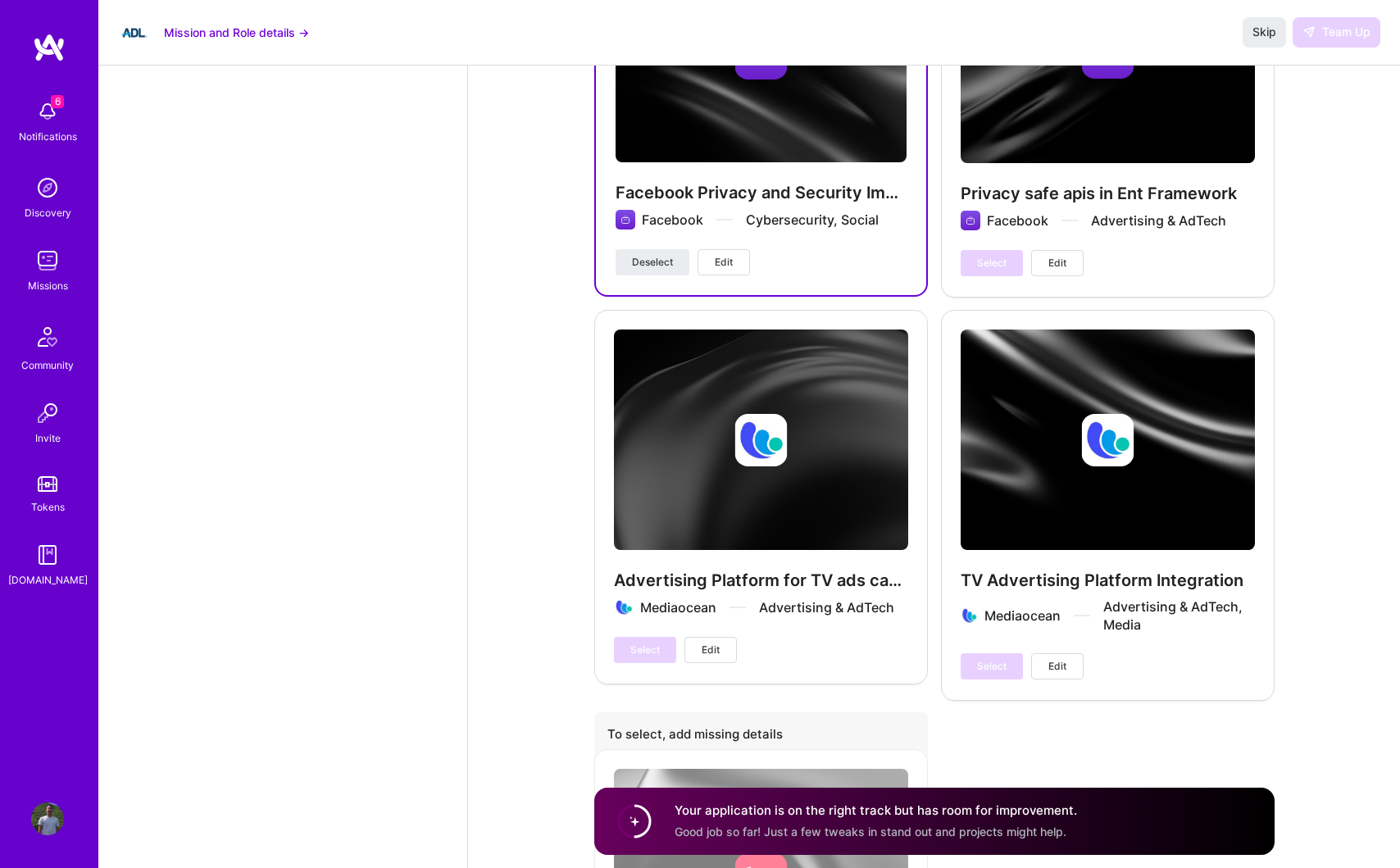
scroll to position [4310, 0]
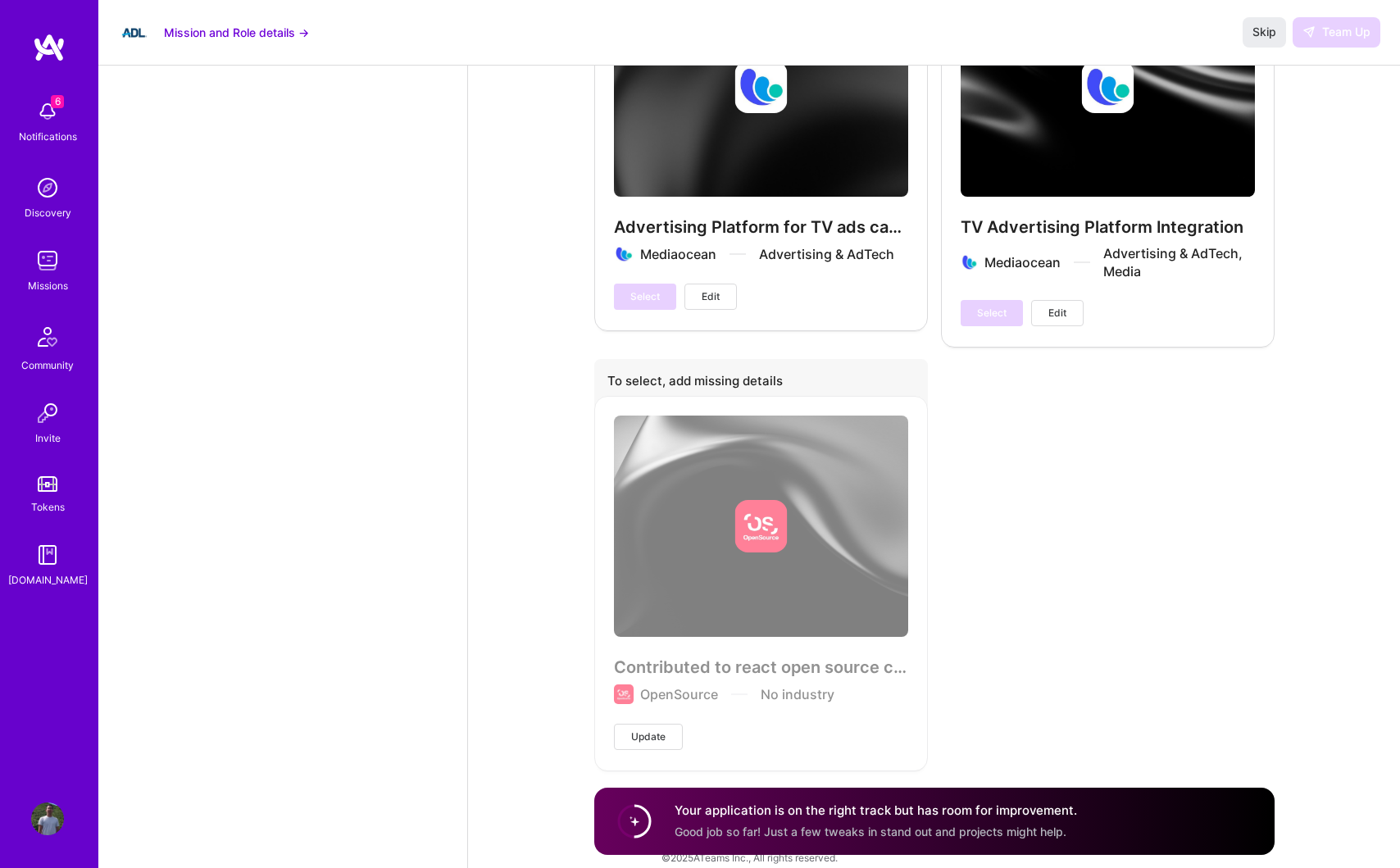
click at [1331, 37] on div "Skip Team Up" at bounding box center [1311, 31] width 138 height 29
click at [1284, 37] on button "Skip" at bounding box center [1264, 31] width 43 height 29
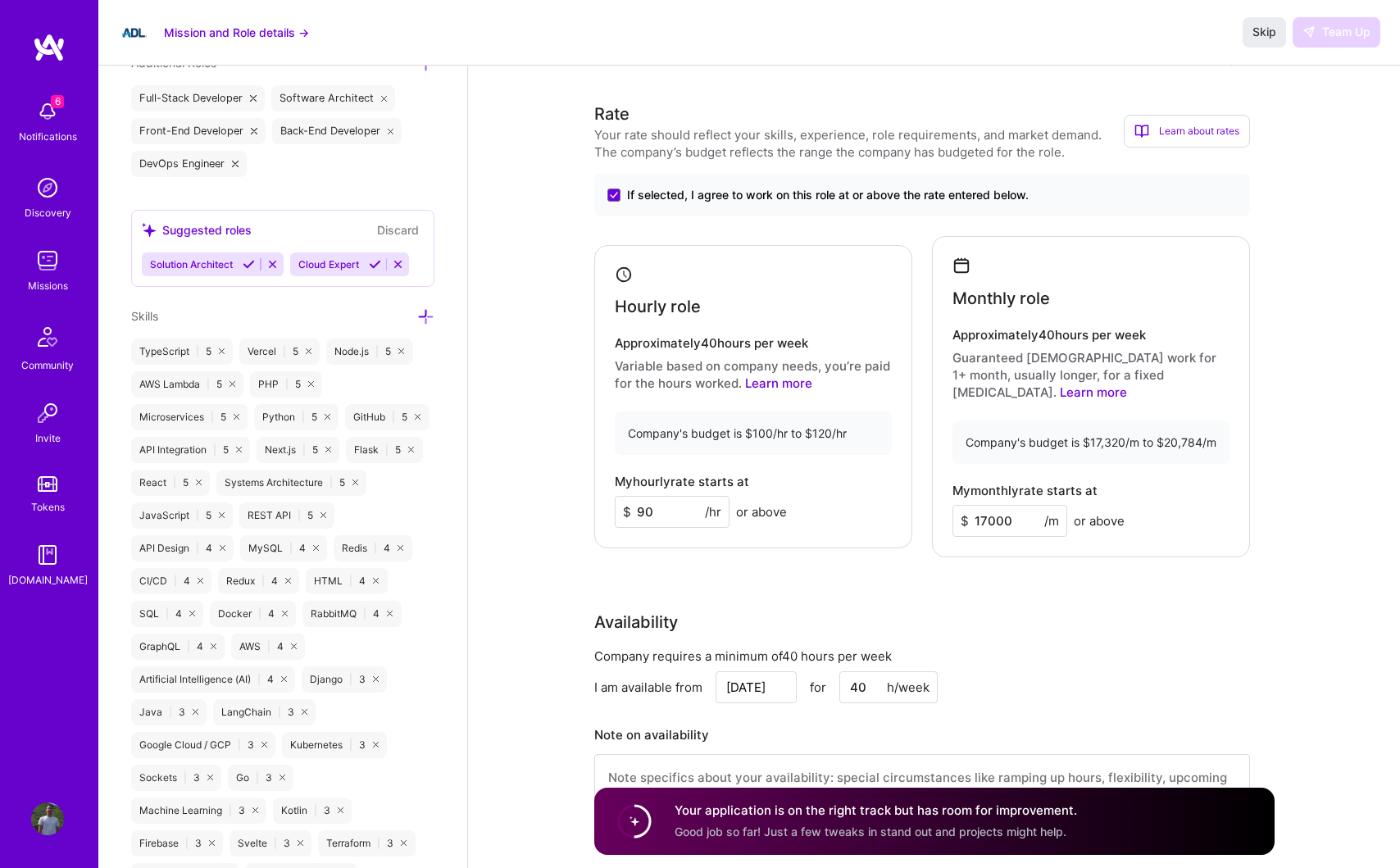
scroll to position [0, 0]
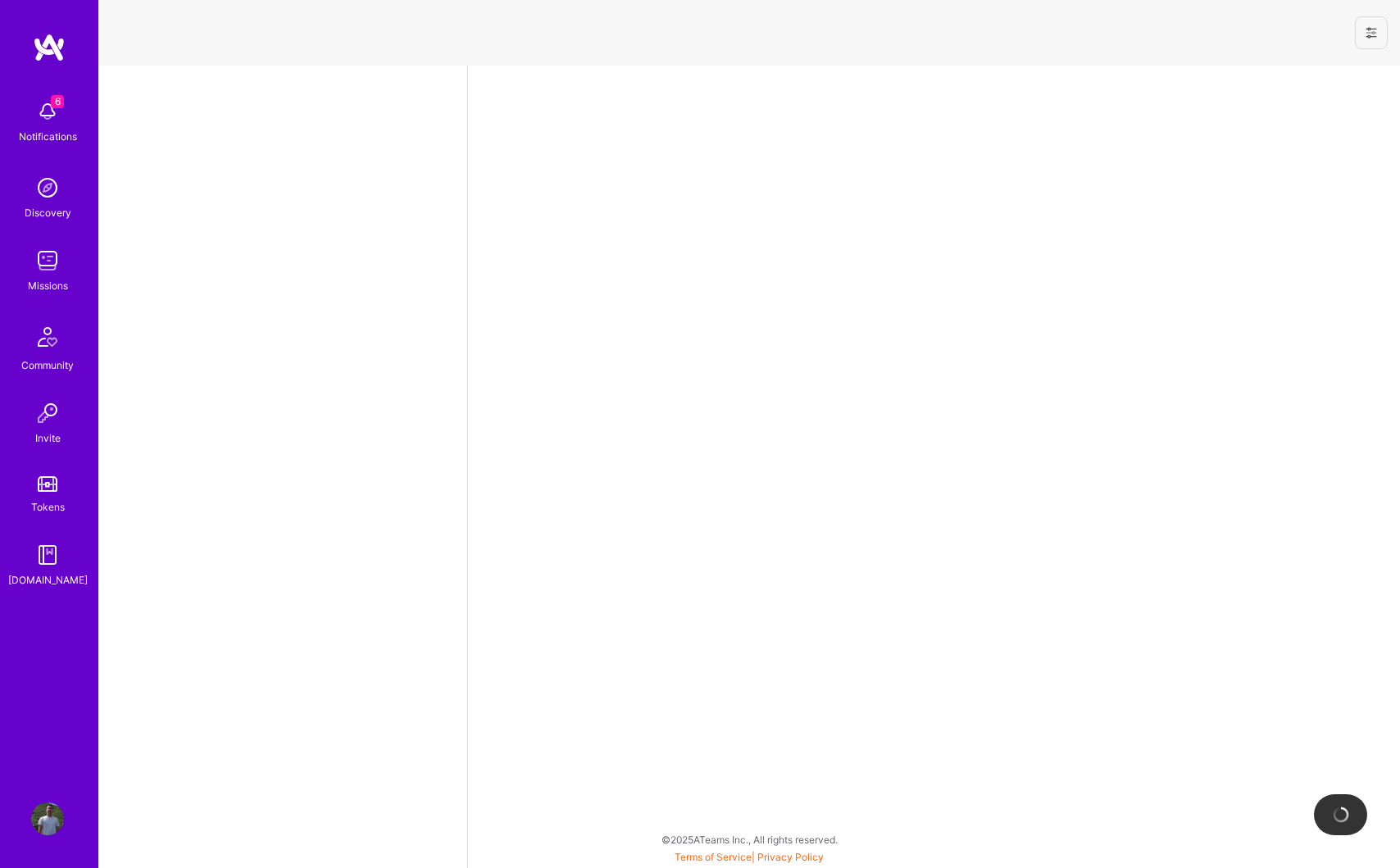
select select "US"
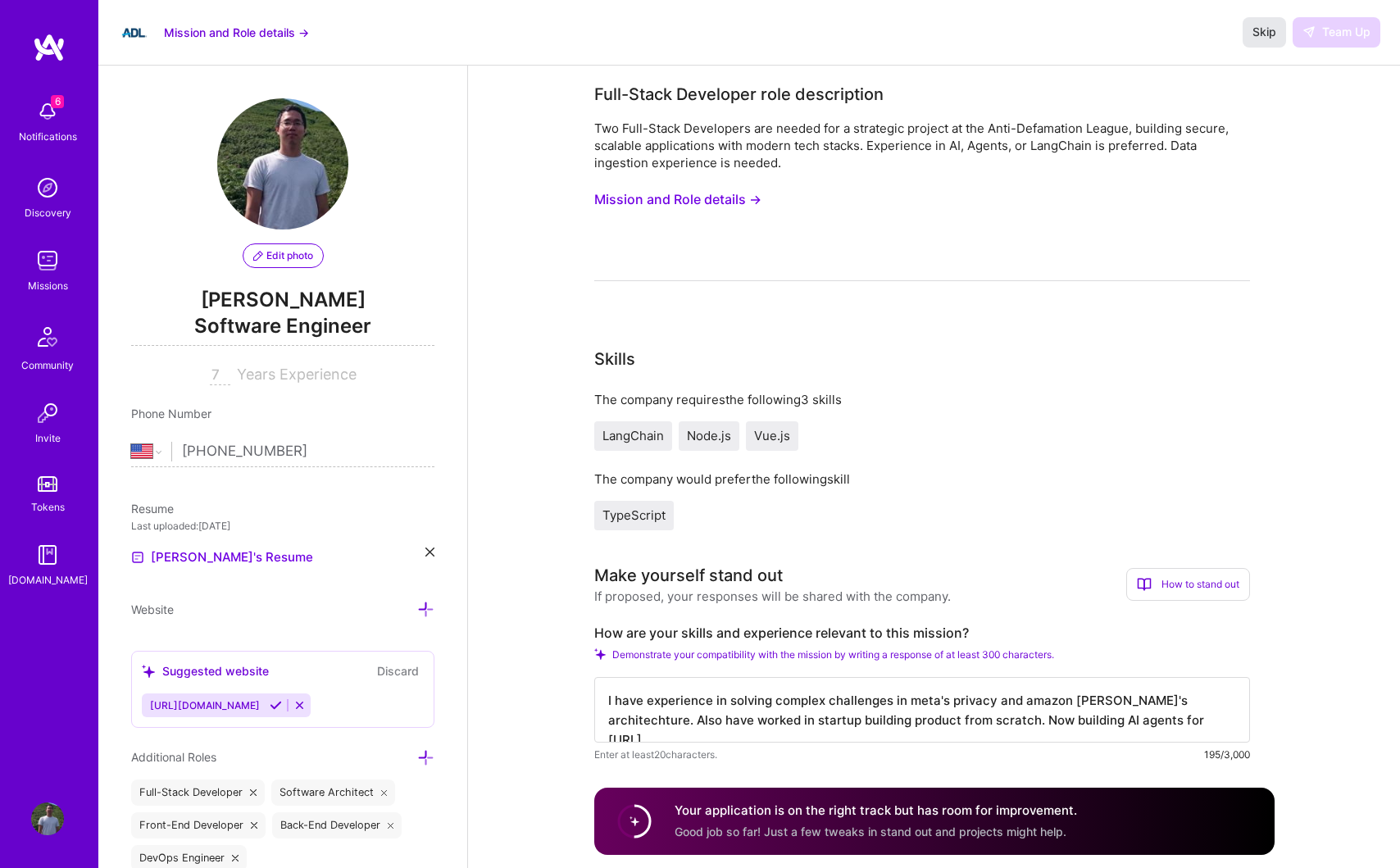
click at [1258, 40] on span "Skip" at bounding box center [1263, 31] width 24 height 16
click at [45, 287] on div "Missions" at bounding box center [48, 286] width 41 height 17
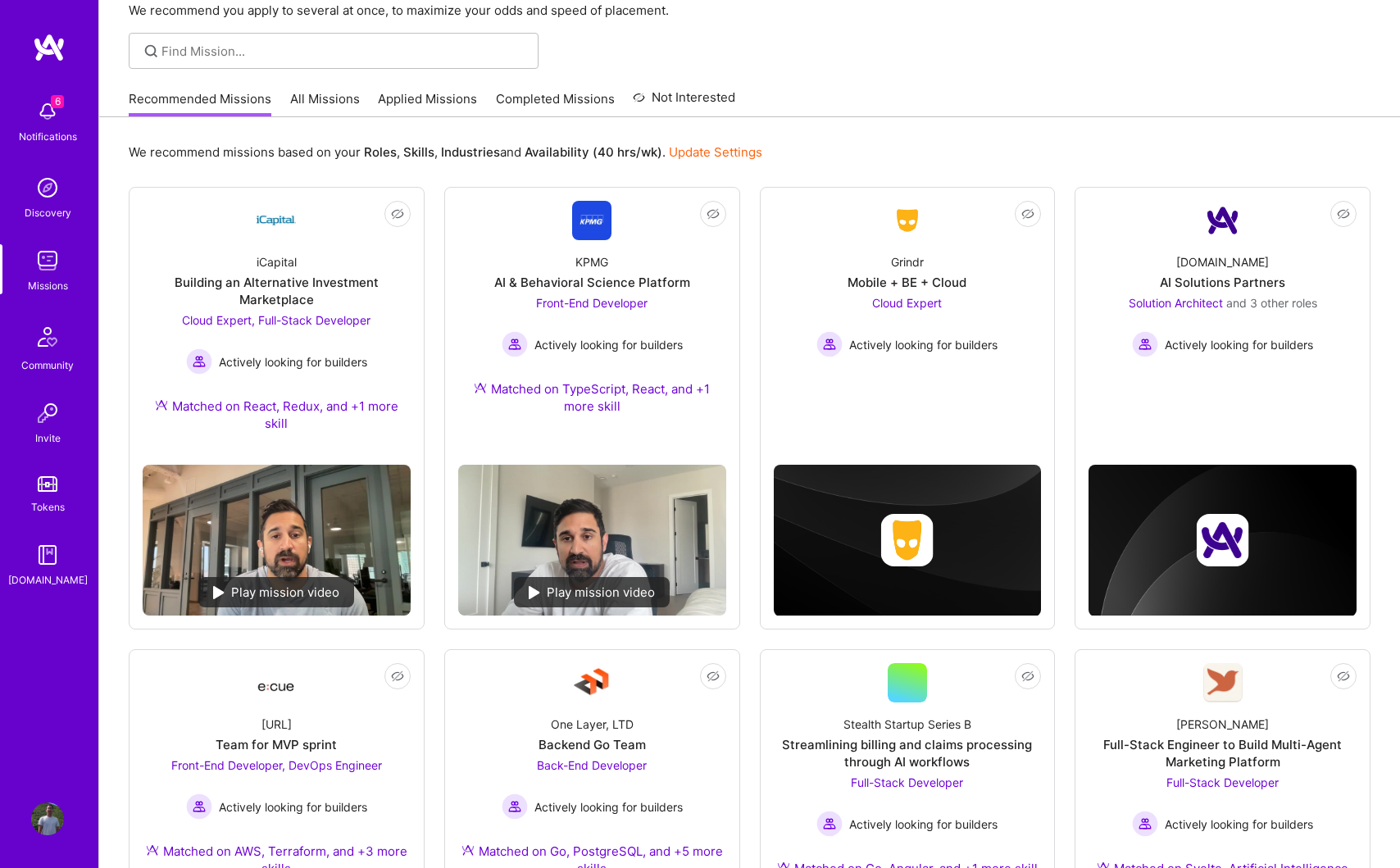
scroll to position [94, 0]
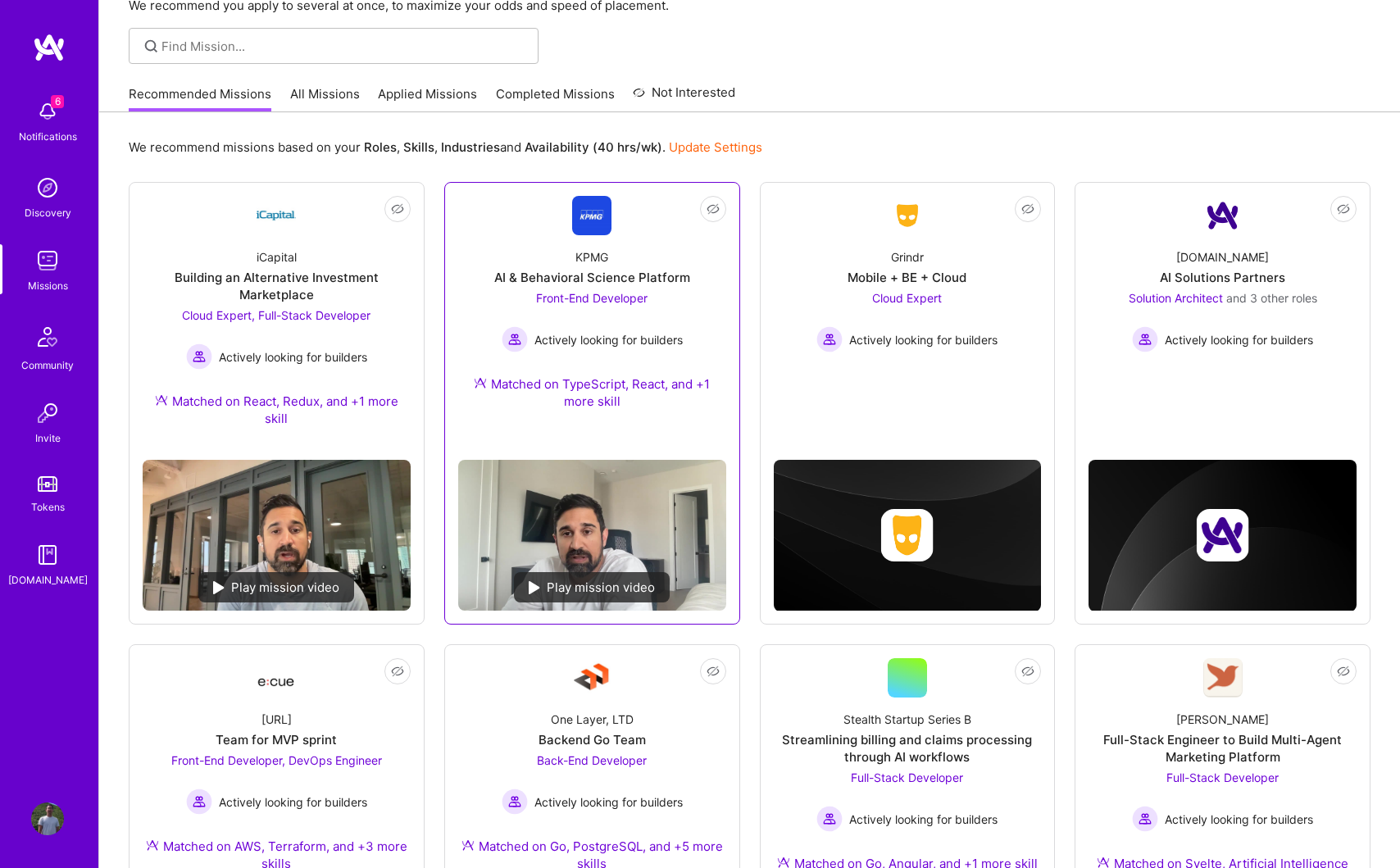
click at [613, 282] on div "AI & Behavioral Science Platform" at bounding box center [592, 277] width 196 height 17
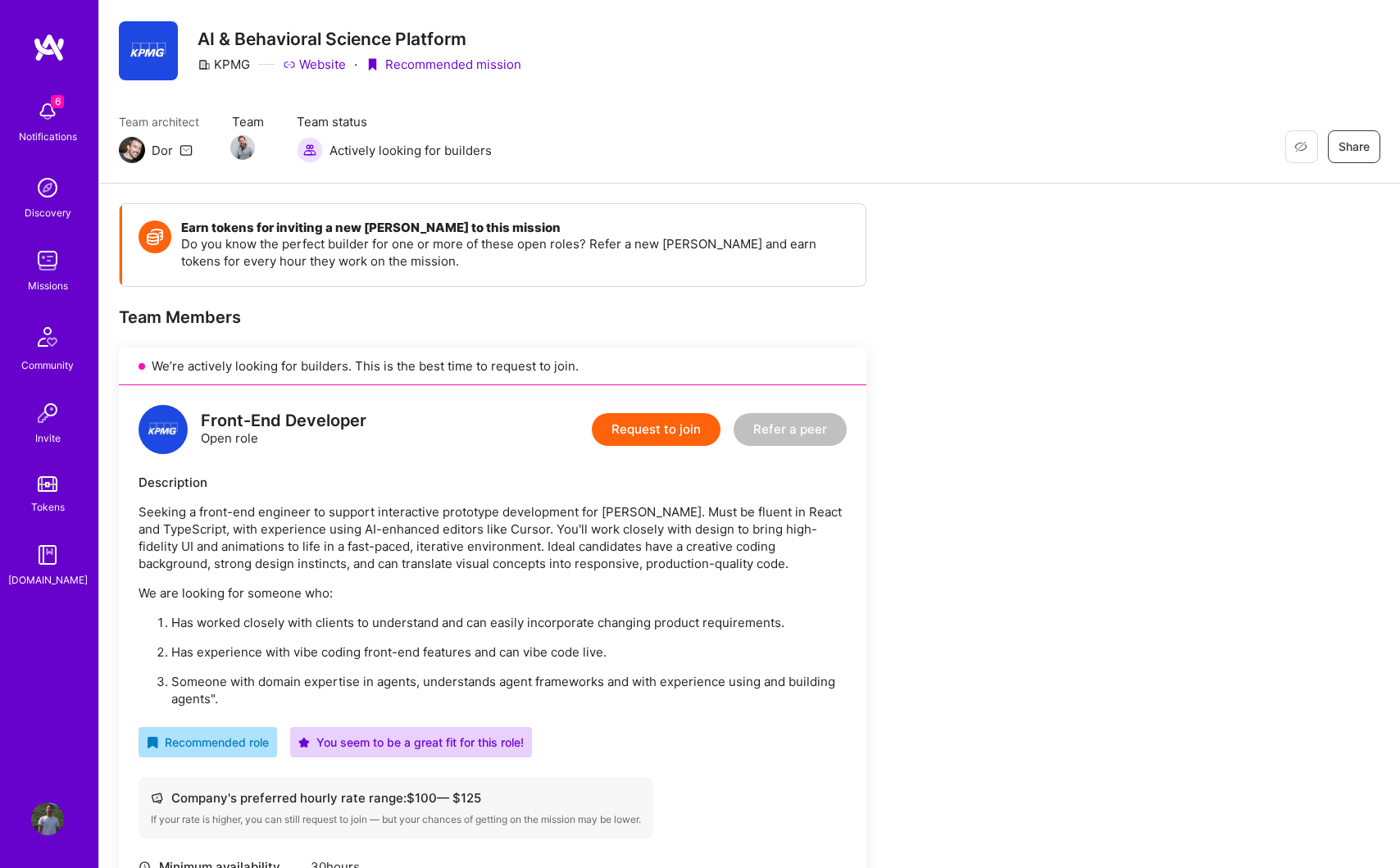
scroll to position [55, 0]
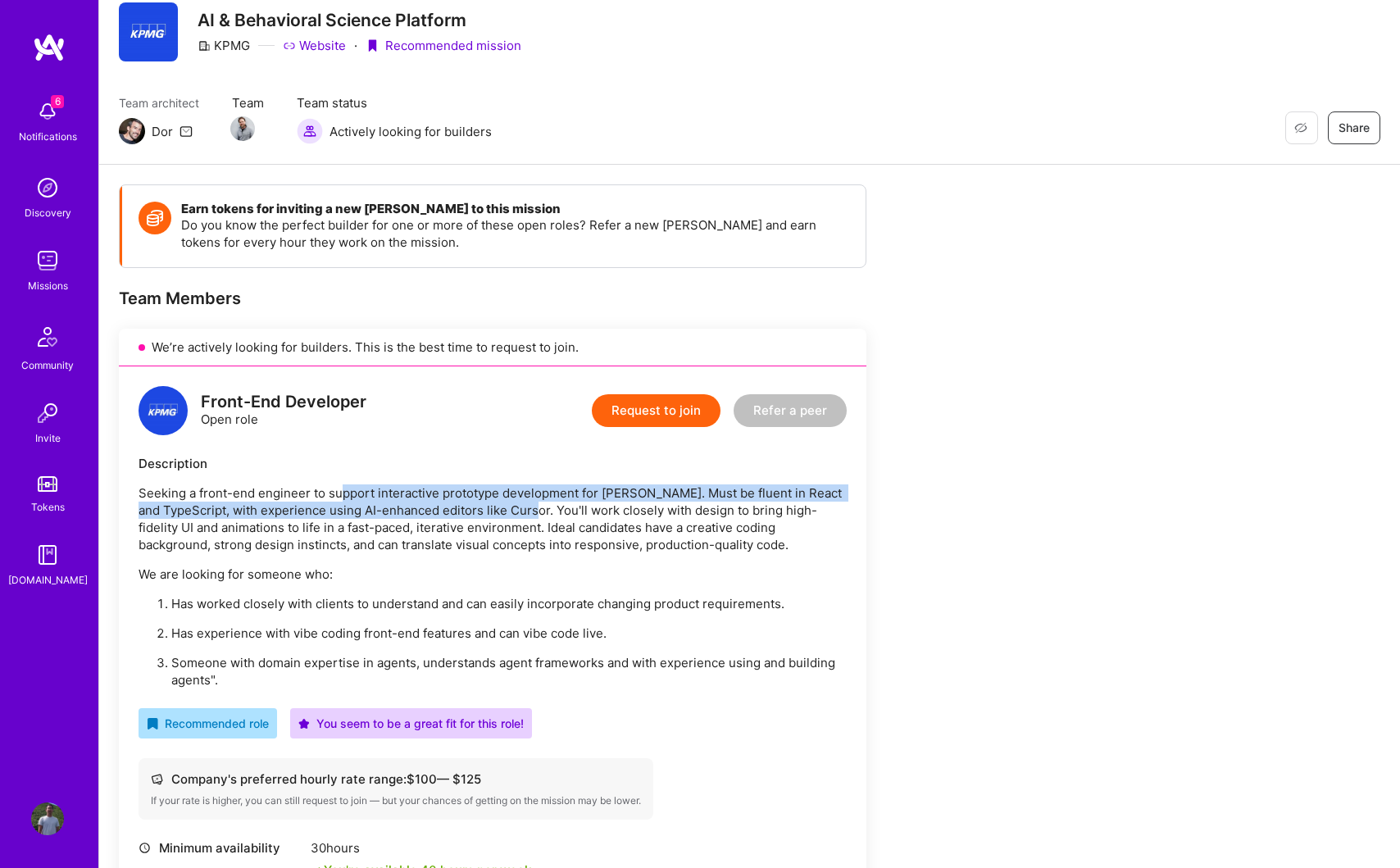
drag, startPoint x: 339, startPoint y: 498, endPoint x: 551, endPoint y: 501, distance: 212.0
click at [551, 501] on p "Seeking a front-end engineer to support interactive prototype development for V…" at bounding box center [493, 518] width 708 height 69
click at [538, 556] on div "Seeking a front-end engineer to support interactive prototype development for V…" at bounding box center [493, 586] width 708 height 205
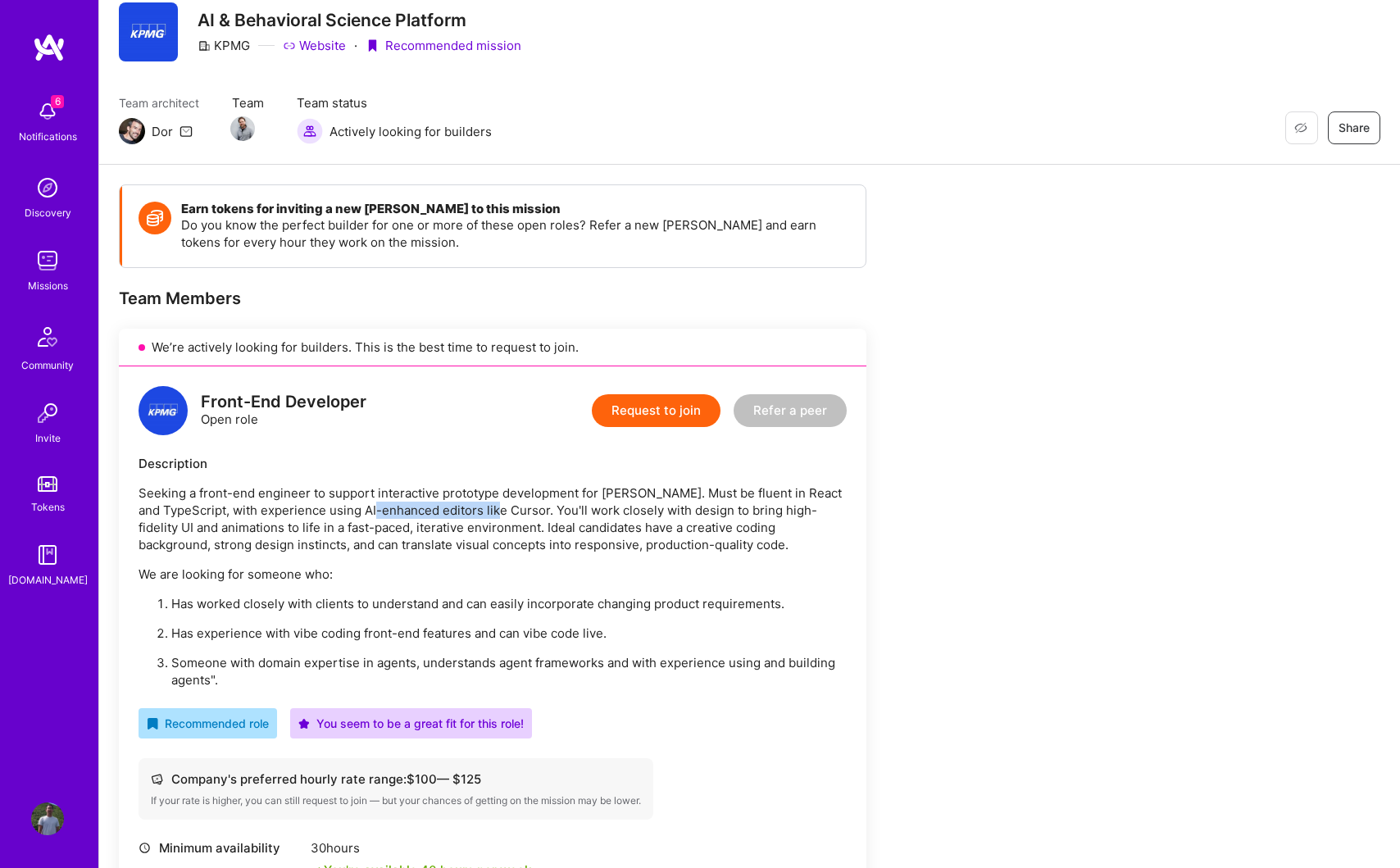
drag, startPoint x: 399, startPoint y: 511, endPoint x: 518, endPoint y: 514, distance: 119.0
click at [518, 514] on p "Seeking a front-end engineer to support interactive prototype development for V…" at bounding box center [493, 518] width 708 height 69
click at [561, 539] on p "Seeking a front-end engineer to support interactive prototype development for V…" at bounding box center [493, 518] width 708 height 69
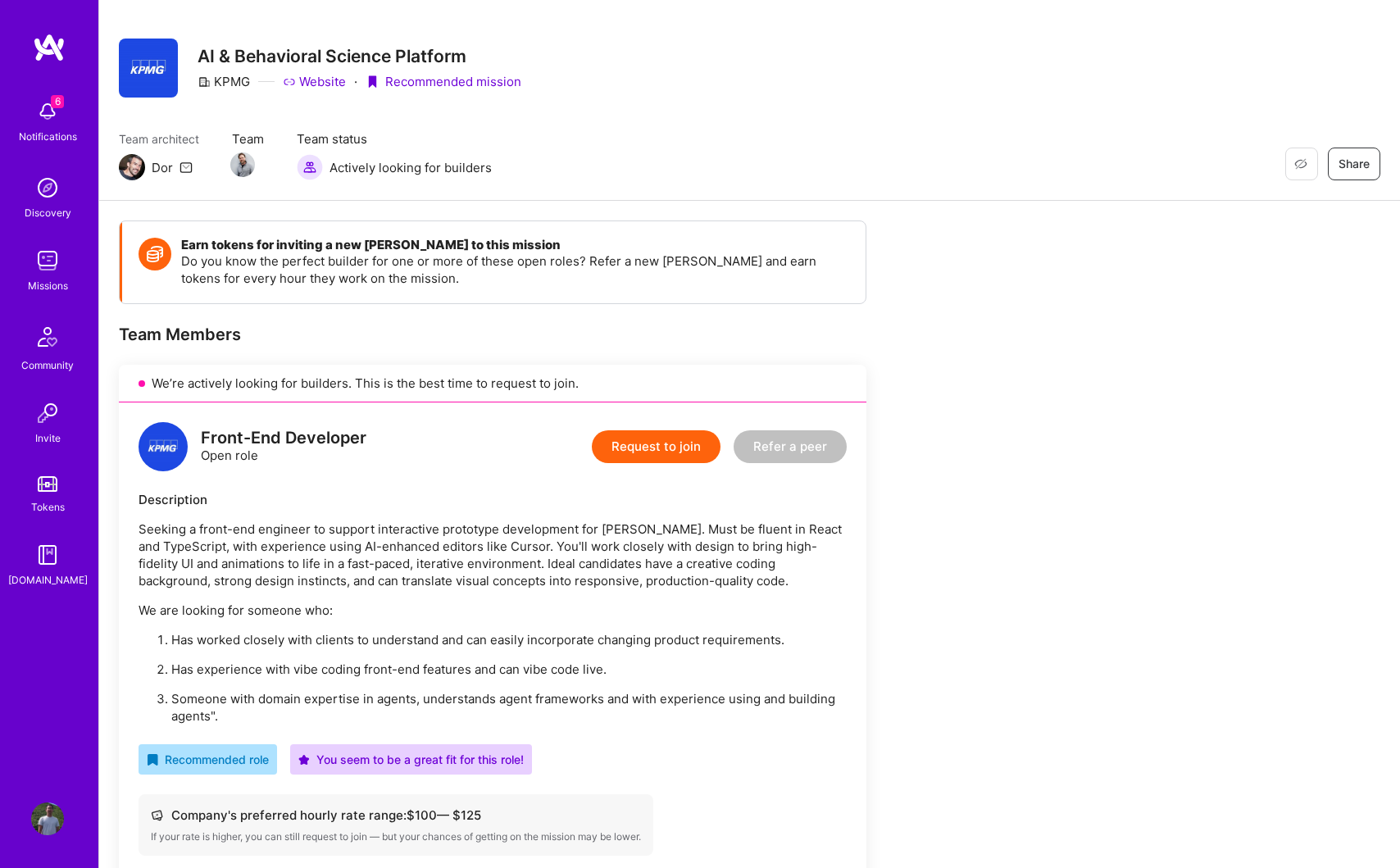
scroll to position [0, 0]
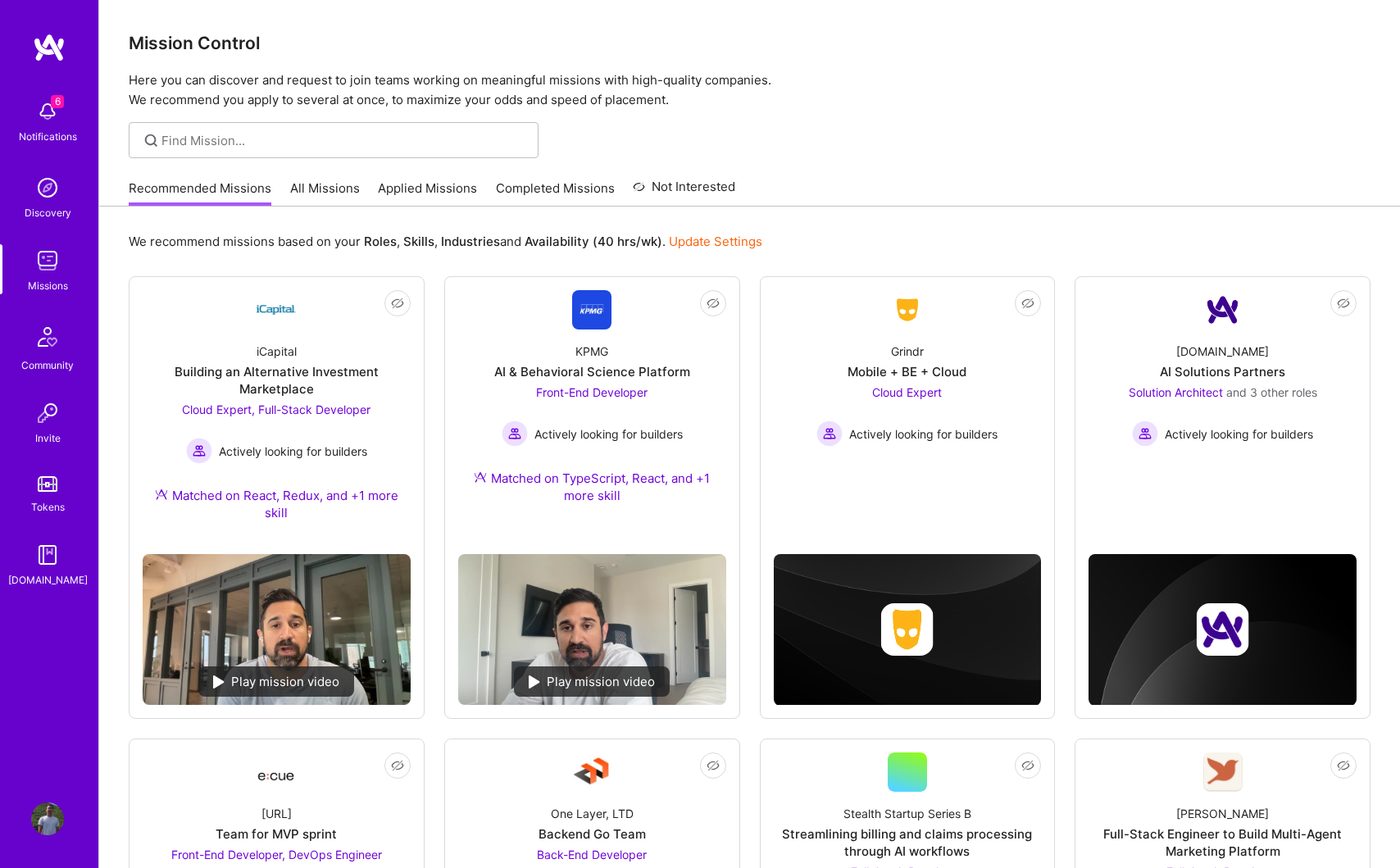
scroll to position [94, 0]
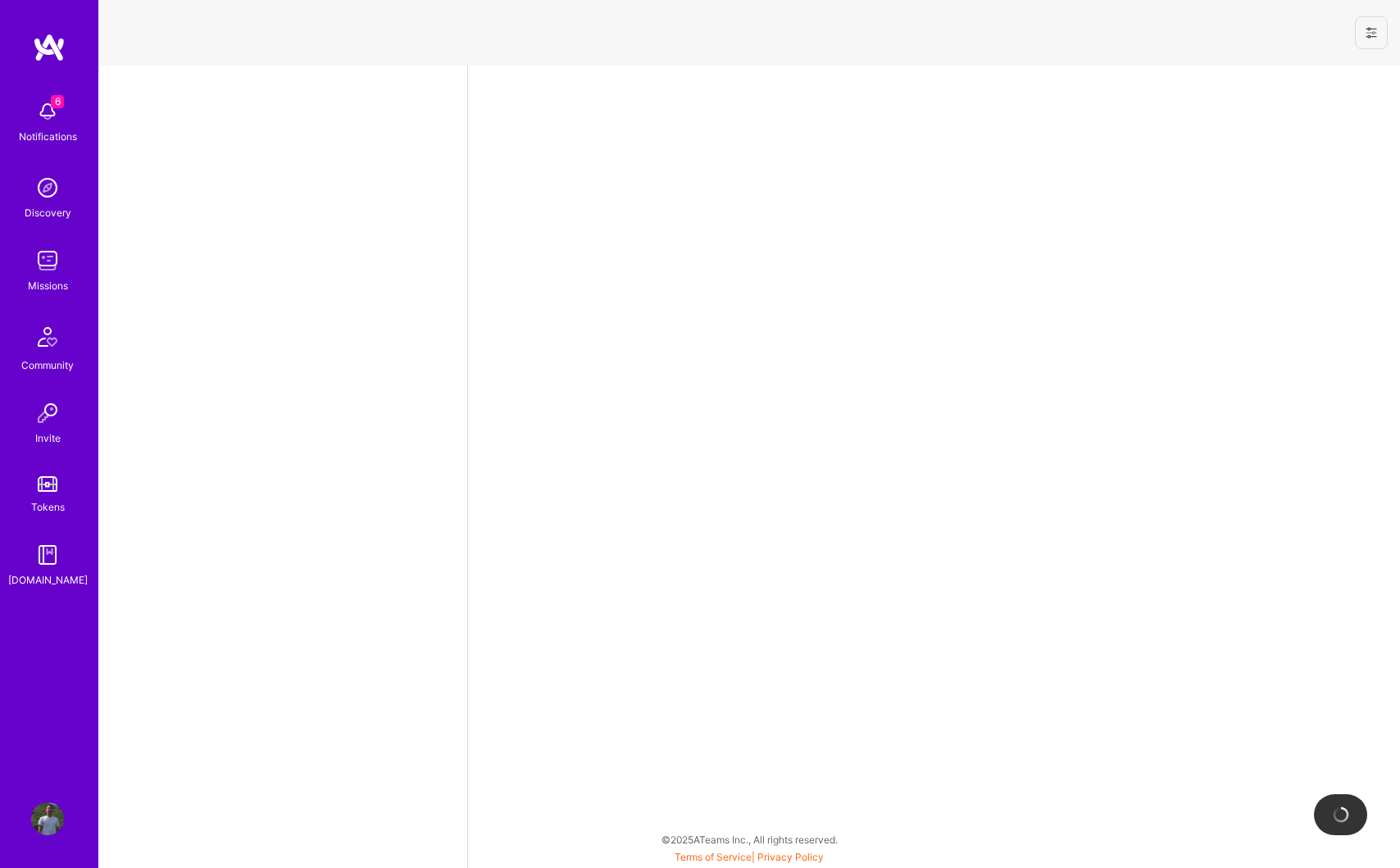
select select "US"
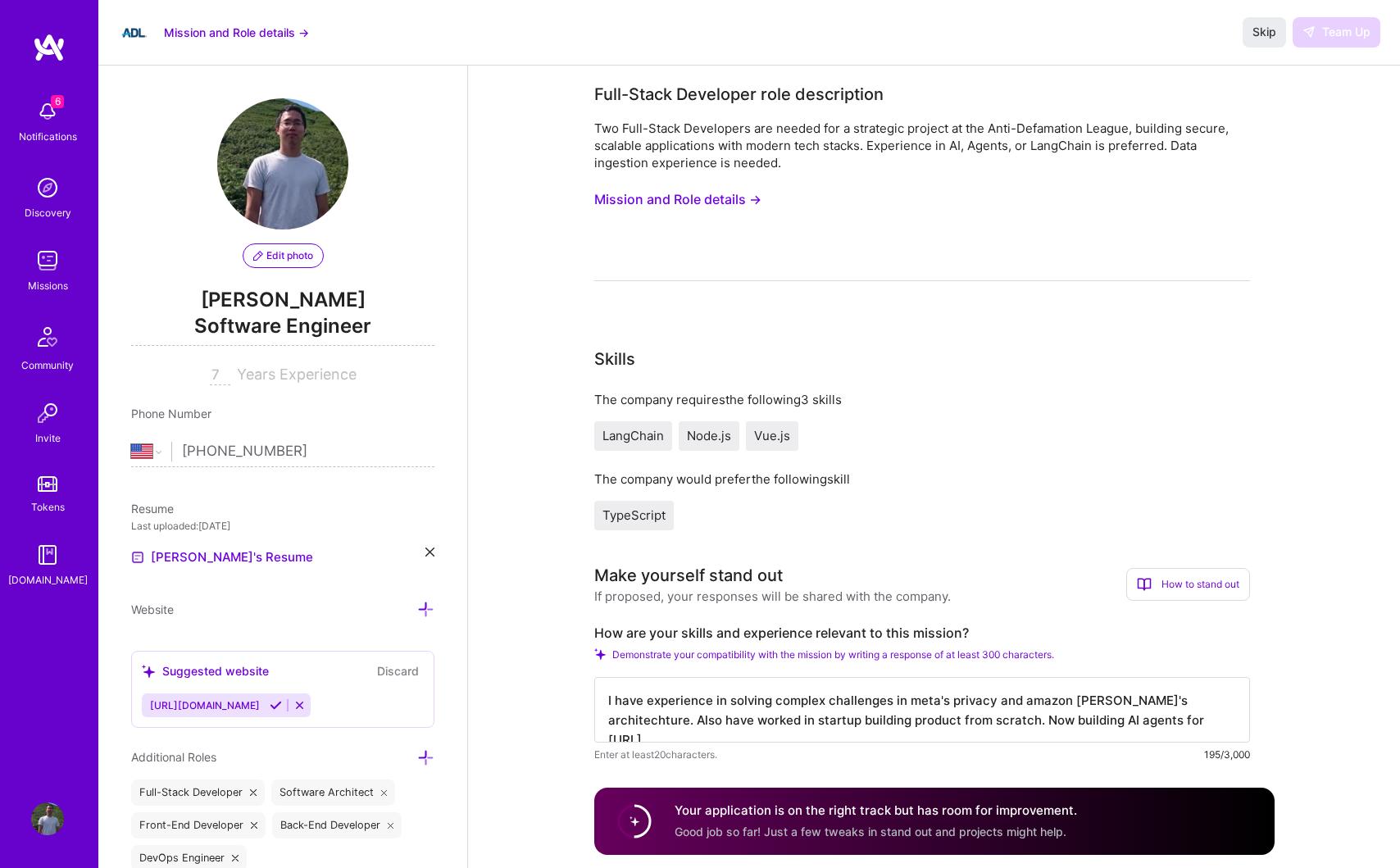
click at [1102, 356] on div "Skills" at bounding box center [922, 359] width 656 height 25
click at [49, 268] on img at bounding box center [47, 260] width 33 height 33
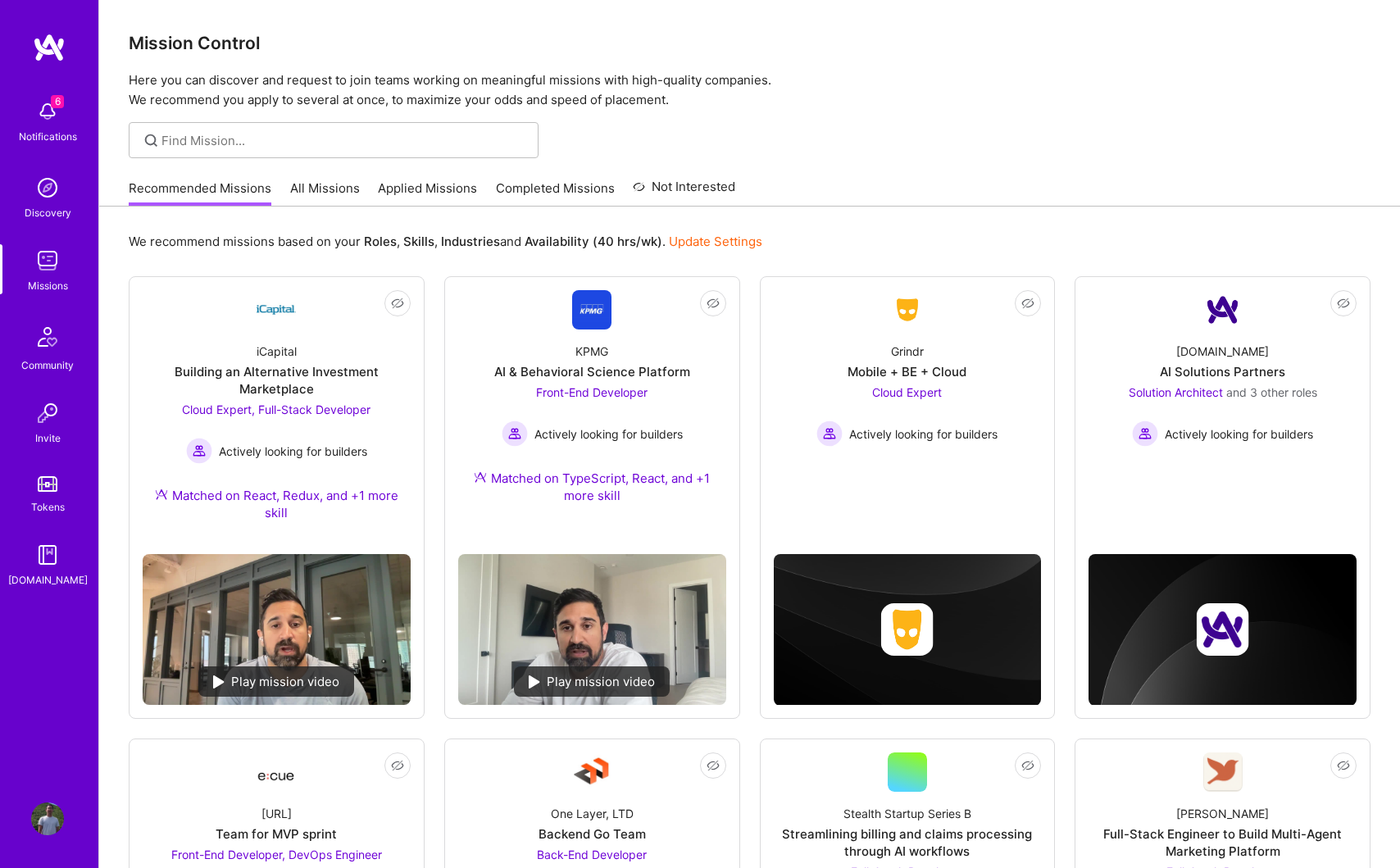
click at [411, 197] on link "Applied Missions" at bounding box center [427, 192] width 99 height 27
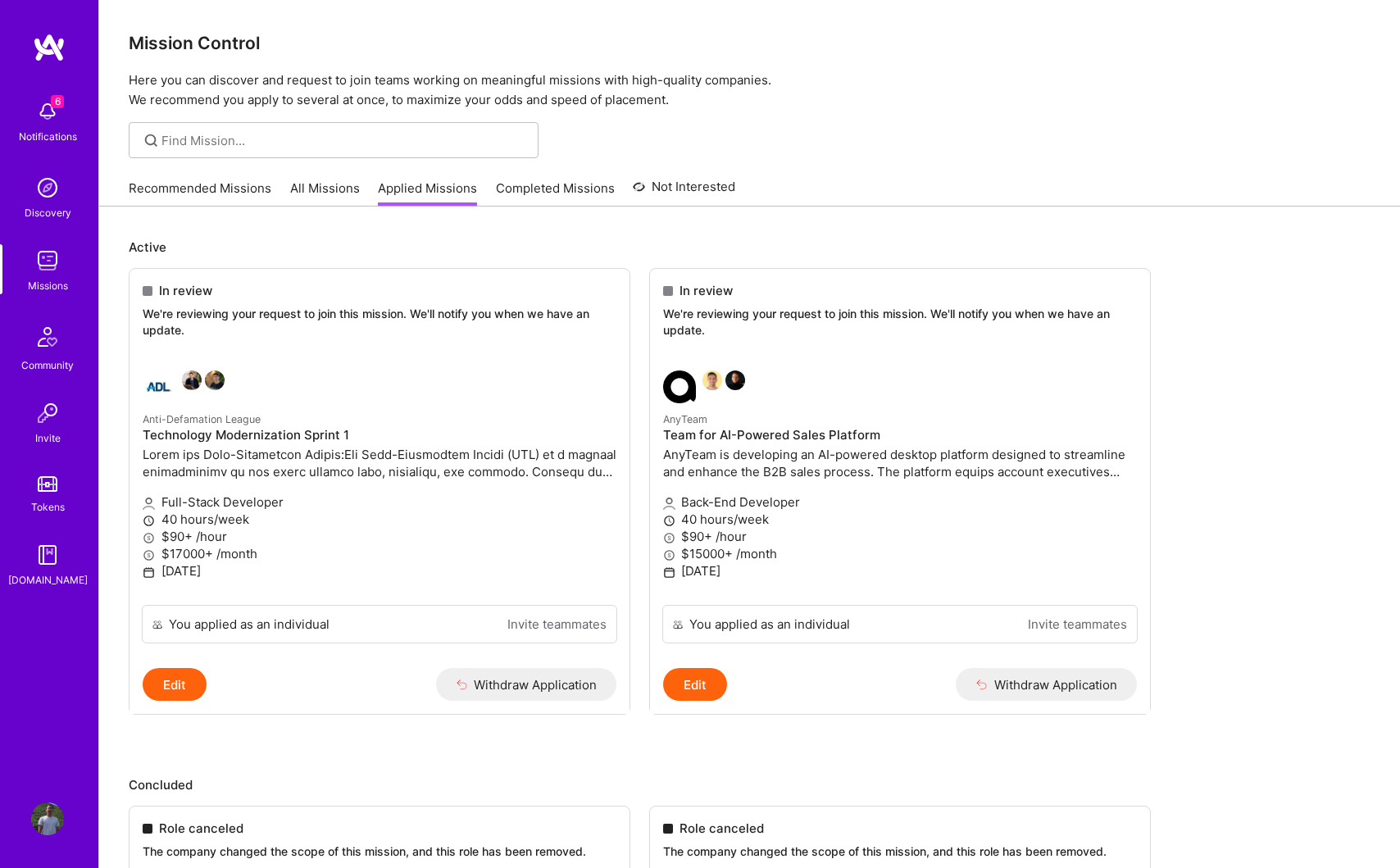
click at [333, 195] on link "All Missions" at bounding box center [325, 192] width 70 height 27
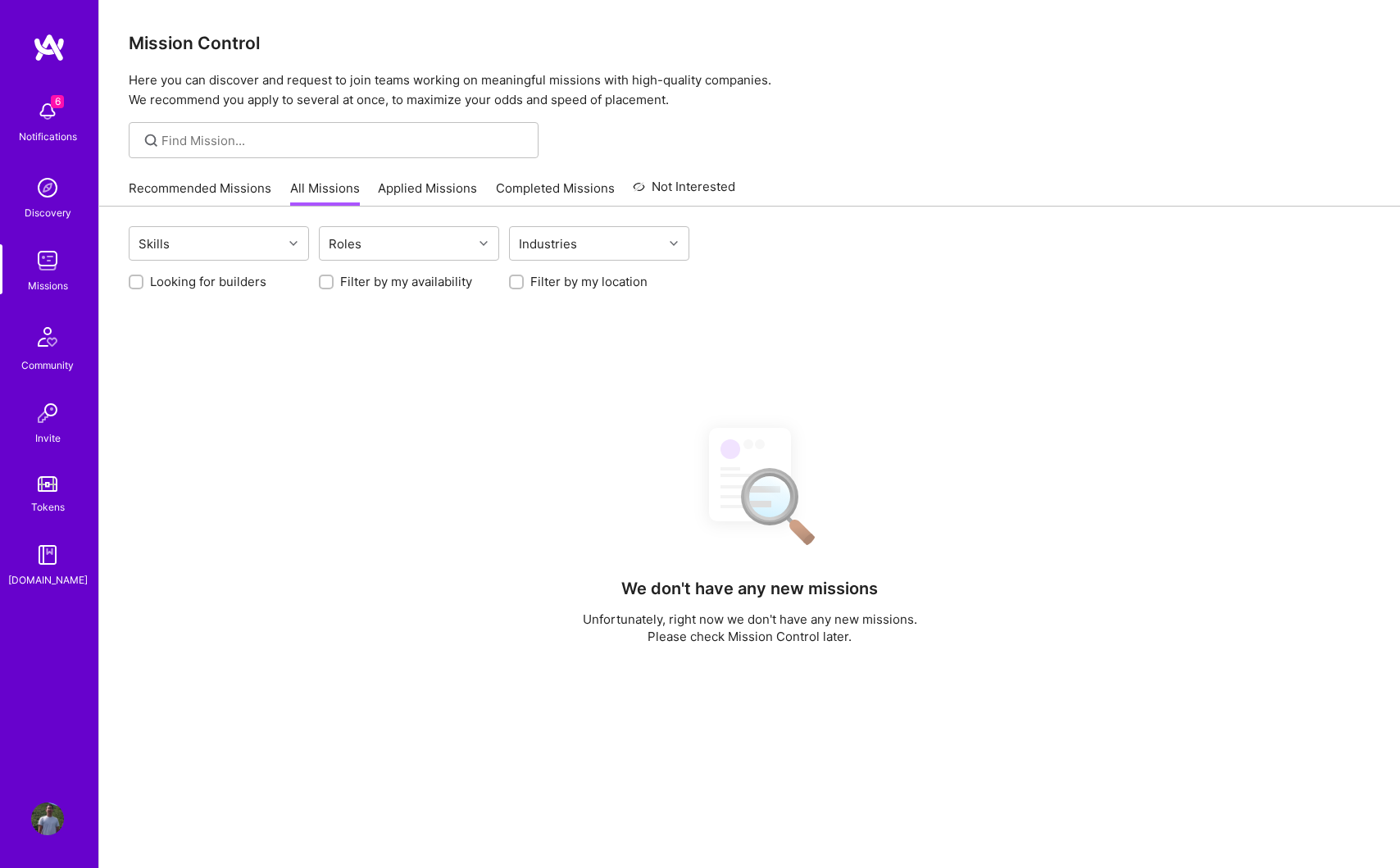
click at [415, 192] on link "Applied Missions" at bounding box center [427, 192] width 99 height 27
